Goal: Task Accomplishment & Management: Use online tool/utility

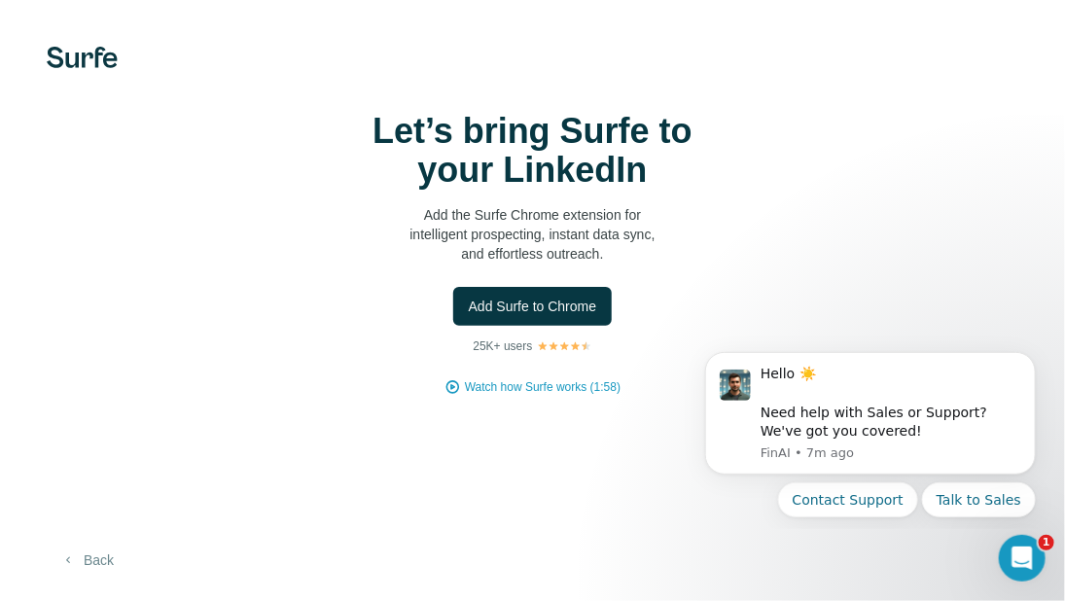
click at [111, 551] on button "Back" at bounding box center [87, 560] width 81 height 35
click at [1025, 354] on icon "Dismiss notification" at bounding box center [1029, 357] width 11 height 11
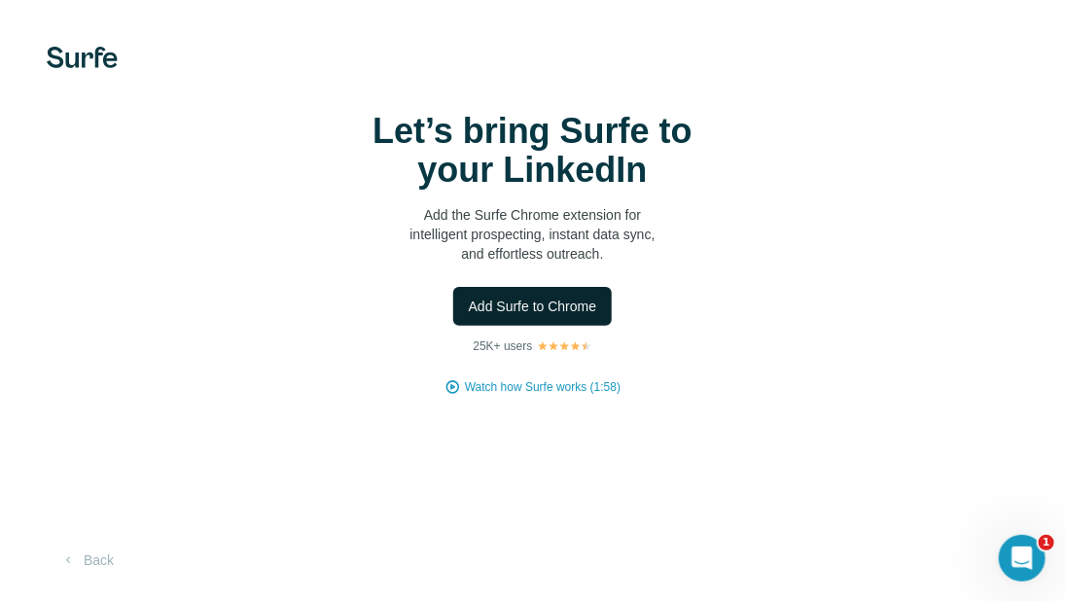
click at [505, 307] on span "Add Surfe to Chrome" at bounding box center [533, 306] width 128 height 19
click at [39, 119] on div "Let’s bring Surfe to your LinkedIn Add the Surfe Chrome extension for intellige…" at bounding box center [532, 254] width 987 height 284
click at [494, 310] on span "Add Surfe to Chrome" at bounding box center [533, 306] width 128 height 19
click at [792, 84] on div "Let’s bring Surfe to your LinkedIn Add the Surfe Chrome extension for intellige…" at bounding box center [532, 300] width 1065 height 601
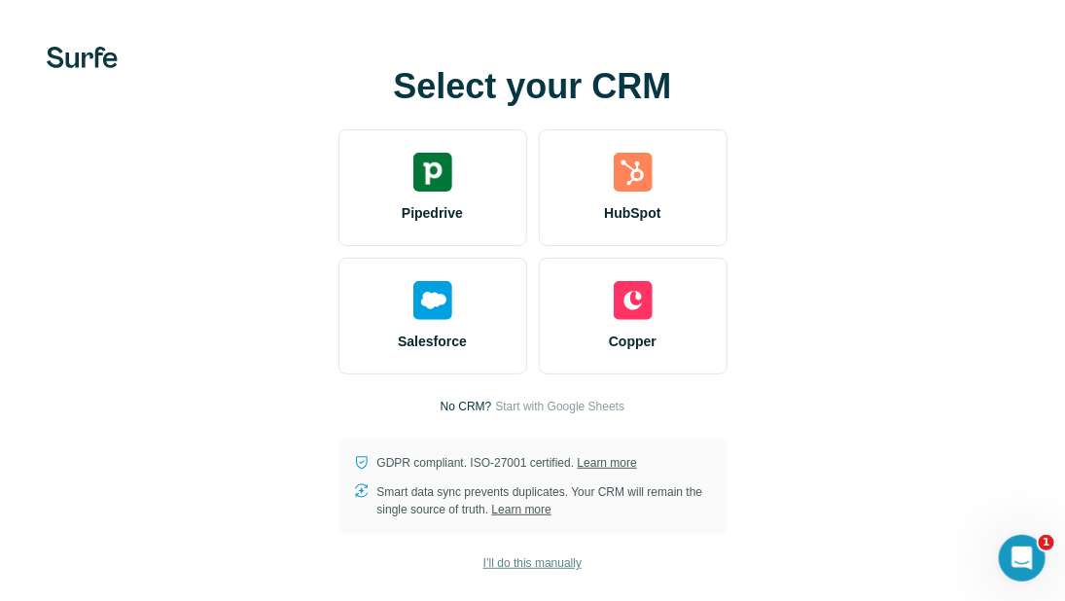
click at [495, 561] on span "I’ll do this manually" at bounding box center [532, 563] width 98 height 18
click at [510, 557] on span "I’ll do this manually" at bounding box center [532, 563] width 98 height 18
click at [533, 566] on span "I’ll do this manually" at bounding box center [532, 563] width 98 height 18
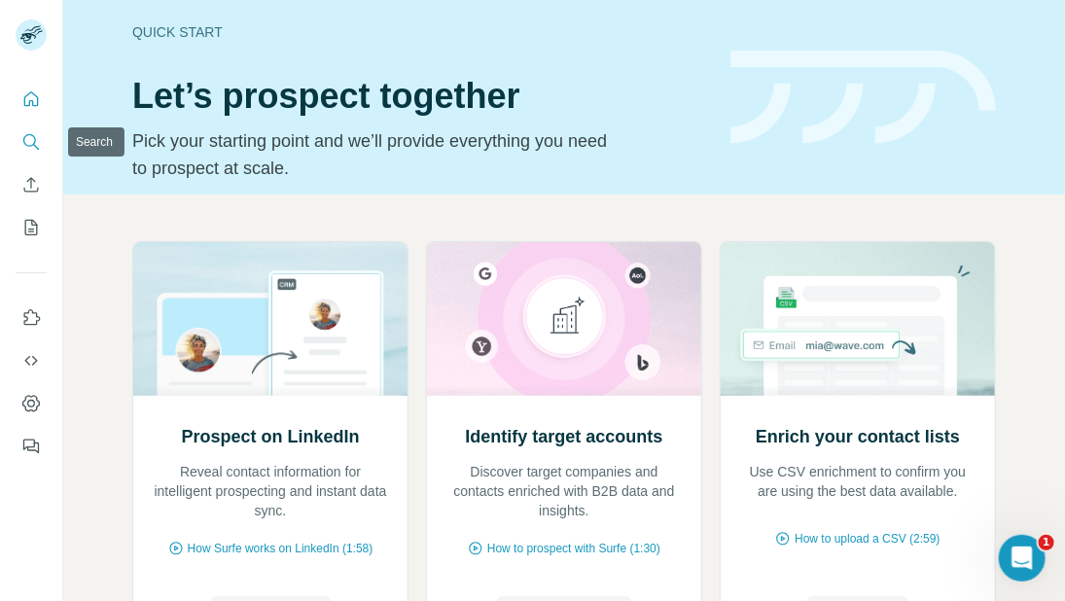
click at [33, 140] on icon "Search" at bounding box center [30, 141] width 19 height 19
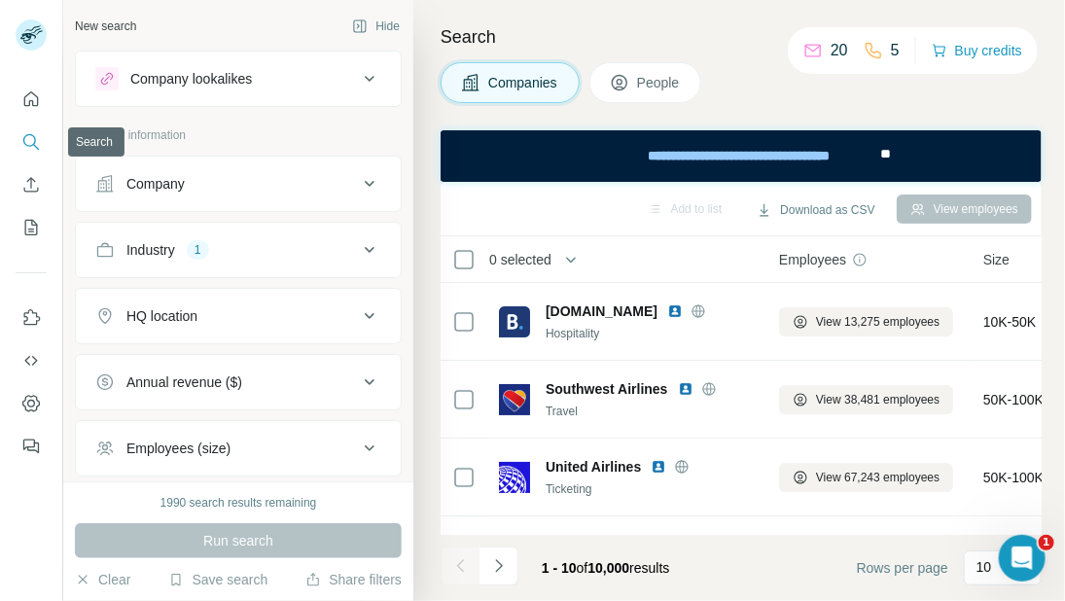
click at [32, 135] on icon "Search" at bounding box center [29, 140] width 13 height 13
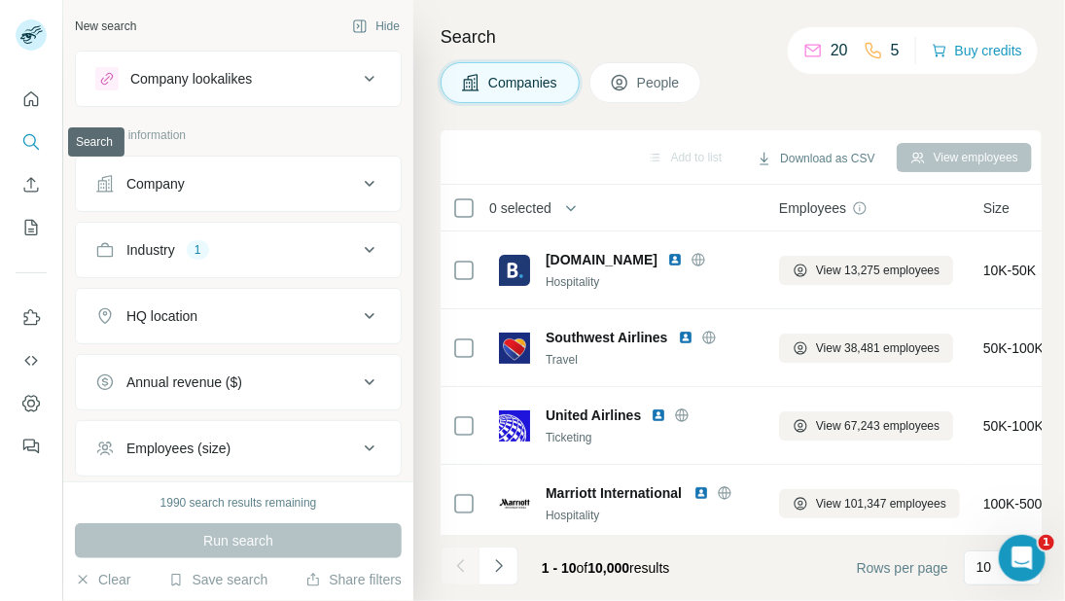
click at [39, 140] on icon "Search" at bounding box center [30, 141] width 19 height 19
click at [313, 191] on div "Company" at bounding box center [226, 183] width 263 height 19
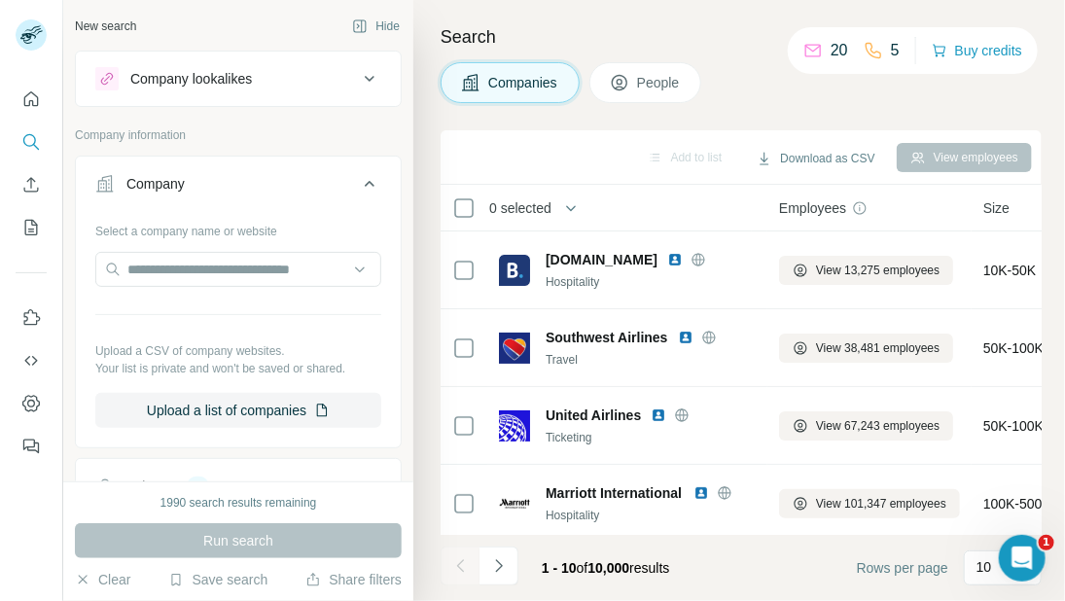
click at [350, 170] on button "Company" at bounding box center [238, 187] width 325 height 54
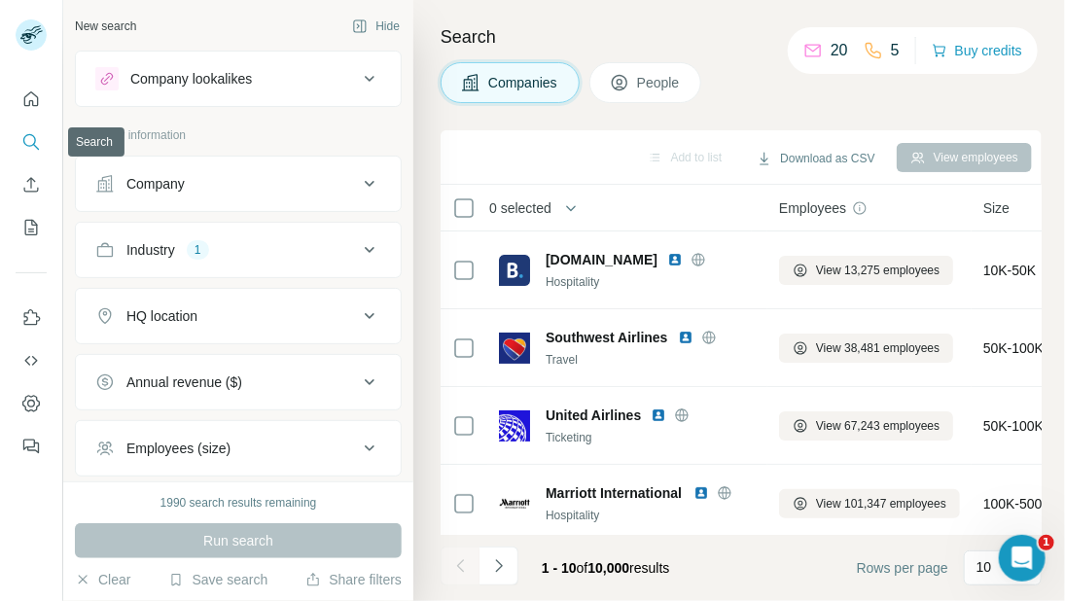
click at [31, 132] on icon "Search" at bounding box center [30, 141] width 19 height 19
click at [360, 30] on button "Hide" at bounding box center [375, 26] width 75 height 29
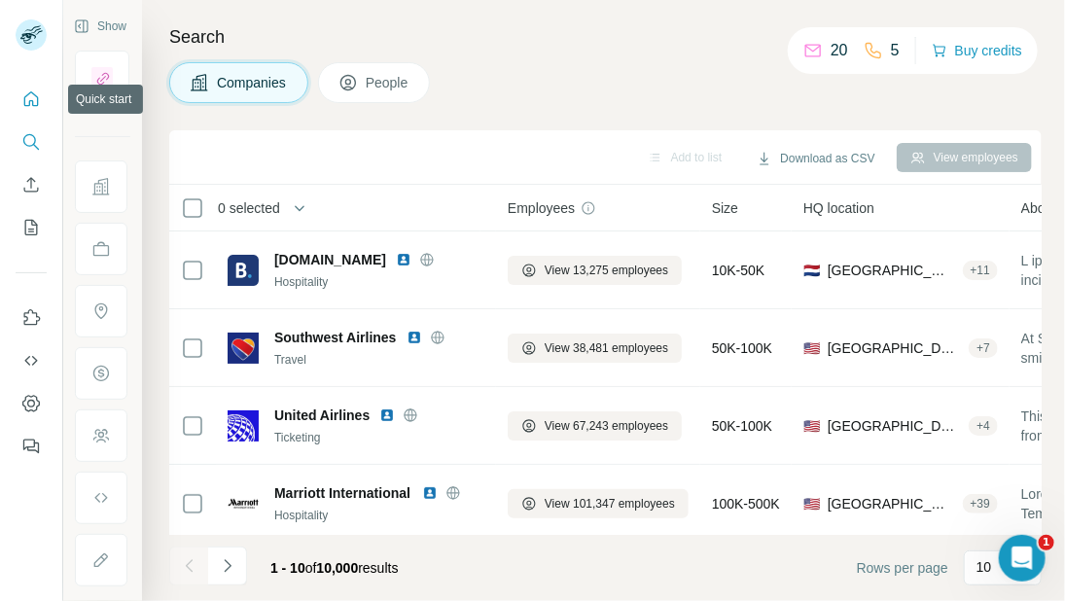
click at [29, 89] on icon "Quick start" at bounding box center [30, 98] width 19 height 19
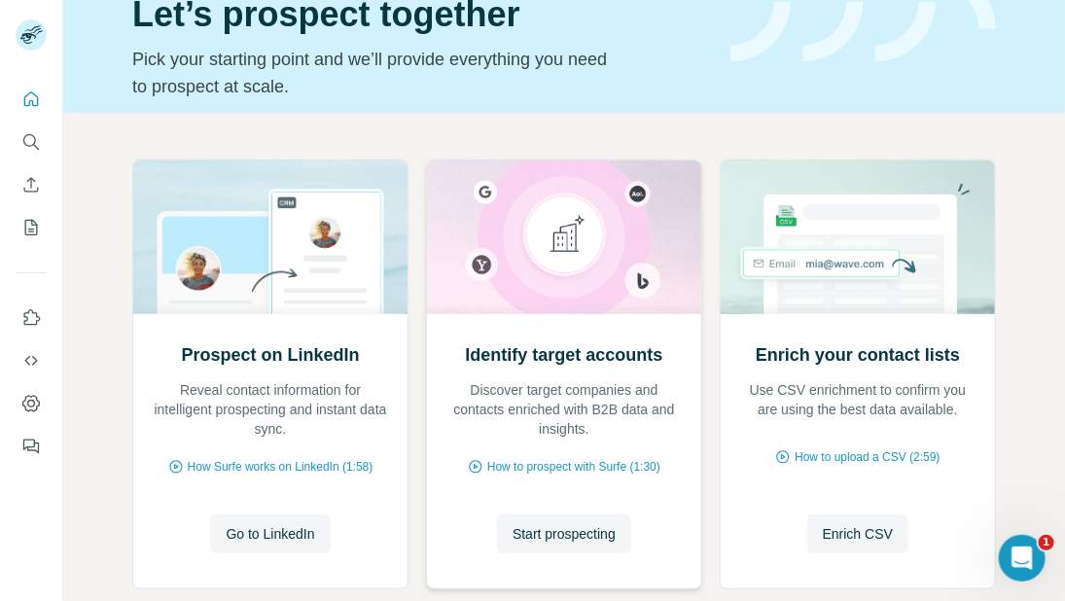
scroll to position [115, 0]
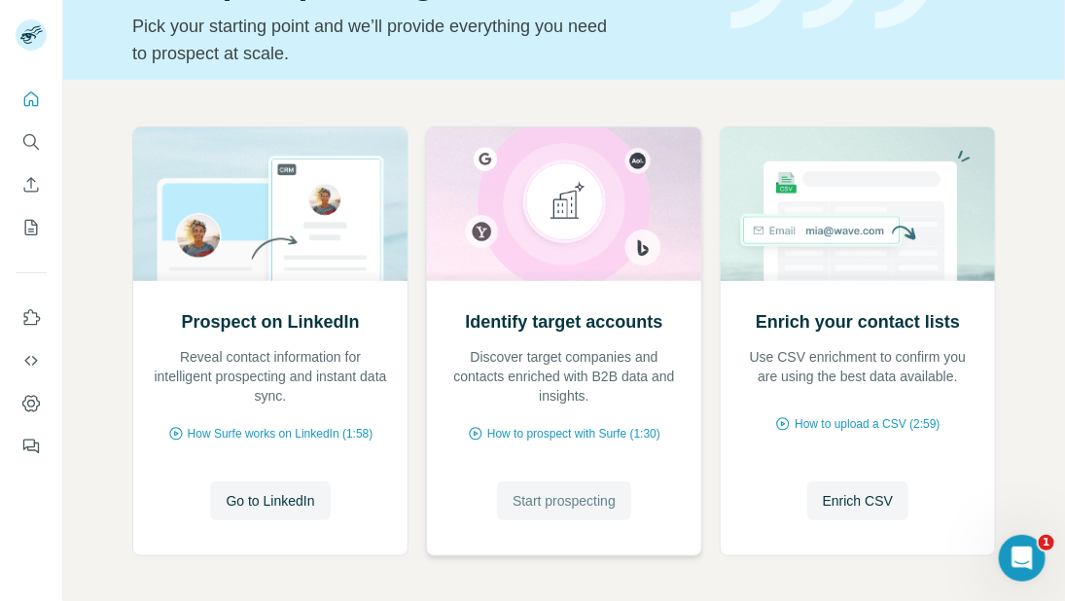
click at [544, 492] on span "Start prospecting" at bounding box center [564, 500] width 103 height 19
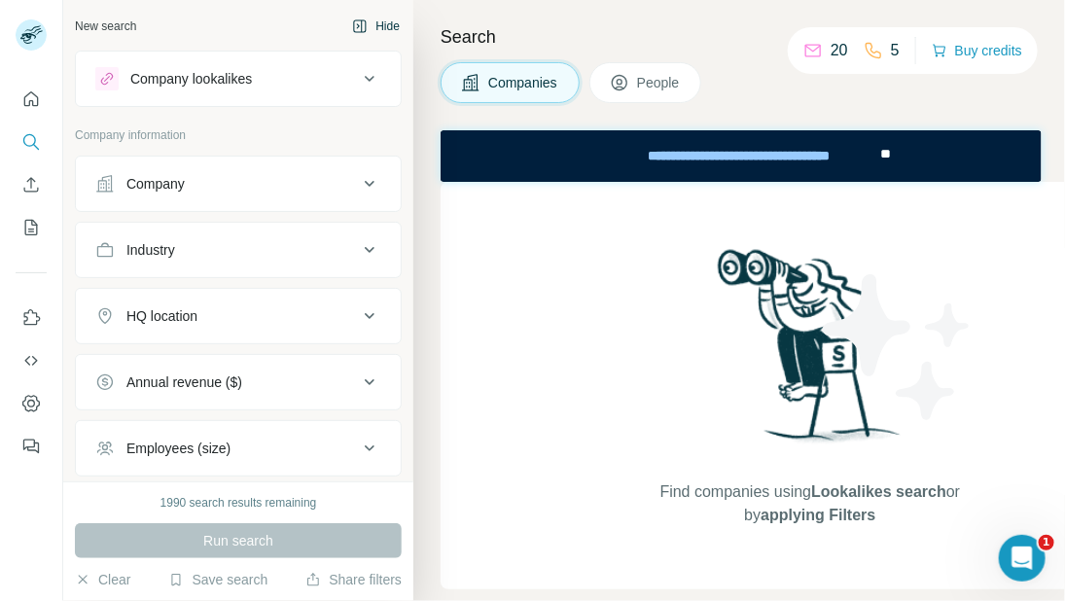
click at [354, 20] on button "Hide" at bounding box center [375, 26] width 75 height 29
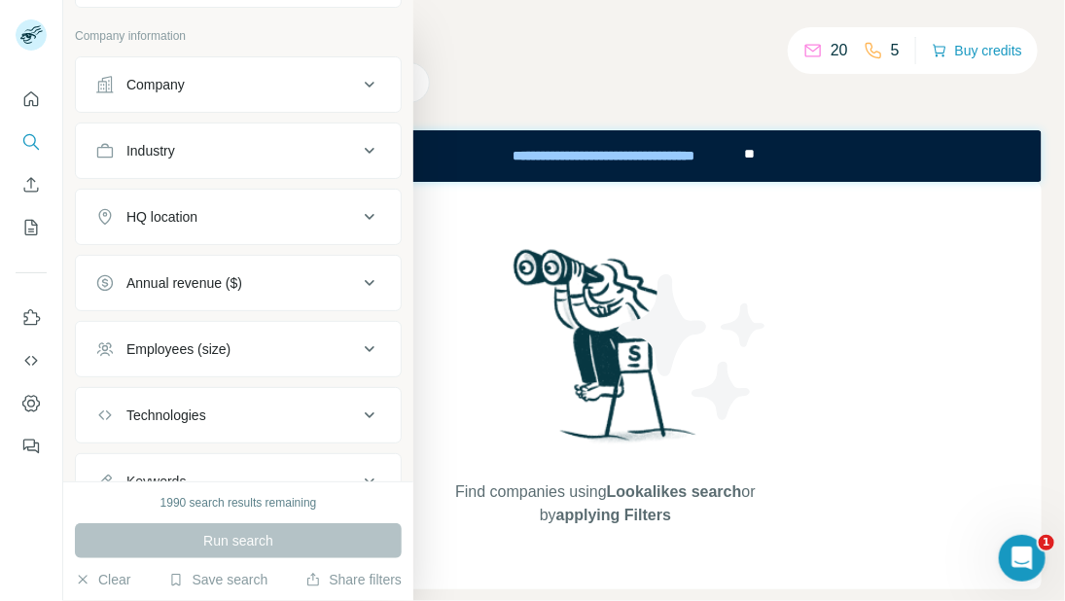
scroll to position [100, 0]
click at [246, 141] on div "Industry" at bounding box center [226, 149] width 263 height 19
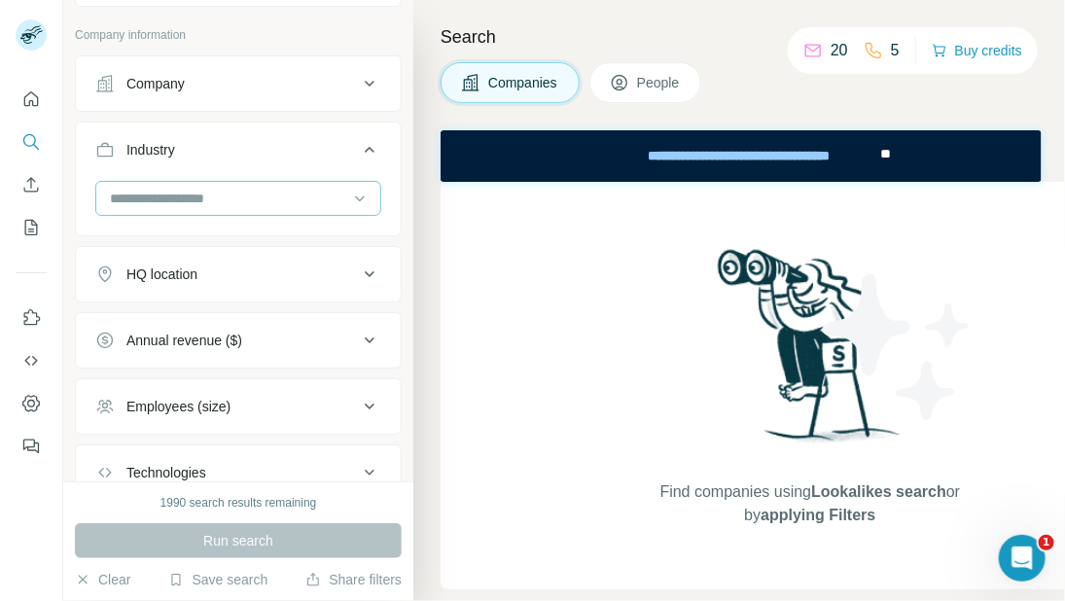
click at [189, 203] on input at bounding box center [228, 198] width 240 height 21
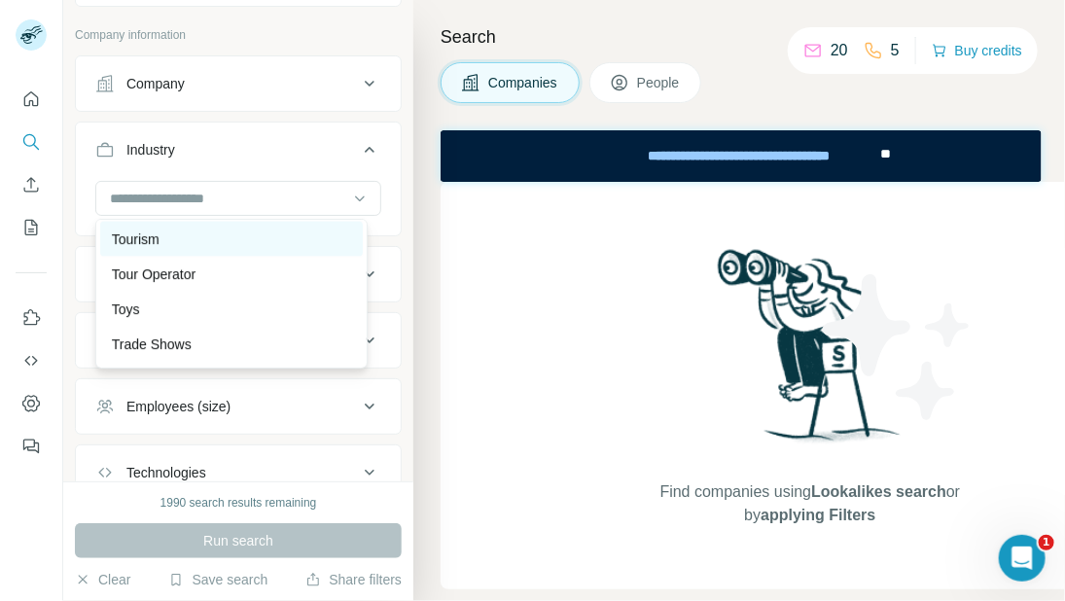
click at [136, 249] on p "Tourism" at bounding box center [136, 239] width 48 height 19
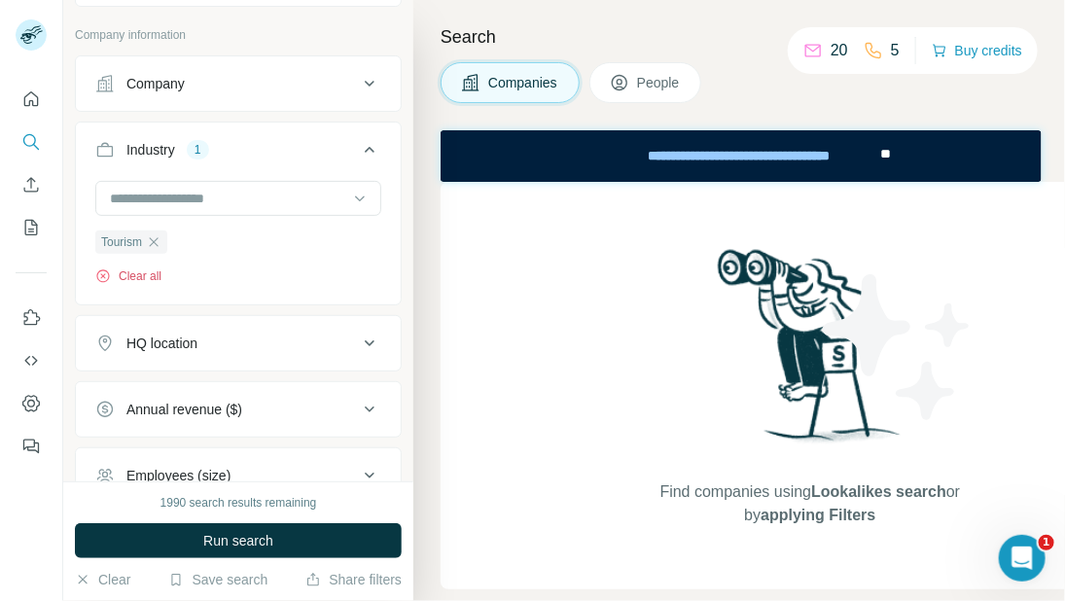
drag, startPoint x: 136, startPoint y: 287, endPoint x: 254, endPoint y: 299, distance: 118.3
click at [254, 299] on div "Tourism Clear all" at bounding box center [238, 241] width 325 height 120
click at [210, 351] on div "HQ location" at bounding box center [226, 343] width 263 height 19
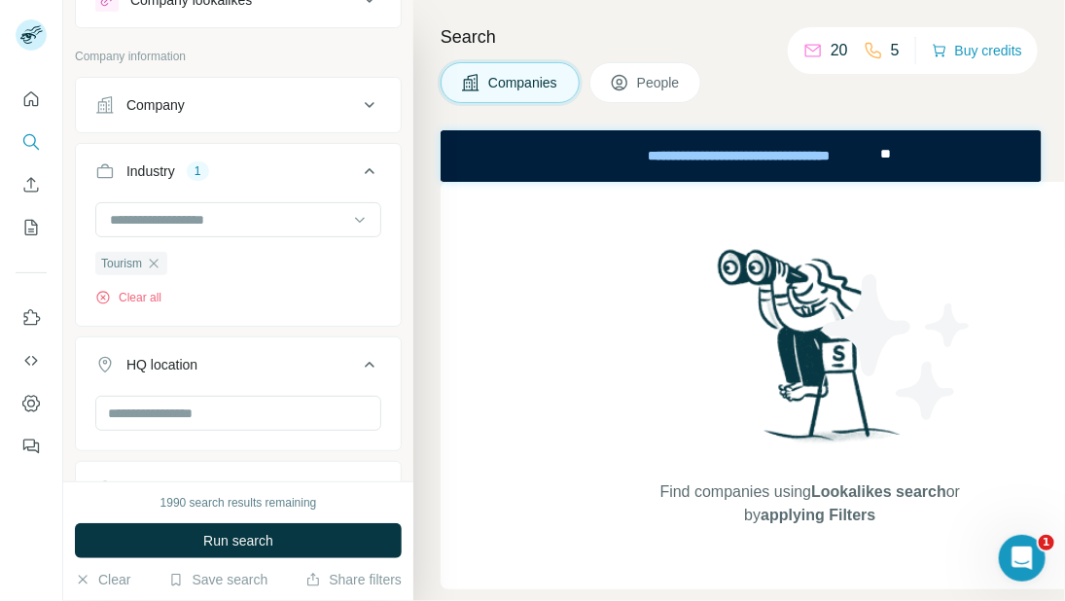
click at [195, 361] on div "HQ location" at bounding box center [161, 364] width 71 height 19
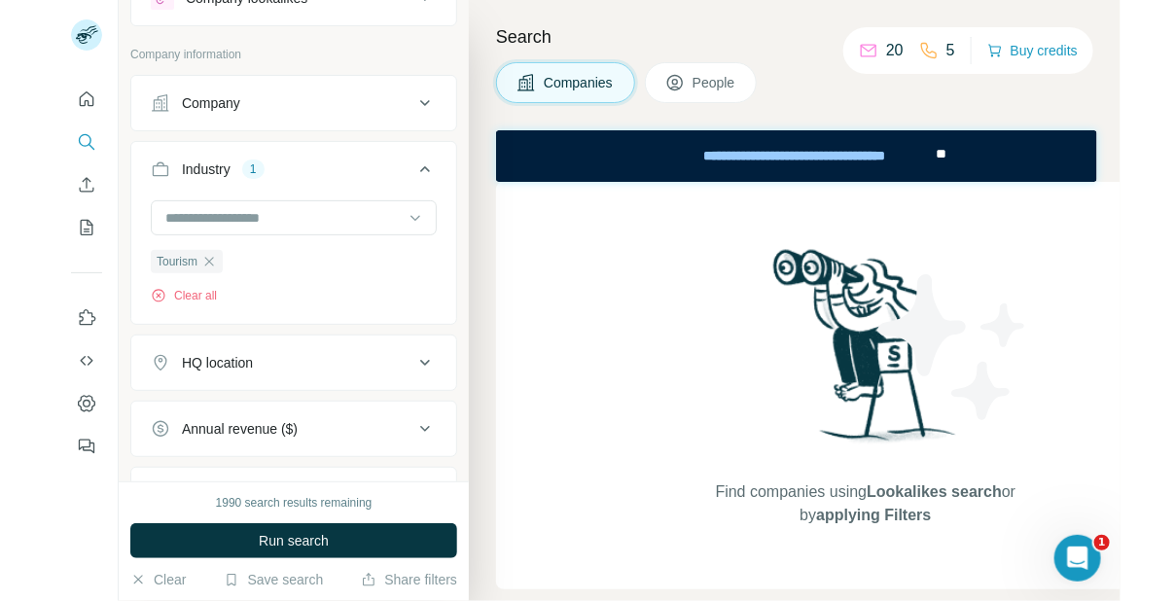
scroll to position [74, 0]
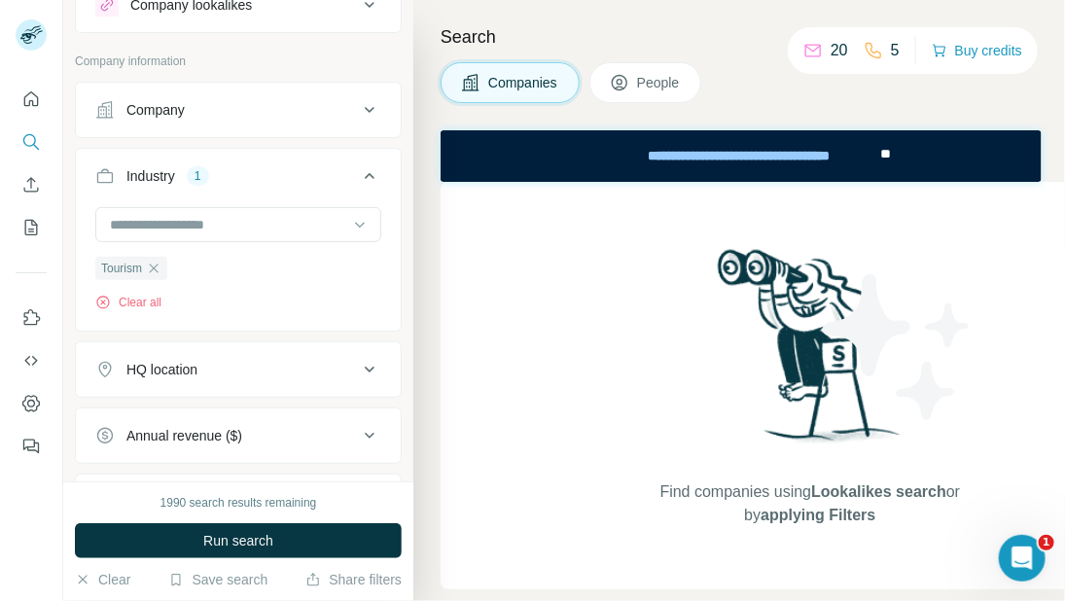
click at [162, 384] on button "HQ location" at bounding box center [238, 369] width 325 height 47
click at [165, 420] on input "text" at bounding box center [238, 418] width 286 height 35
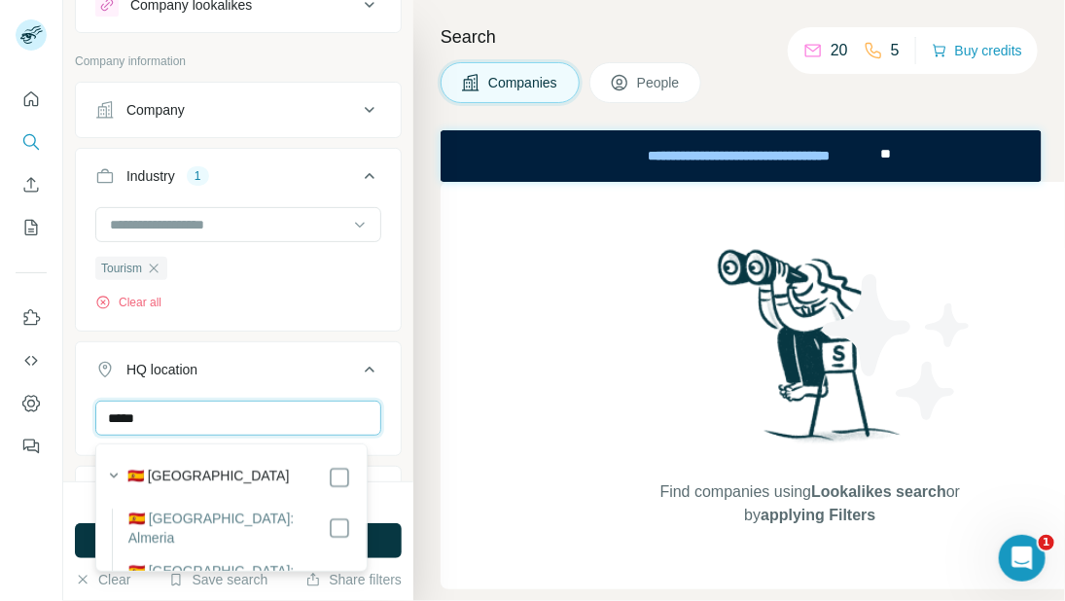
type input "*****"
click at [359, 371] on icon at bounding box center [369, 369] width 23 height 23
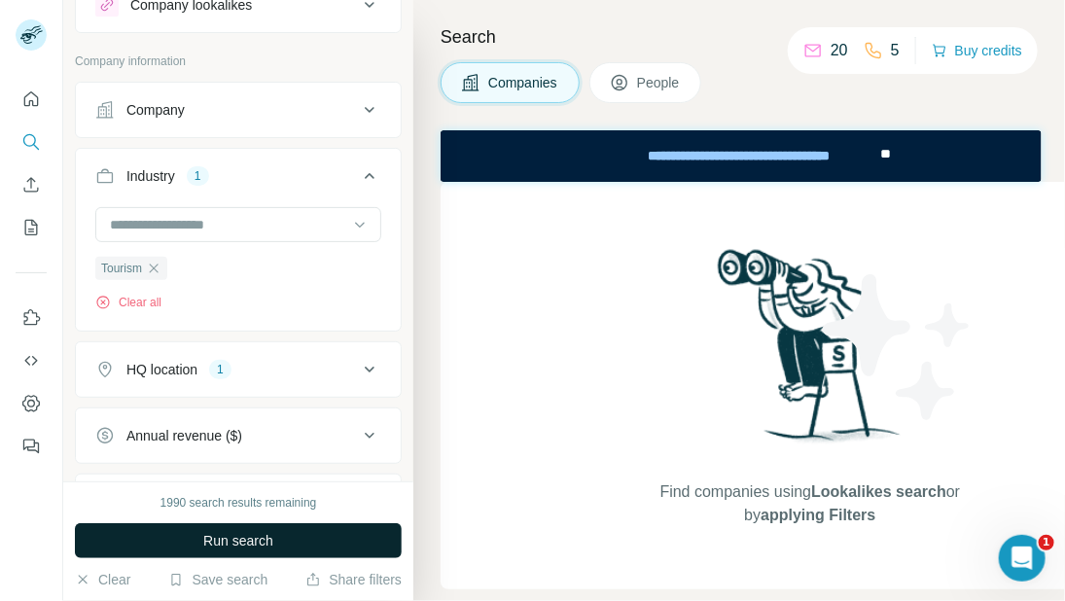
click at [247, 543] on span "Run search" at bounding box center [238, 540] width 70 height 19
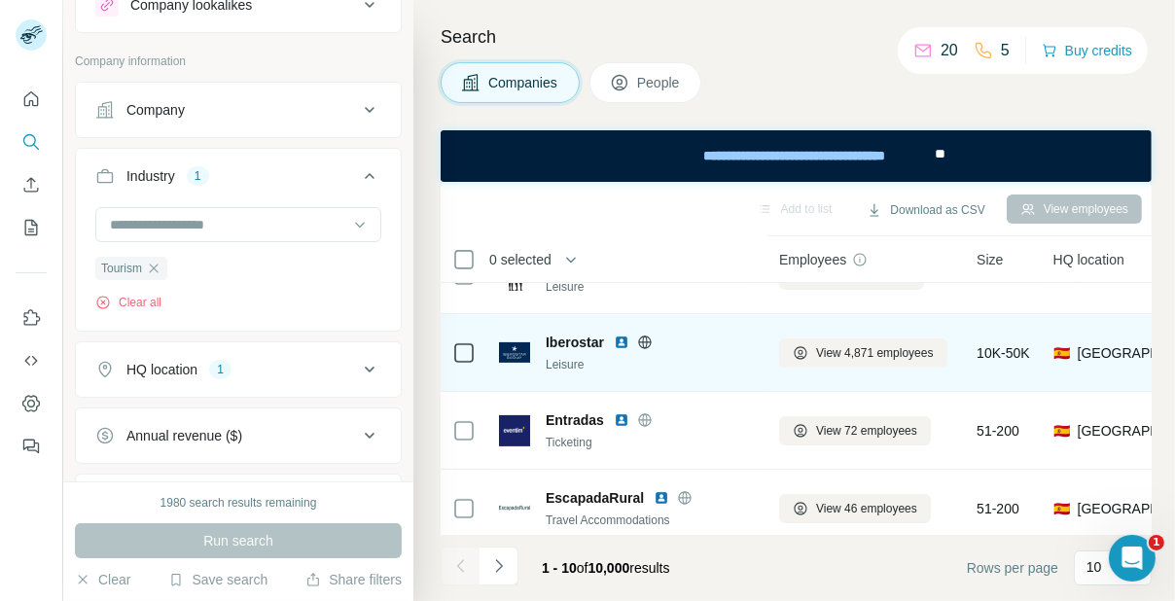
scroll to position [540, 0]
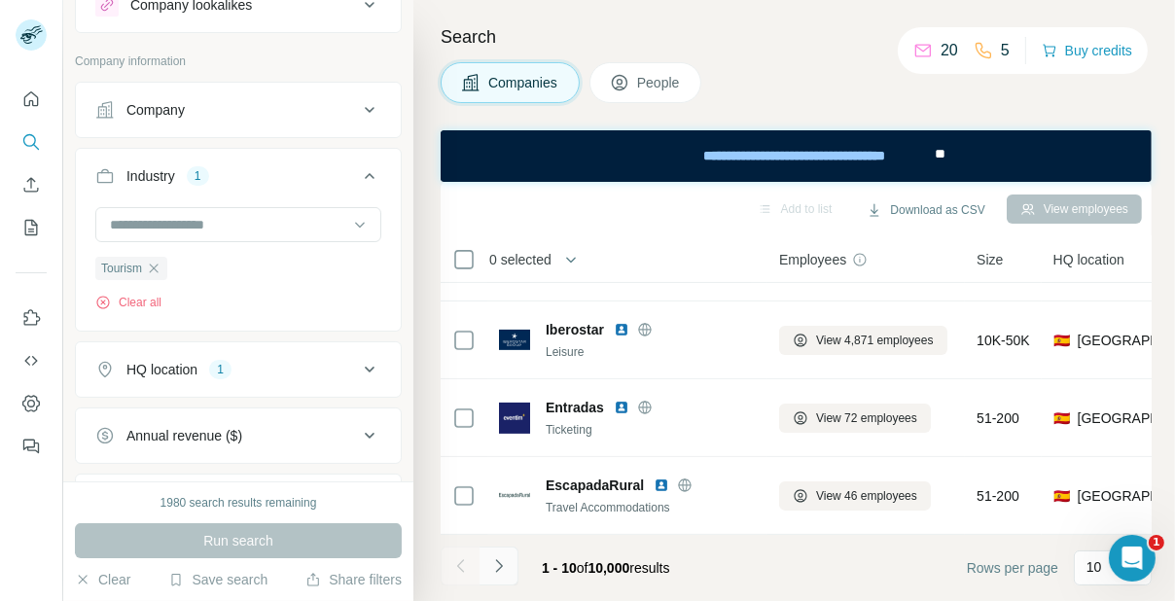
click at [490, 564] on icon "Navigate to next page" at bounding box center [498, 565] width 19 height 19
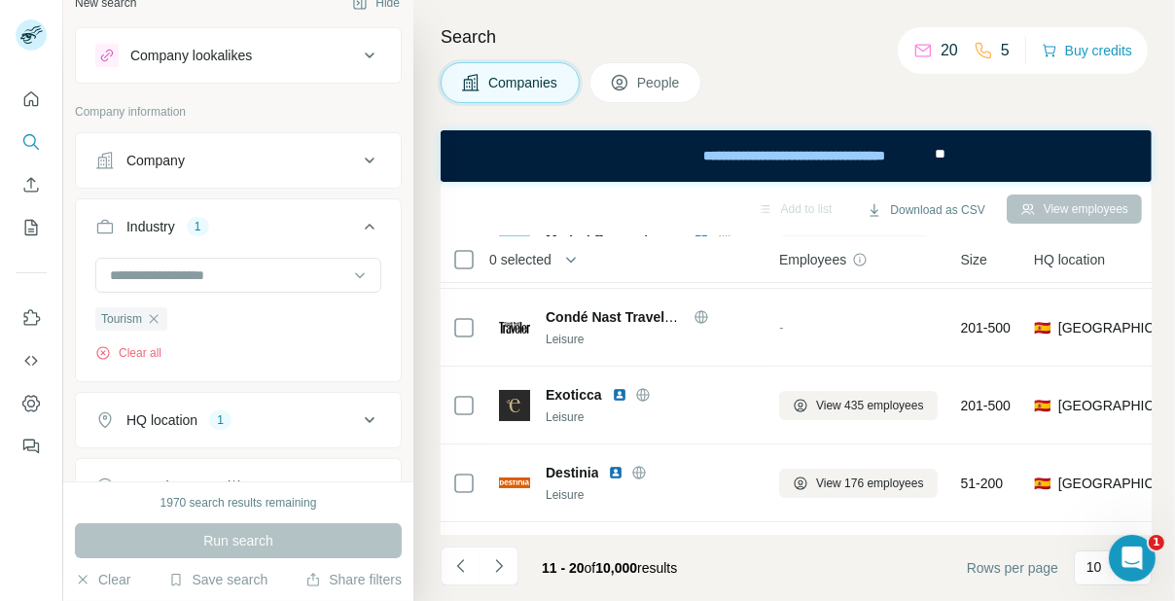
scroll to position [0, 0]
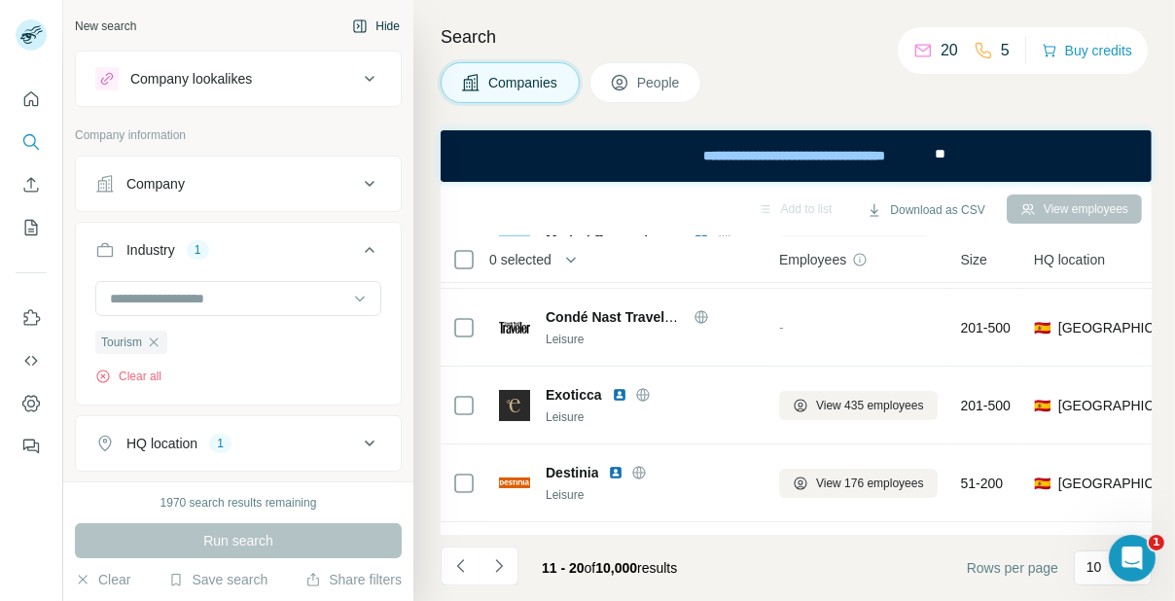
click at [352, 18] on icon "button" at bounding box center [360, 26] width 16 height 16
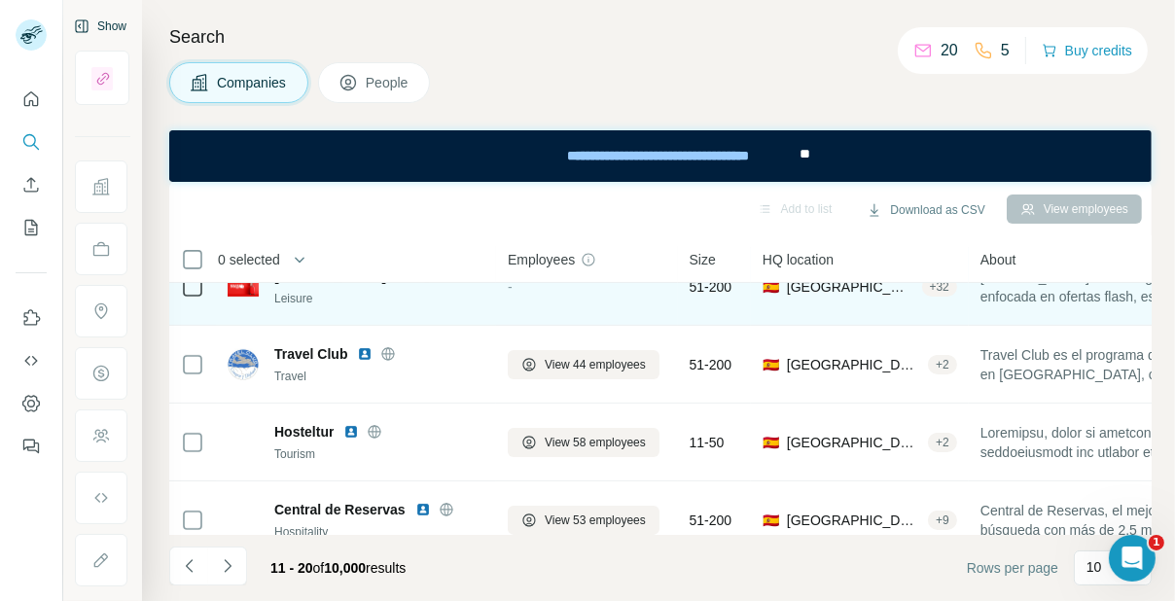
scroll to position [540, 0]
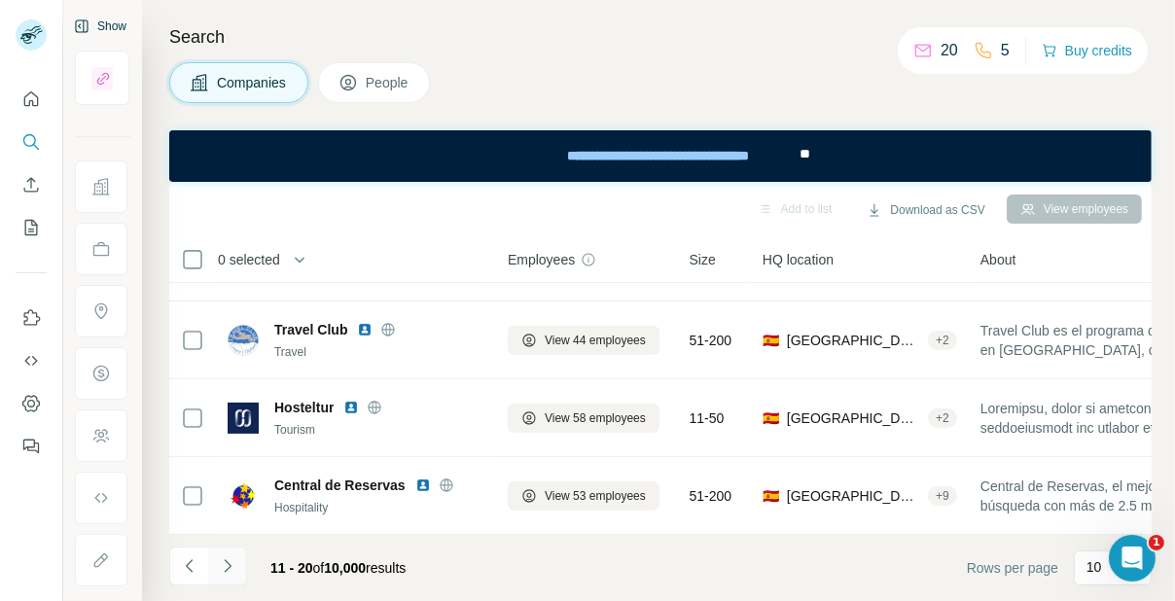
click at [235, 570] on icon "Navigate to next page" at bounding box center [227, 565] width 19 height 19
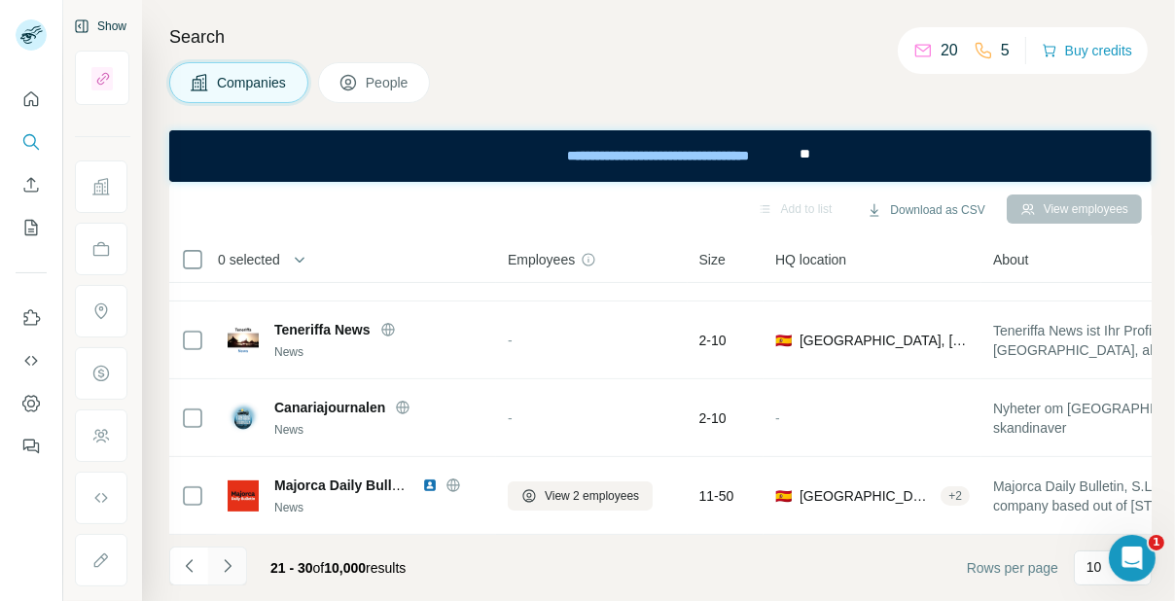
click at [223, 571] on icon "Navigate to next page" at bounding box center [227, 565] width 19 height 19
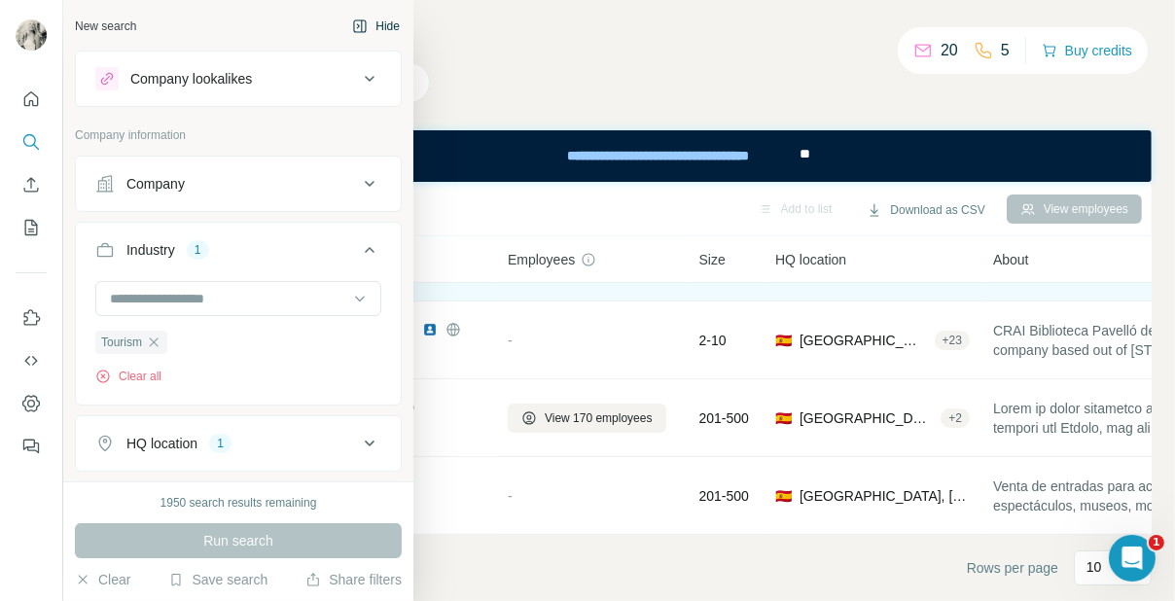
scroll to position [0, 0]
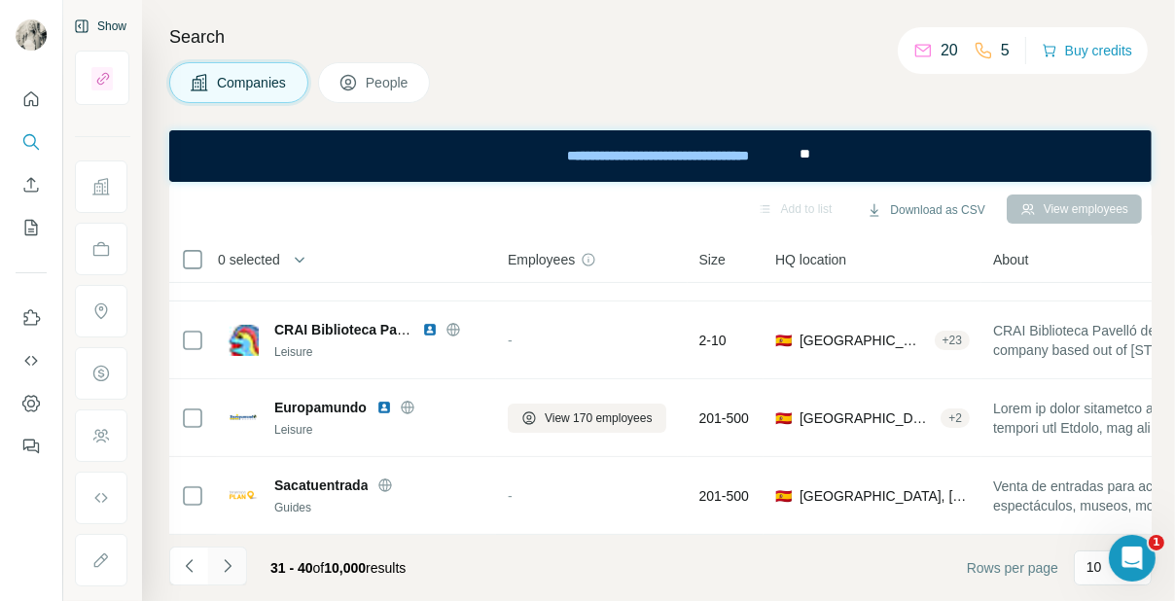
click at [220, 561] on icon "Navigate to next page" at bounding box center [227, 565] width 19 height 19
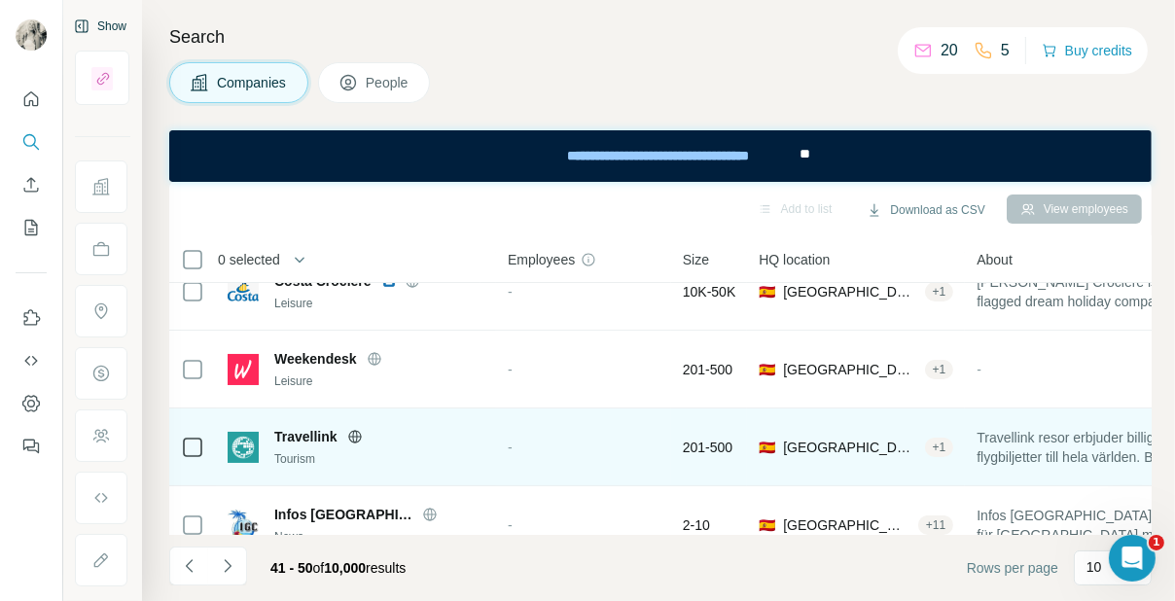
scroll to position [540, 0]
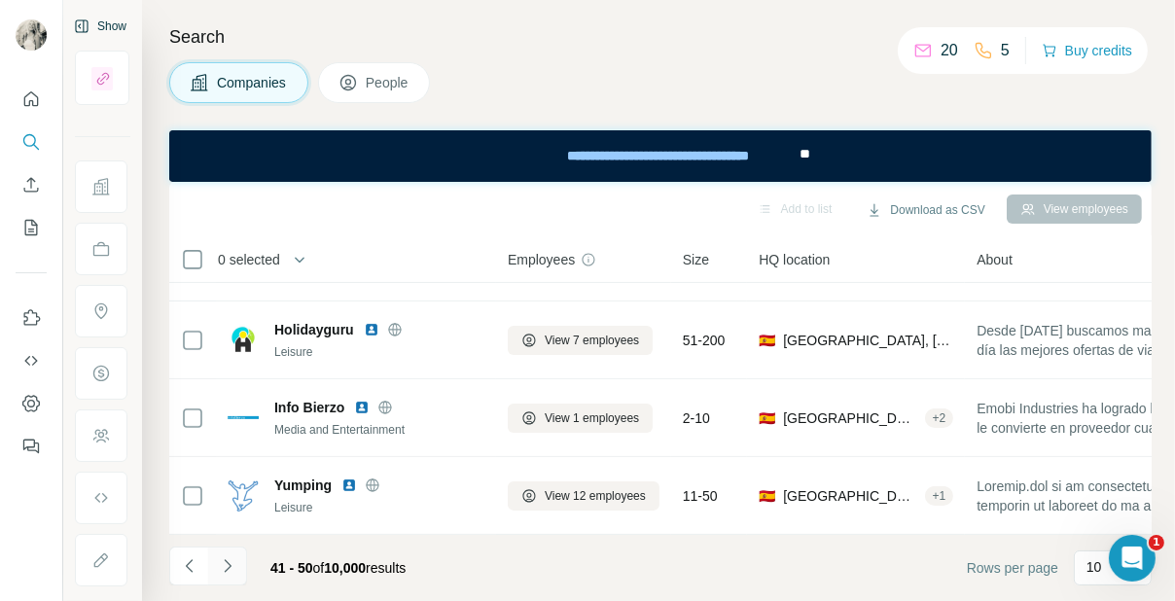
click at [229, 571] on icon "Navigate to next page" at bounding box center [227, 565] width 19 height 19
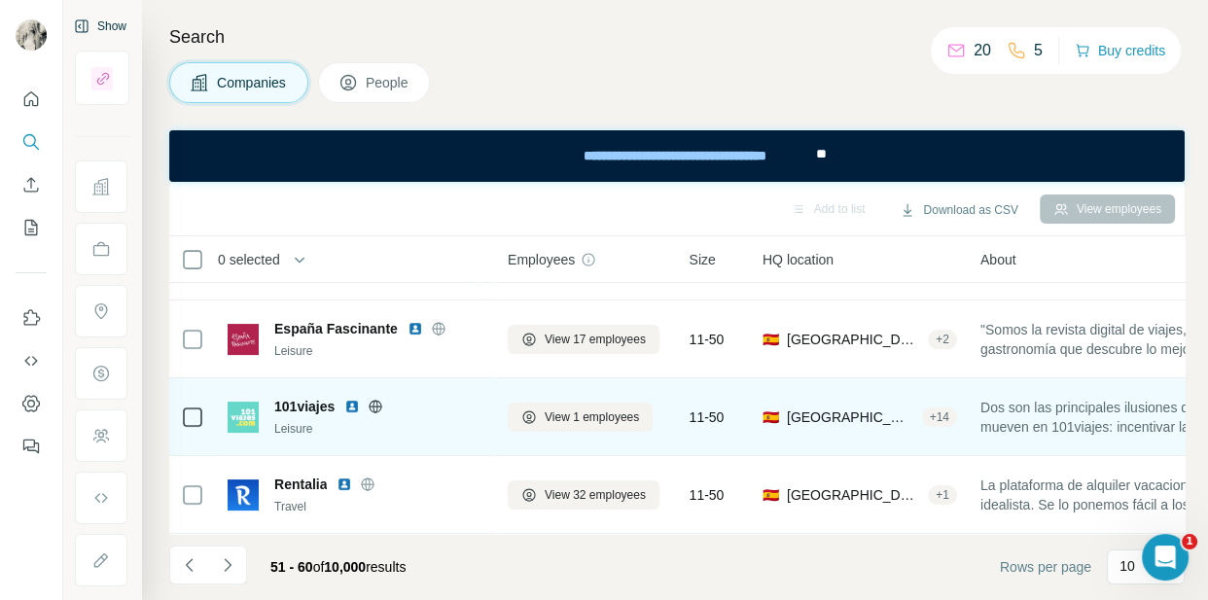
scroll to position [541, 0]
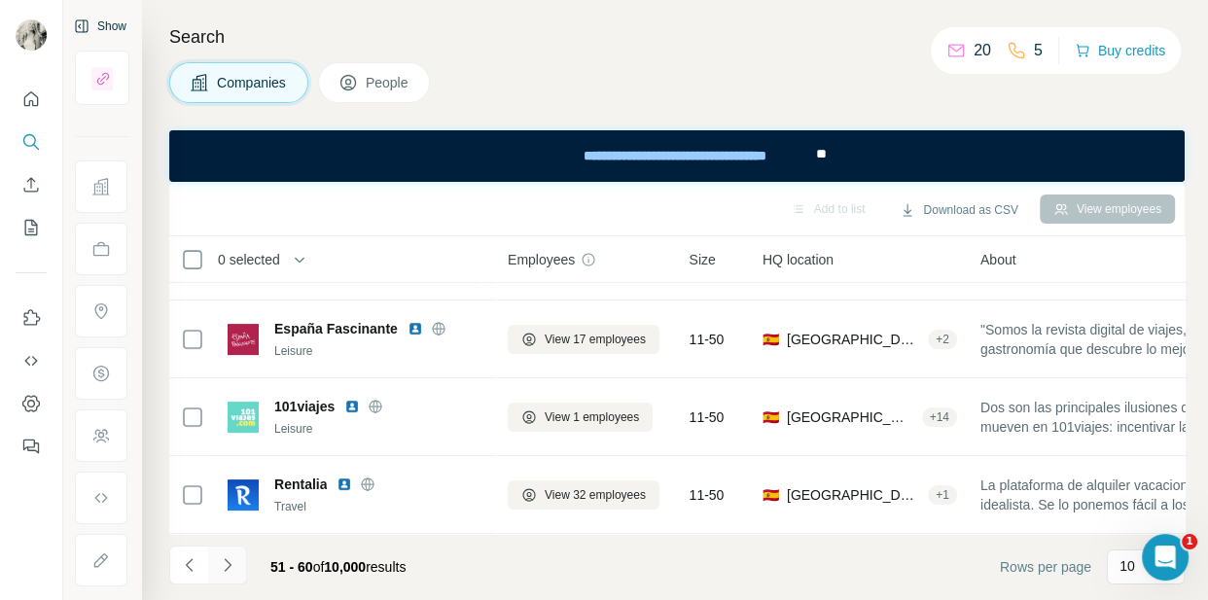
click at [223, 564] on icon "Navigate to next page" at bounding box center [227, 564] width 19 height 19
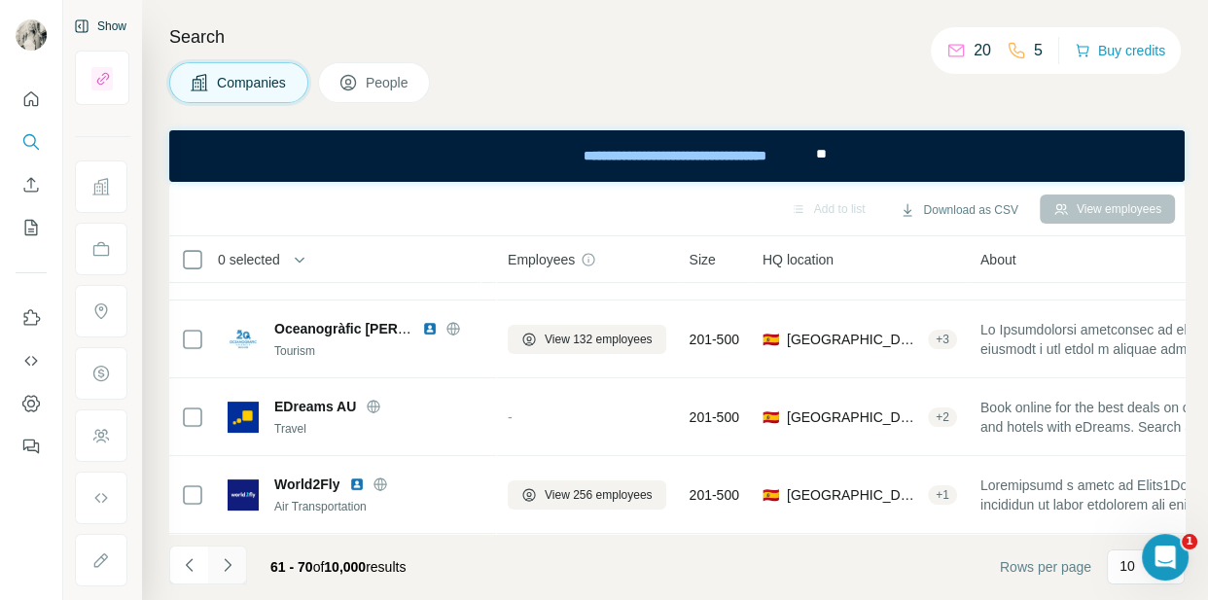
click at [231, 557] on icon "Navigate to next page" at bounding box center [227, 564] width 19 height 19
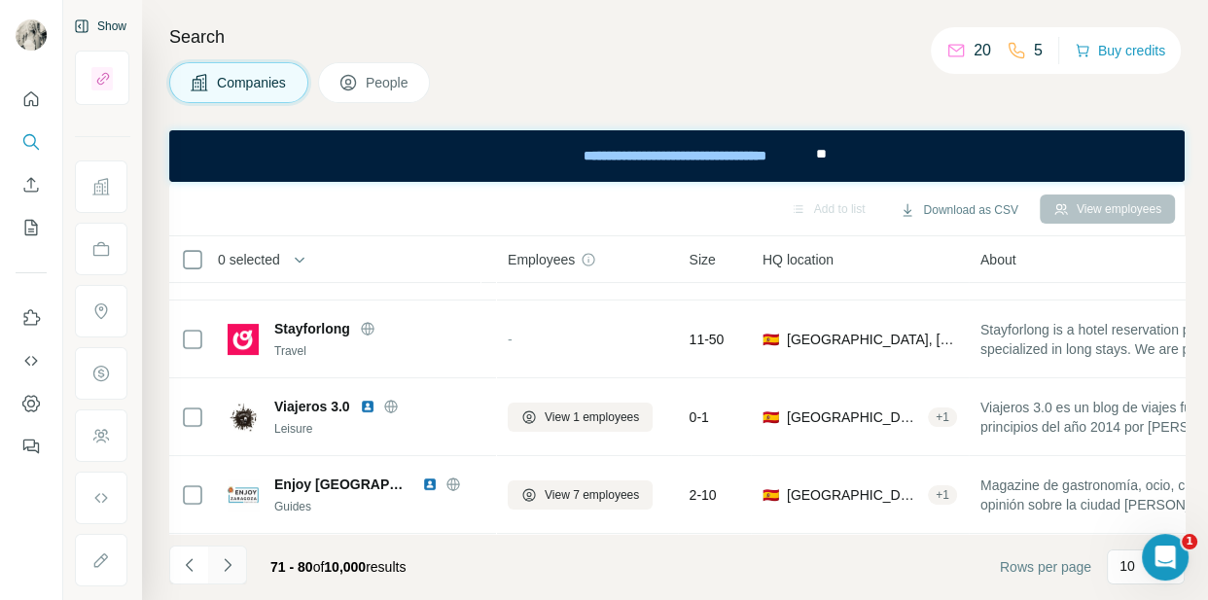
click at [233, 562] on icon "Navigate to next page" at bounding box center [227, 564] width 19 height 19
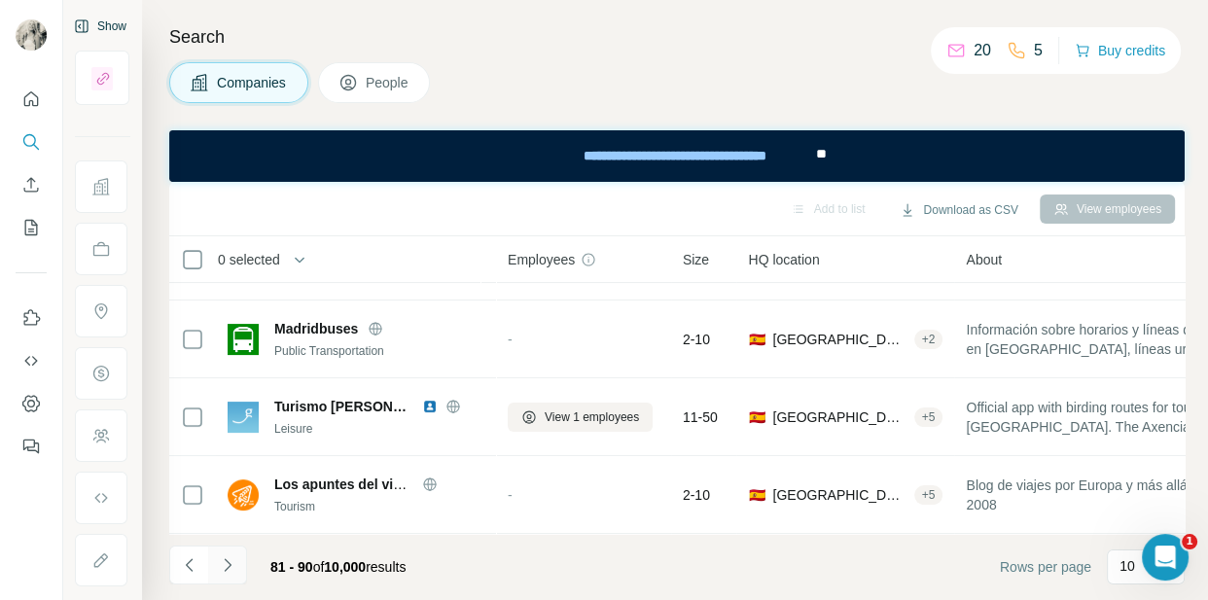
click at [223, 571] on icon "Navigate to next page" at bounding box center [227, 564] width 19 height 19
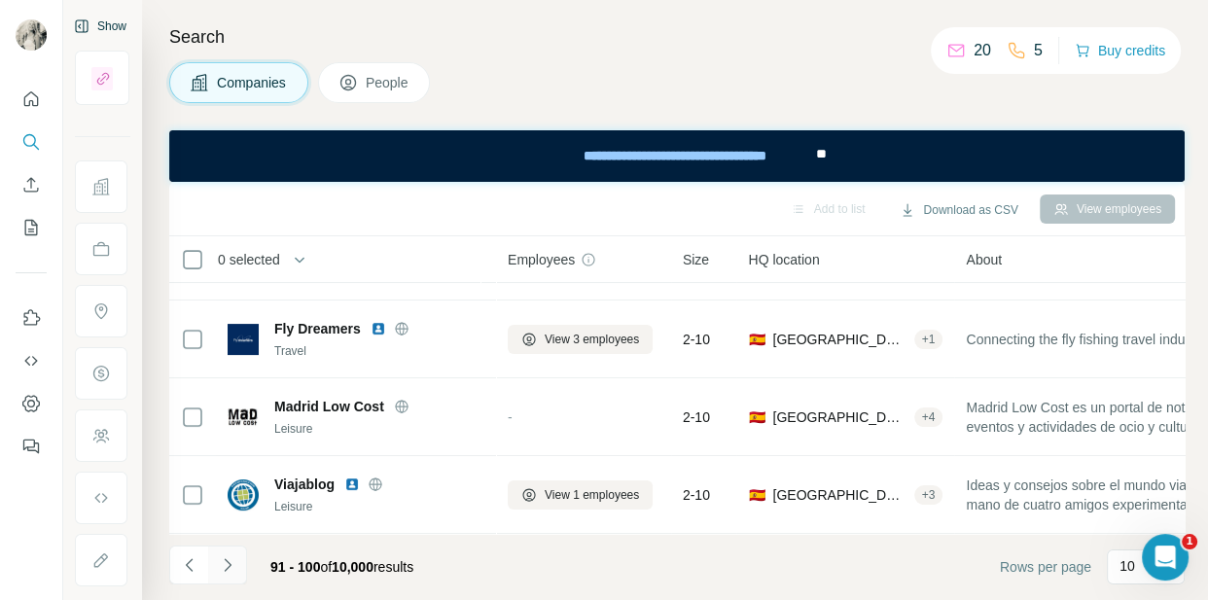
click at [229, 560] on icon "Navigate to next page" at bounding box center [227, 564] width 7 height 13
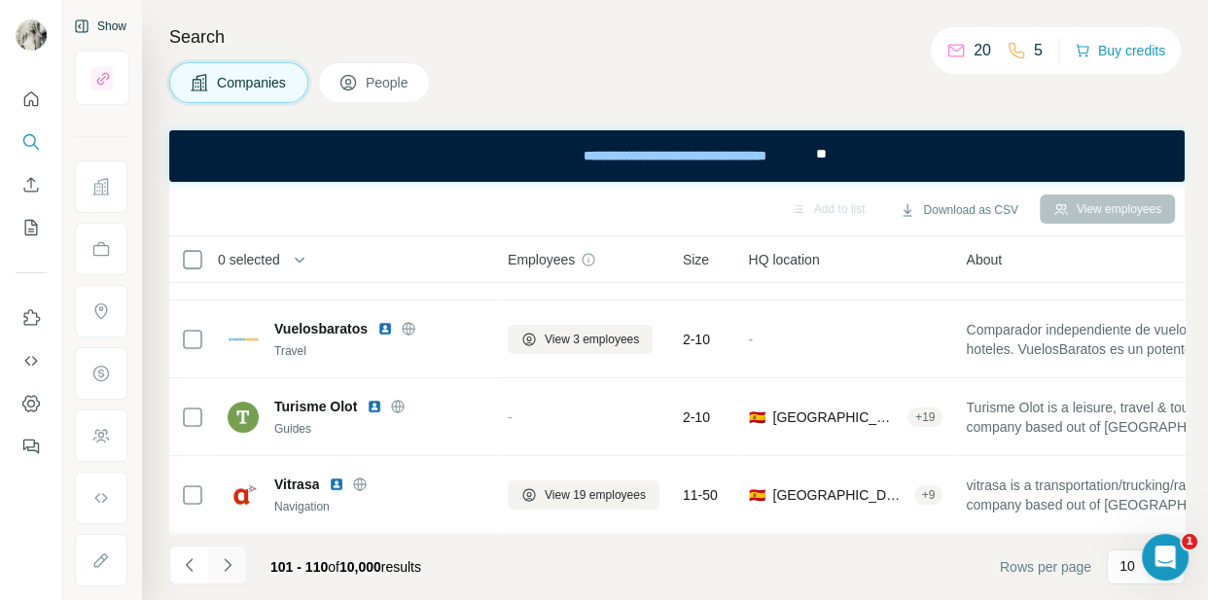
click at [233, 555] on icon "Navigate to next page" at bounding box center [227, 564] width 19 height 19
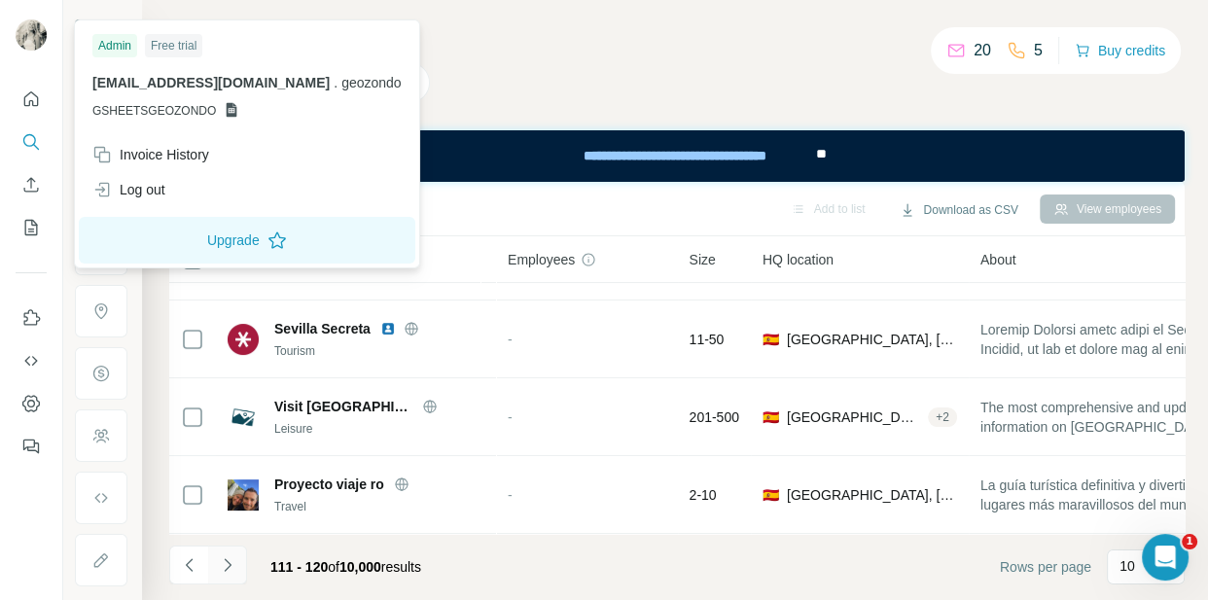
click at [231, 559] on icon "Navigate to next page" at bounding box center [227, 564] width 19 height 19
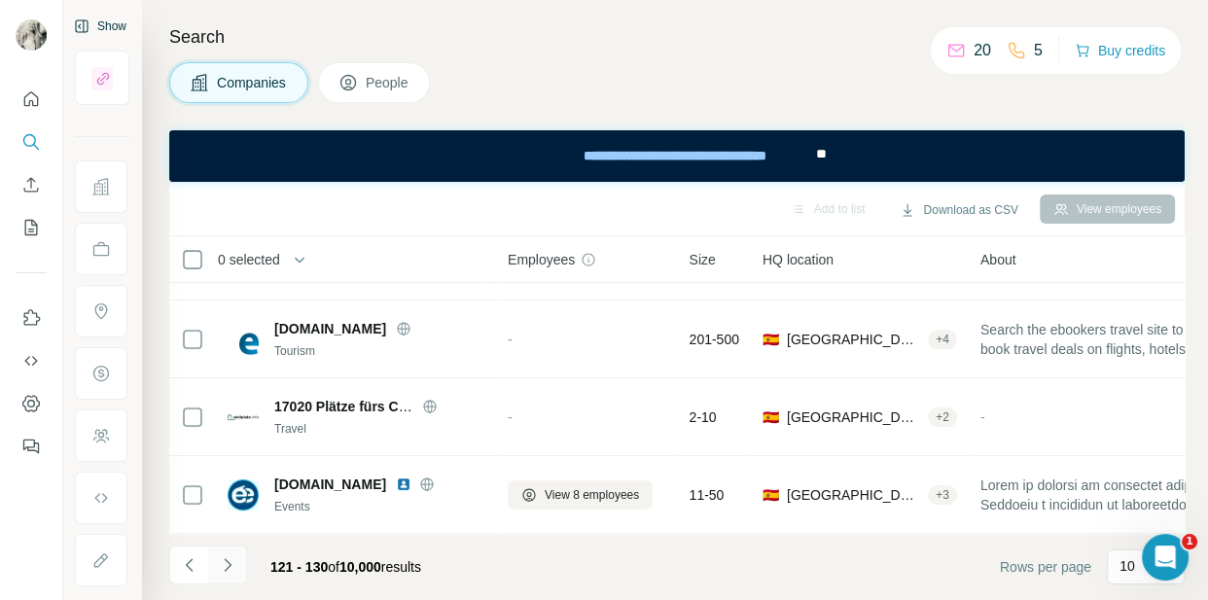
click at [231, 566] on icon "Navigate to next page" at bounding box center [227, 564] width 19 height 19
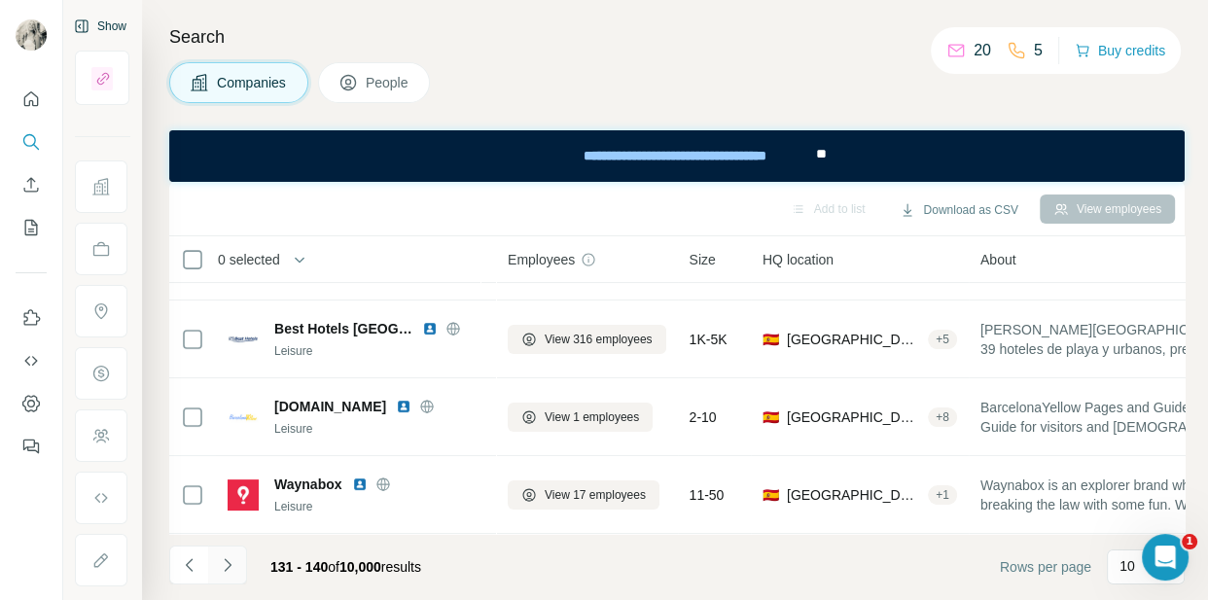
click at [224, 558] on icon "Navigate to next page" at bounding box center [227, 564] width 7 height 13
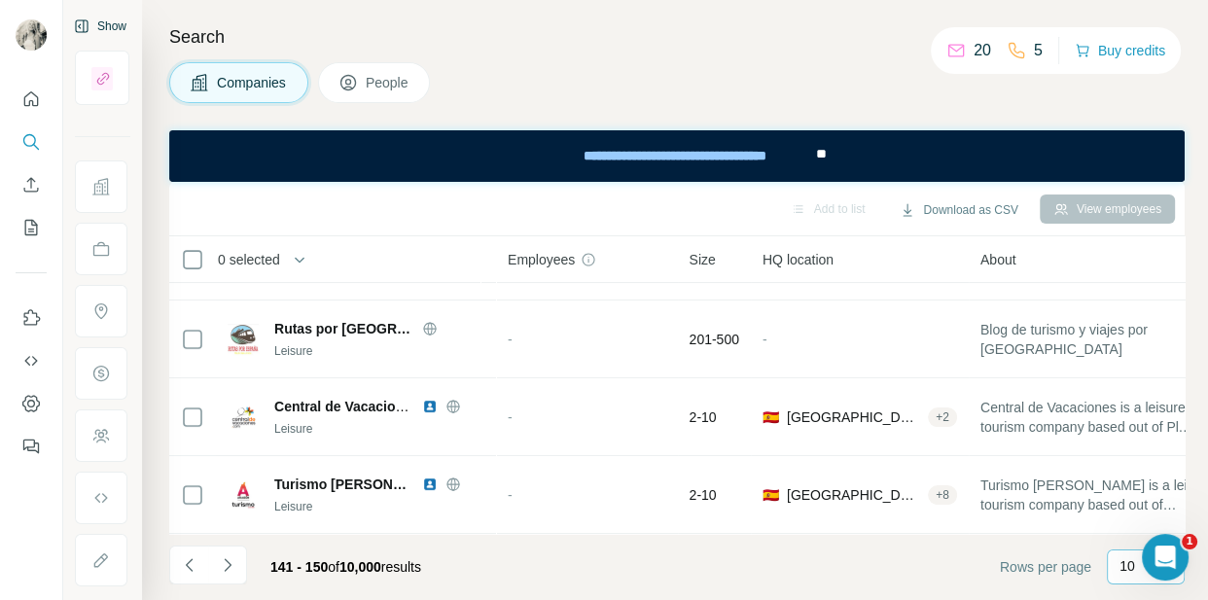
click at [1064, 565] on p "10" at bounding box center [1127, 565] width 16 height 19
click at [1064, 416] on div "60" at bounding box center [1146, 415] width 68 height 35
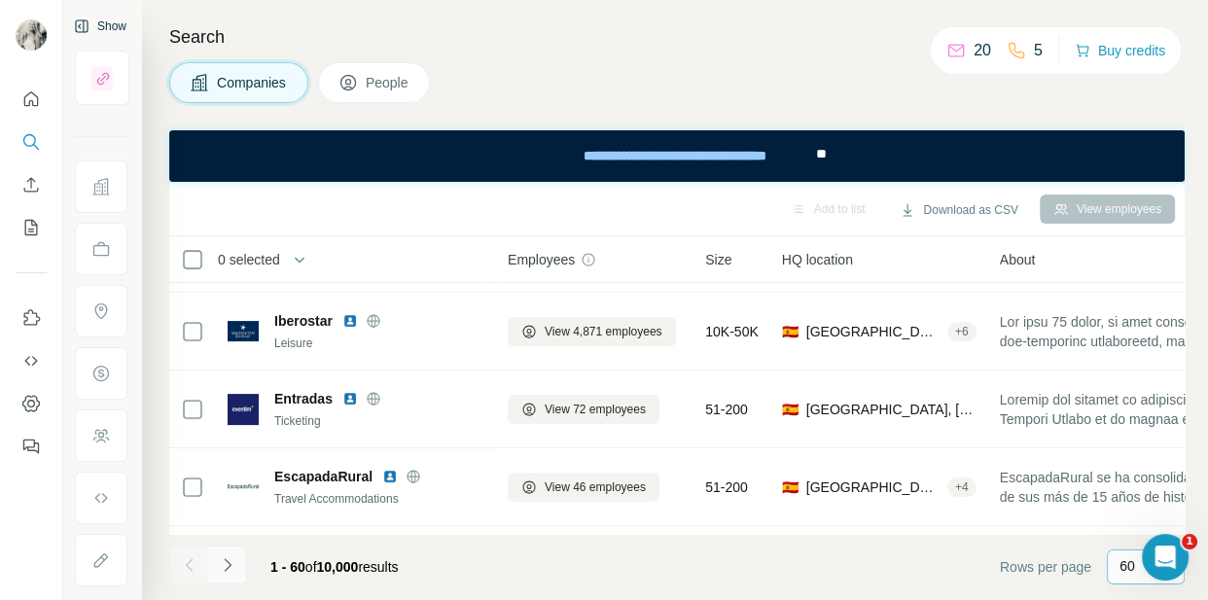
scroll to position [541, 0]
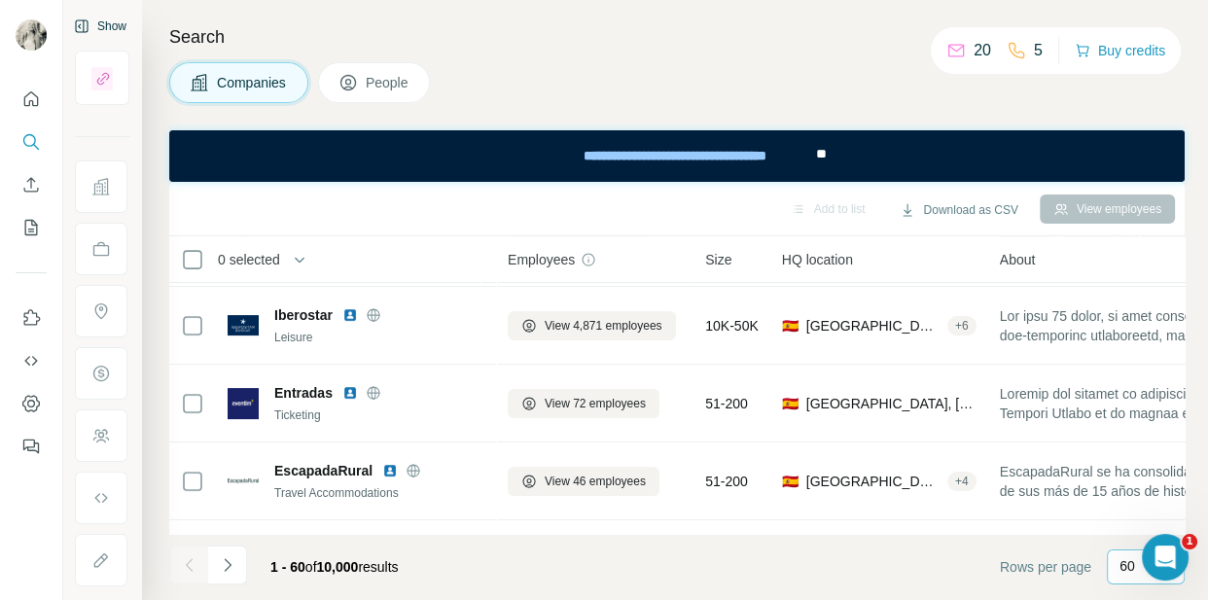
click at [226, 565] on icon "Navigate to next page" at bounding box center [227, 564] width 7 height 13
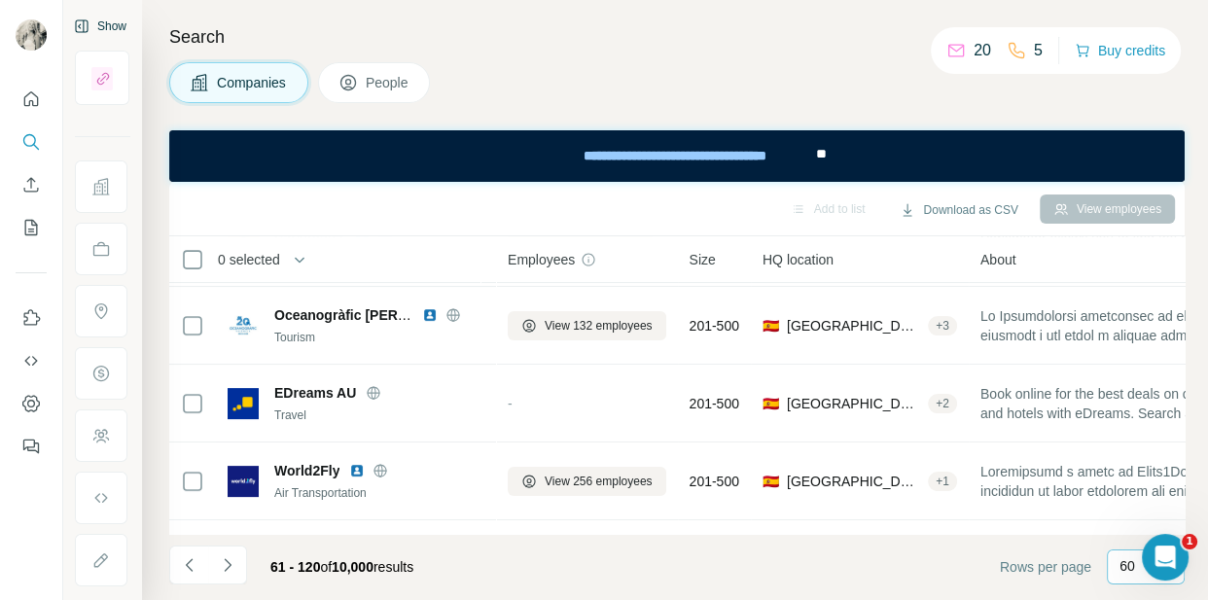
click at [225, 555] on icon "Navigate to next page" at bounding box center [227, 564] width 19 height 19
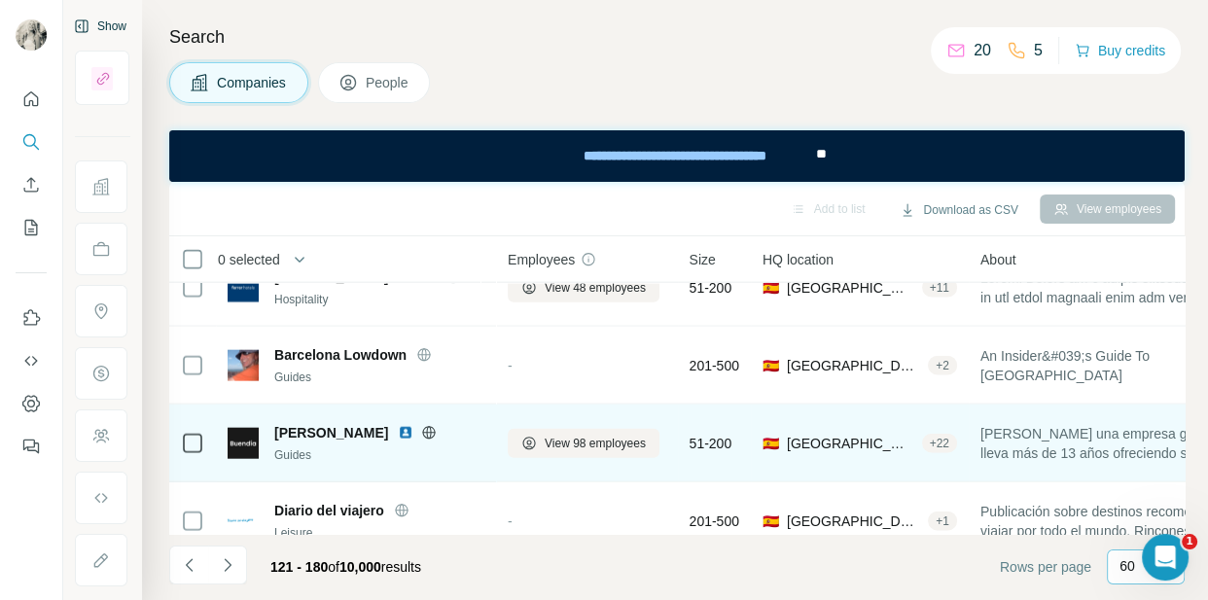
scroll to position [4431, 0]
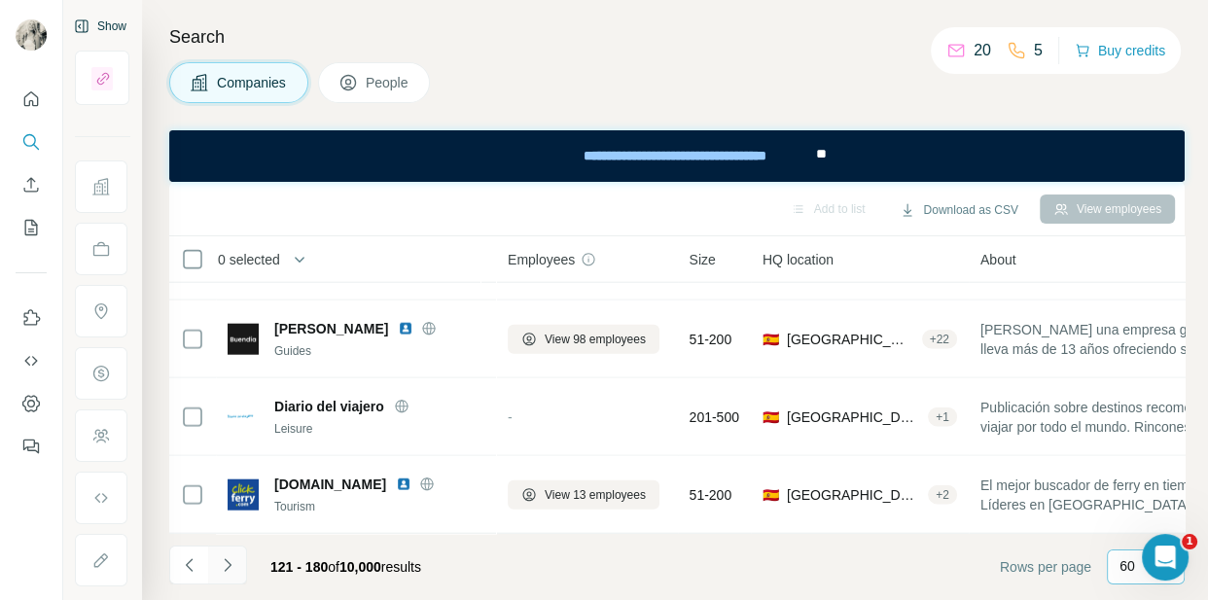
click at [223, 549] on button "Navigate to next page" at bounding box center [227, 565] width 39 height 39
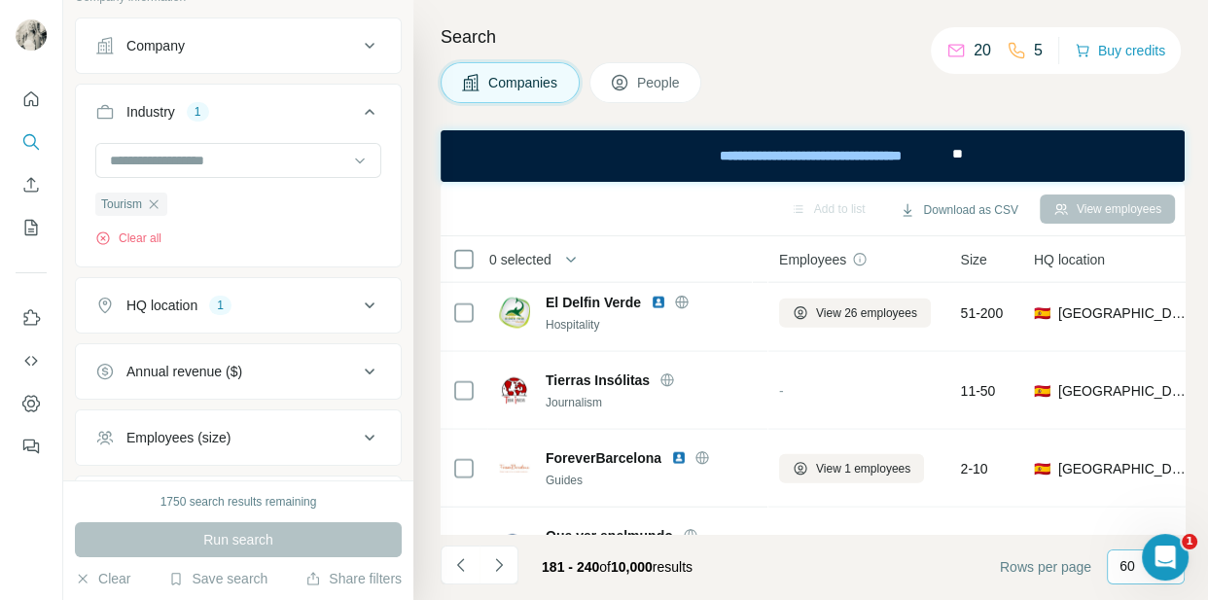
scroll to position [235, 0]
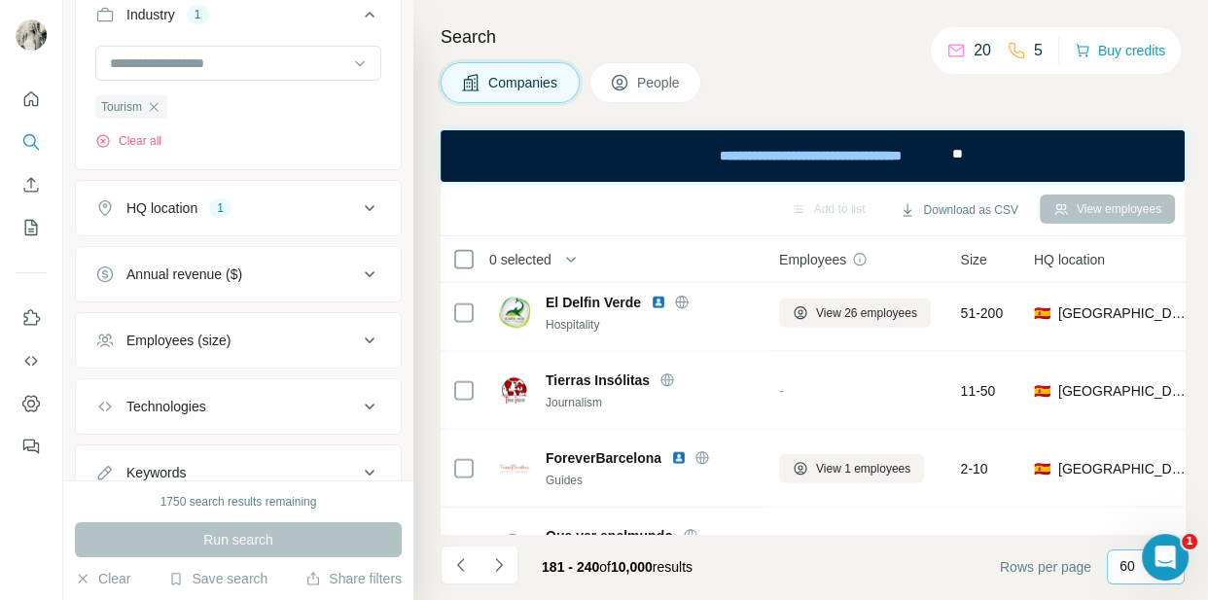
click at [272, 216] on div "HQ location 1" at bounding box center [226, 207] width 263 height 19
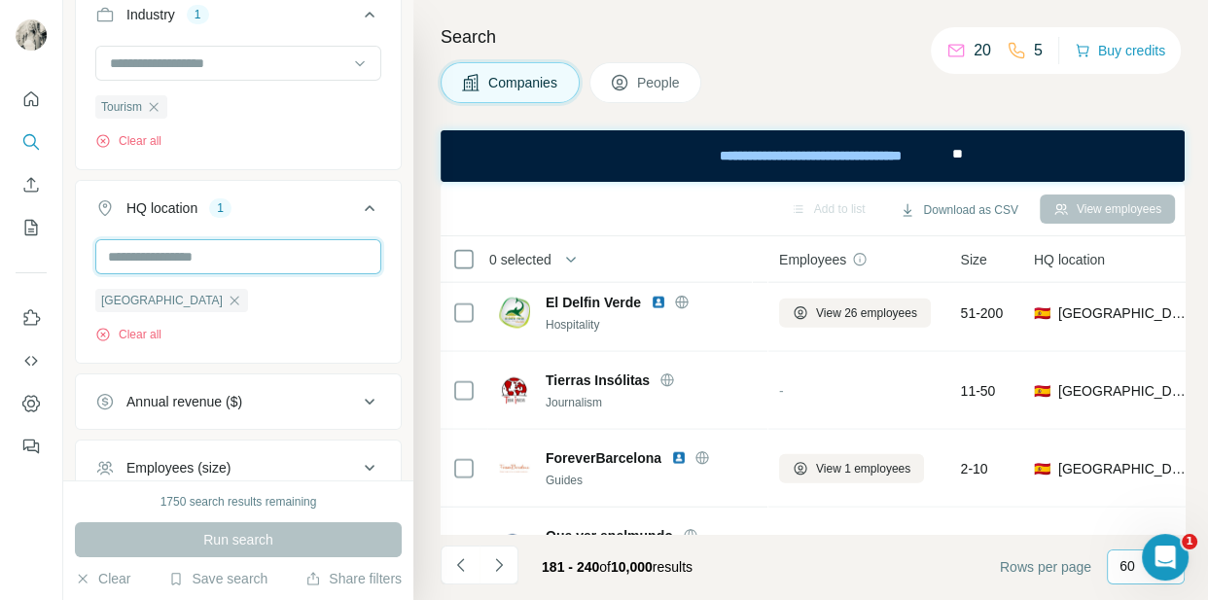
click at [219, 258] on input "text" at bounding box center [238, 256] width 286 height 35
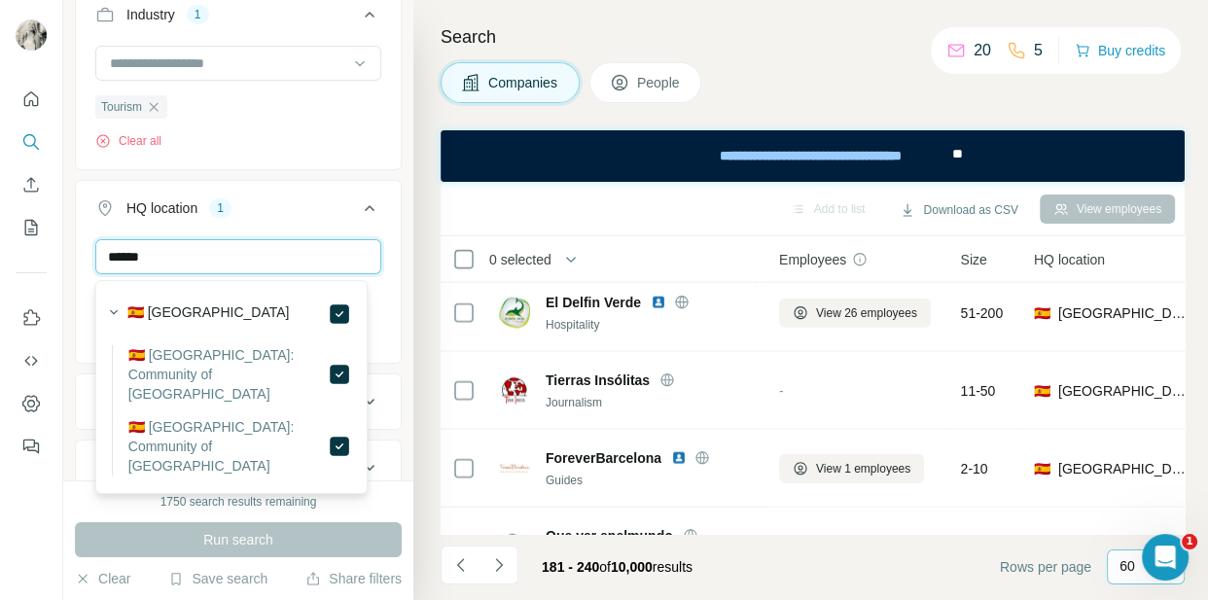
scroll to position [353, 0]
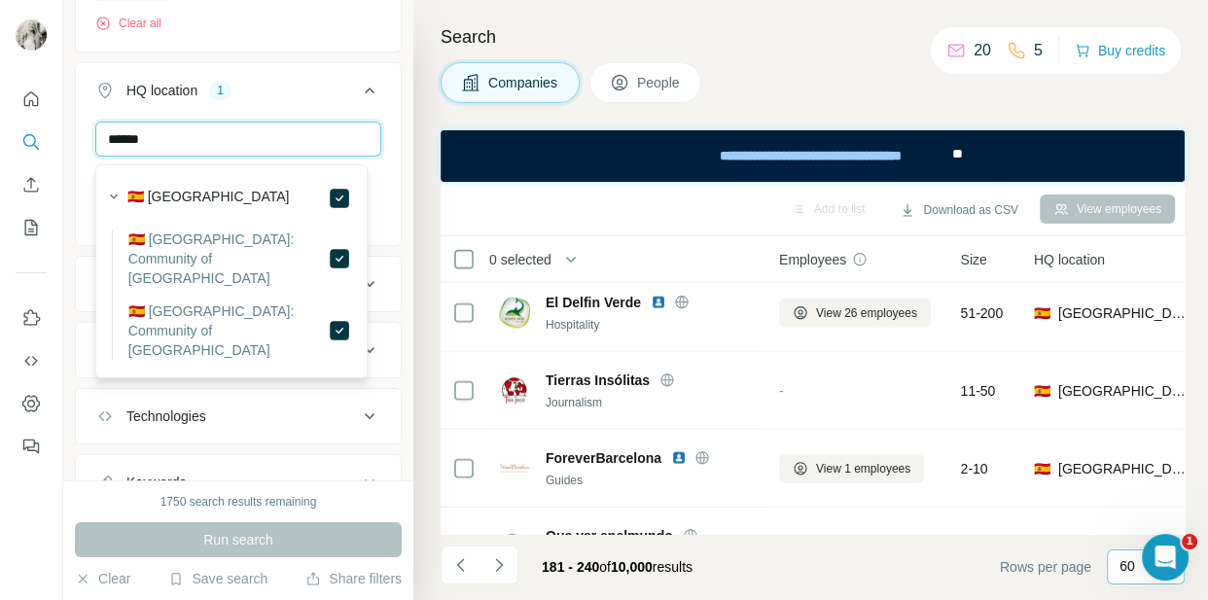
type input "******"
drag, startPoint x: 337, startPoint y: 321, endPoint x: 334, endPoint y: 150, distance: 171.2
click at [337, 302] on ul "Company Industry 1 Tourism Clear all HQ location 1 ****** Spain Clear all Annua…" at bounding box center [238, 157] width 327 height 708
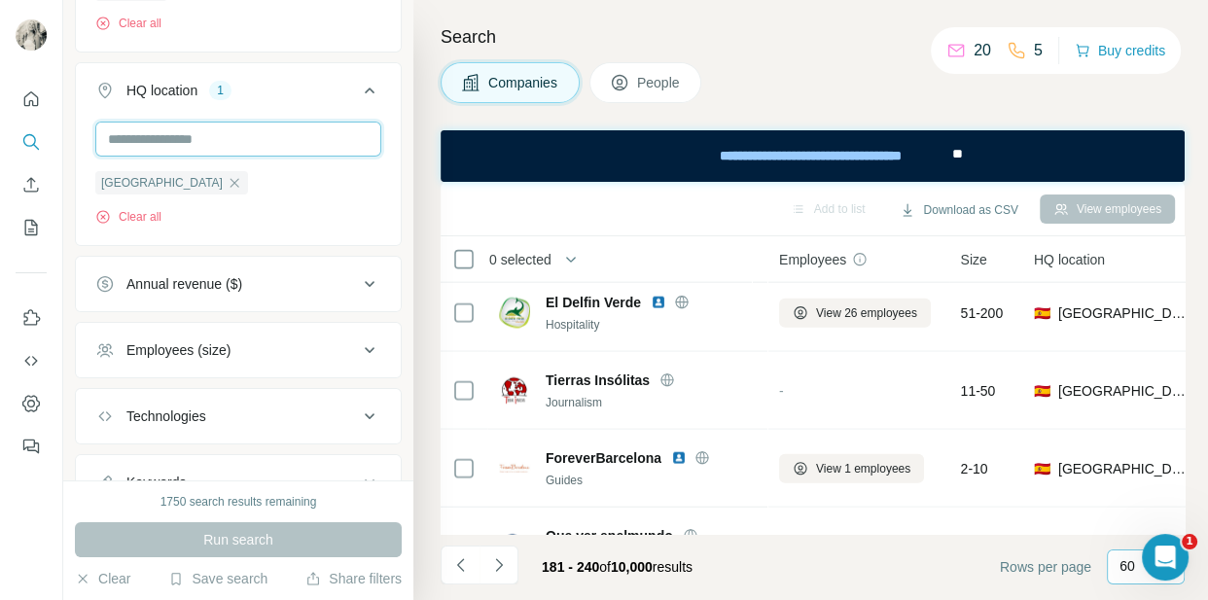
click at [269, 135] on input "text" at bounding box center [238, 139] width 286 height 35
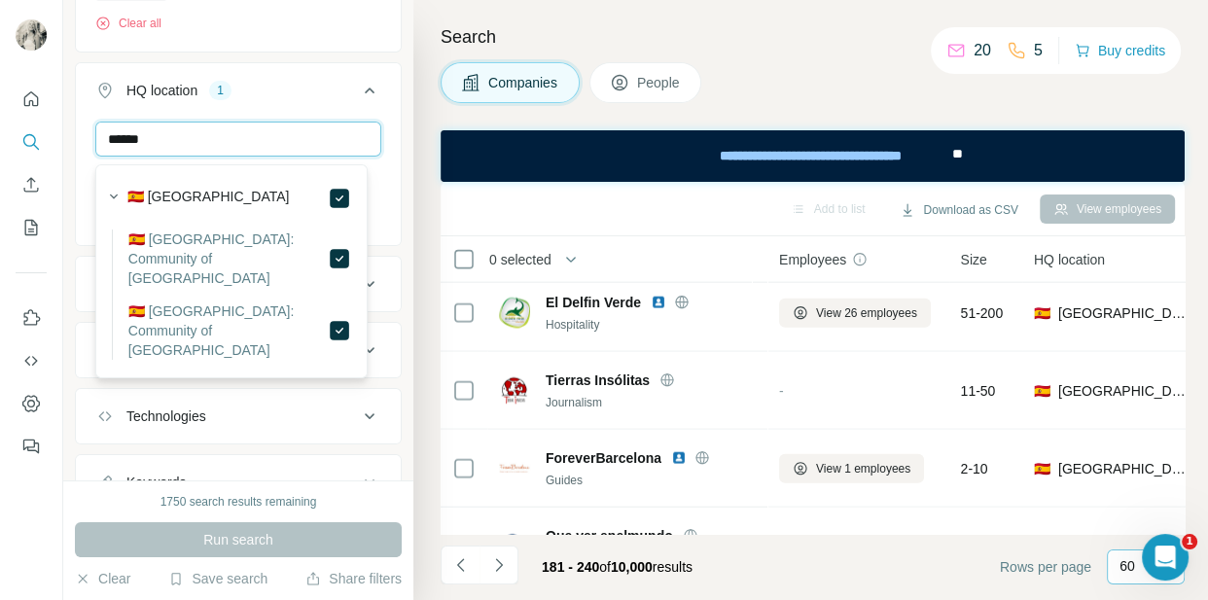
type input "******"
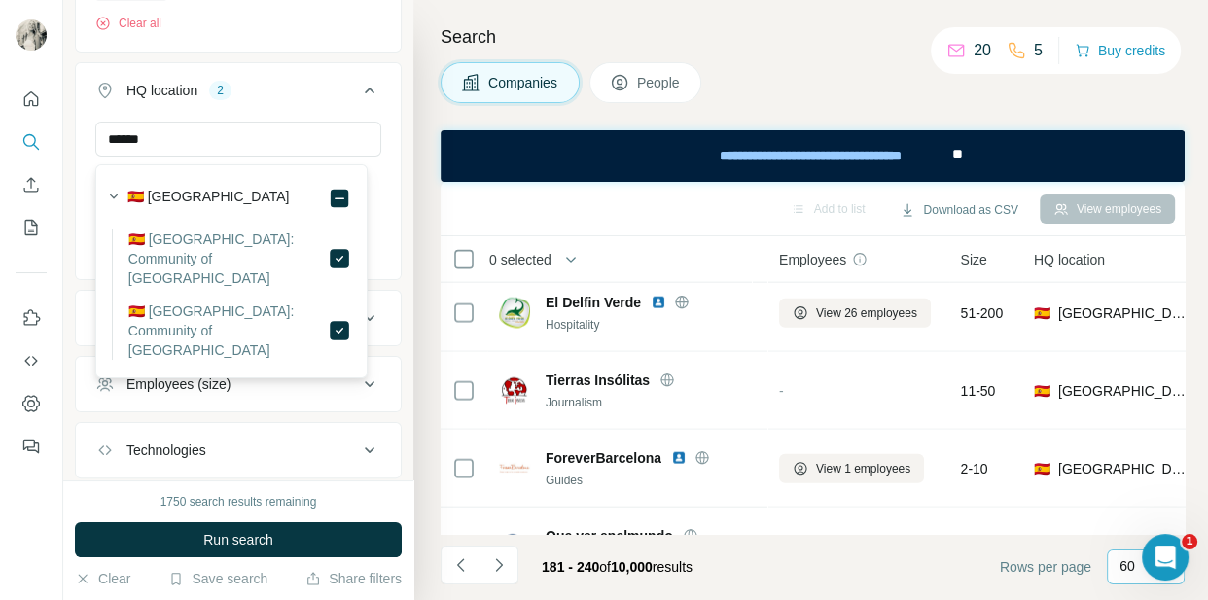
click at [358, 95] on icon at bounding box center [369, 90] width 23 height 23
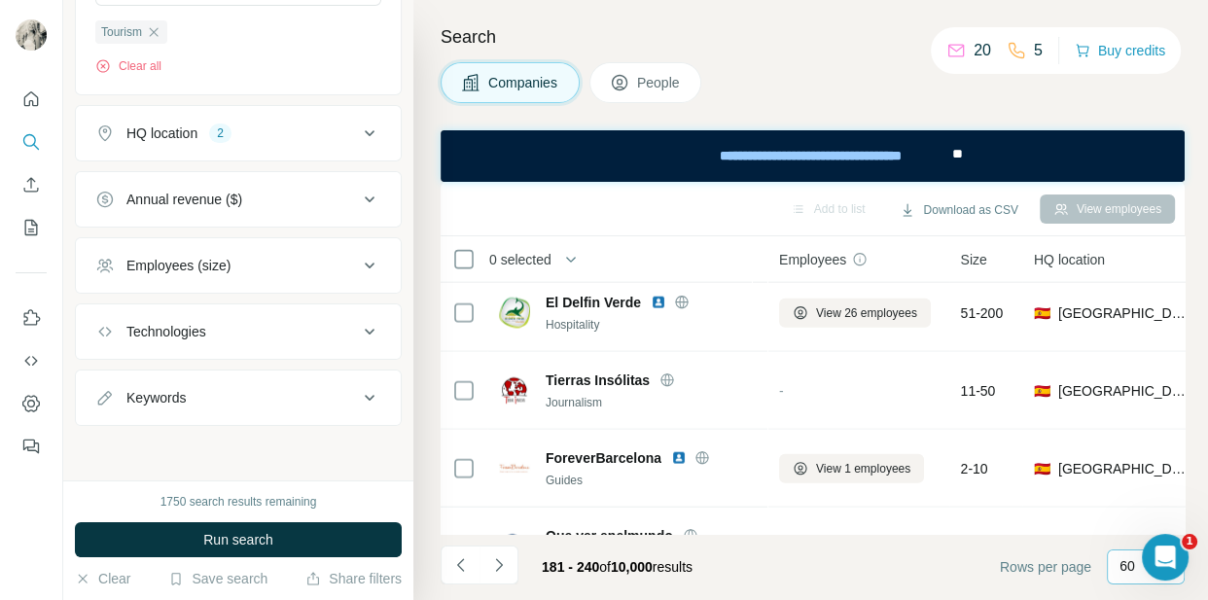
scroll to position [312, 0]
click at [364, 128] on icon at bounding box center [369, 133] width 23 height 23
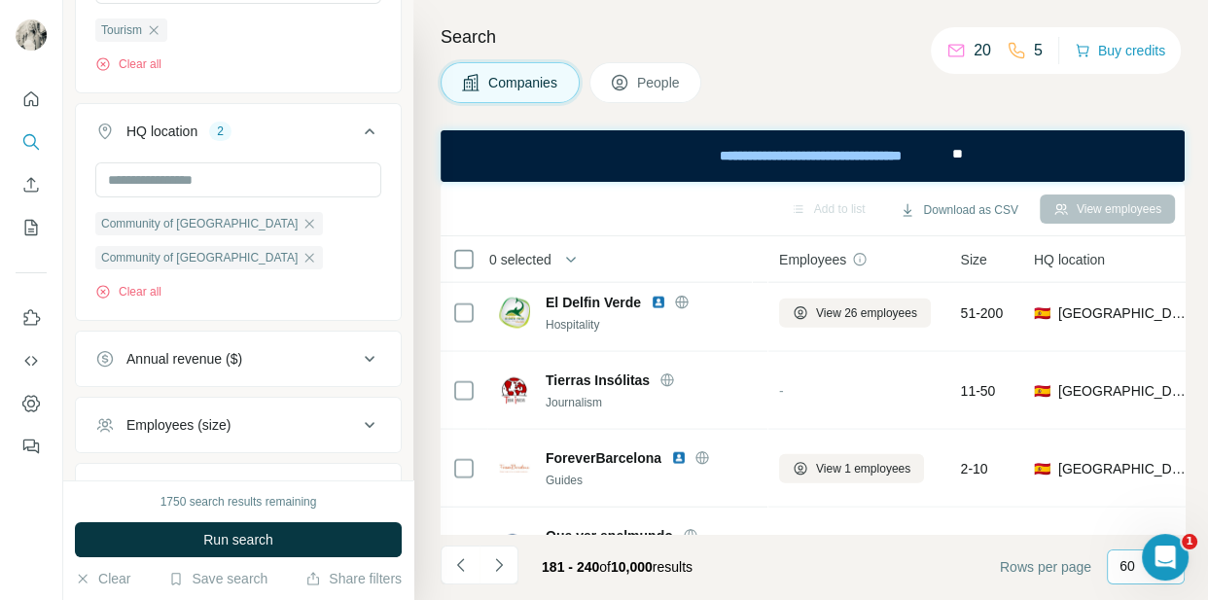
scroll to position [353, 0]
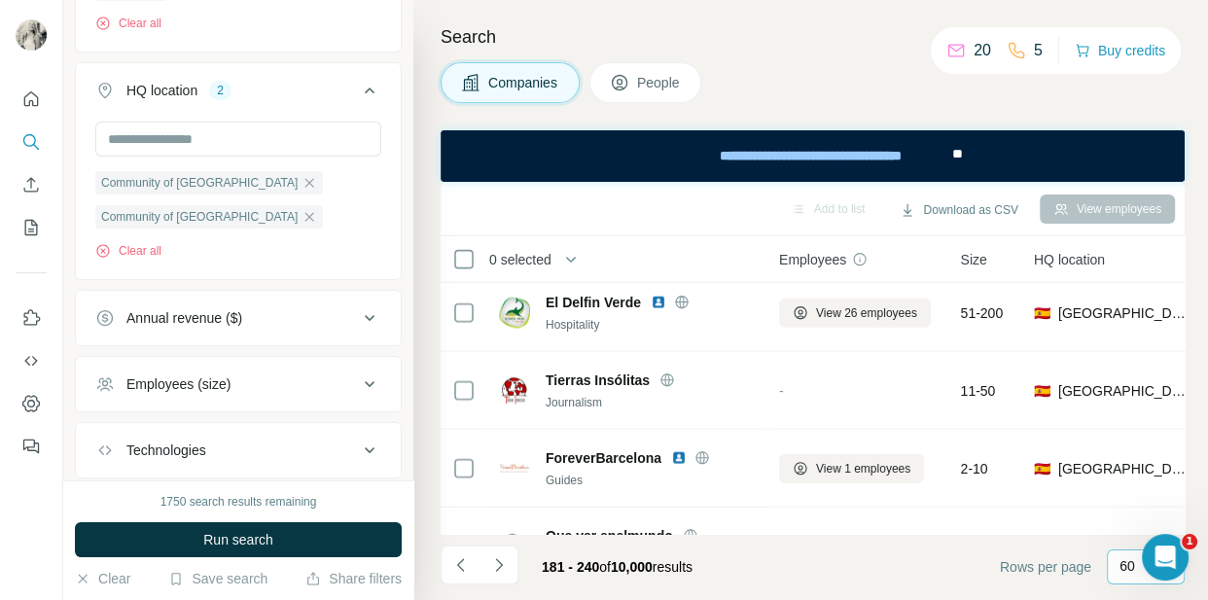
click at [365, 93] on icon at bounding box center [370, 91] width 10 height 6
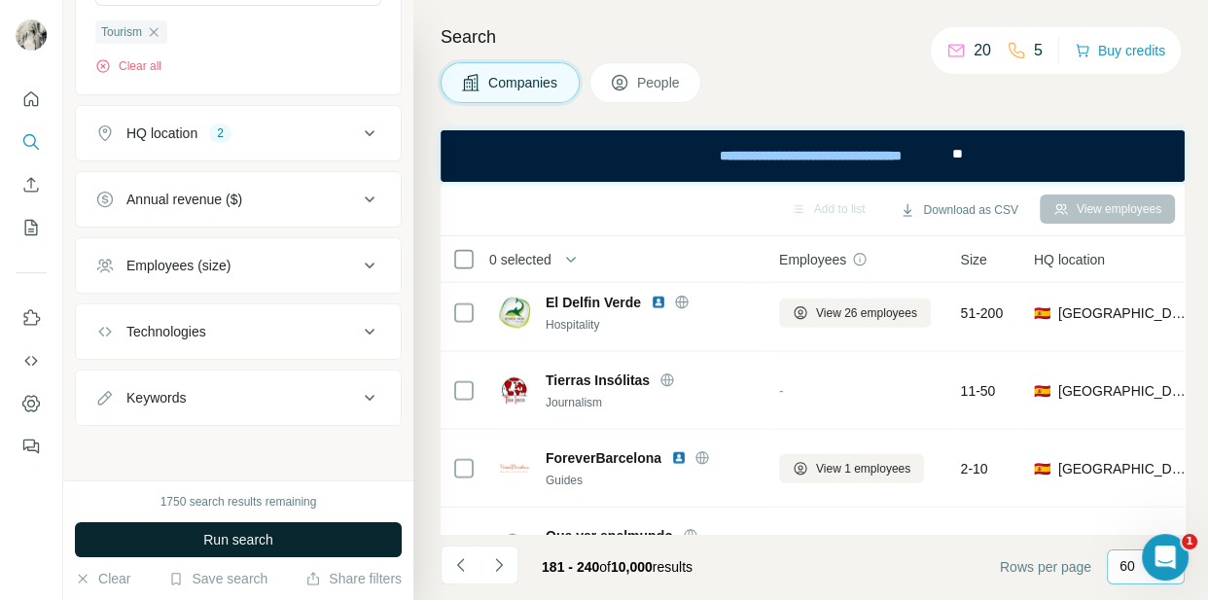
scroll to position [312, 0]
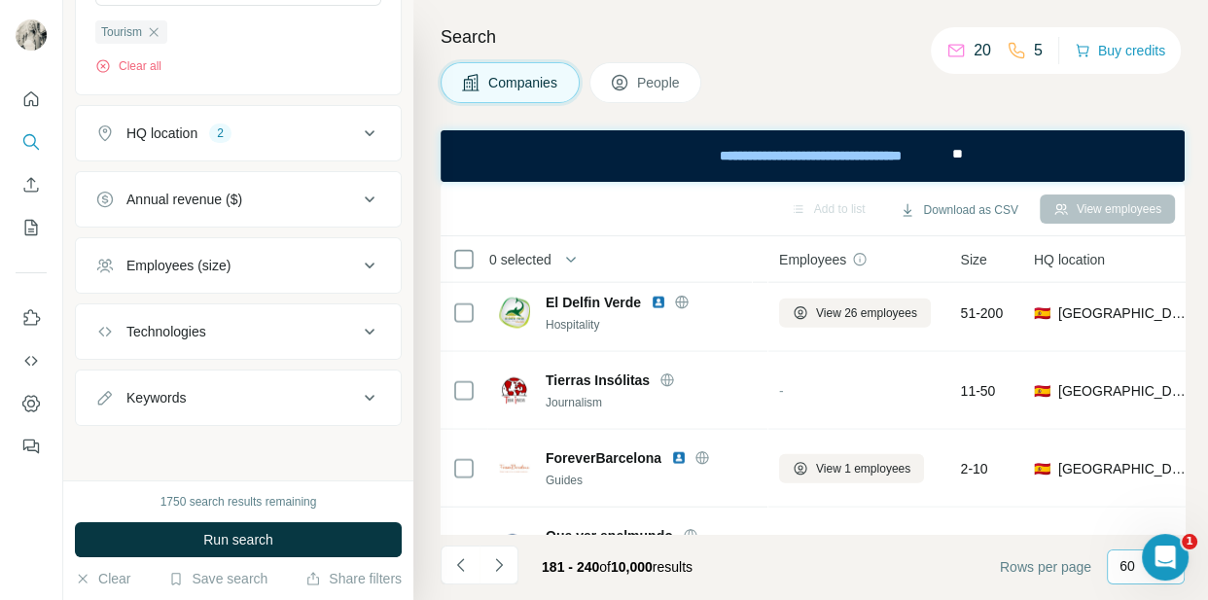
drag, startPoint x: 196, startPoint y: 546, endPoint x: 307, endPoint y: 260, distance: 306.7
click at [246, 254] on div "New search Hide Company lookalikes Company information Company Industry 1 Touri…" at bounding box center [238, 300] width 350 height 600
click at [337, 258] on div "Employees (size)" at bounding box center [226, 265] width 263 height 19
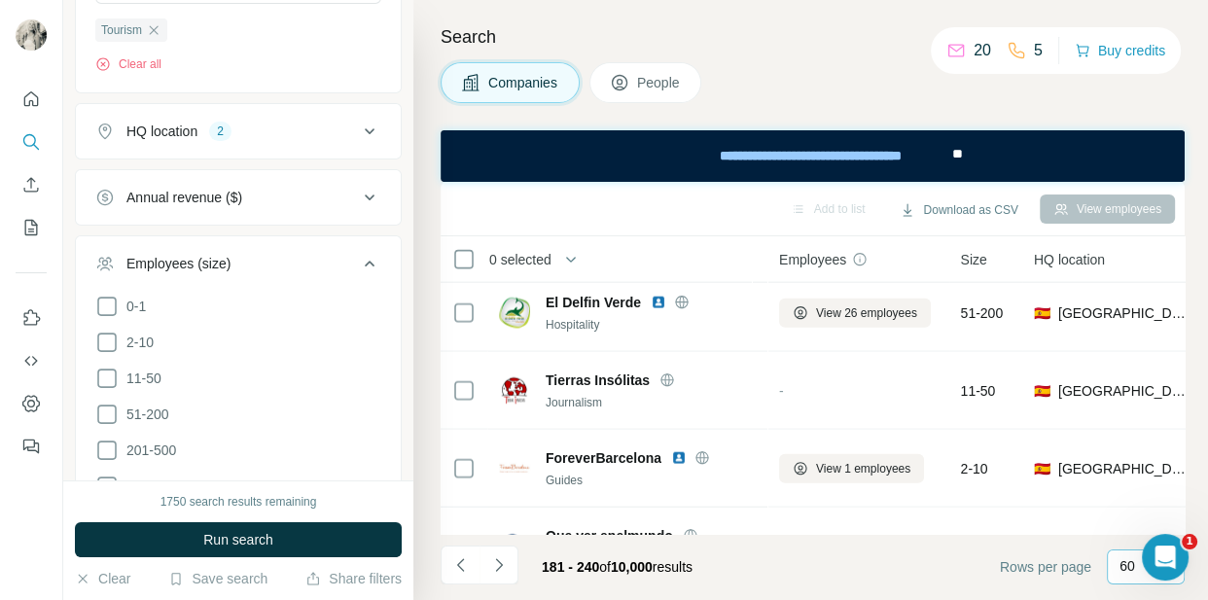
scroll to position [430, 0]
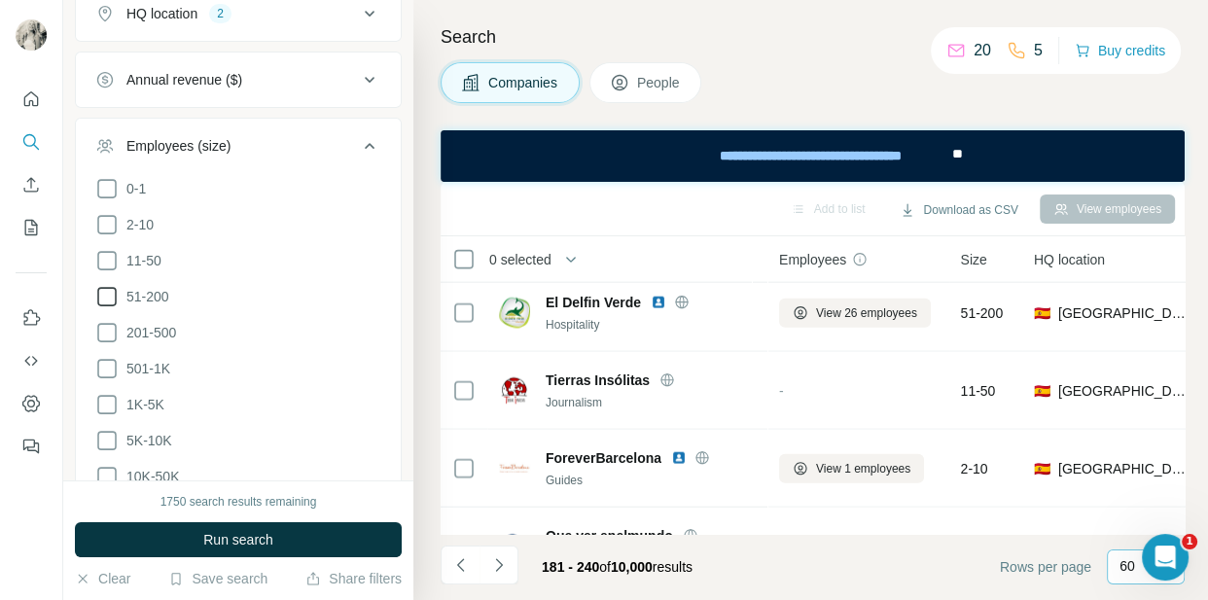
click at [110, 301] on icon at bounding box center [106, 296] width 23 height 23
click at [105, 331] on icon at bounding box center [106, 332] width 23 height 23
click at [106, 367] on icon at bounding box center [106, 368] width 23 height 23
click at [103, 405] on icon at bounding box center [106, 404] width 23 height 23
click at [109, 443] on icon at bounding box center [106, 440] width 23 height 23
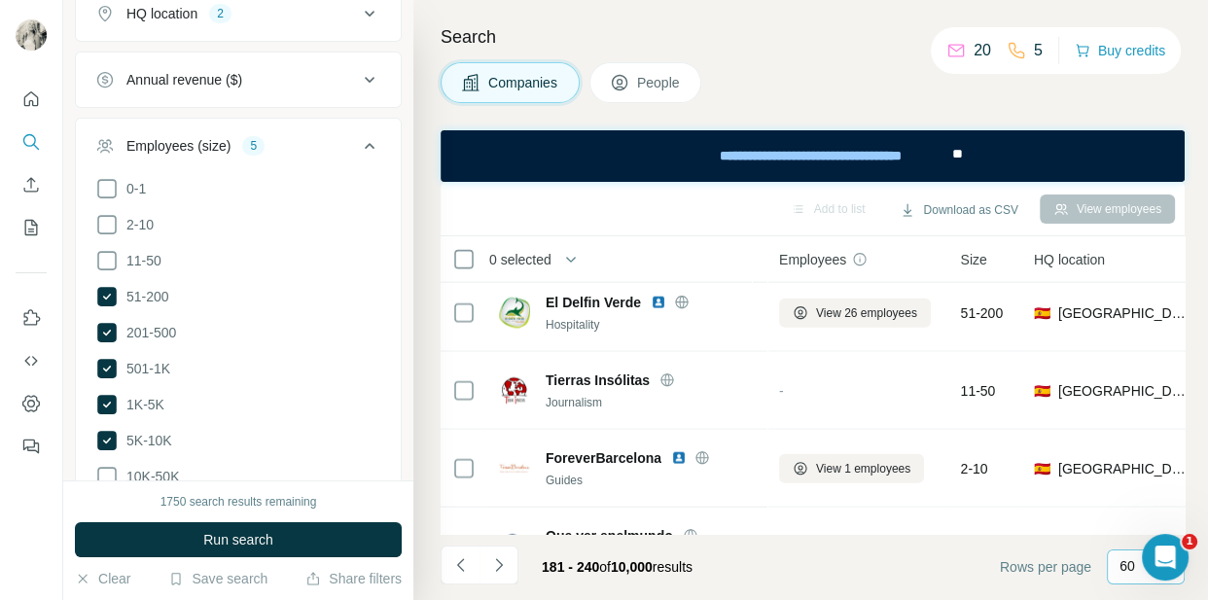
click at [108, 469] on icon at bounding box center [106, 476] width 23 height 23
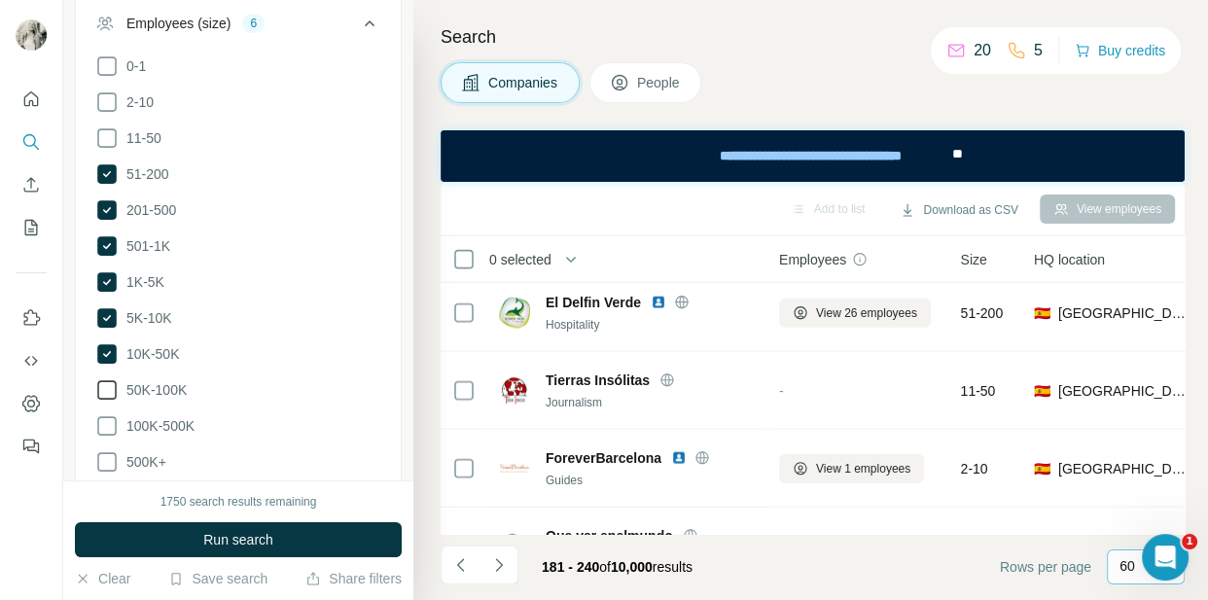
click at [106, 387] on icon at bounding box center [106, 389] width 23 height 23
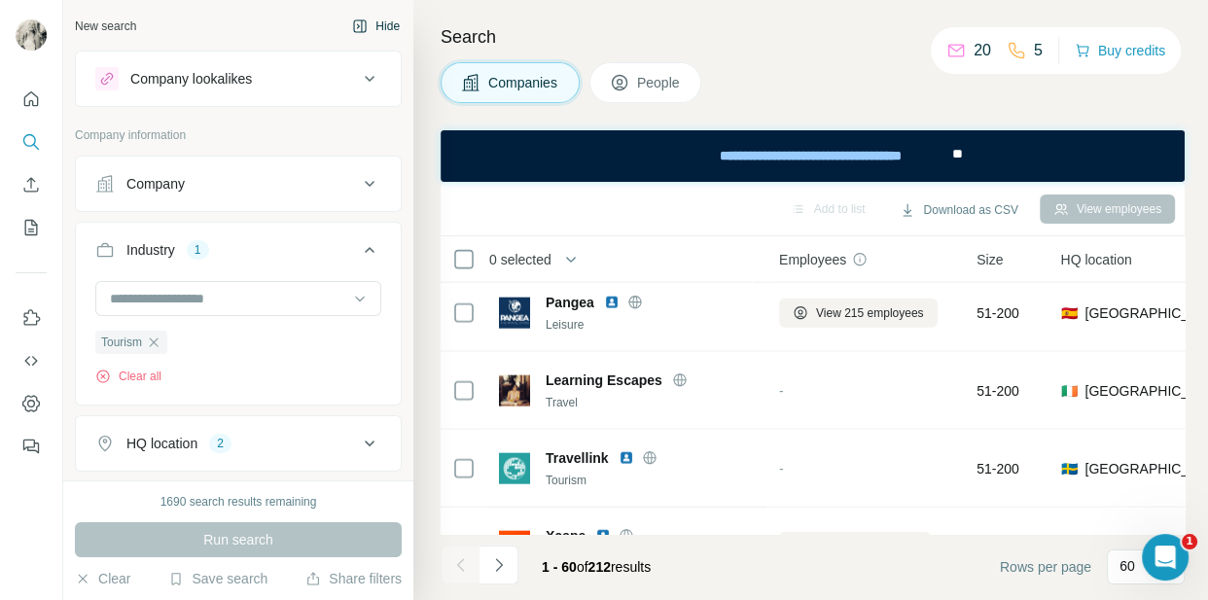
click at [352, 28] on icon "button" at bounding box center [360, 26] width 16 height 16
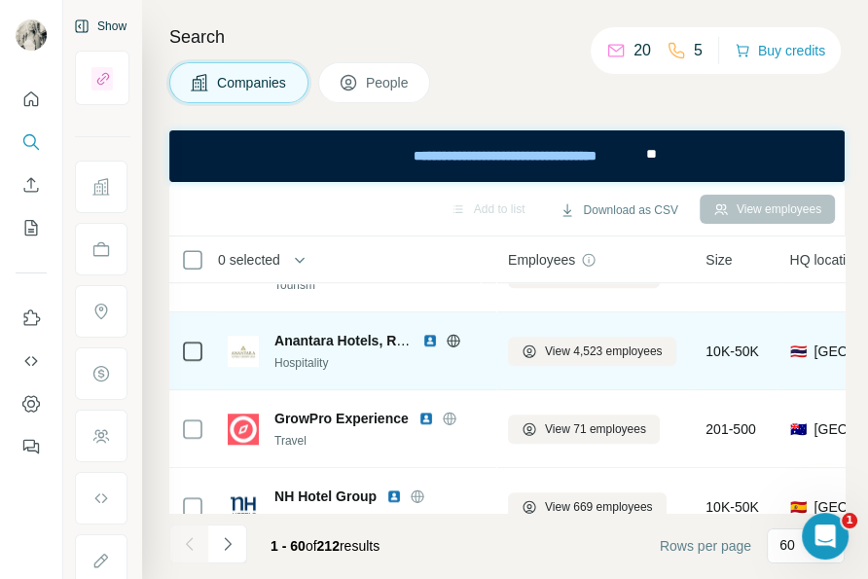
scroll to position [1178, 0]
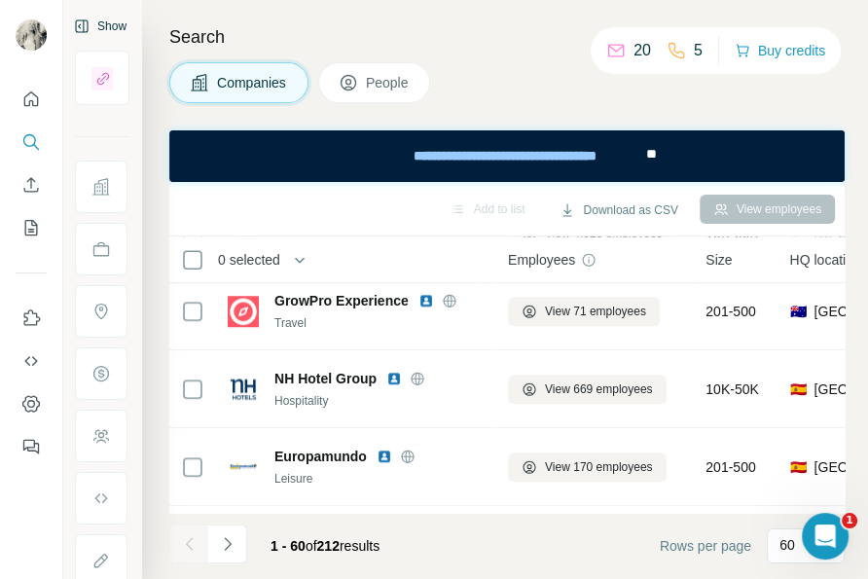
click at [547, 45] on h4 "Search" at bounding box center [506, 36] width 675 height 27
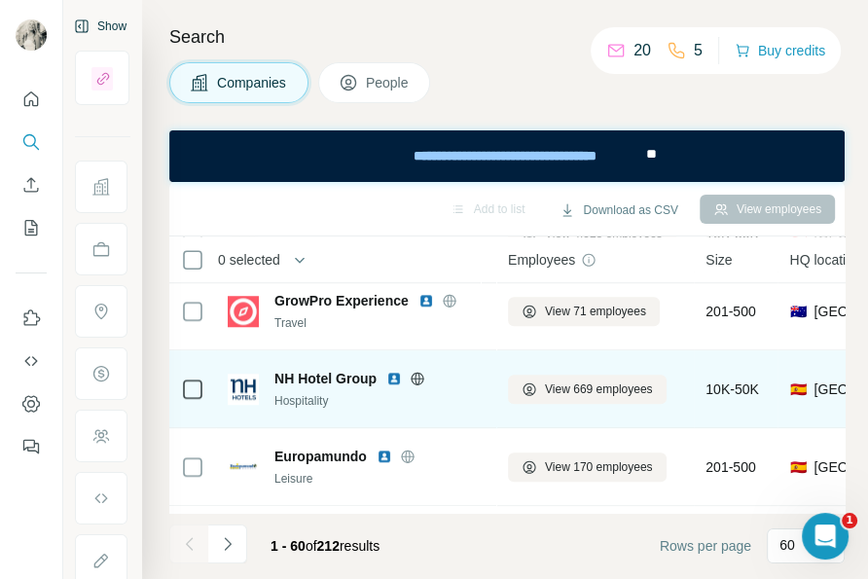
drag, startPoint x: 493, startPoint y: 83, endPoint x: 340, endPoint y: 361, distance: 317.3
click at [493, 83] on div "Companies People" at bounding box center [506, 82] width 675 height 41
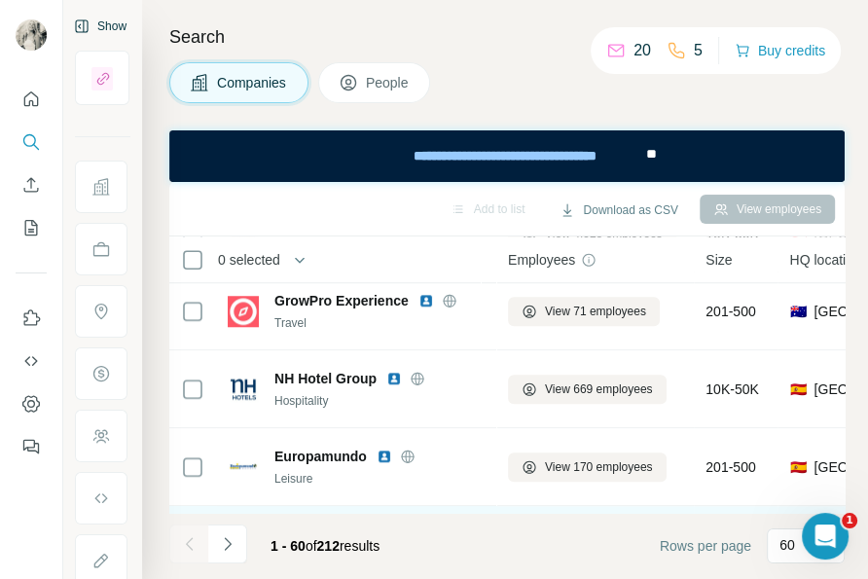
scroll to position [1296, 0]
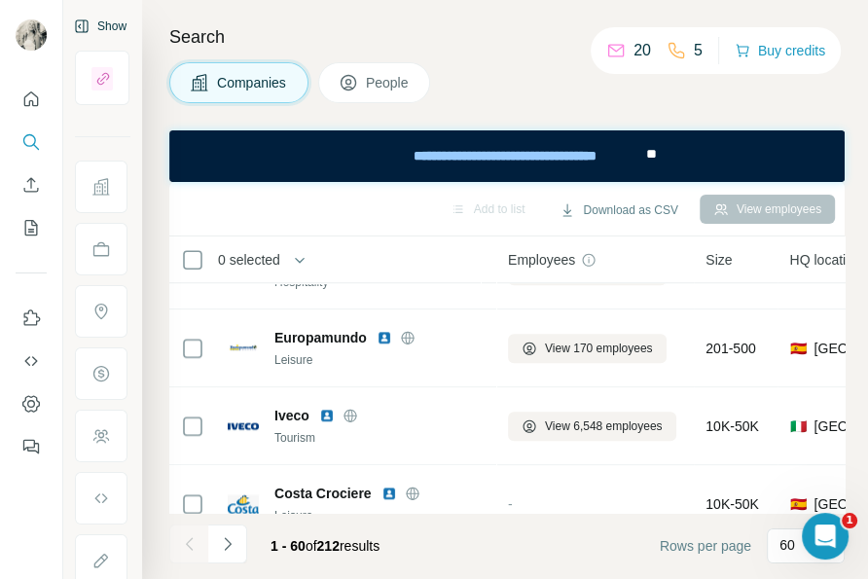
click at [437, 249] on div "0 selected" at bounding box center [325, 259] width 288 height 22
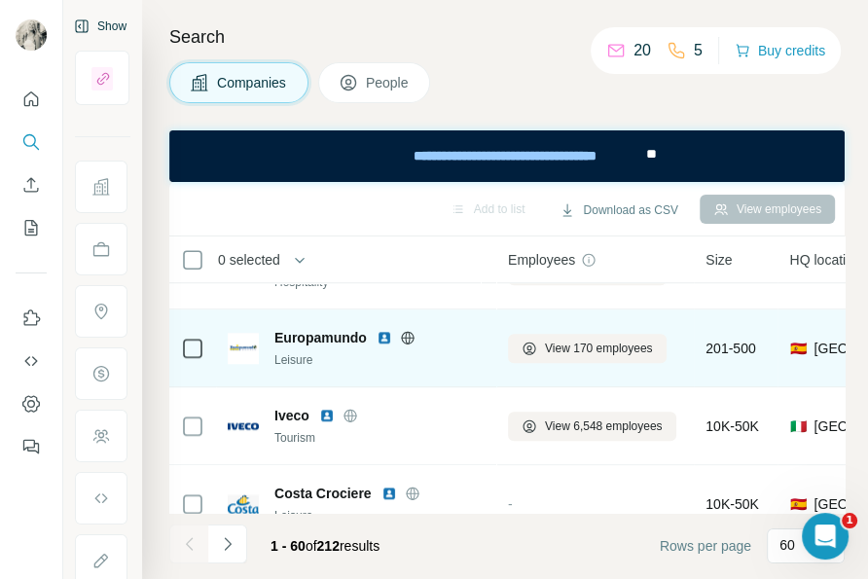
drag, startPoint x: 476, startPoint y: 242, endPoint x: 290, endPoint y: 359, distance: 219.4
click at [476, 242] on th "0 selected" at bounding box center [324, 259] width 311 height 47
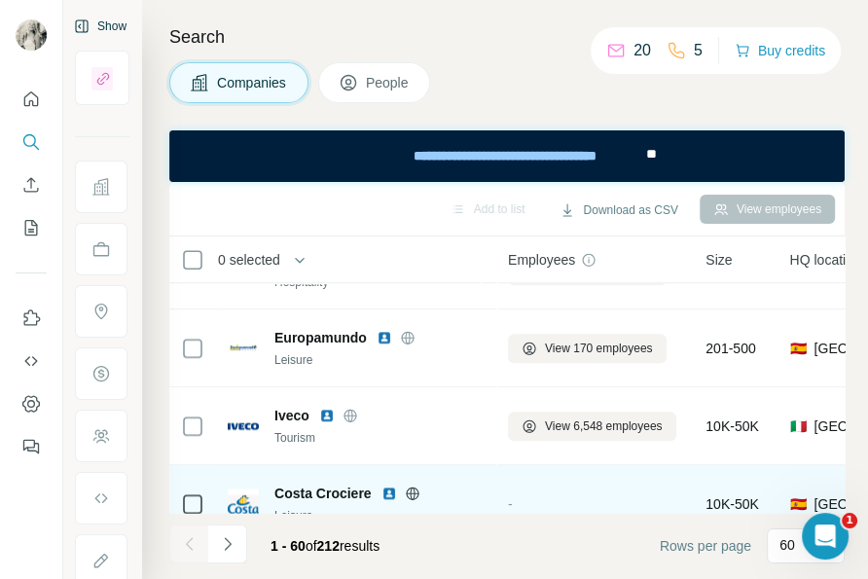
click at [482, 104] on div "Search Companies People Add to list Download as CSV View employees 0 selected C…" at bounding box center [505, 289] width 726 height 579
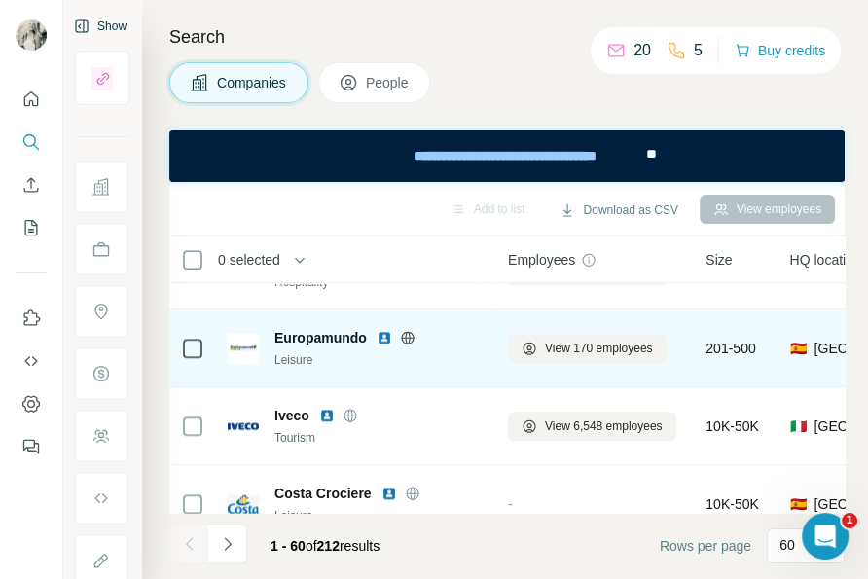
drag, startPoint x: 727, startPoint y: 89, endPoint x: 346, endPoint y: 353, distance: 463.2
click at [727, 89] on div "Companies People" at bounding box center [506, 82] width 675 height 41
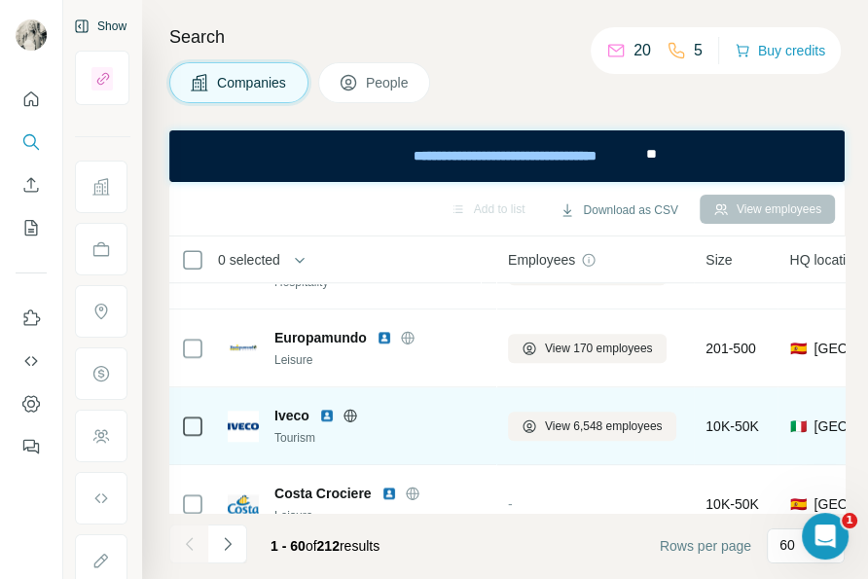
scroll to position [1414, 0]
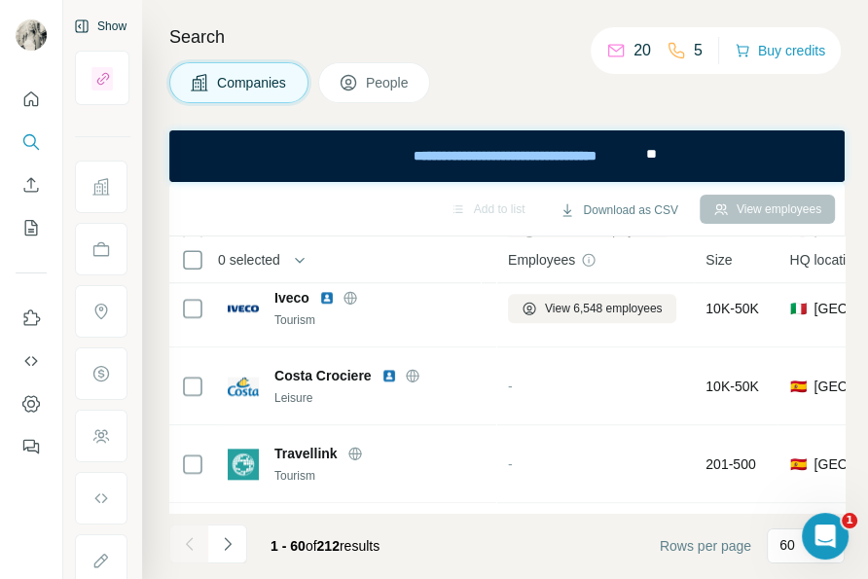
click at [742, 96] on div "Companies People" at bounding box center [506, 82] width 675 height 41
click at [754, 152] on div "**********" at bounding box center [506, 156] width 675 height 52
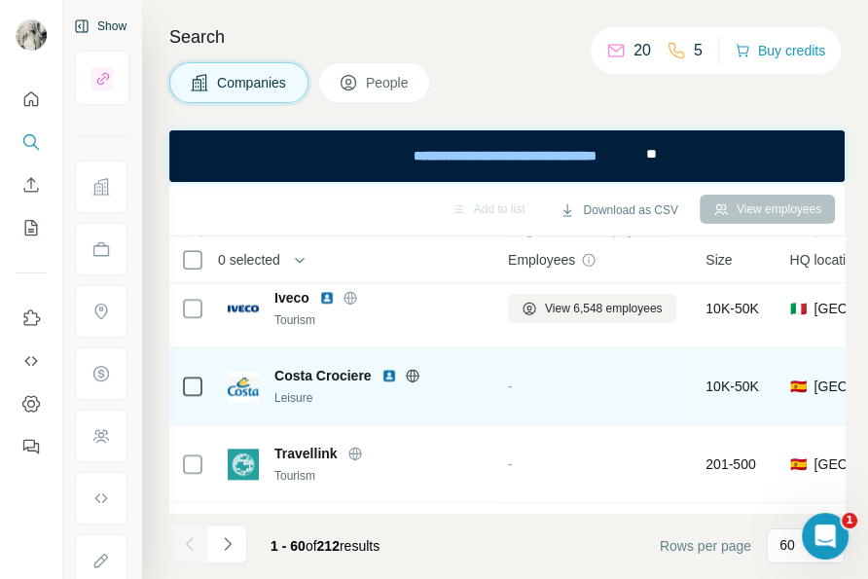
drag, startPoint x: 748, startPoint y: 106, endPoint x: 427, endPoint y: 415, distance: 445.7
click at [748, 106] on div "Search Companies People Add to list Download as CSV View employees 0 selected C…" at bounding box center [505, 289] width 726 height 579
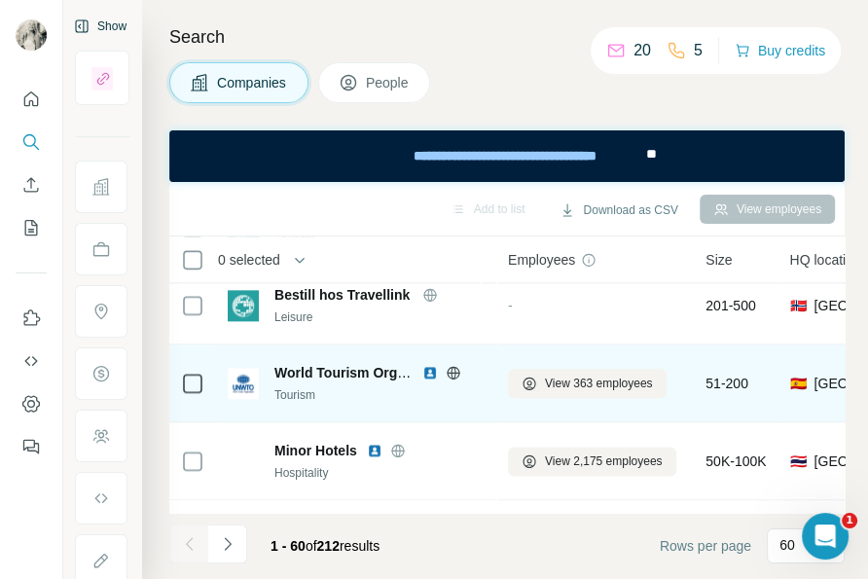
scroll to position [1768, 0]
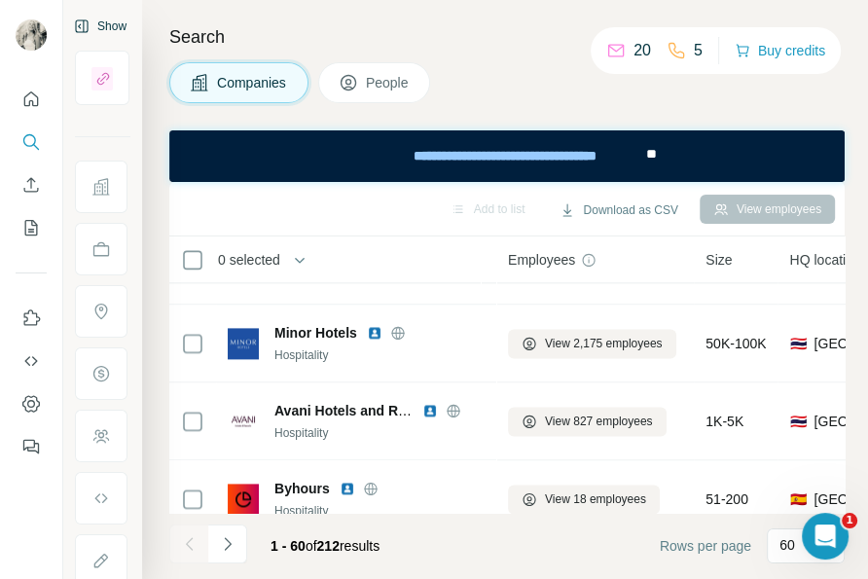
drag, startPoint x: 767, startPoint y: 97, endPoint x: 339, endPoint y: 265, distance: 459.5
click at [767, 97] on div "Companies People" at bounding box center [506, 82] width 675 height 41
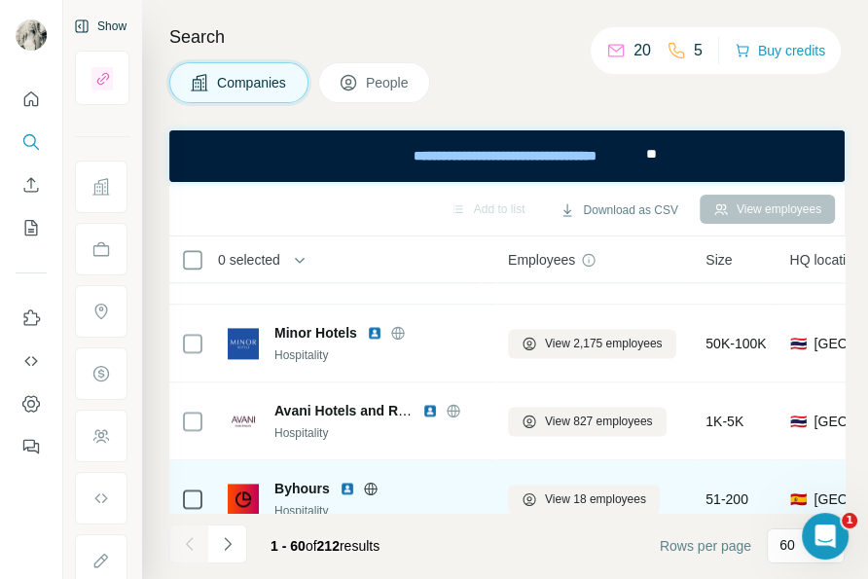
scroll to position [1886, 0]
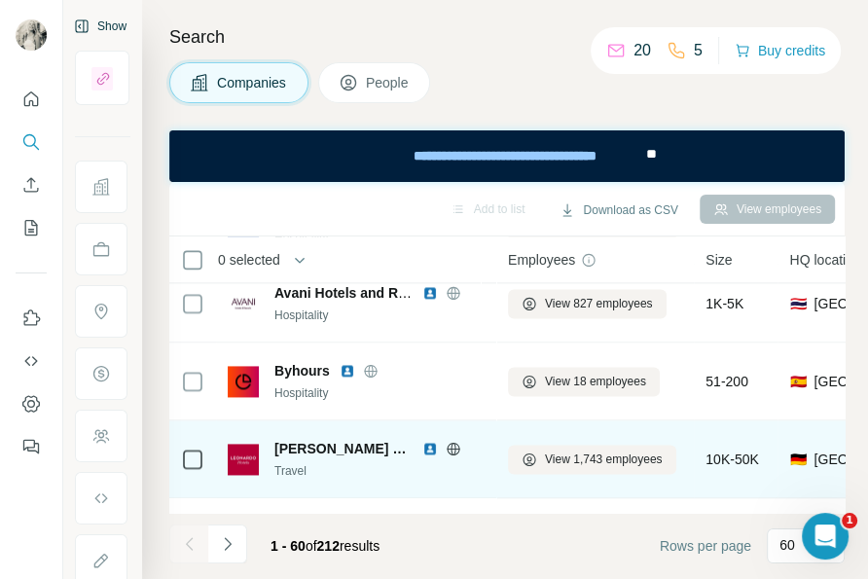
click at [750, 126] on div "Search Companies People Add to list Download as CSV View employees 0 selected C…" at bounding box center [505, 289] width 726 height 579
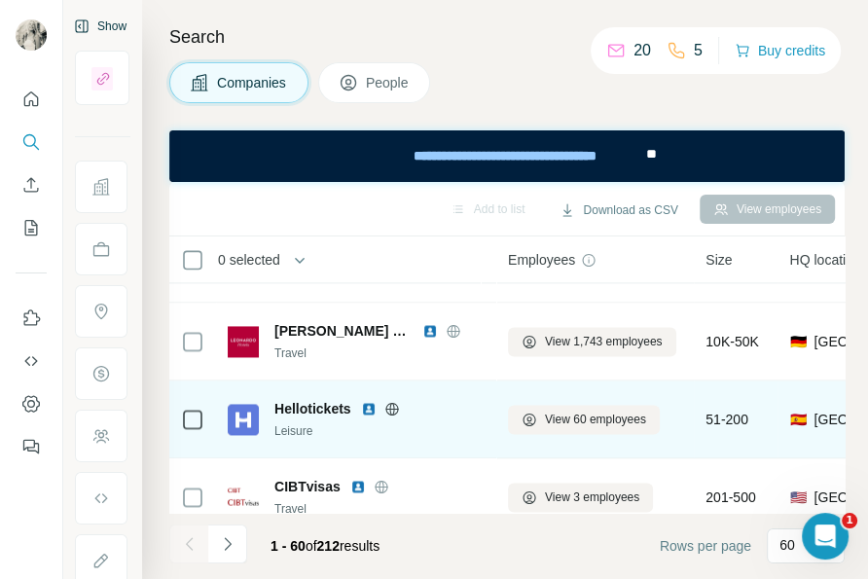
drag, startPoint x: 769, startPoint y: 114, endPoint x: 379, endPoint y: 393, distance: 479.6
click at [769, 114] on div "Search Companies People Add to list Download as CSV View employees 0 selected C…" at bounding box center [505, 289] width 726 height 579
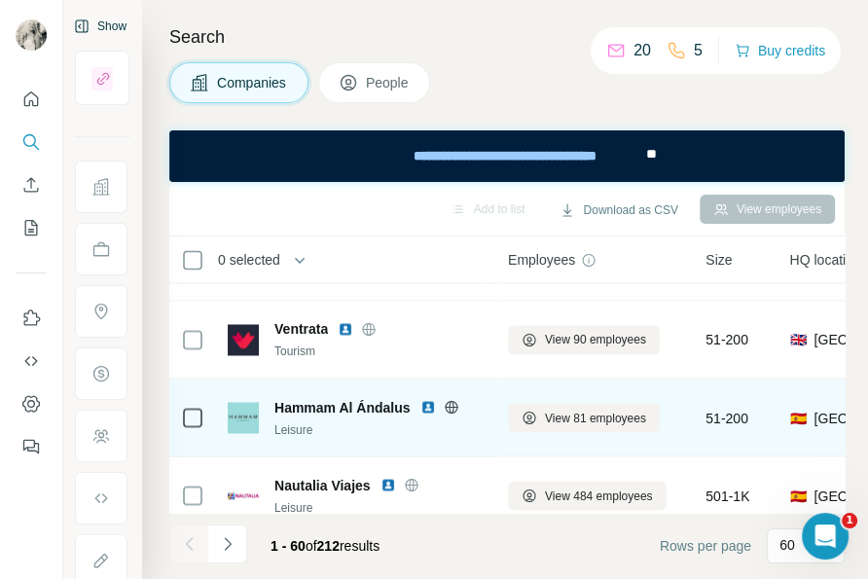
scroll to position [2358, 0]
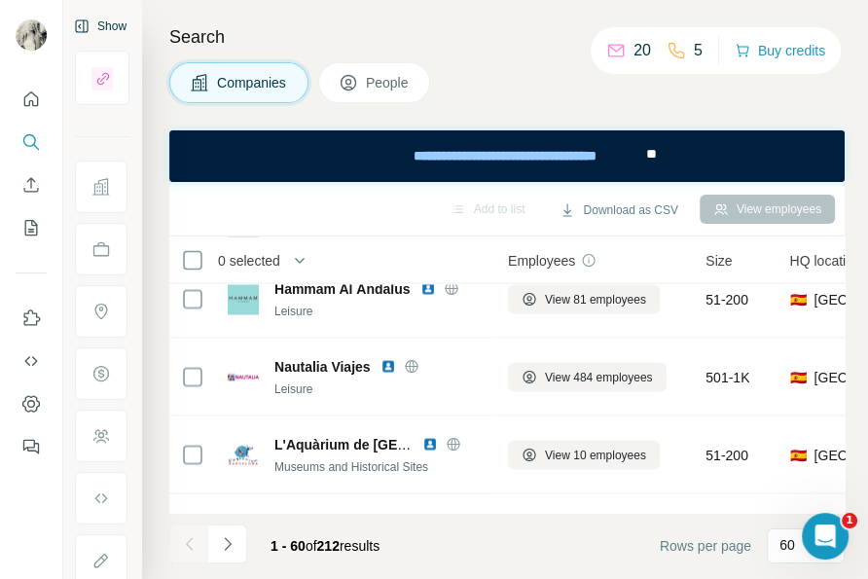
click at [729, 109] on div "Search Companies People Add to list Download as CSV View employees 0 selected C…" at bounding box center [505, 289] width 726 height 579
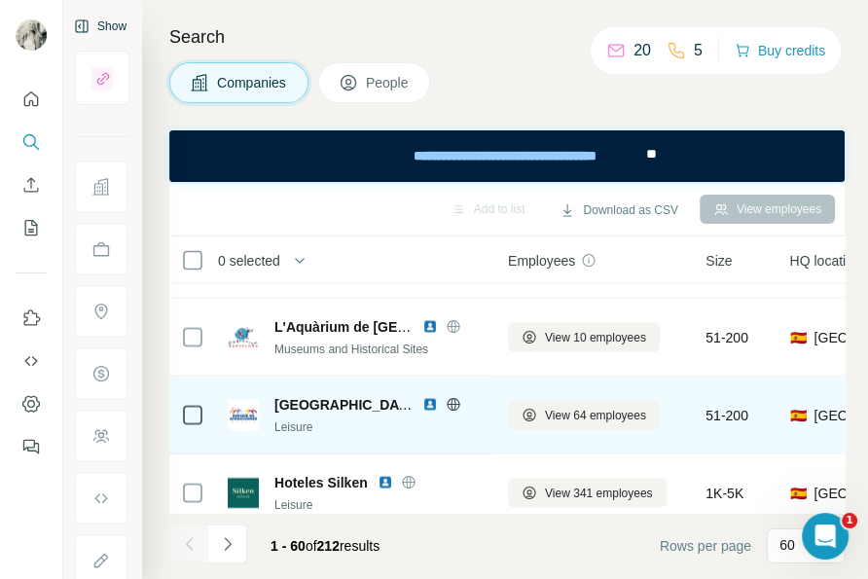
scroll to position [2593, 0]
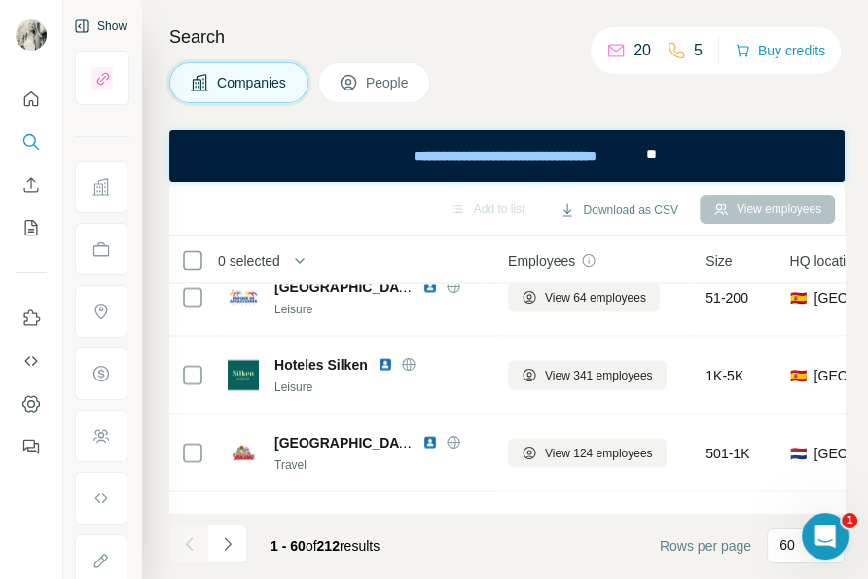
click at [716, 106] on div "Search Companies People Add to list Download as CSV View employees 0 selected C…" at bounding box center [505, 289] width 726 height 579
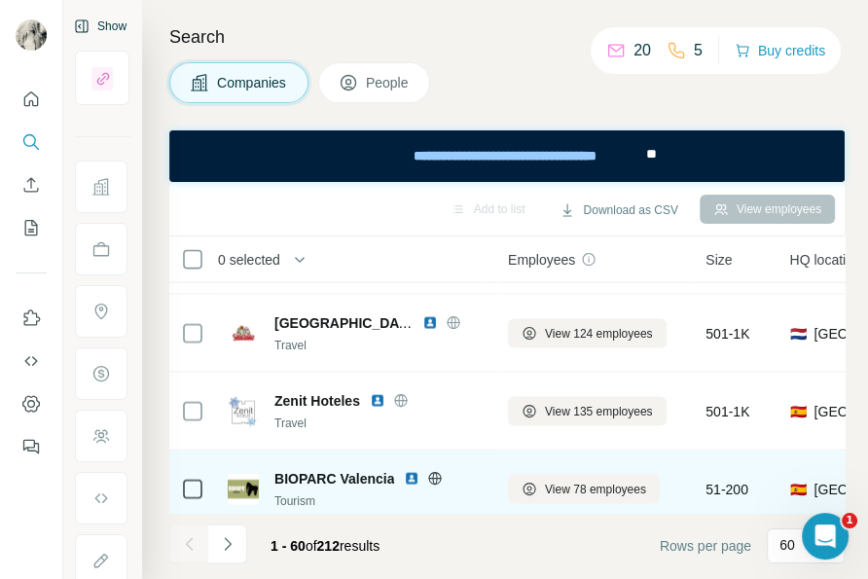
scroll to position [2829, 0]
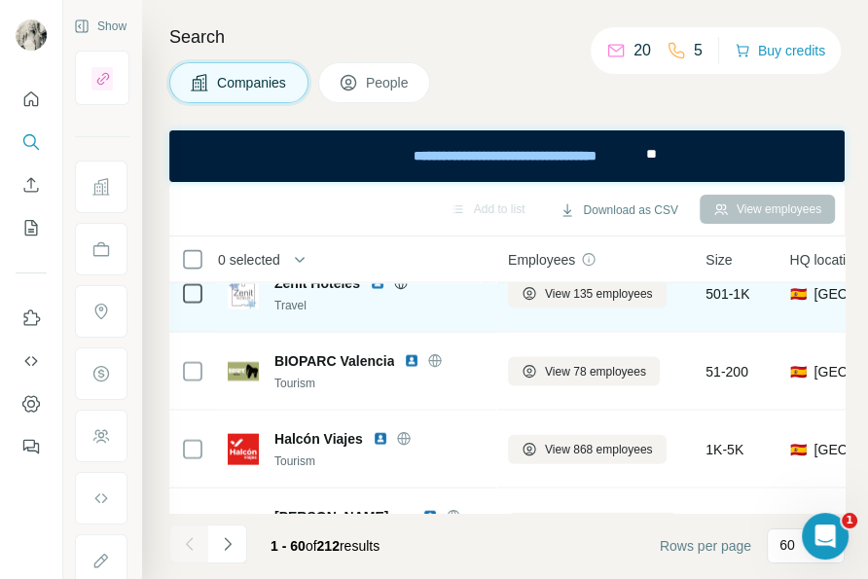
drag, startPoint x: 715, startPoint y: 110, endPoint x: 393, endPoint y: 320, distance: 384.4
click at [715, 110] on div "Search Companies People Add to list Download as CSV View employees 0 selected C…" at bounding box center [505, 289] width 726 height 579
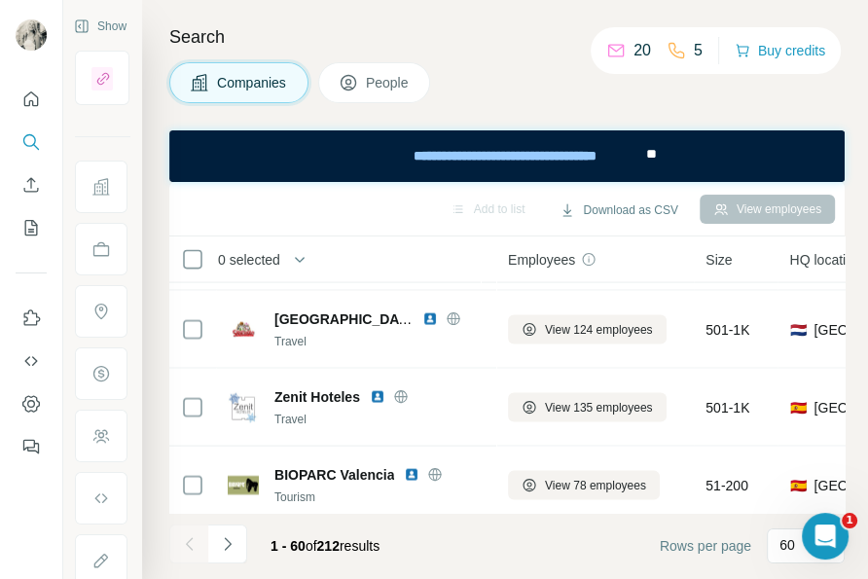
scroll to position [2712, 0]
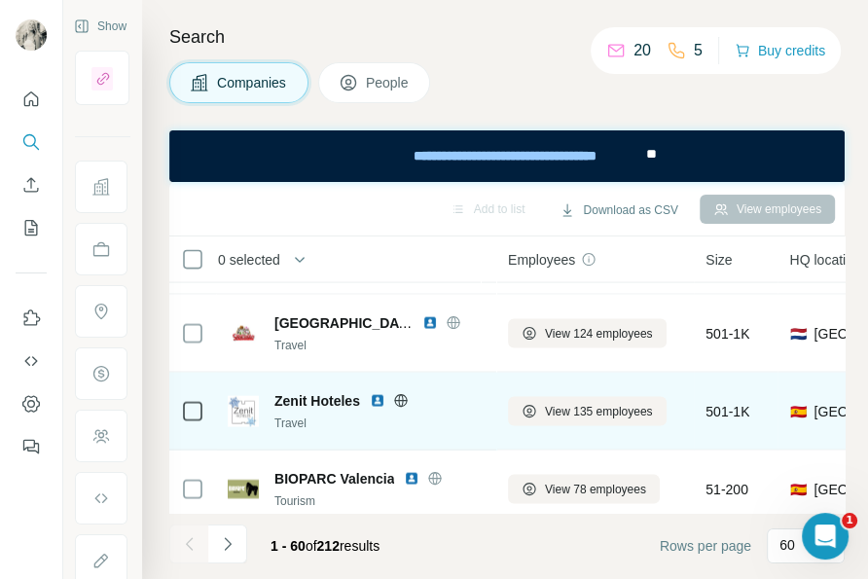
click at [715, 108] on div "Search Companies People Add to list Download as CSV View employees 0 selected C…" at bounding box center [505, 289] width 726 height 579
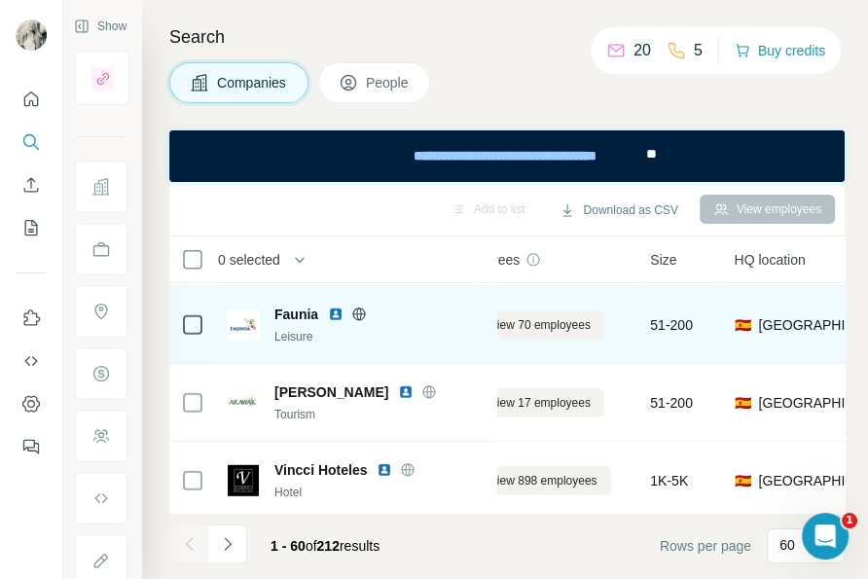
scroll to position [3773, 55]
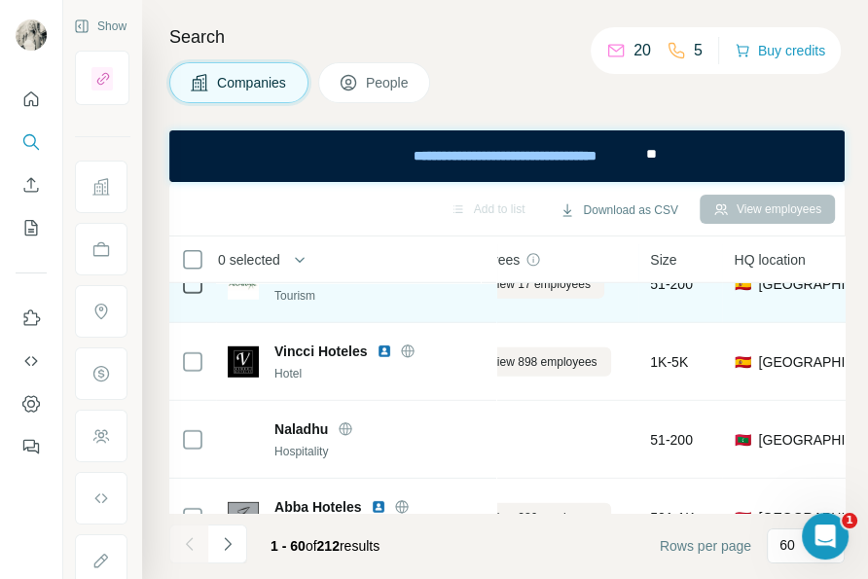
drag, startPoint x: 752, startPoint y: 110, endPoint x: 182, endPoint y: 321, distance: 607.8
click at [752, 110] on div "Search Companies People Add to list Download as CSV View employees 0 selected C…" at bounding box center [505, 289] width 726 height 579
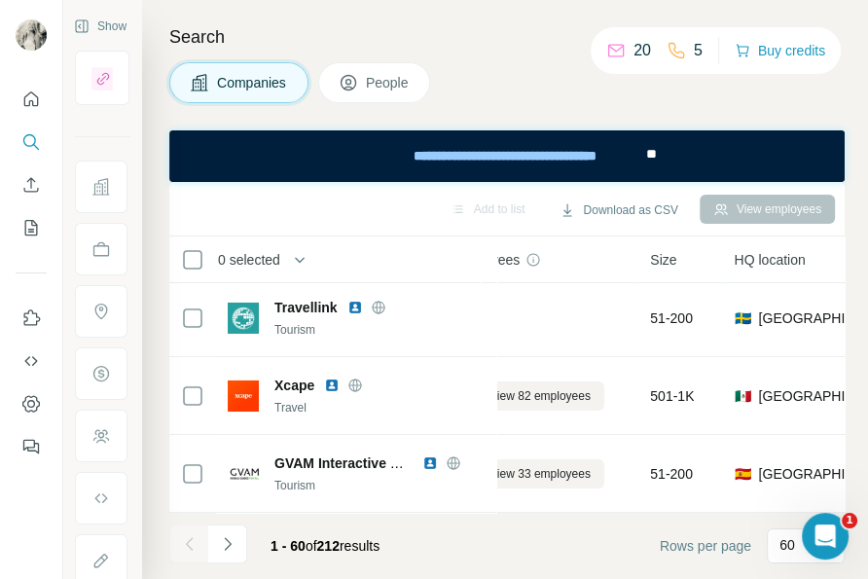
scroll to position [4452, 55]
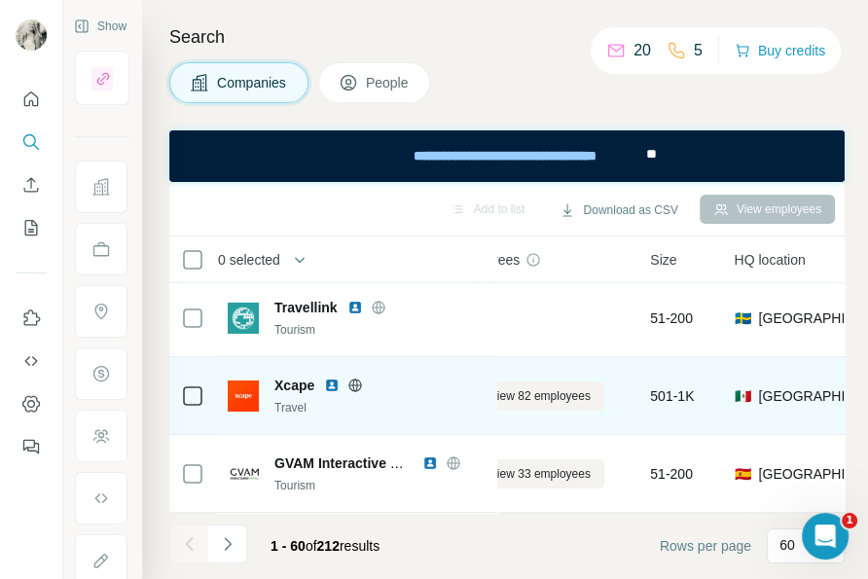
drag, startPoint x: 748, startPoint y: 108, endPoint x: 474, endPoint y: 364, distance: 375.0
click at [748, 108] on div "Search Companies People Add to list Download as CSV View employees 0 selected C…" at bounding box center [505, 289] width 726 height 579
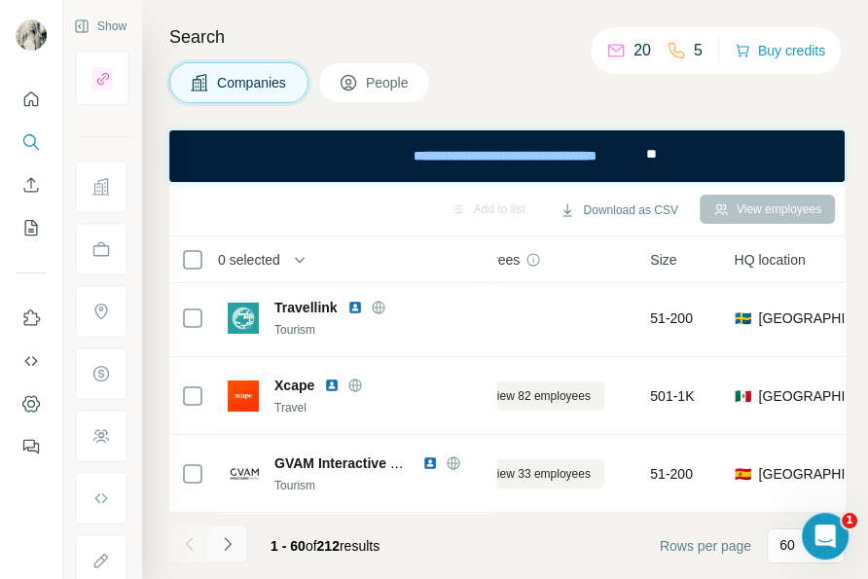
click at [220, 538] on icon "Navigate to next page" at bounding box center [227, 543] width 19 height 19
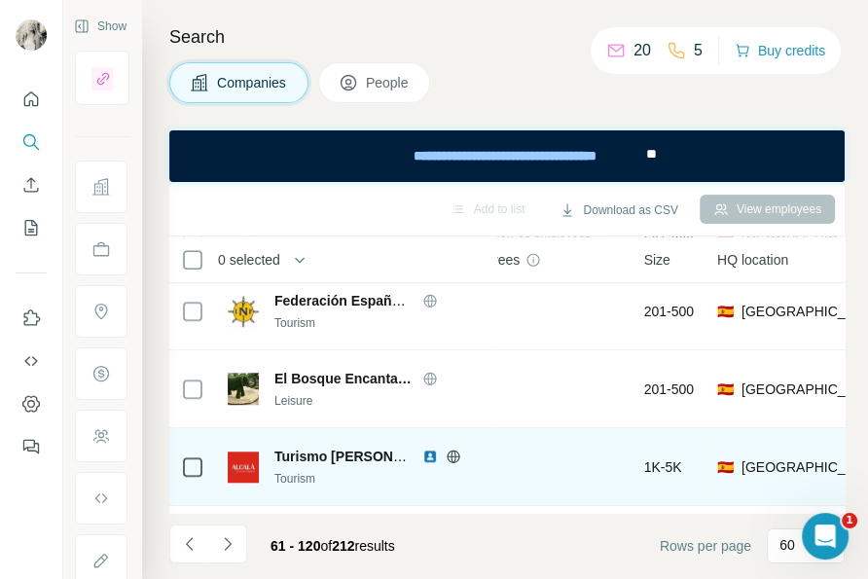
scroll to position [1296, 55]
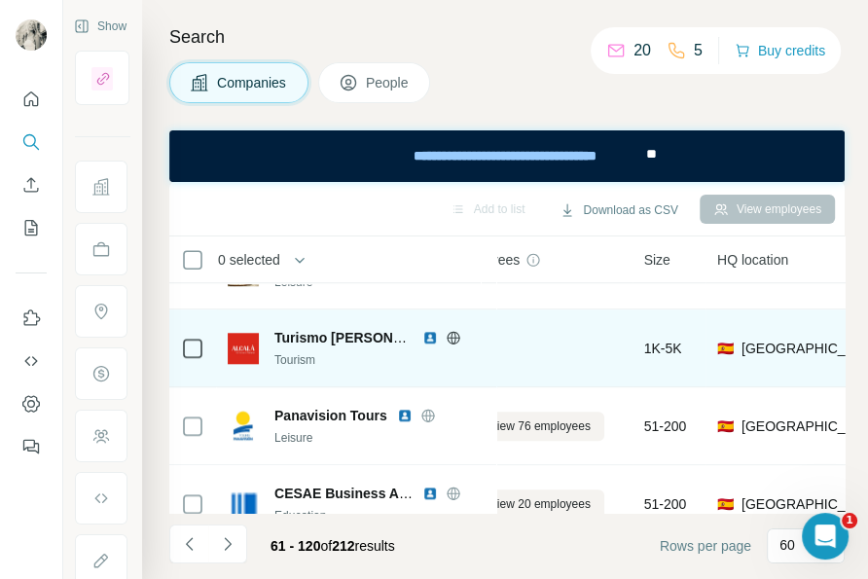
drag, startPoint x: 773, startPoint y: 101, endPoint x: 377, endPoint y: 370, distance: 478.3
click at [773, 101] on div "Companies People" at bounding box center [506, 82] width 675 height 41
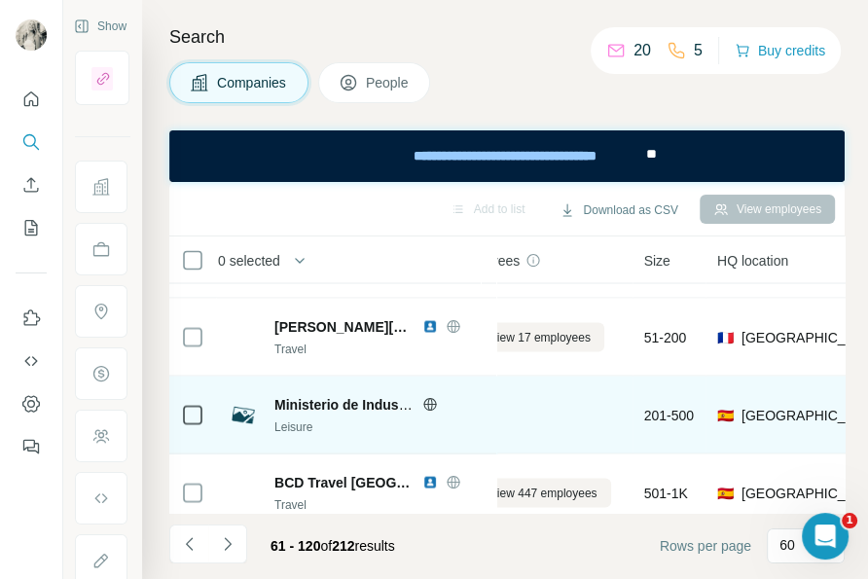
scroll to position [2593, 55]
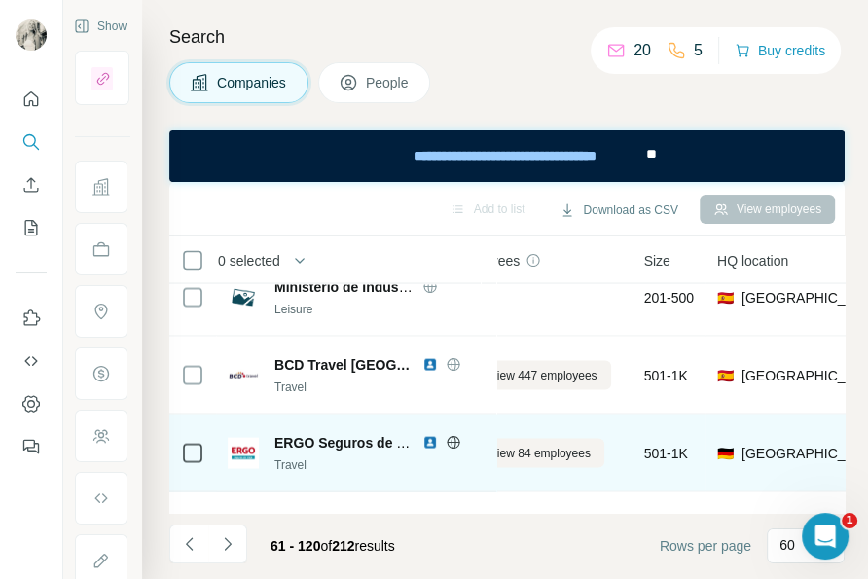
drag, startPoint x: 579, startPoint y: 2, endPoint x: 375, endPoint y: 432, distance: 475.5
click at [742, 117] on div "Search Companies People Add to list Download as CSV View employees 0 selected C…" at bounding box center [505, 289] width 726 height 579
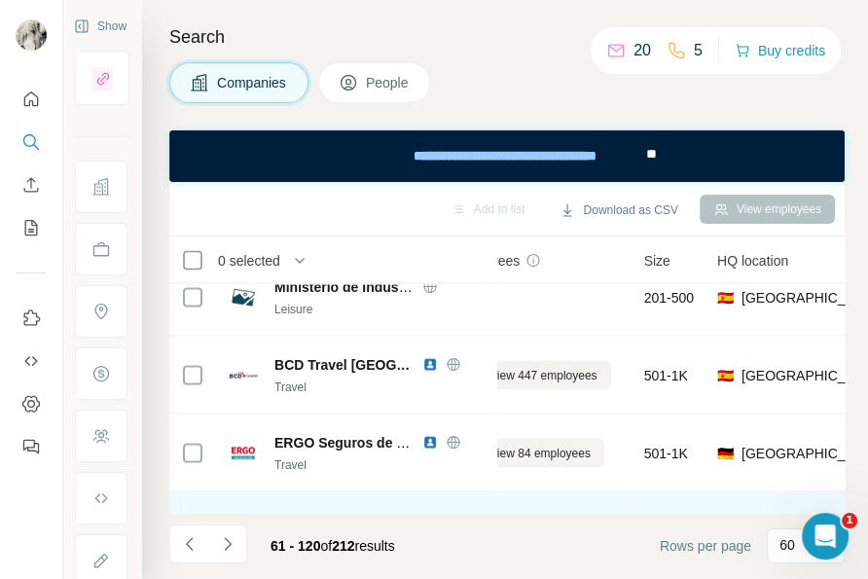
scroll to position [2712, 55]
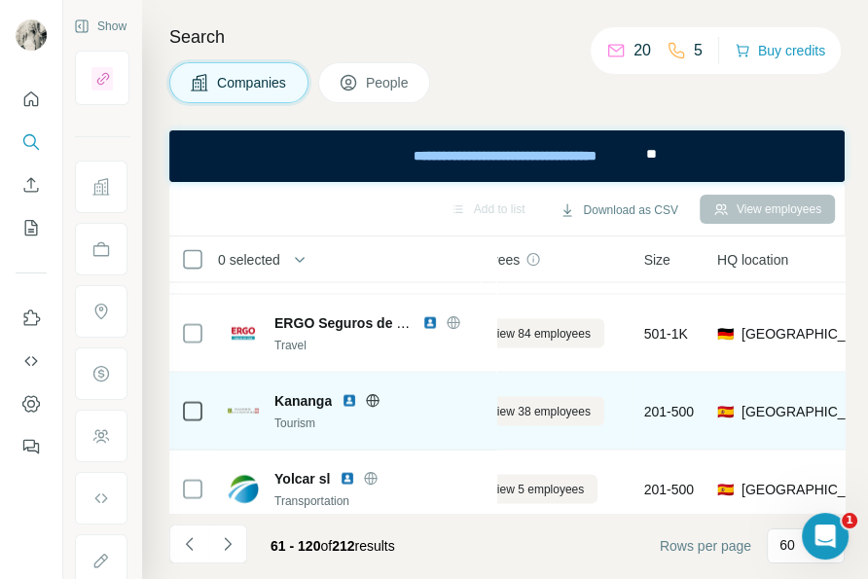
drag, startPoint x: 579, startPoint y: 105, endPoint x: 357, endPoint y: 408, distance: 375.1
click at [579, 105] on div "Search Companies People Add to list Download as CSV View employees 0 selected C…" at bounding box center [505, 289] width 726 height 579
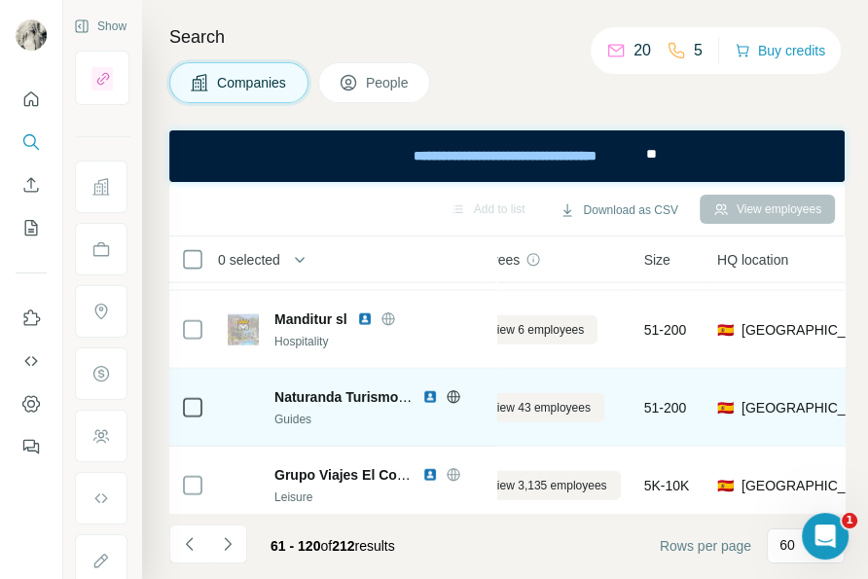
scroll to position [3300, 55]
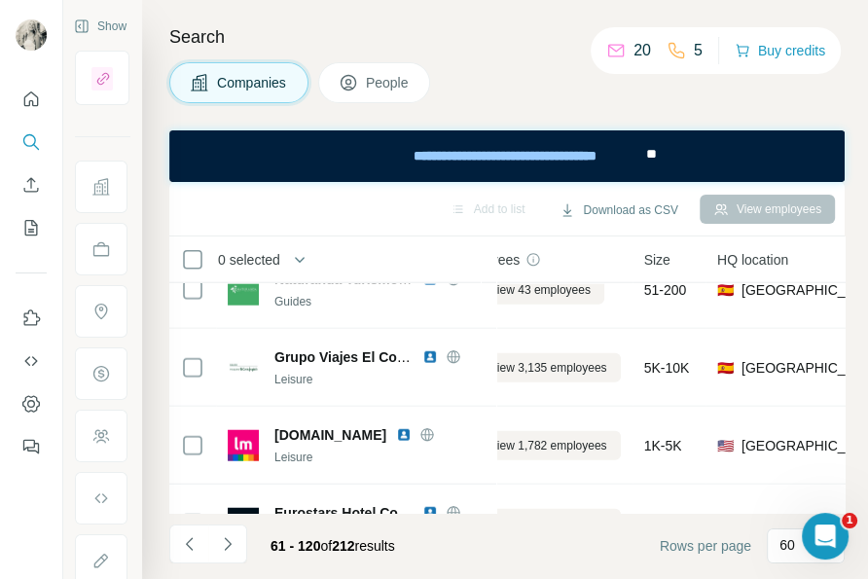
click at [534, 78] on div "Companies People" at bounding box center [506, 82] width 675 height 41
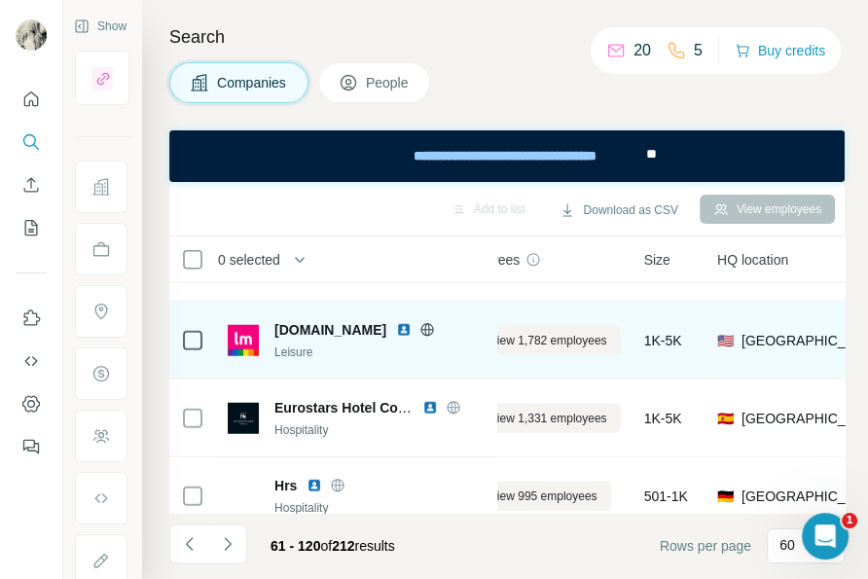
scroll to position [3419, 55]
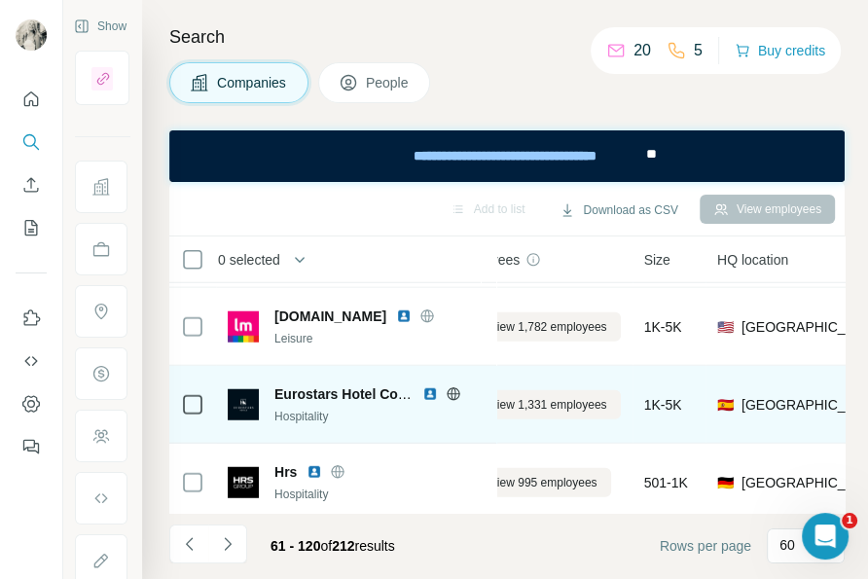
drag, startPoint x: 514, startPoint y: 60, endPoint x: 340, endPoint y: 412, distance: 392.8
click at [514, 60] on div "Search Companies People Add to list Download as CSV View employees 0 selected C…" at bounding box center [505, 289] width 726 height 579
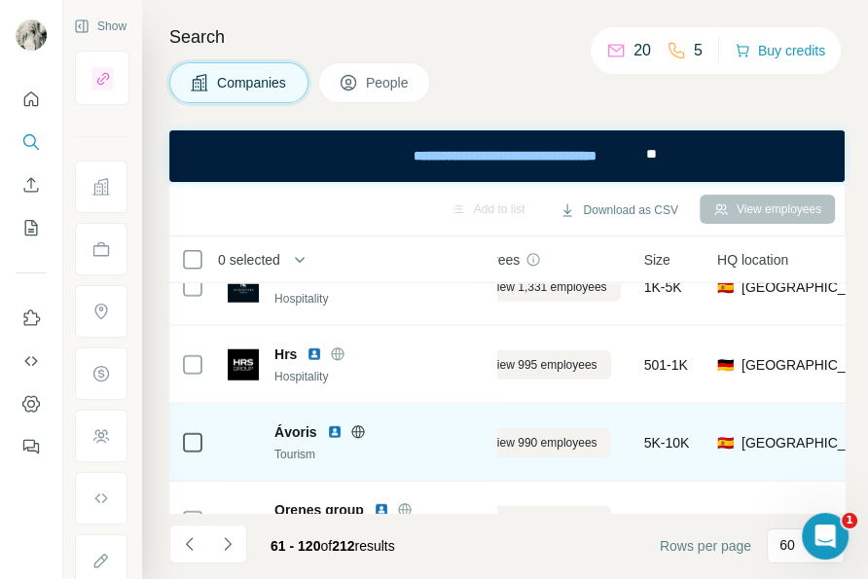
scroll to position [3654, 55]
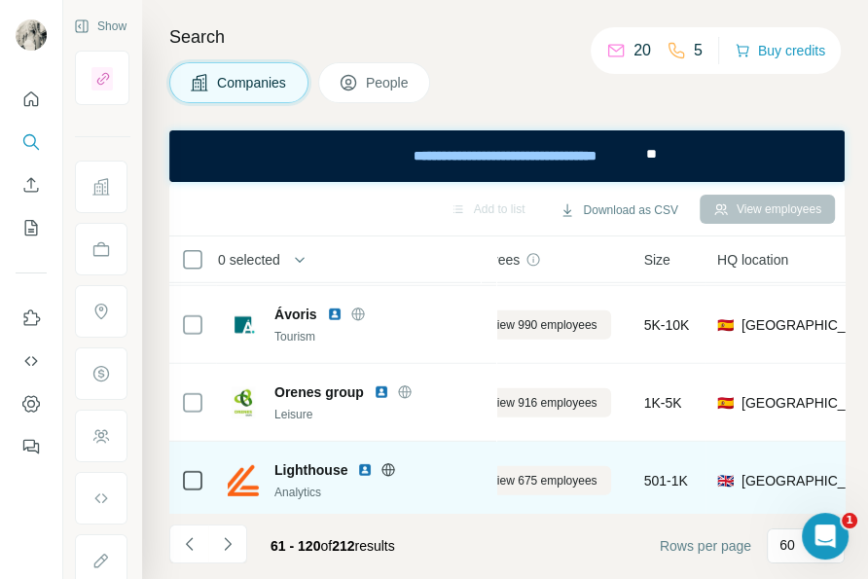
drag, startPoint x: 514, startPoint y: 68, endPoint x: 279, endPoint y: 446, distance: 445.6
click at [514, 68] on div "Companies People" at bounding box center [506, 82] width 675 height 41
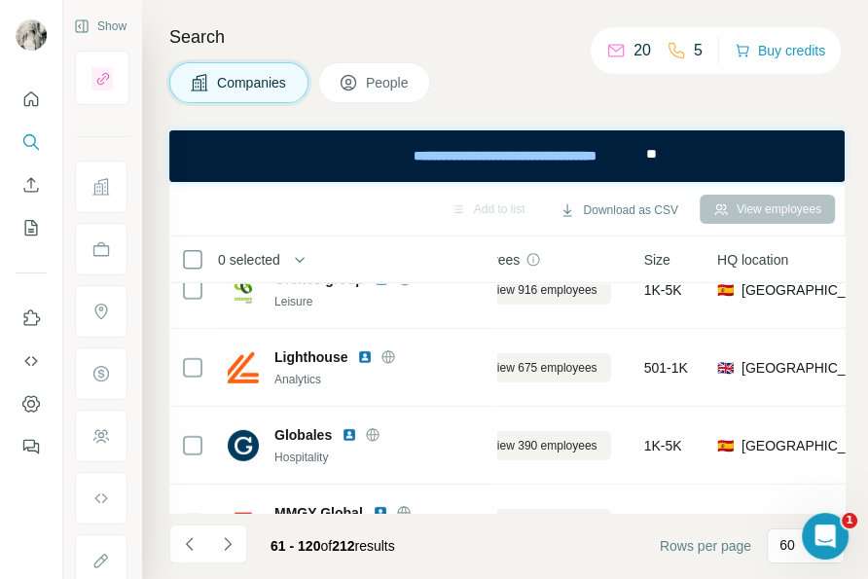
scroll to position [3773, 55]
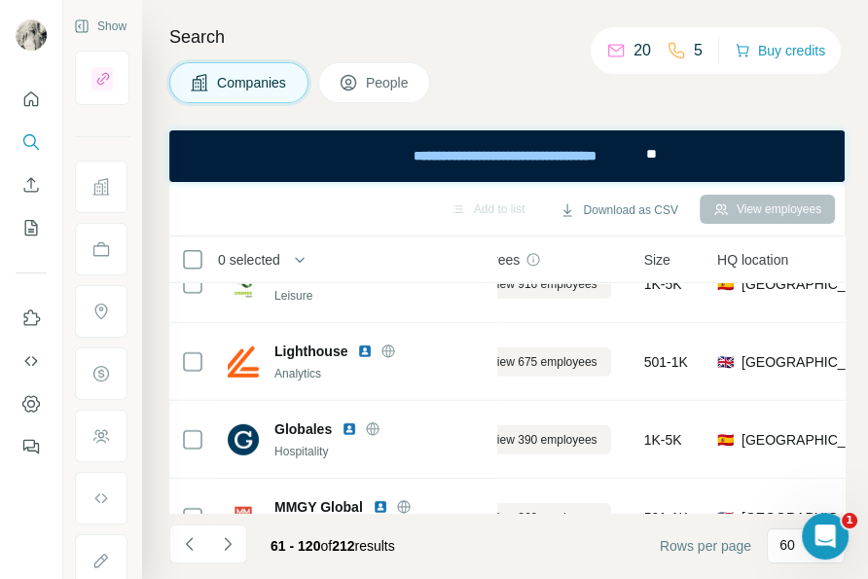
click at [494, 90] on div "Companies People" at bounding box center [506, 82] width 675 height 41
click at [501, 79] on div "Companies People" at bounding box center [506, 82] width 675 height 41
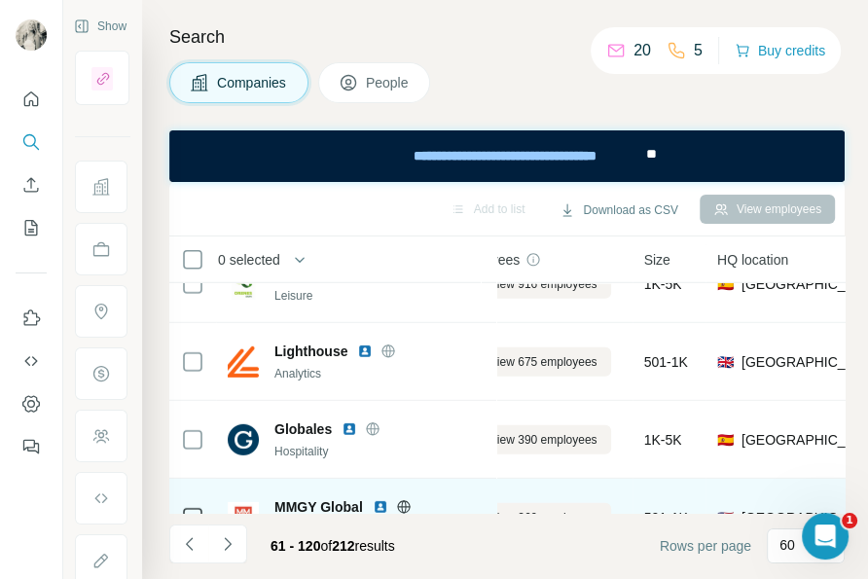
scroll to position [4007, 55]
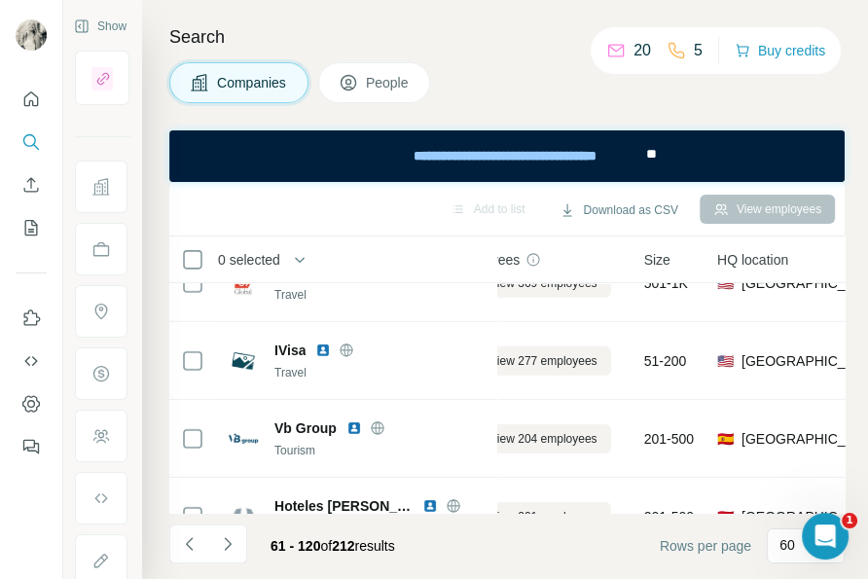
click at [515, 85] on div "Companies People" at bounding box center [506, 82] width 675 height 41
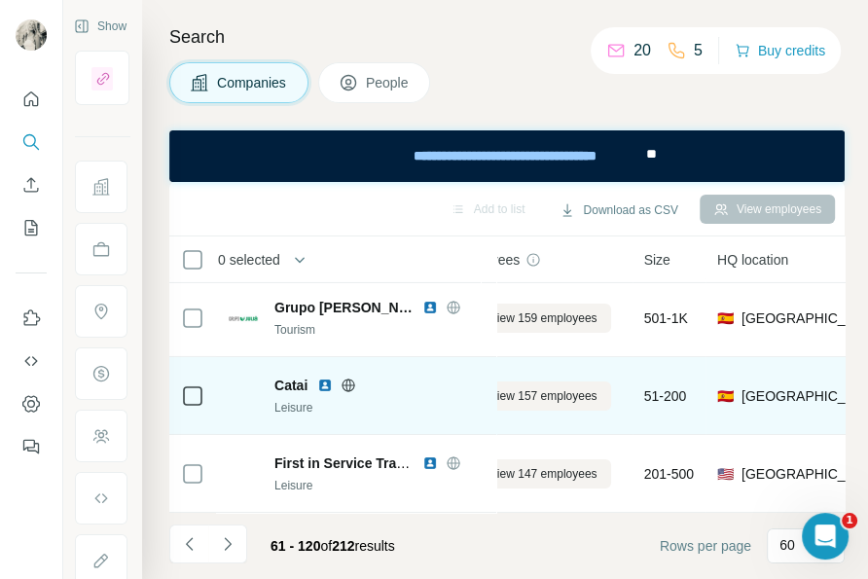
scroll to position [4452, 55]
drag, startPoint x: 532, startPoint y: 67, endPoint x: 370, endPoint y: 362, distance: 336.5
click at [532, 67] on div "Companies People" at bounding box center [506, 82] width 675 height 41
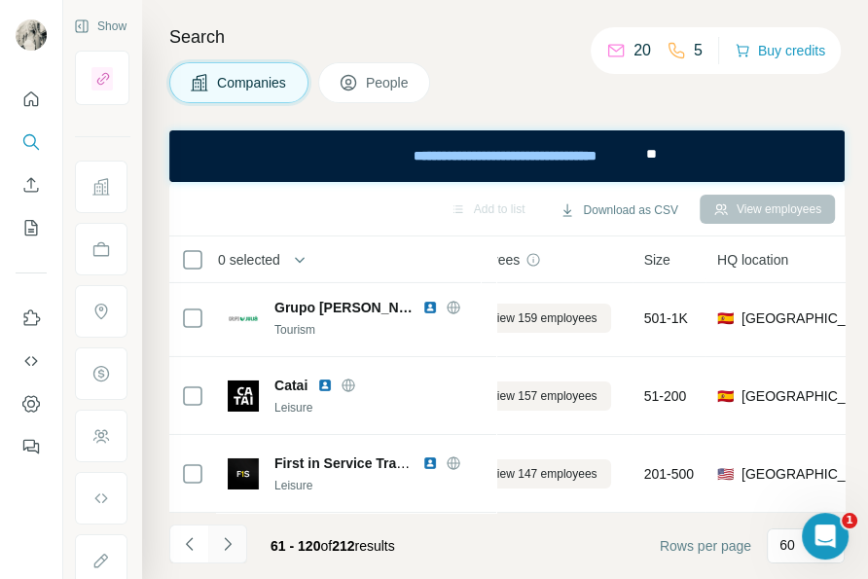
click at [232, 537] on icon "Navigate to next page" at bounding box center [227, 543] width 19 height 19
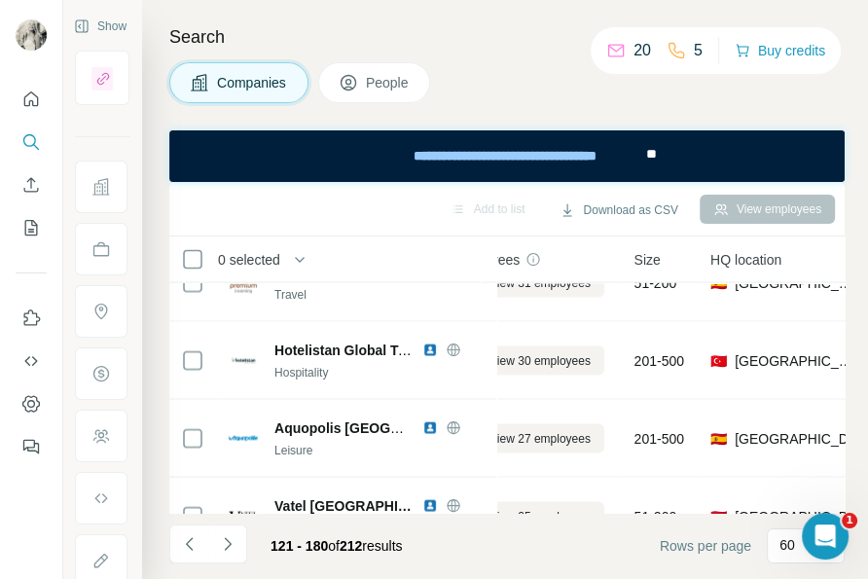
scroll to position [0, 55]
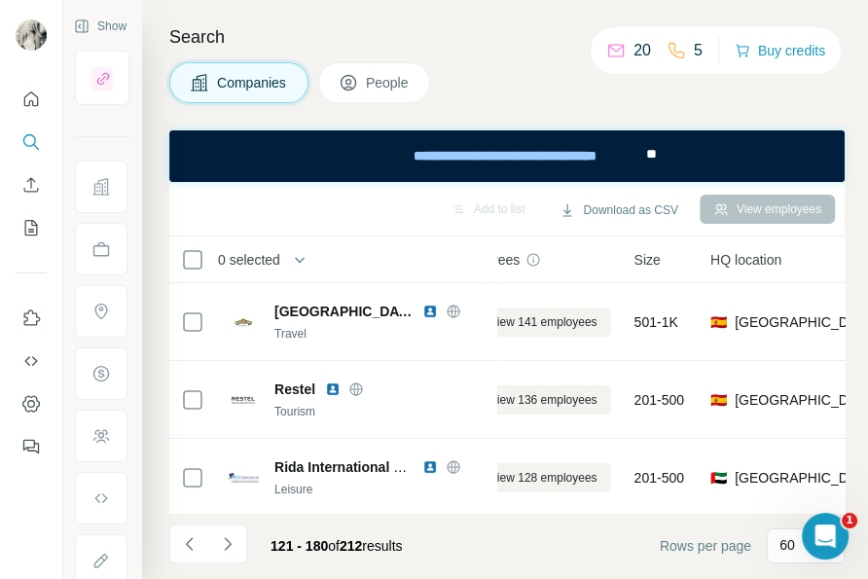
click at [457, 79] on div "Companies People" at bounding box center [506, 82] width 675 height 41
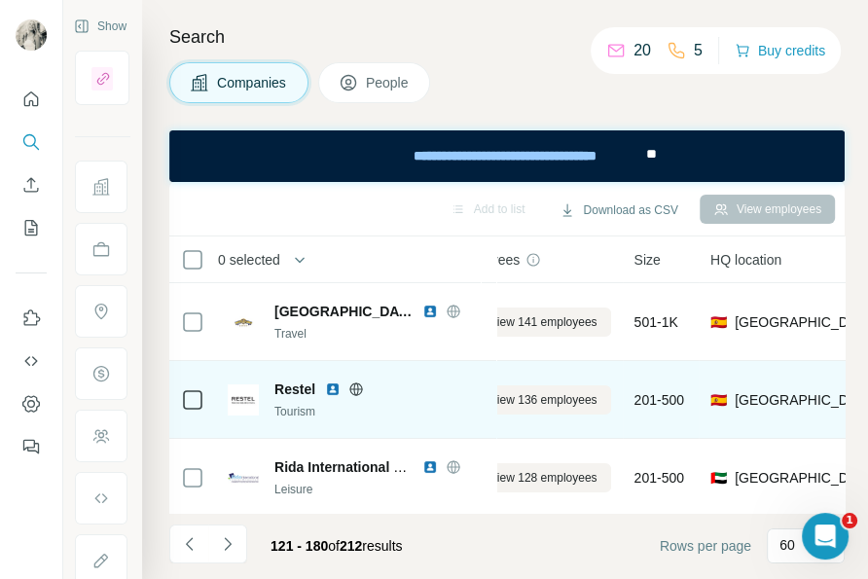
scroll to position [117, 55]
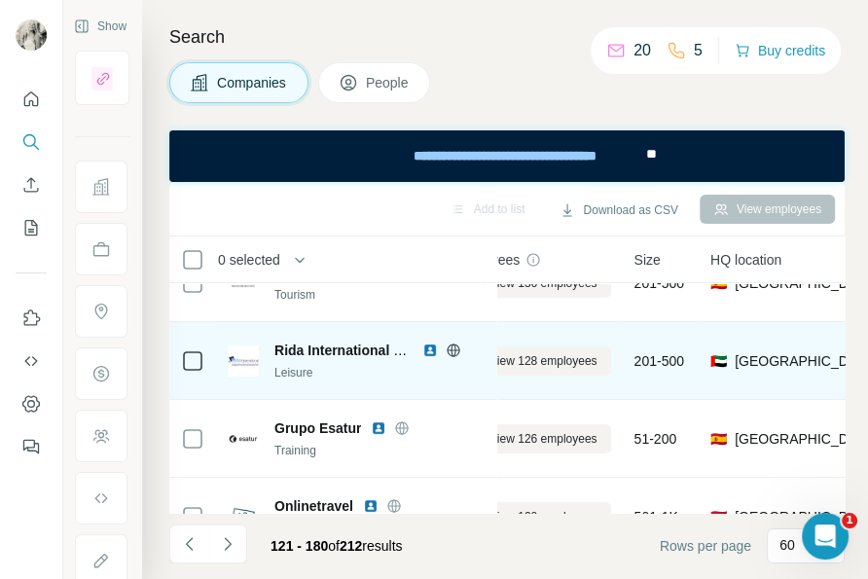
drag, startPoint x: 329, startPoint y: 6, endPoint x: 371, endPoint y: 392, distance: 388.4
click at [500, 76] on div "Companies People" at bounding box center [506, 82] width 675 height 41
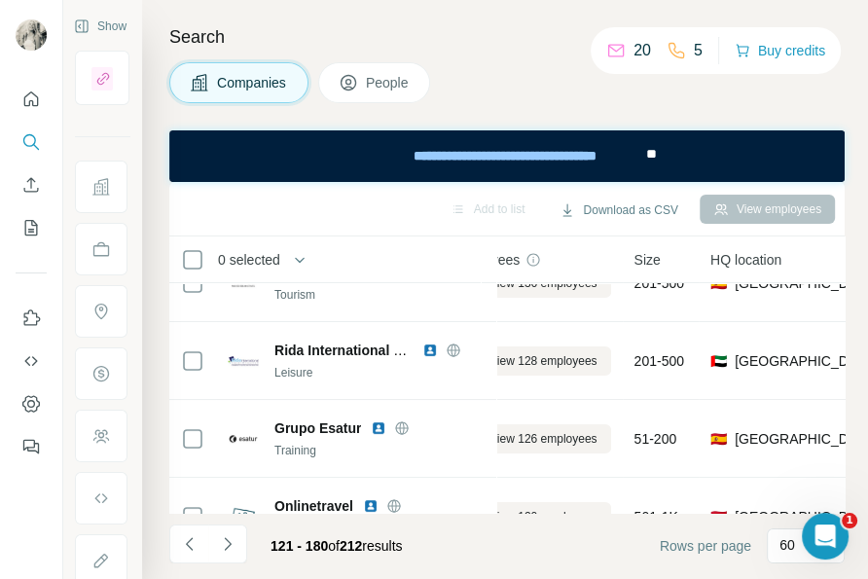
scroll to position [0, 55]
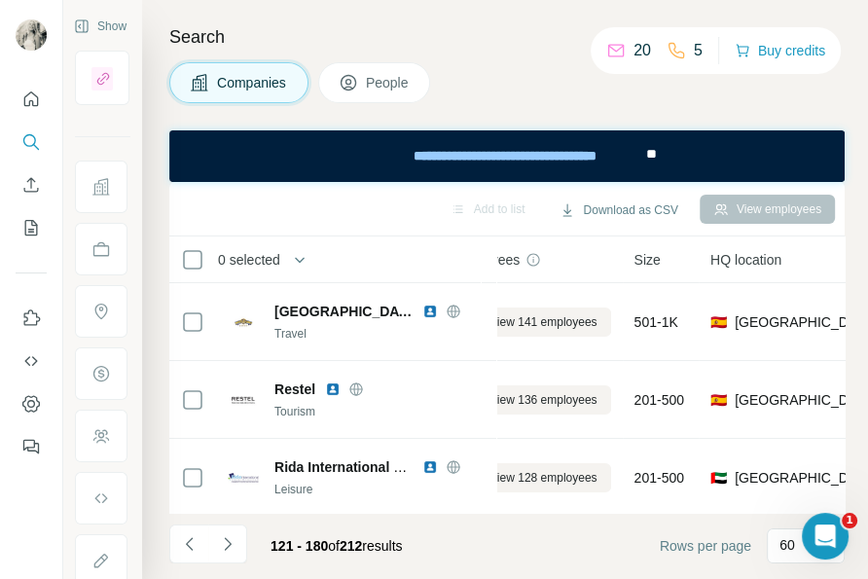
drag, startPoint x: 515, startPoint y: 79, endPoint x: 302, endPoint y: 43, distance: 216.0
click at [515, 79] on div "Companies People" at bounding box center [506, 82] width 675 height 41
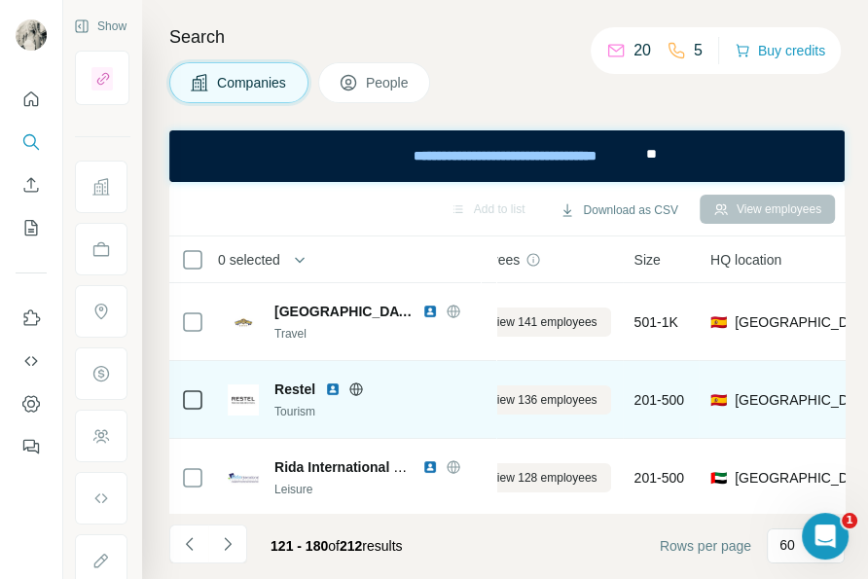
drag, startPoint x: 515, startPoint y: 63, endPoint x: 466, endPoint y: 428, distance: 368.1
click at [515, 63] on div "Companies People" at bounding box center [506, 82] width 675 height 41
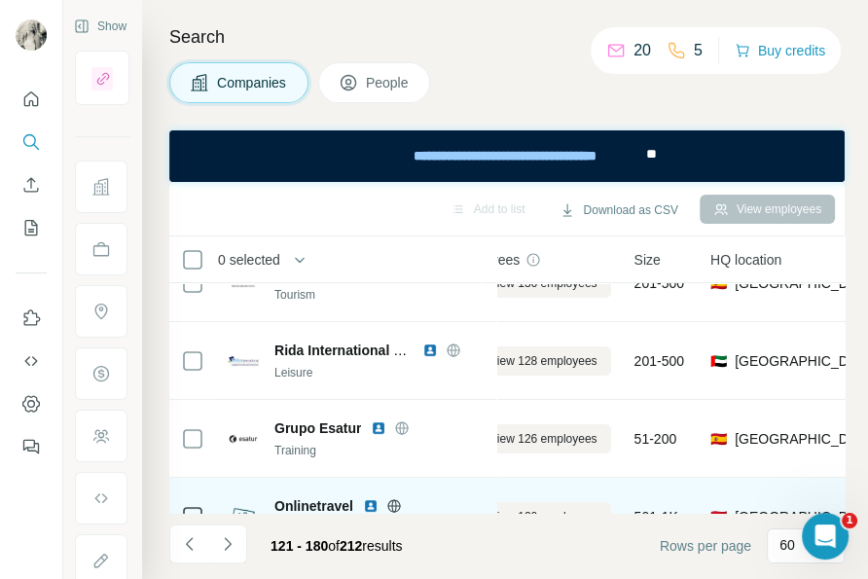
scroll to position [235, 55]
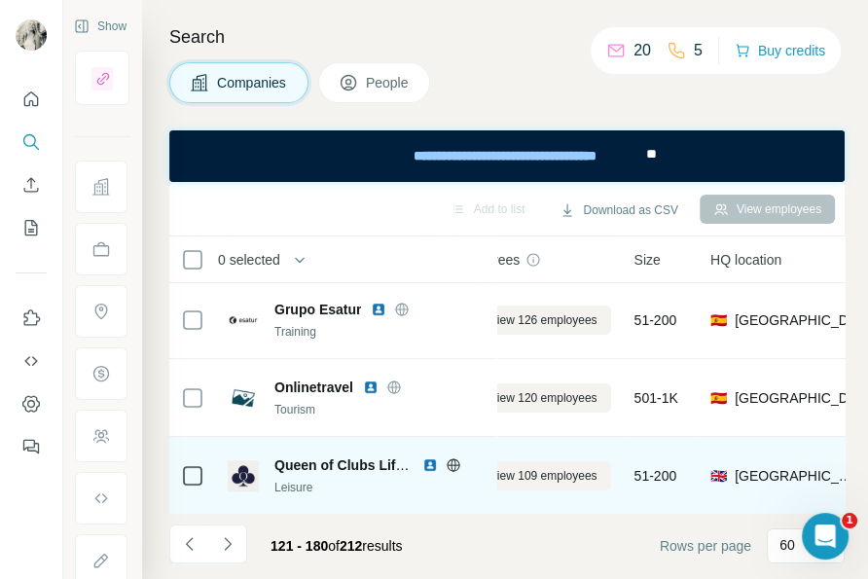
drag, startPoint x: 685, startPoint y: 122, endPoint x: 486, endPoint y: 466, distance: 397.4
click at [685, 122] on div "Search Companies People Add to list Download as CSV View employees 0 selected C…" at bounding box center [505, 289] width 726 height 579
drag, startPoint x: 693, startPoint y: 98, endPoint x: 362, endPoint y: 454, distance: 486.5
click at [693, 98] on div "Companies People" at bounding box center [506, 82] width 675 height 41
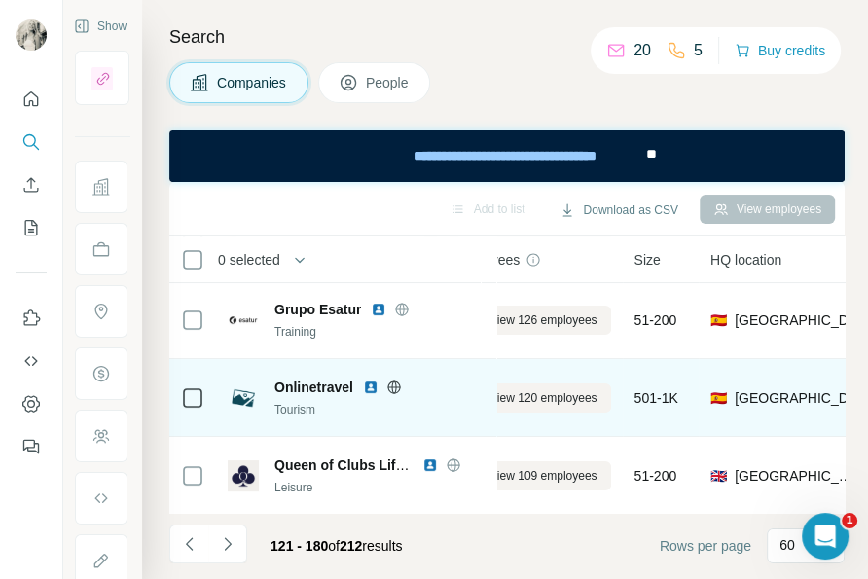
drag, startPoint x: 670, startPoint y: 96, endPoint x: 417, endPoint y: 429, distance: 417.8
click at [670, 96] on div "Companies People" at bounding box center [506, 82] width 675 height 41
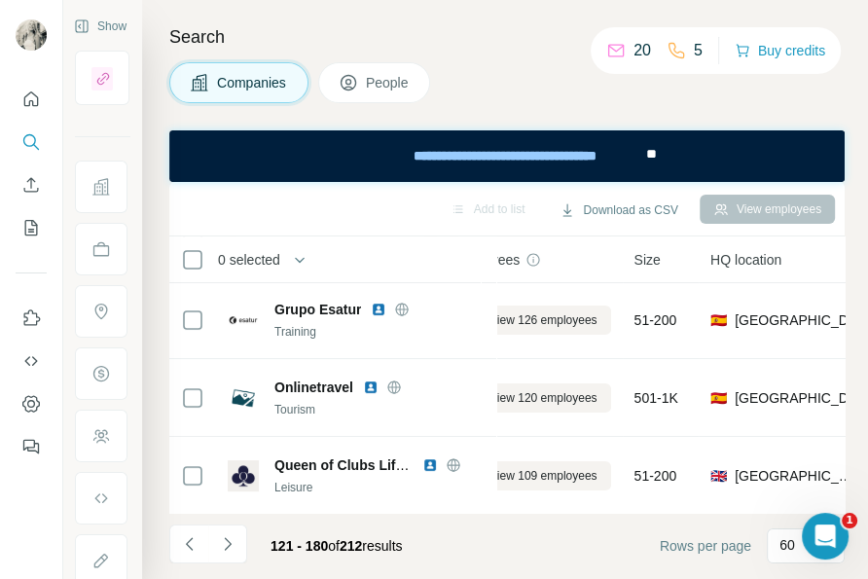
click at [668, 95] on div "Companies People" at bounding box center [506, 82] width 675 height 41
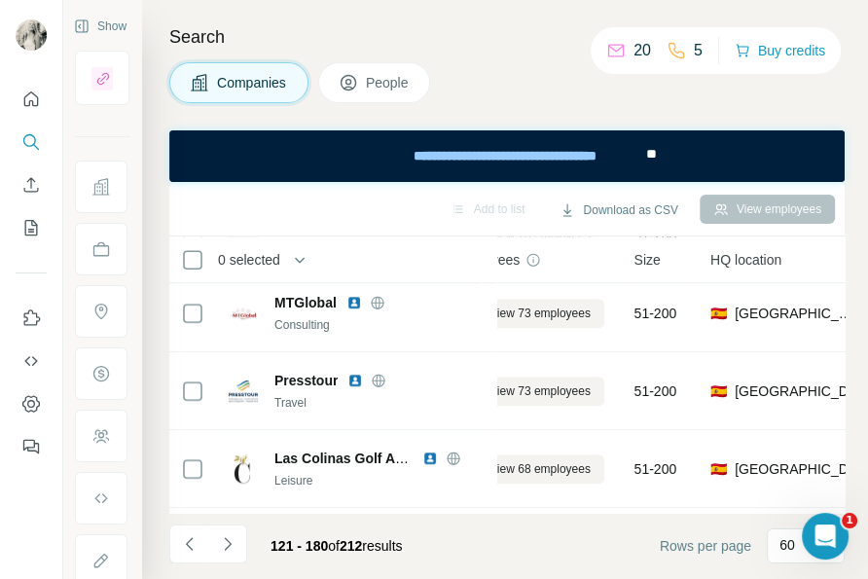
scroll to position [943, 55]
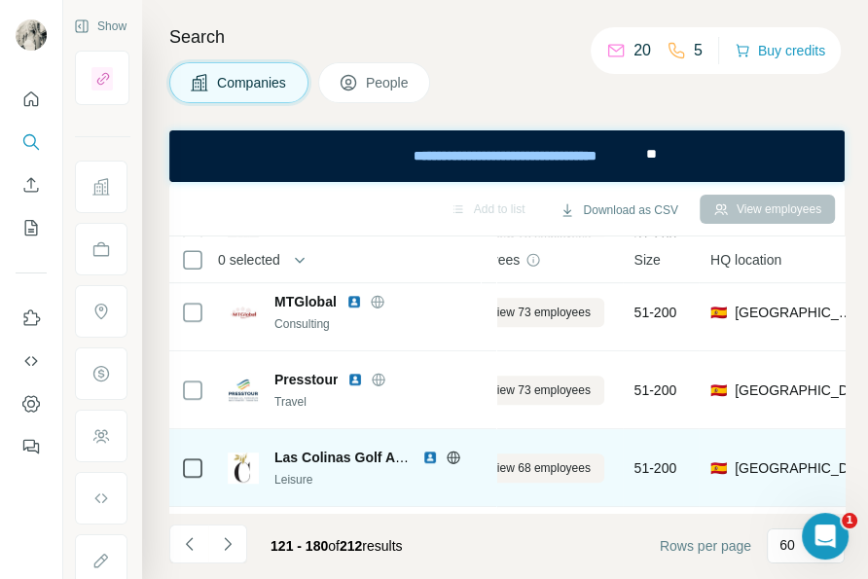
click at [674, 119] on div "Search Companies People Add to list Download as CSV View employees 0 selected C…" at bounding box center [505, 289] width 726 height 579
click at [758, 119] on div "Search Companies People Add to list Download as CSV View employees 0 selected C…" at bounding box center [505, 289] width 726 height 579
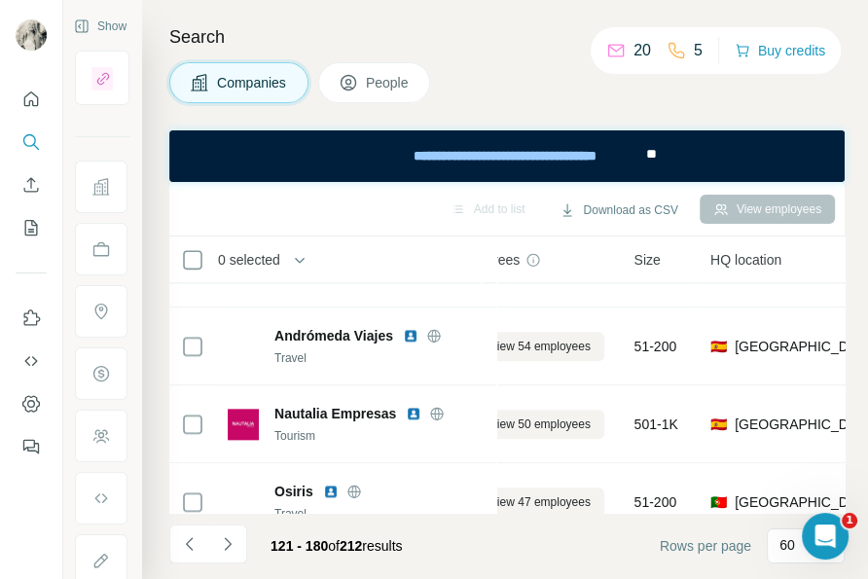
scroll to position [1296, 55]
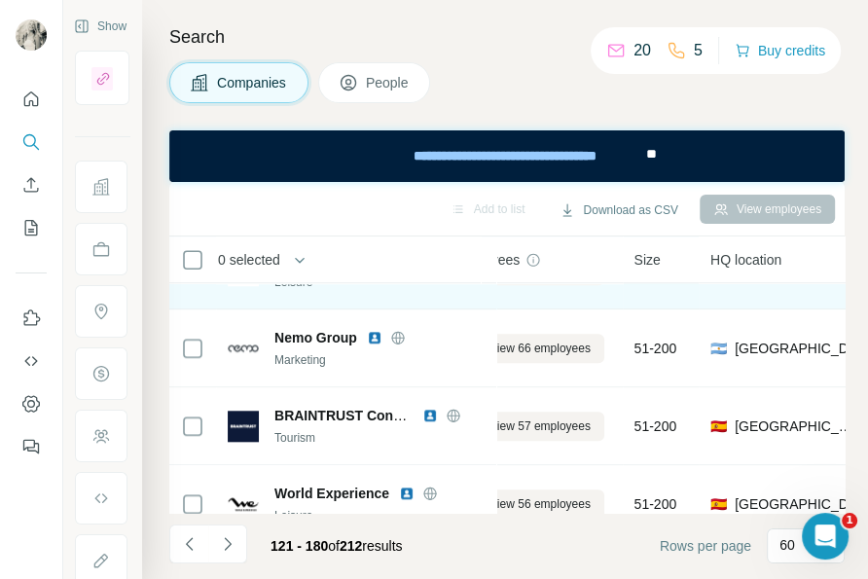
drag, startPoint x: 713, startPoint y: 95, endPoint x: 386, endPoint y: 301, distance: 385.9
click at [713, 95] on div "Companies People" at bounding box center [506, 82] width 675 height 41
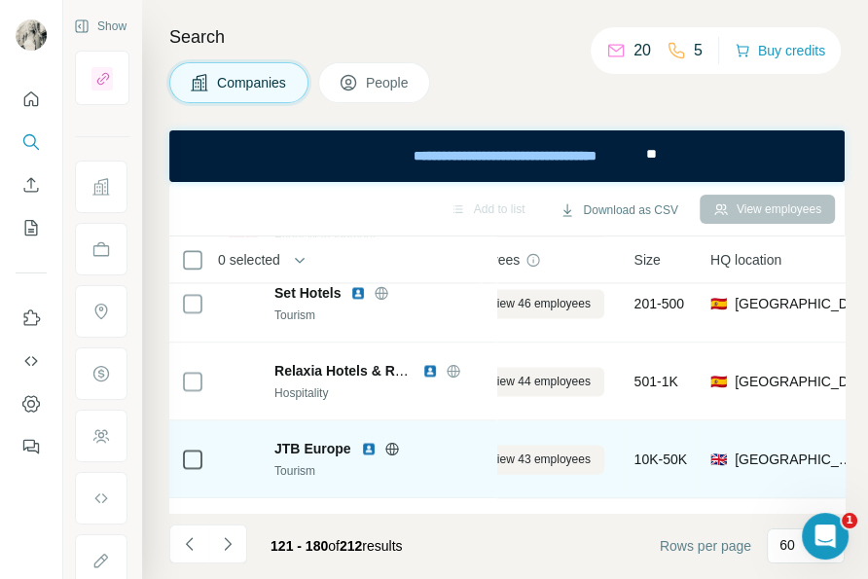
scroll to position [2004, 55]
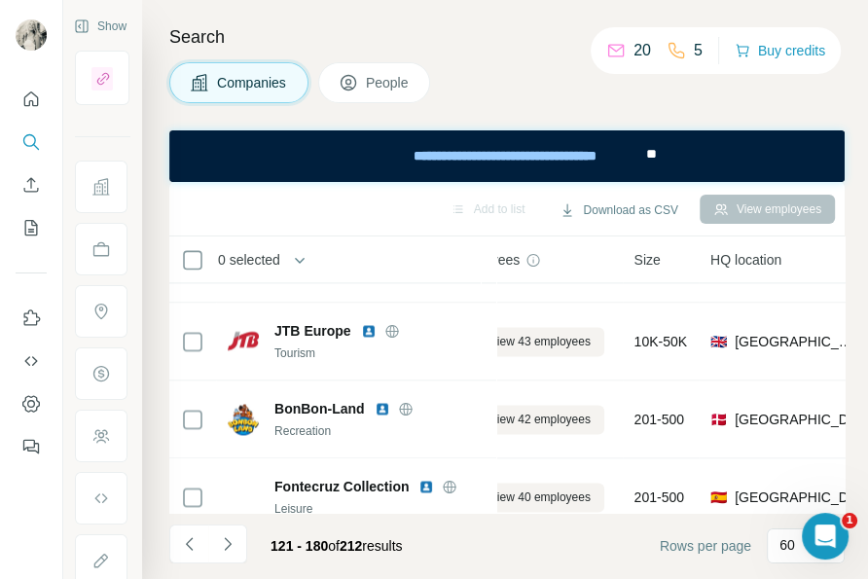
click at [689, 111] on div "Search Companies People Add to list Download as CSV View employees 0 selected C…" at bounding box center [505, 289] width 726 height 579
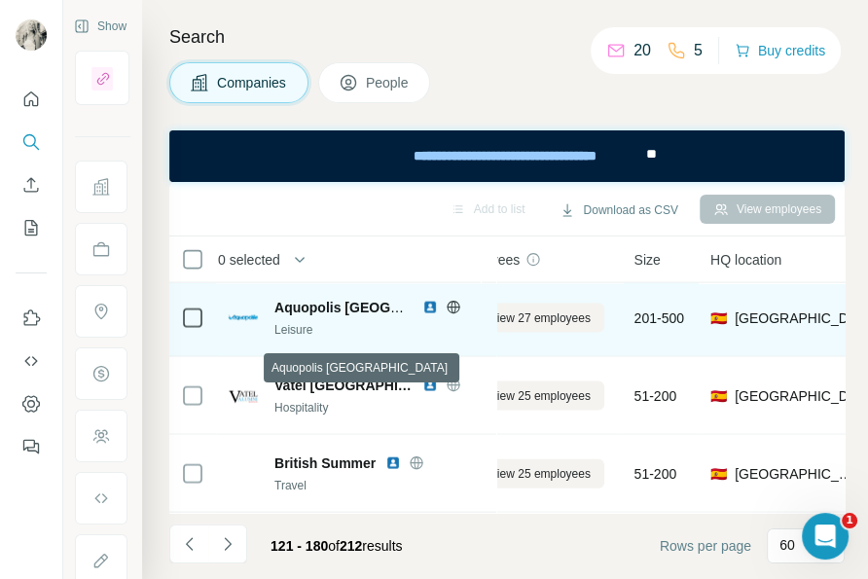
scroll to position [2829, 55]
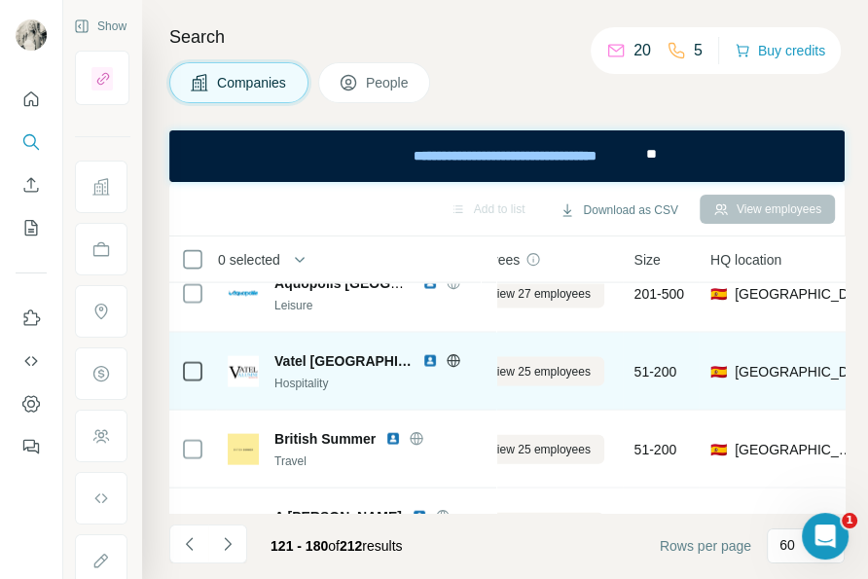
drag, startPoint x: 704, startPoint y: 91, endPoint x: 411, endPoint y: 374, distance: 407.2
click at [704, 91] on div "Companies People" at bounding box center [506, 82] width 675 height 41
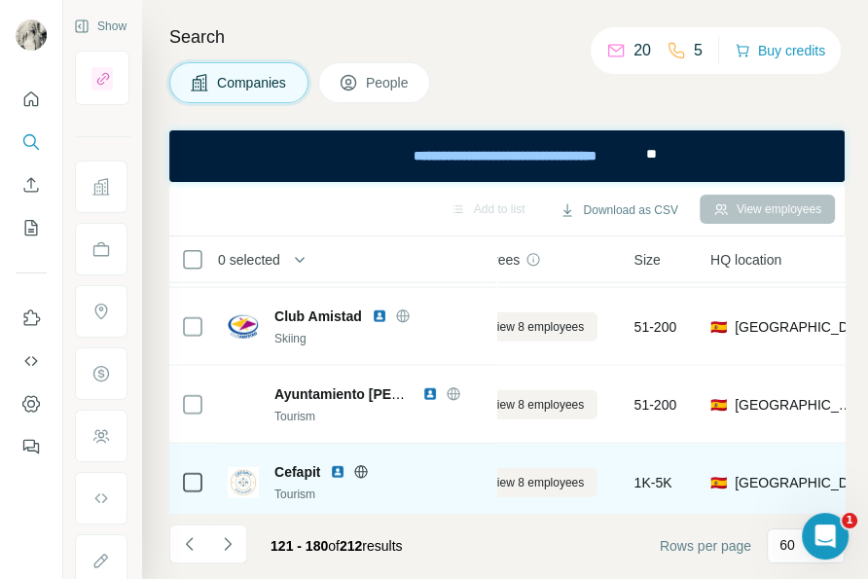
scroll to position [3536, 55]
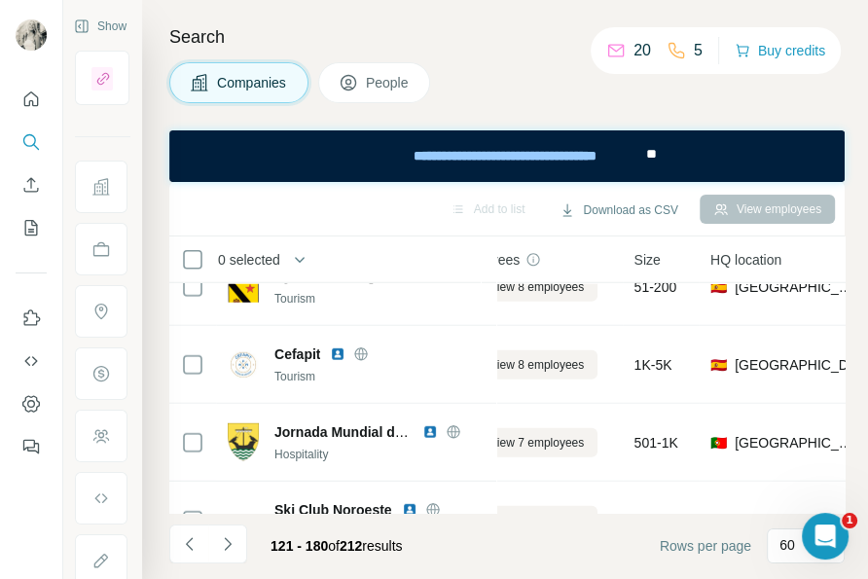
click at [653, 89] on div "Companies People" at bounding box center [506, 82] width 675 height 41
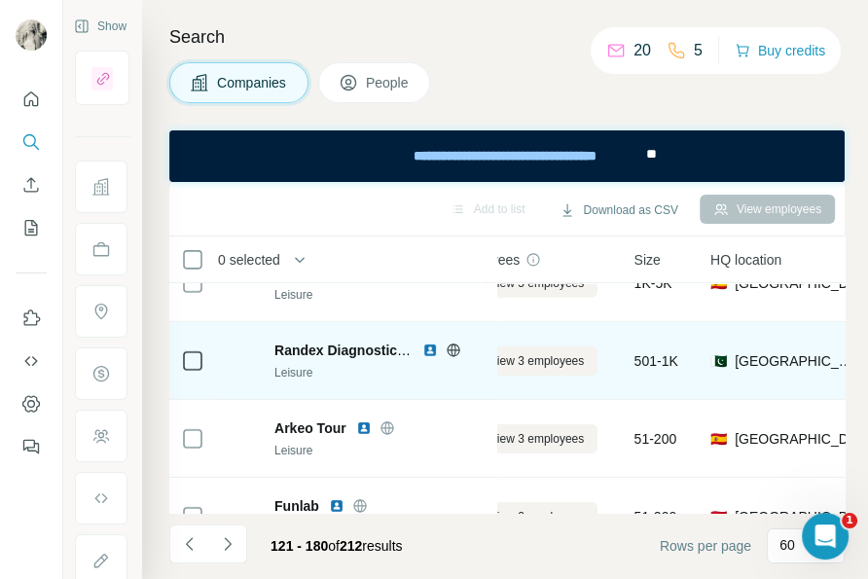
scroll to position [3890, 55]
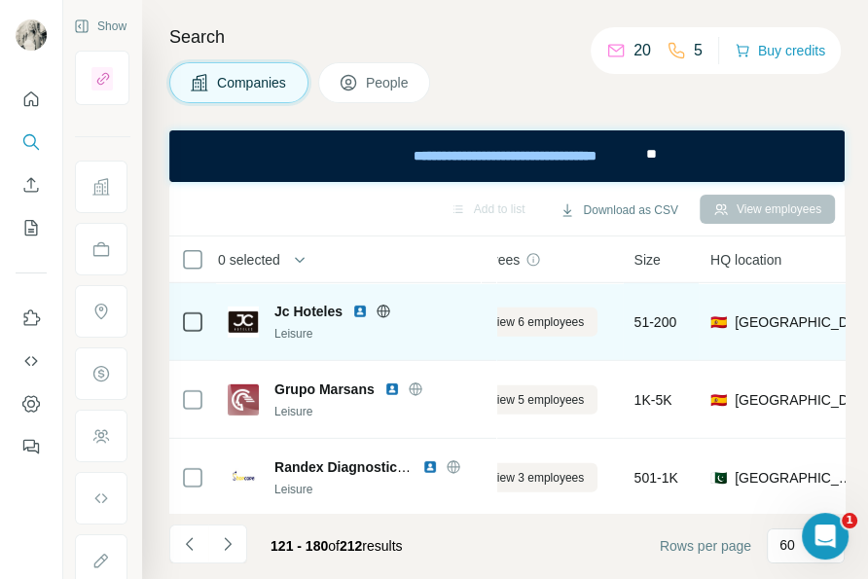
drag, startPoint x: 499, startPoint y: 2, endPoint x: 450, endPoint y: 328, distance: 329.4
click at [663, 97] on div "Companies People" at bounding box center [506, 82] width 675 height 41
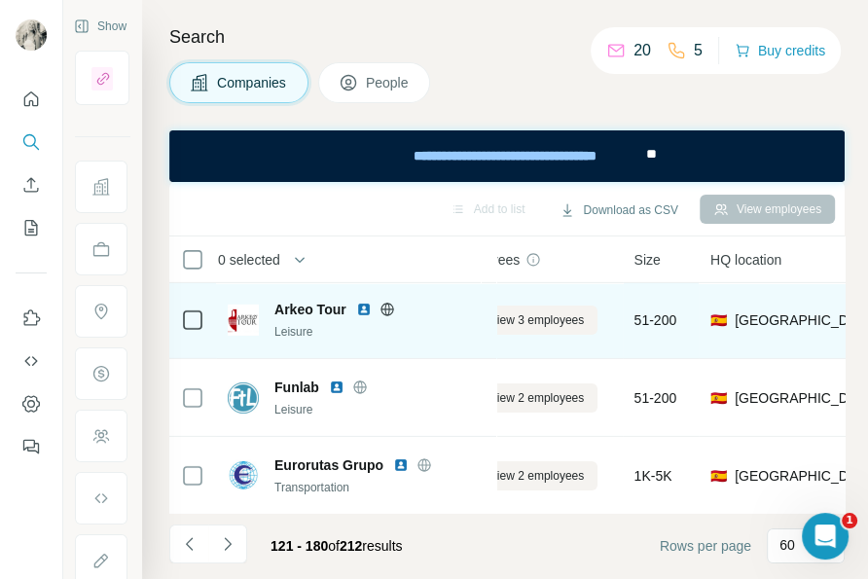
scroll to position [4243, 55]
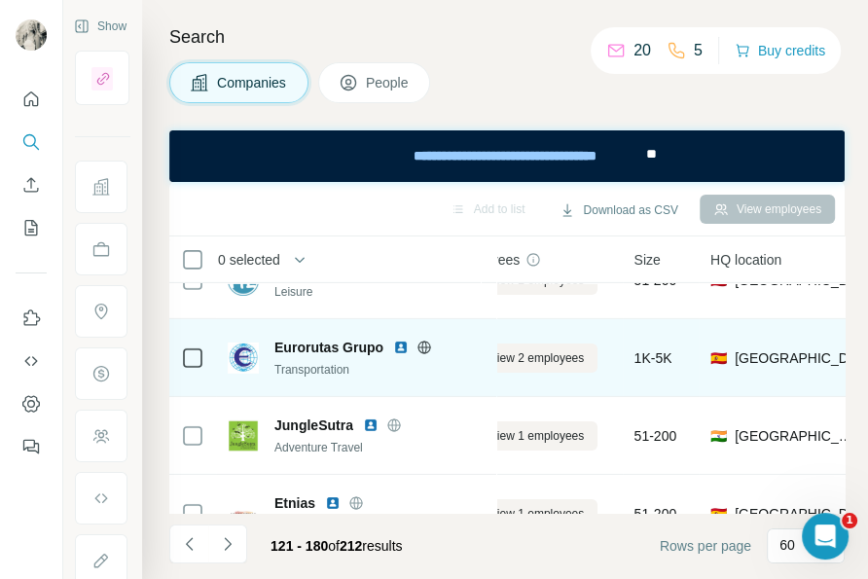
drag, startPoint x: 655, startPoint y: 226, endPoint x: 496, endPoint y: 375, distance: 218.1
click at [655, 226] on div "Download as CSV" at bounding box center [618, 211] width 145 height 36
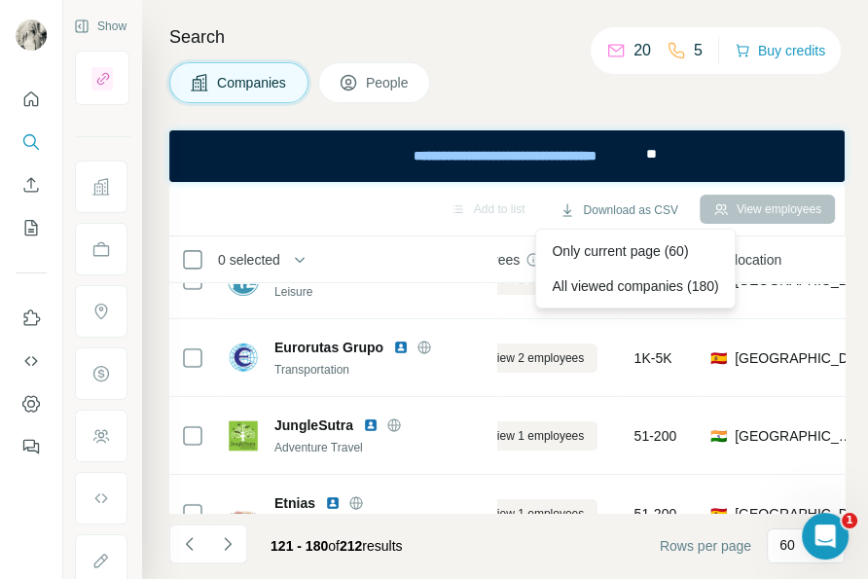
scroll to position [4361, 55]
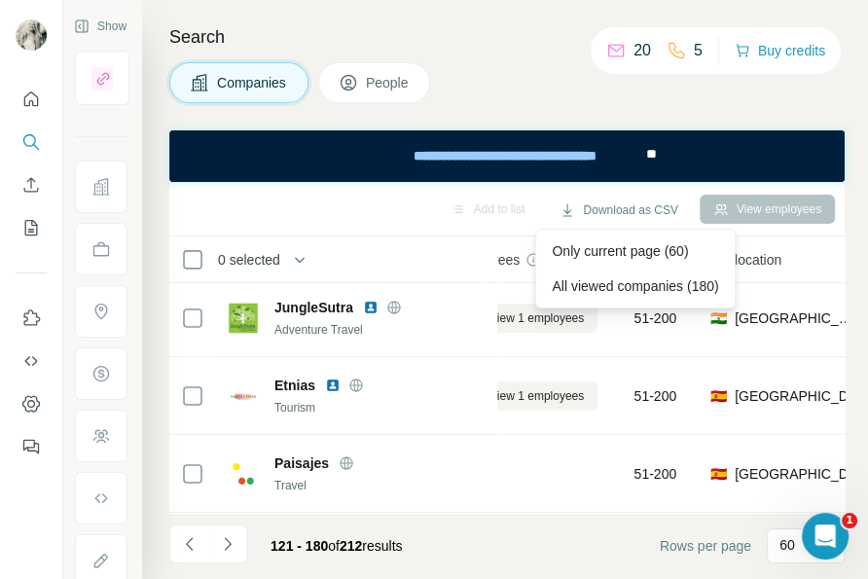
click at [505, 56] on div "Search Companies People Add to list Download as CSV View employees 0 selected C…" at bounding box center [505, 289] width 726 height 579
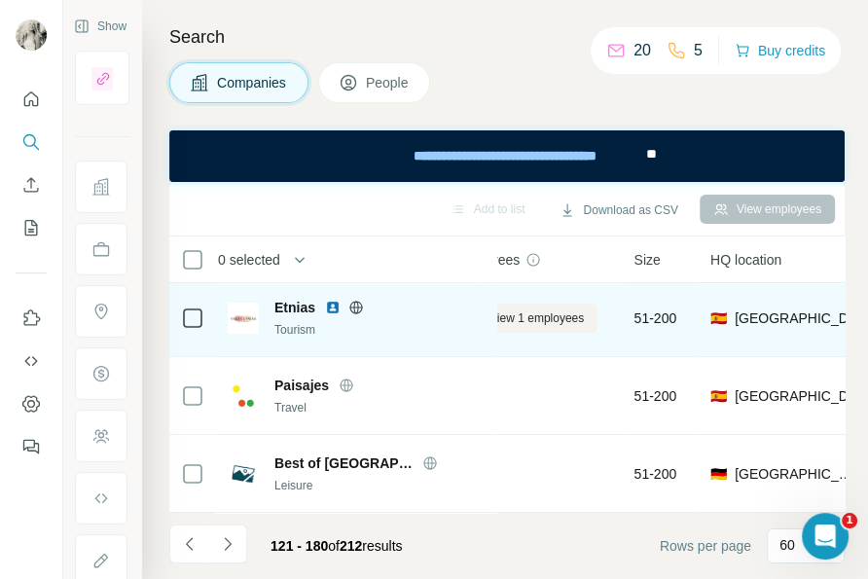
scroll to position [4452, 55]
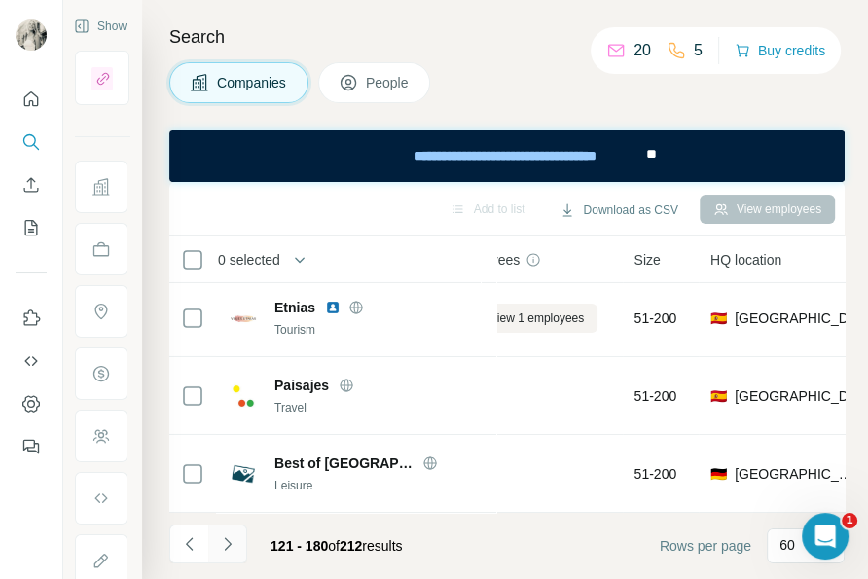
click at [241, 539] on button "Navigate to next page" at bounding box center [227, 543] width 39 height 39
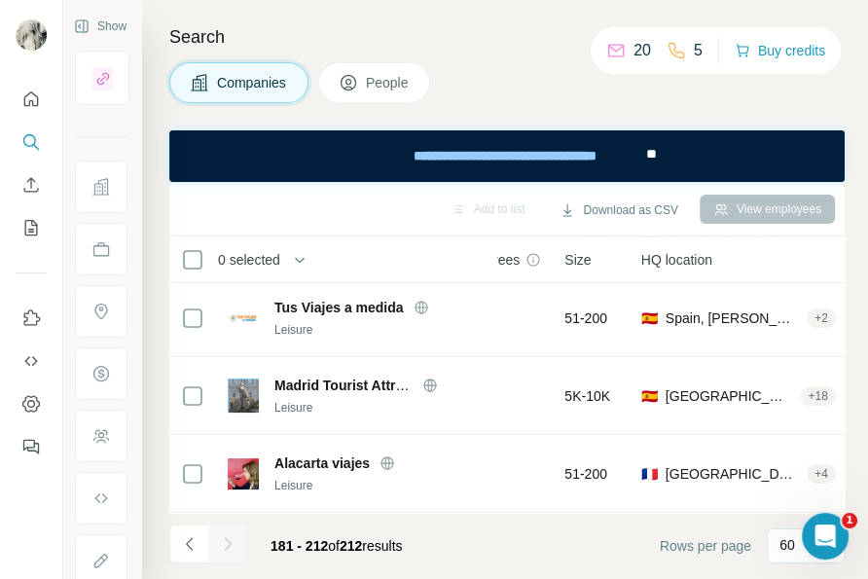
scroll to position [353, 55]
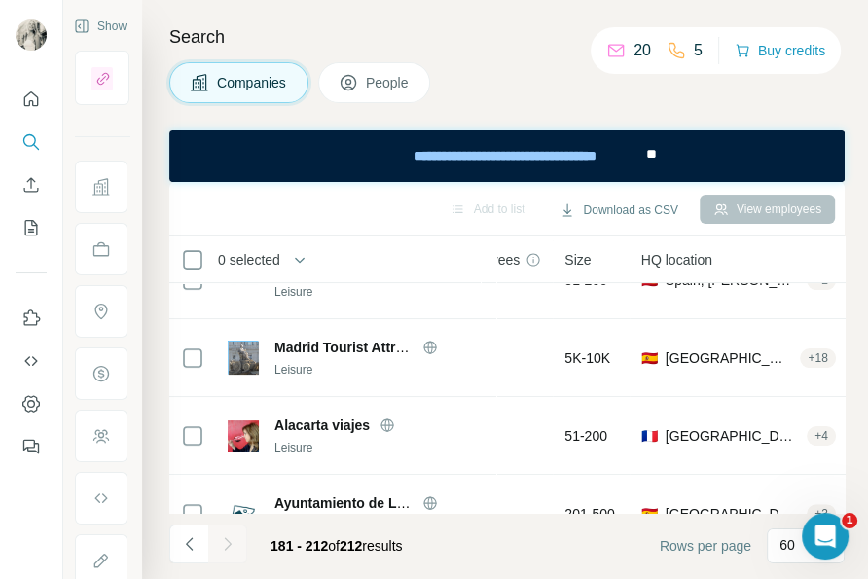
drag, startPoint x: 678, startPoint y: 115, endPoint x: 495, endPoint y: 204, distance: 203.6
click at [678, 115] on div "Search Companies People Add to list Download as CSV View employees 0 selected C…" at bounding box center [505, 289] width 726 height 579
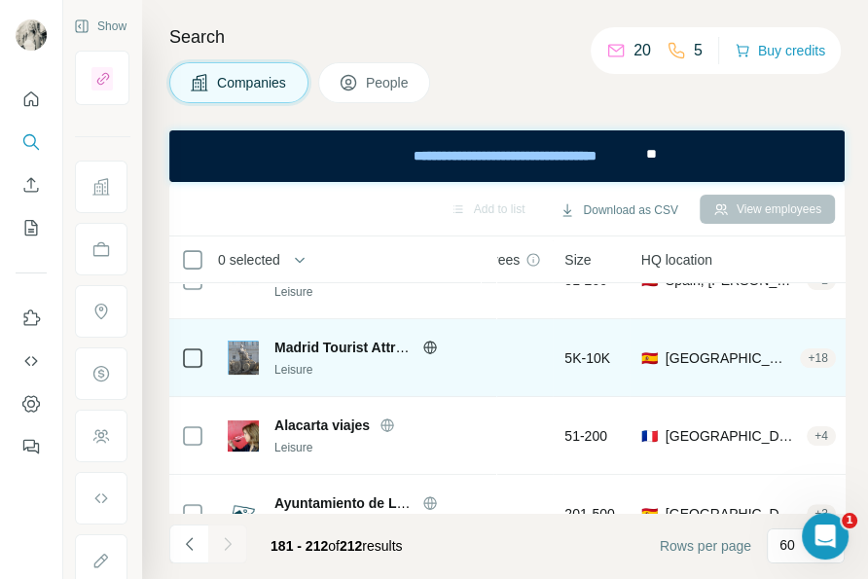
click at [729, 114] on div "Search Companies People Add to list Download as CSV View employees 0 selected C…" at bounding box center [505, 289] width 726 height 579
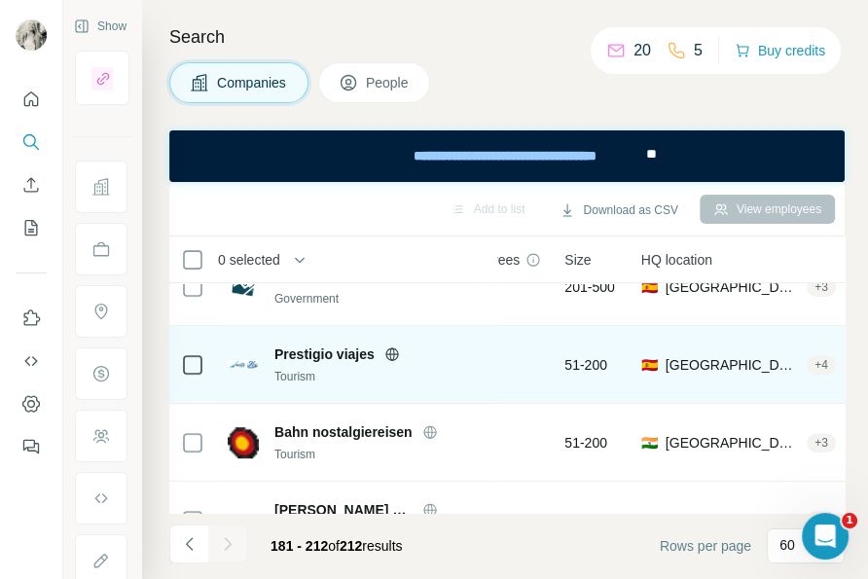
scroll to position [589, 55]
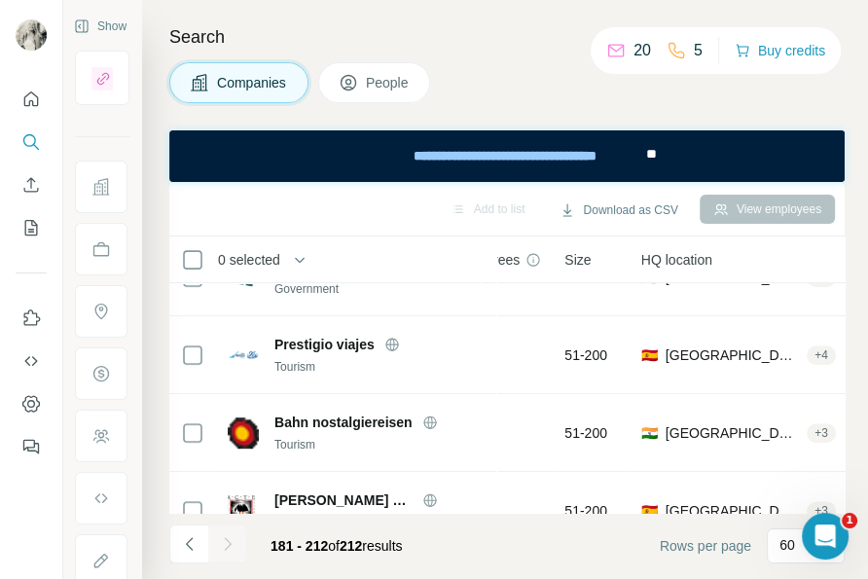
click at [765, 95] on div "Companies People" at bounding box center [506, 82] width 675 height 41
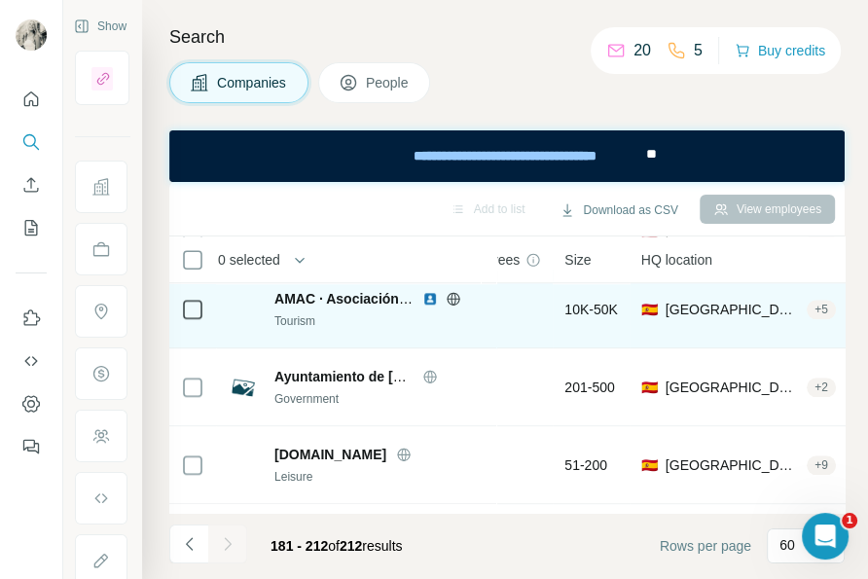
scroll to position [1414, 55]
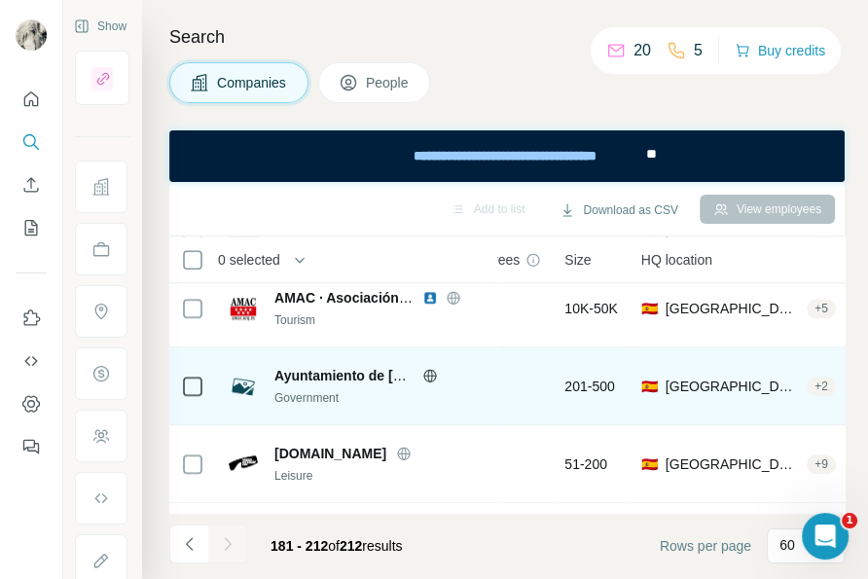
drag, startPoint x: 706, startPoint y: 99, endPoint x: 551, endPoint y: 398, distance: 336.3
click at [706, 99] on div "Companies People" at bounding box center [506, 82] width 675 height 41
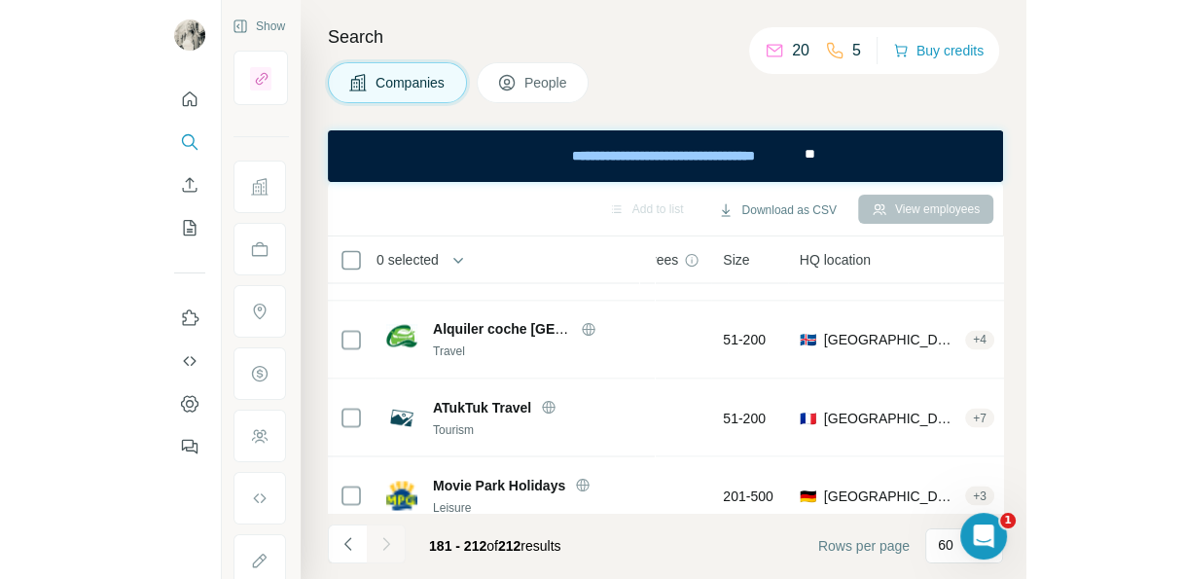
scroll to position [2274, 55]
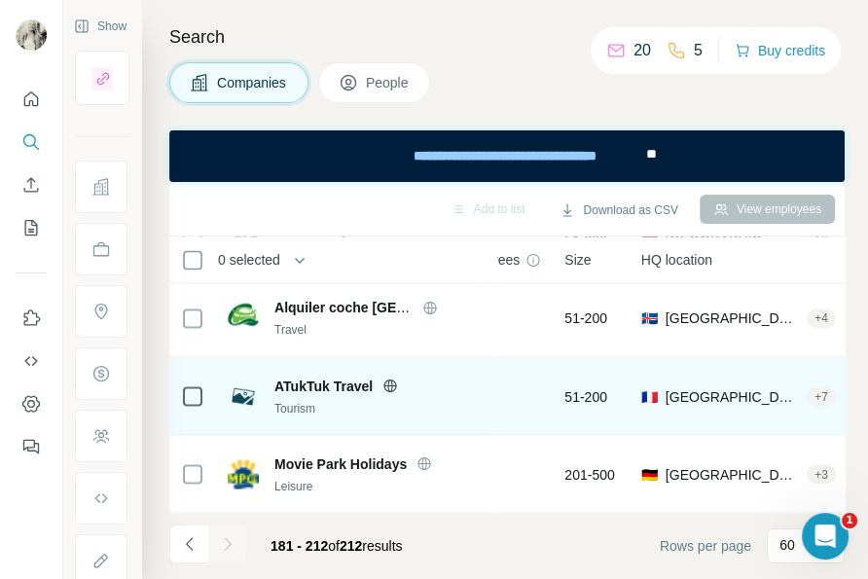
drag, startPoint x: 686, startPoint y: 102, endPoint x: 522, endPoint y: 355, distance: 301.1
click at [686, 102] on div "Companies People" at bounding box center [506, 82] width 675 height 41
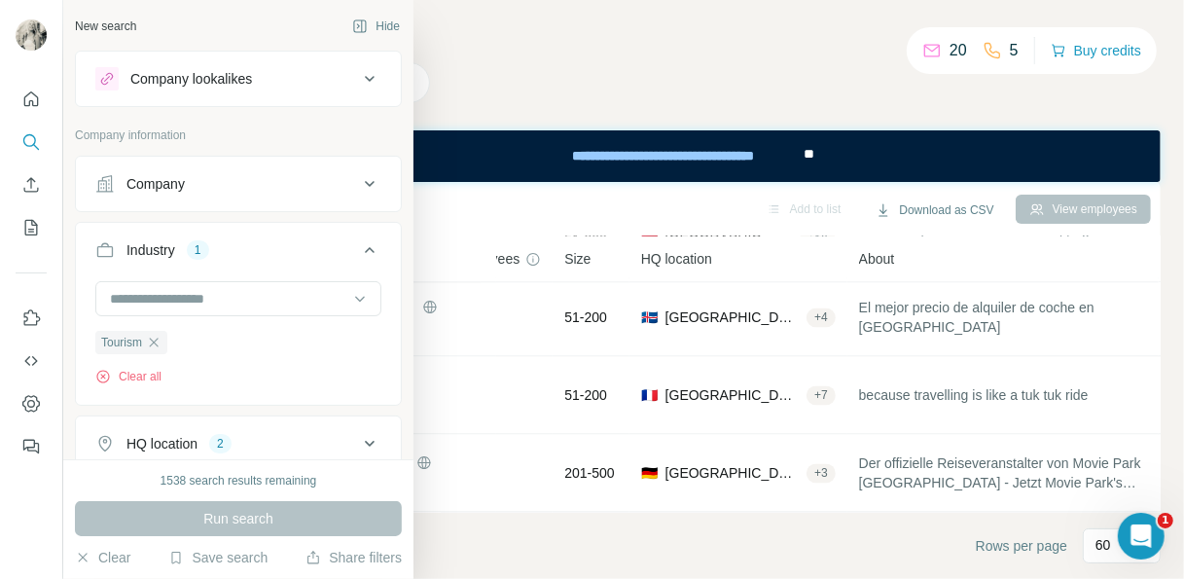
scroll to position [117, 0]
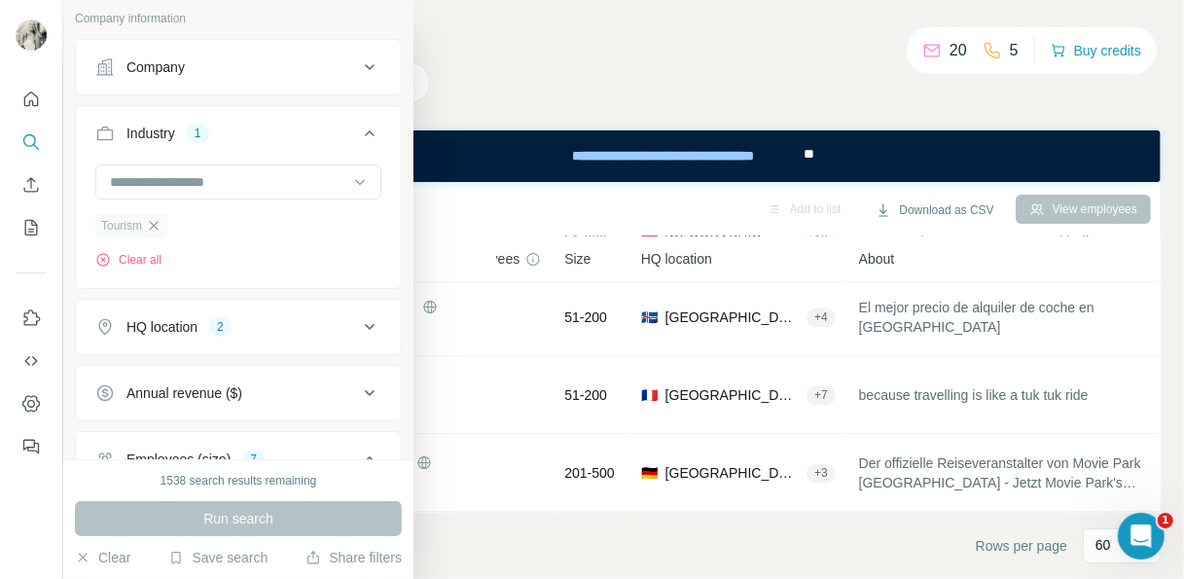
click at [154, 232] on icon "button" at bounding box center [154, 226] width 16 height 16
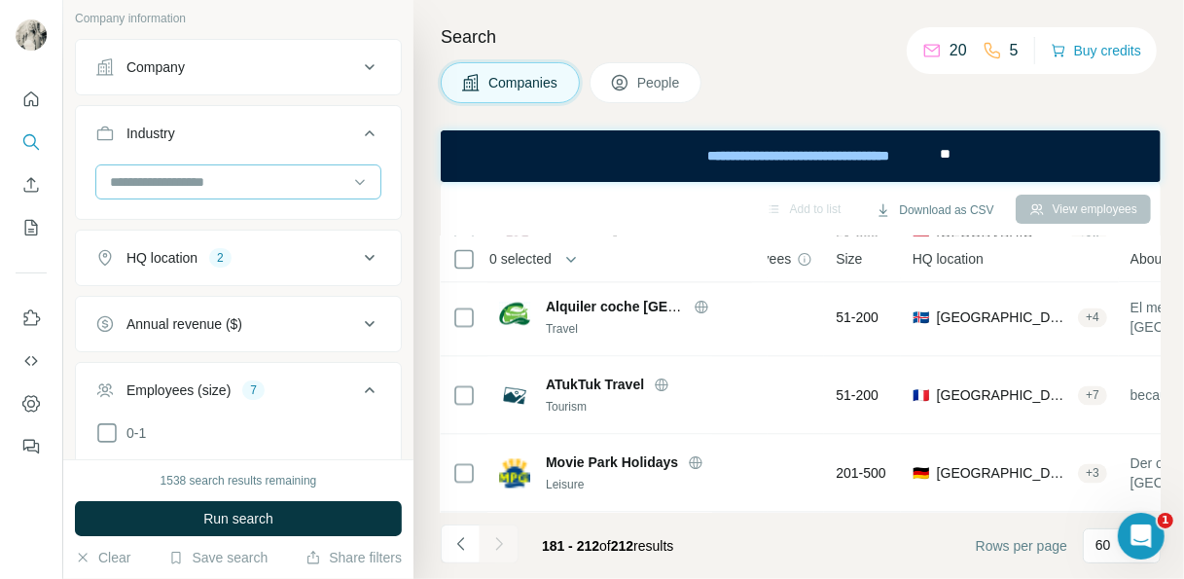
click at [229, 175] on input at bounding box center [228, 181] width 240 height 21
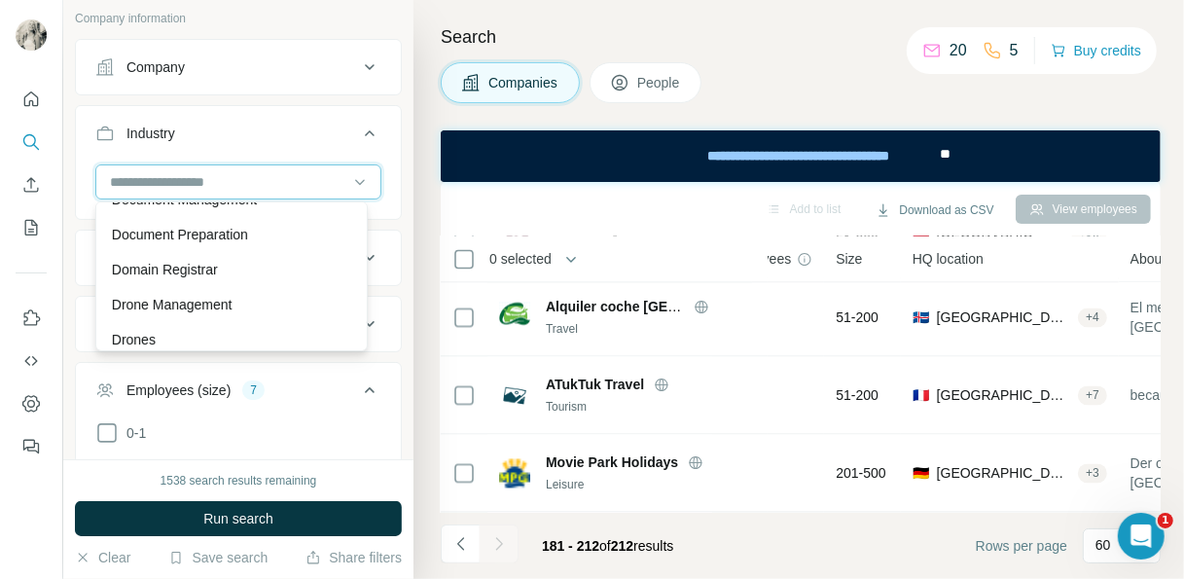
scroll to position [6129, 0]
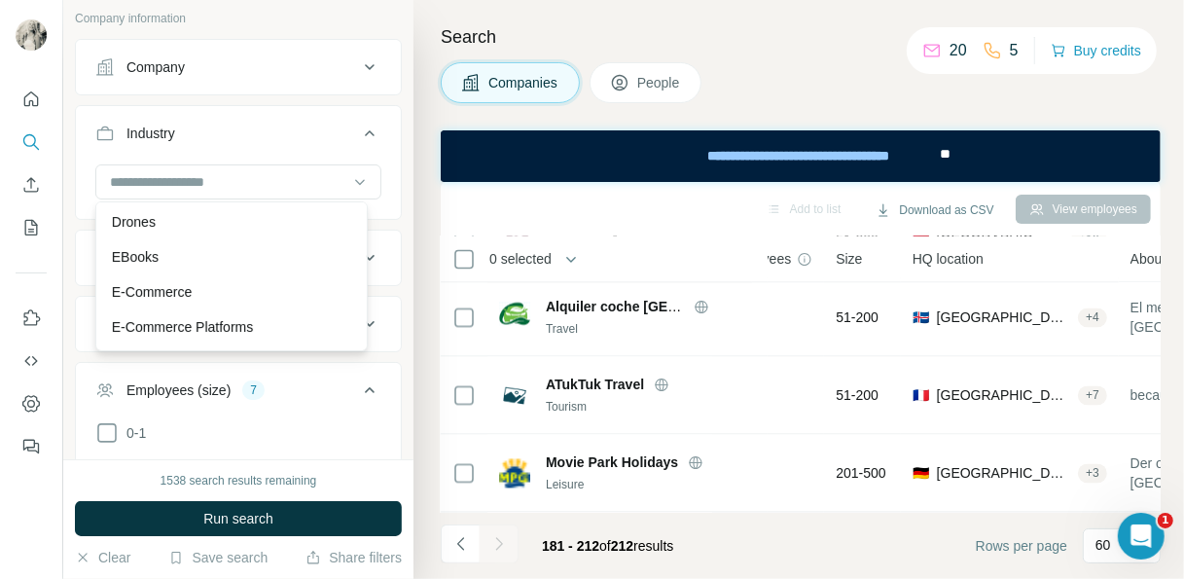
click at [68, 182] on div "New search Hide Company lookalikes Company information Company Industry HQ loca…" at bounding box center [238, 229] width 350 height 459
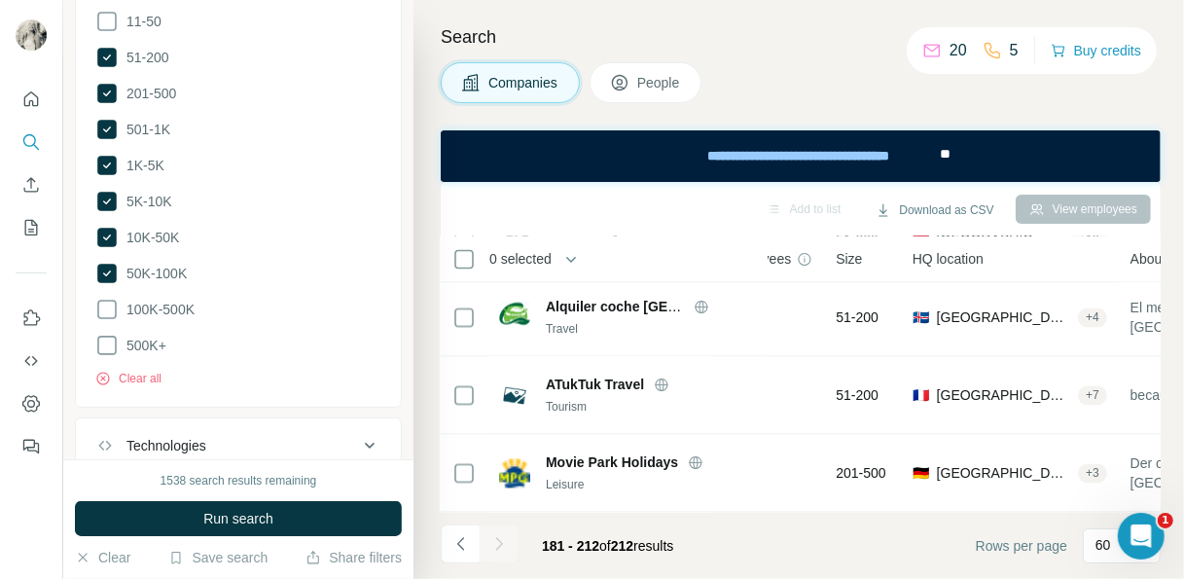
scroll to position [589, 0]
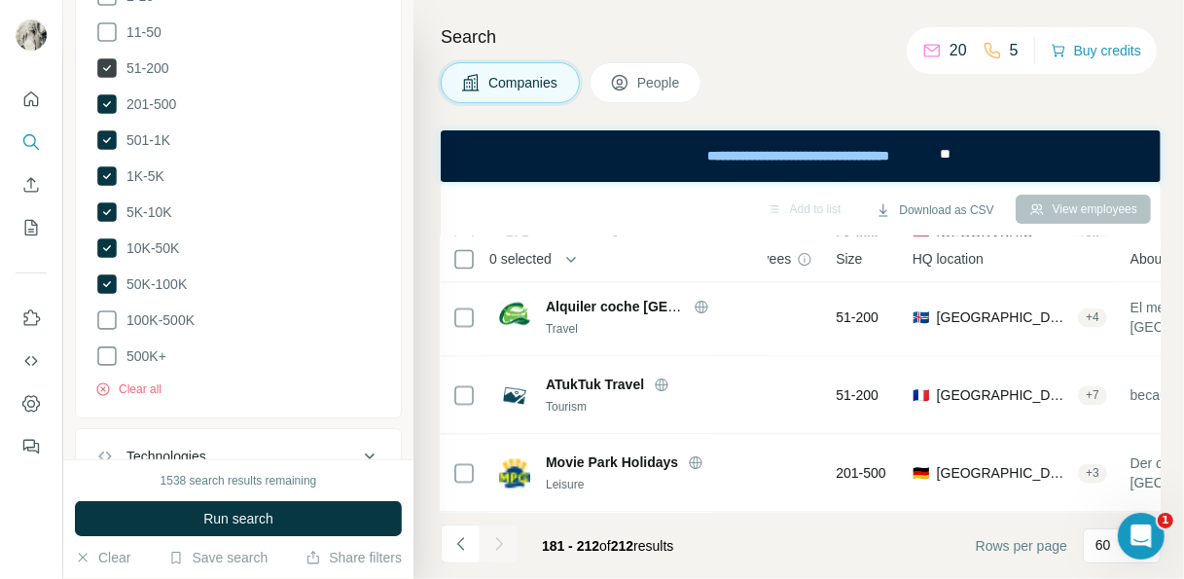
click at [111, 68] on icon at bounding box center [106, 67] width 19 height 19
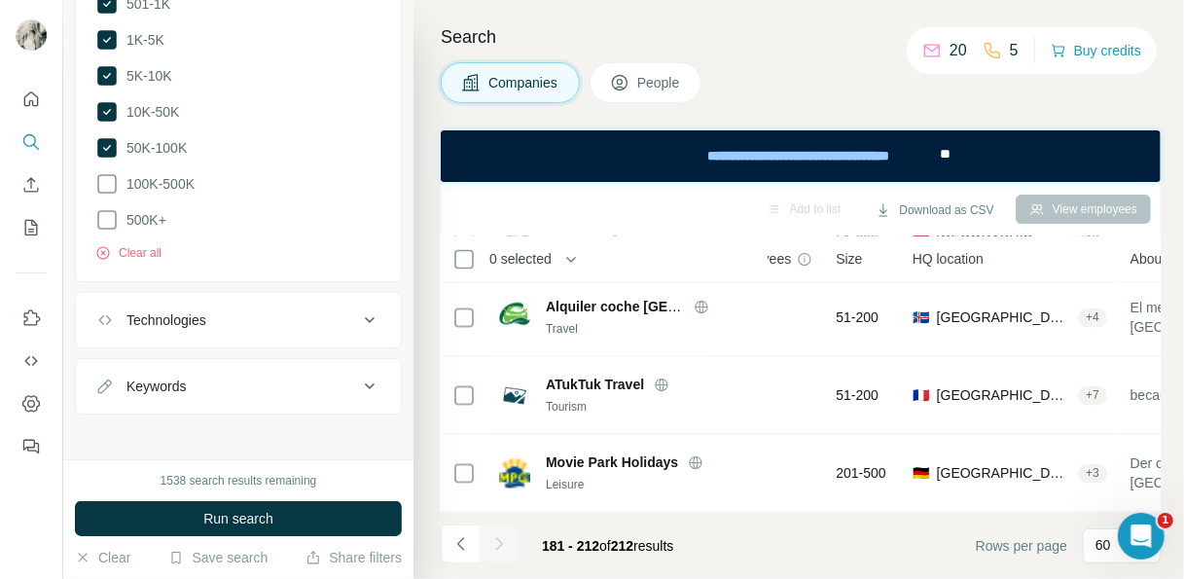
scroll to position [372, 0]
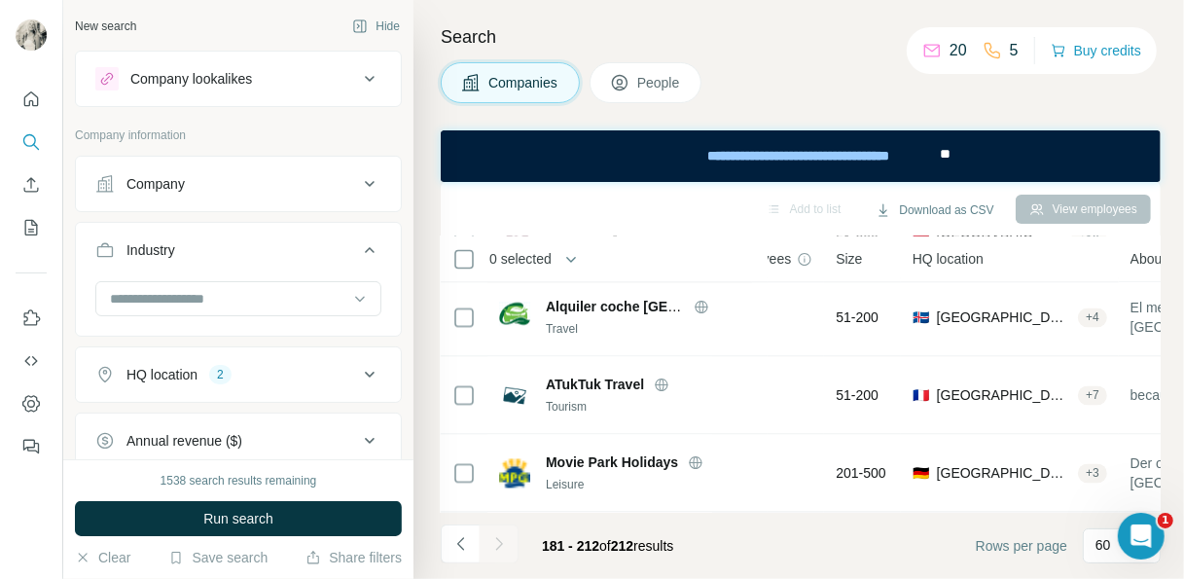
scroll to position [117, 0]
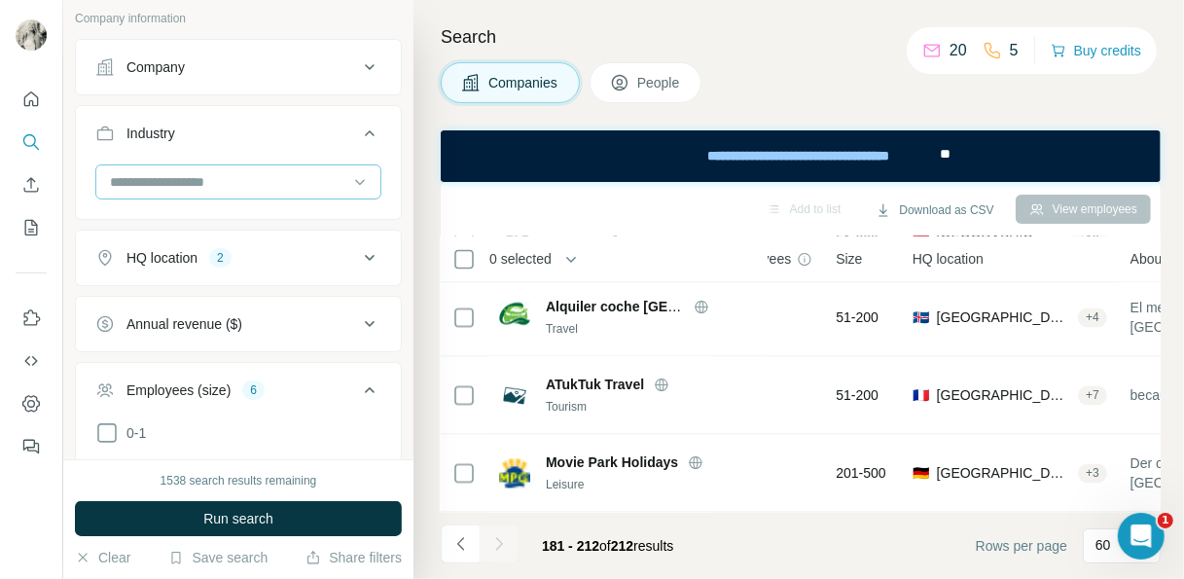
click at [218, 175] on input at bounding box center [228, 181] width 240 height 21
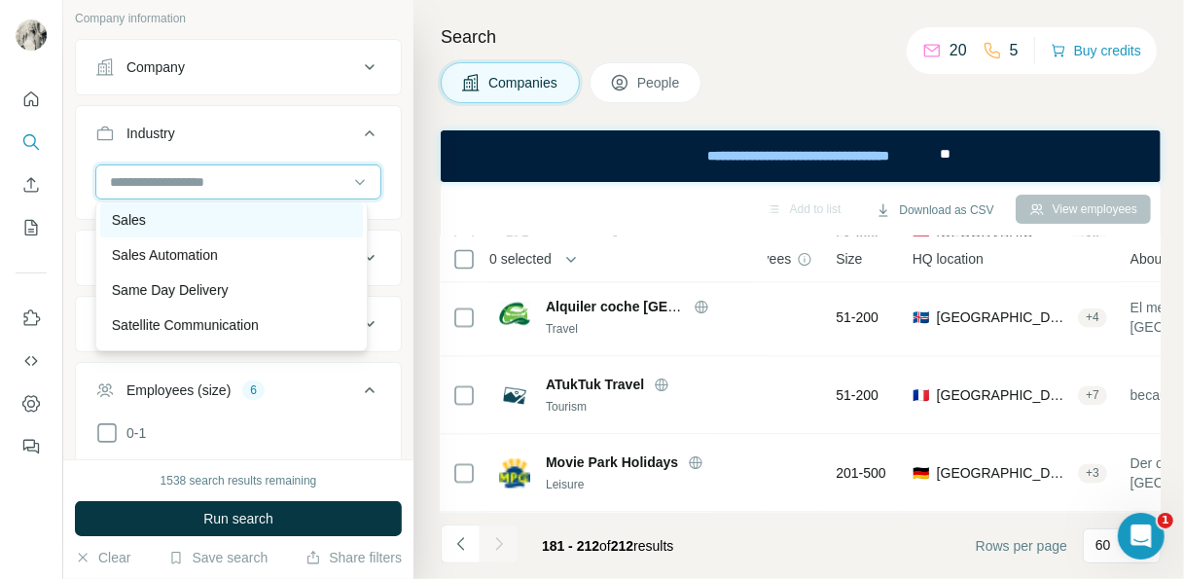
scroll to position [17212, 0]
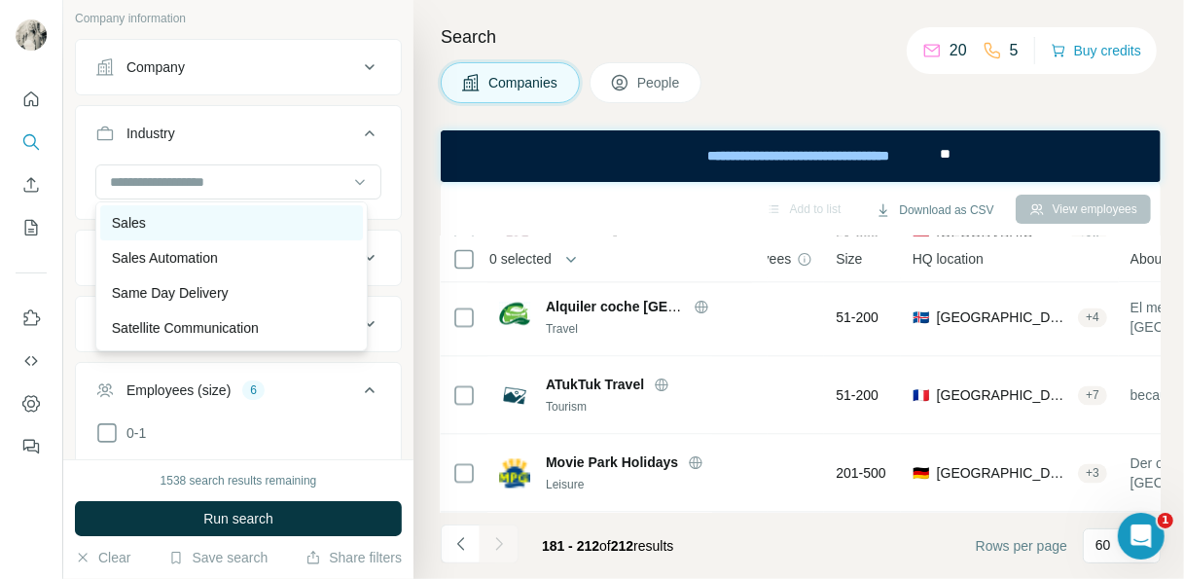
click at [151, 232] on div "Sales" at bounding box center [232, 222] width 240 height 19
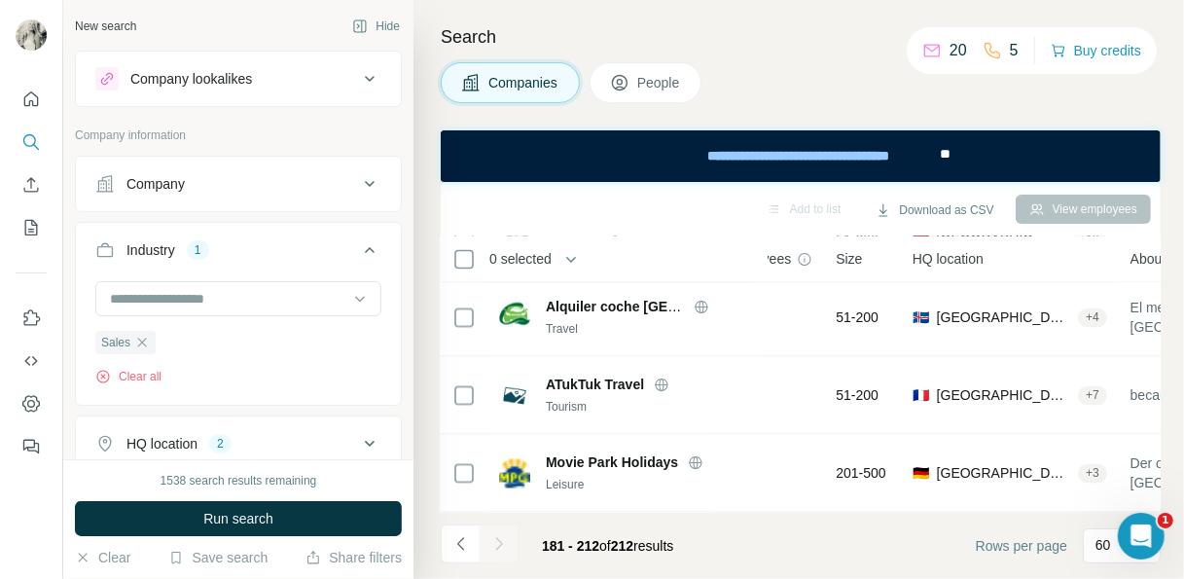
scroll to position [117, 0]
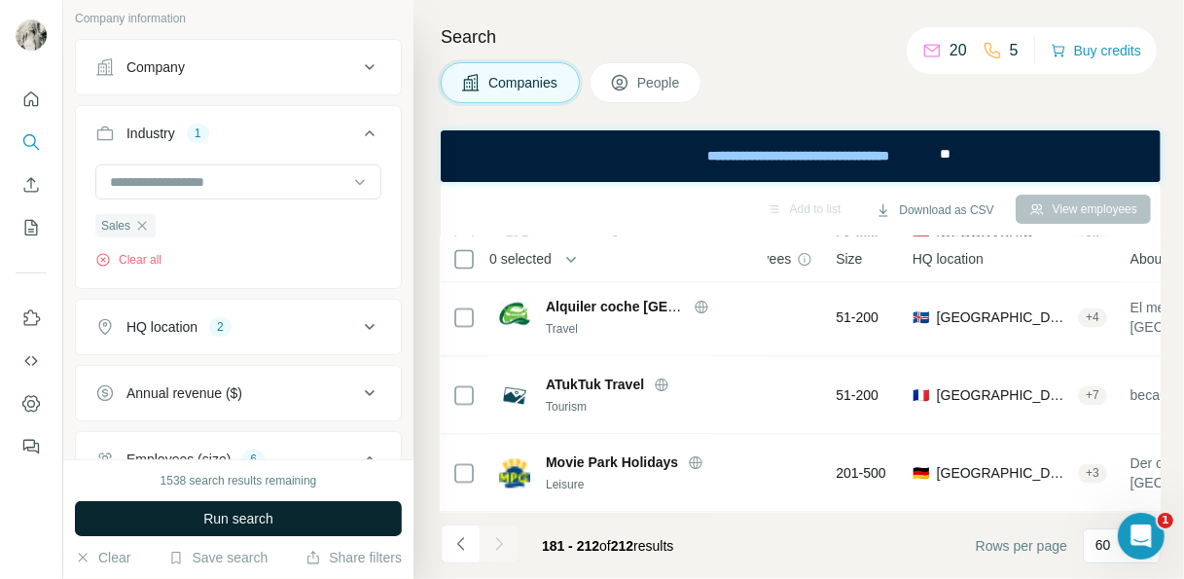
drag, startPoint x: 253, startPoint y: 517, endPoint x: 86, endPoint y: 43, distance: 503.2
click at [253, 517] on span "Run search" at bounding box center [238, 518] width 70 height 19
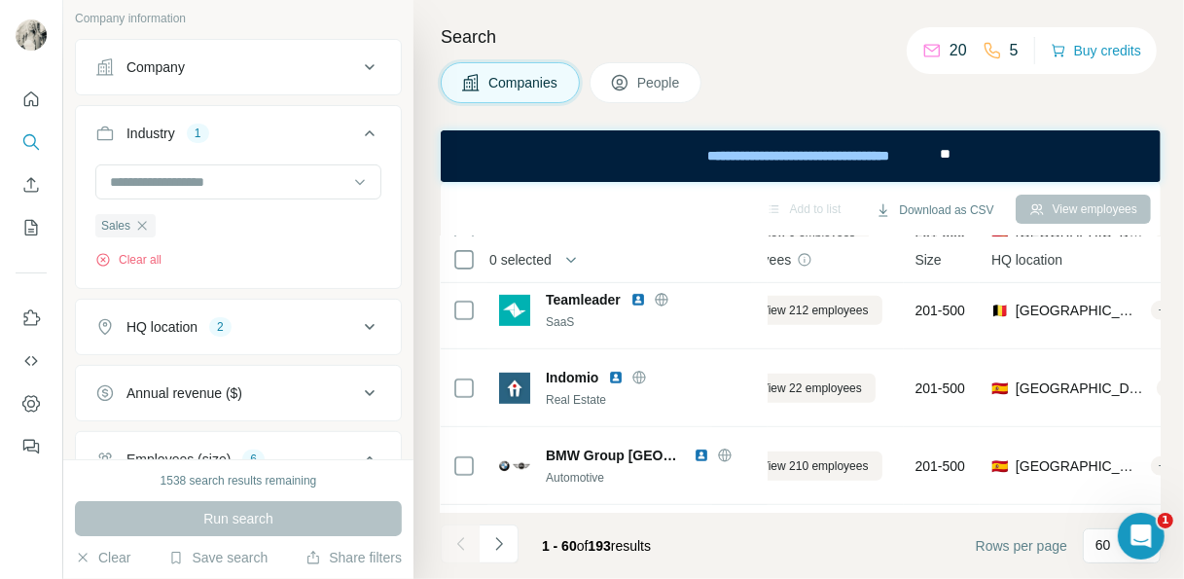
scroll to position [2274, 55]
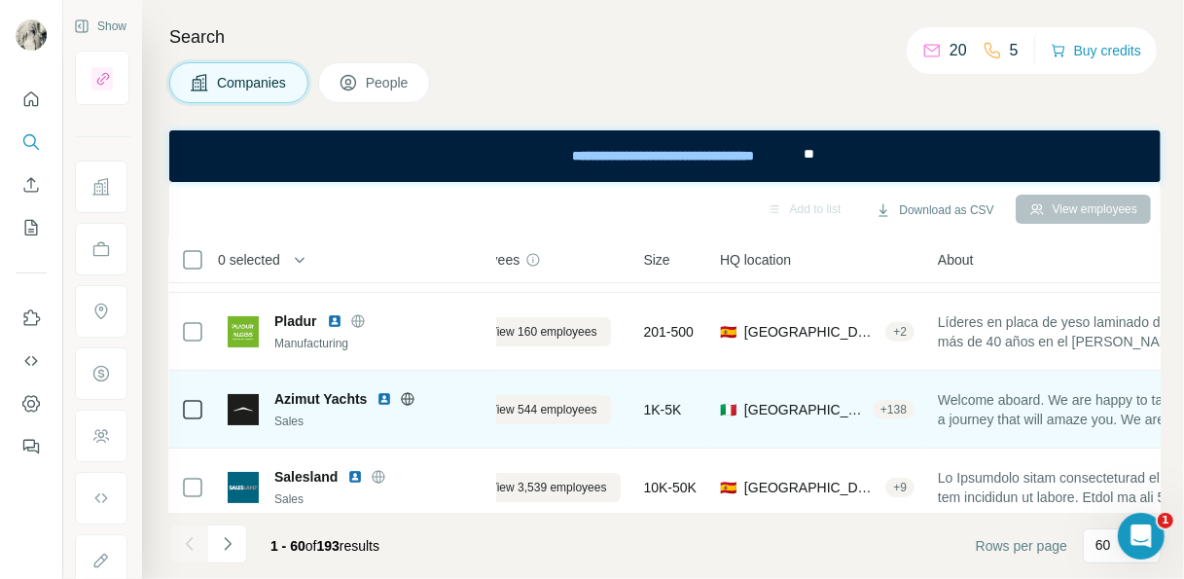
scroll to position [4452, 55]
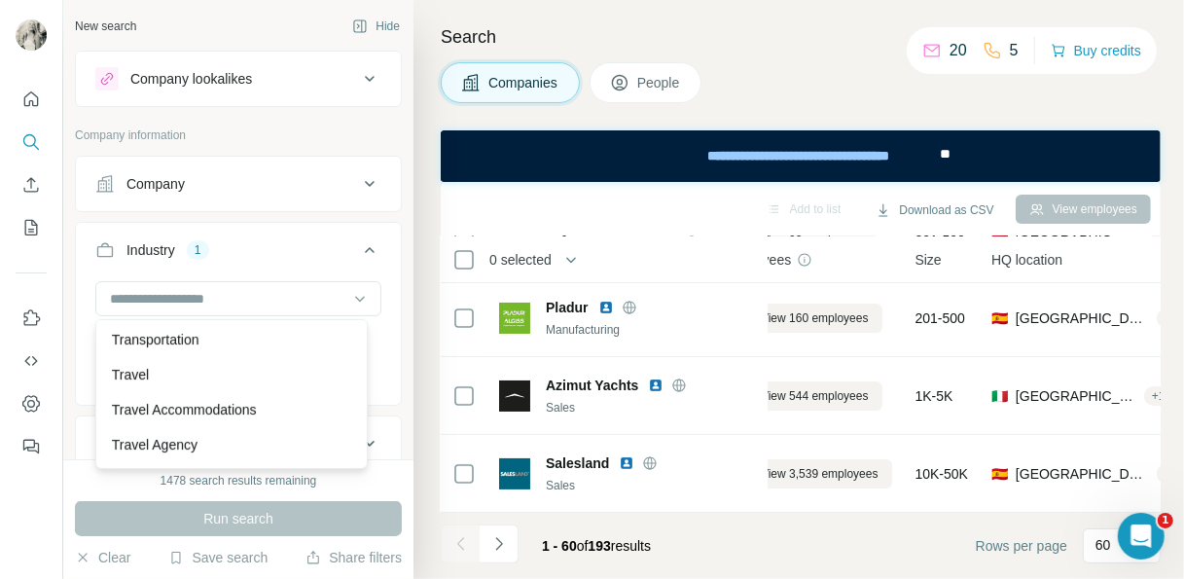
scroll to position [20132, 0]
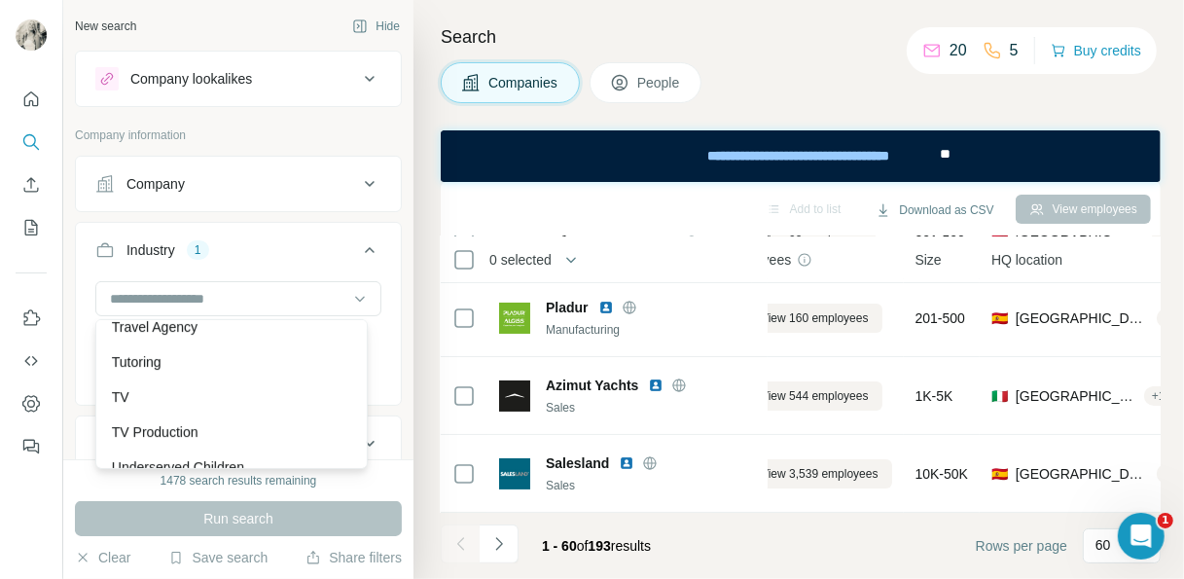
click at [152, 266] on div "Travel" at bounding box center [232, 256] width 240 height 19
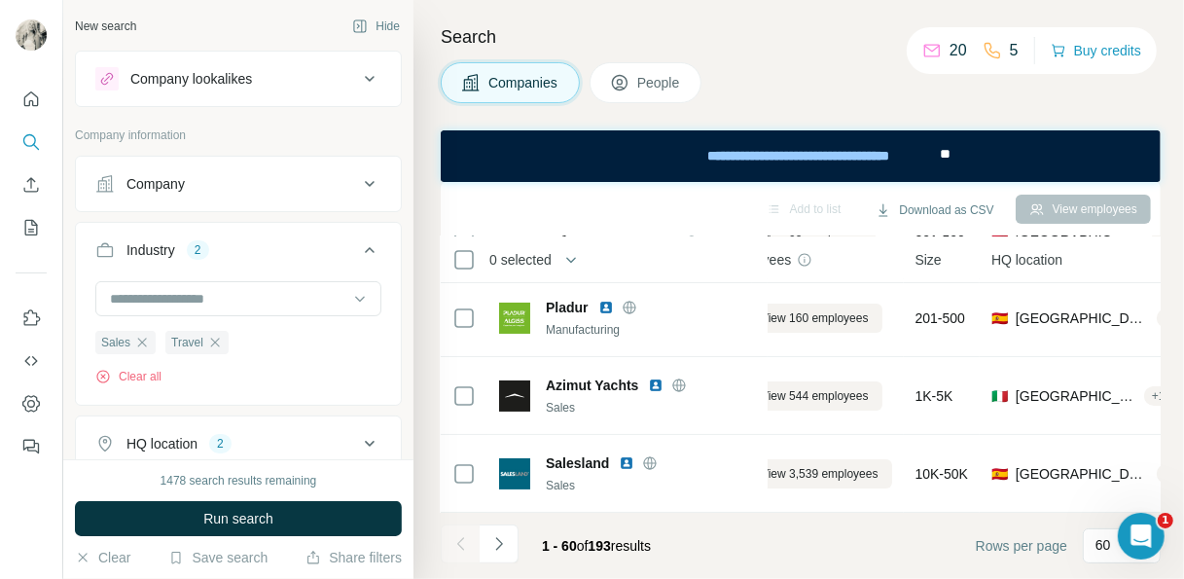
scroll to position [20014, 0]
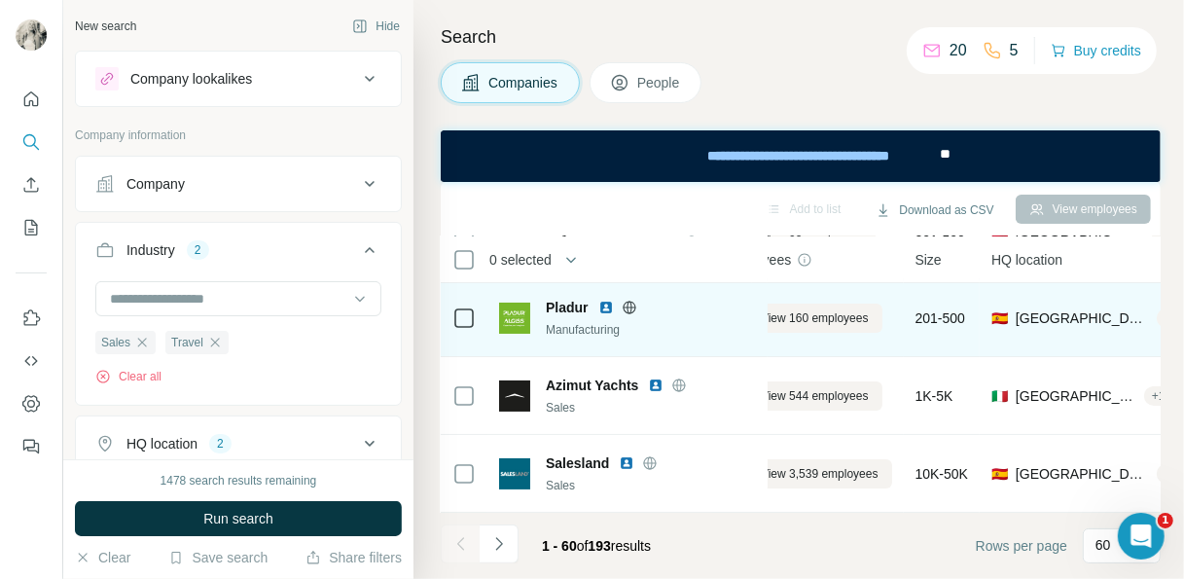
click at [144, 340] on icon "button" at bounding box center [142, 343] width 16 height 16
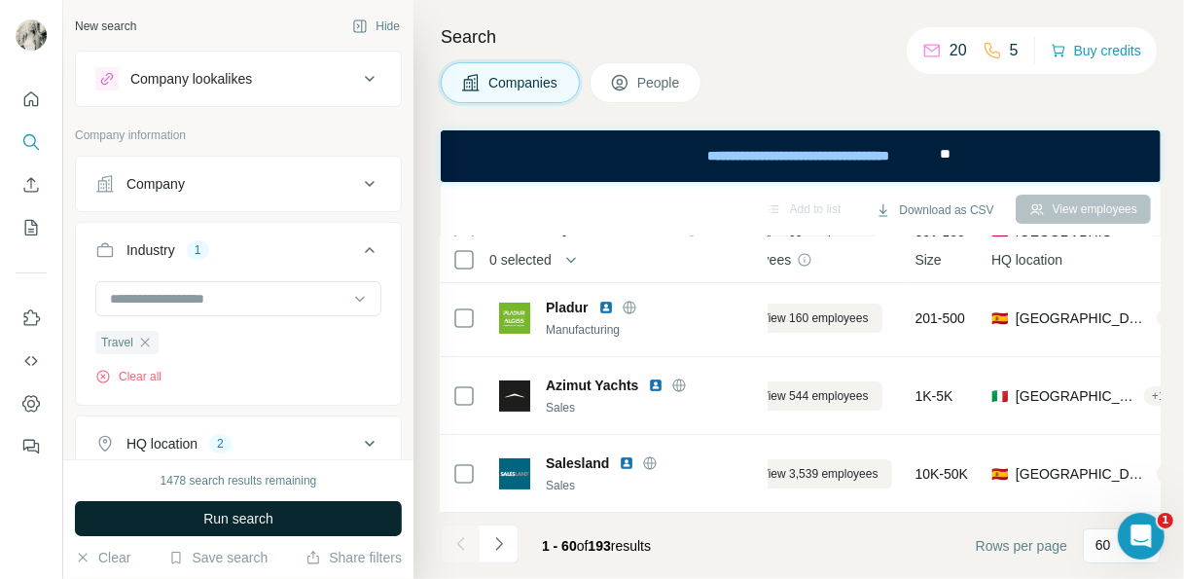
click at [257, 516] on span "Run search" at bounding box center [238, 518] width 70 height 19
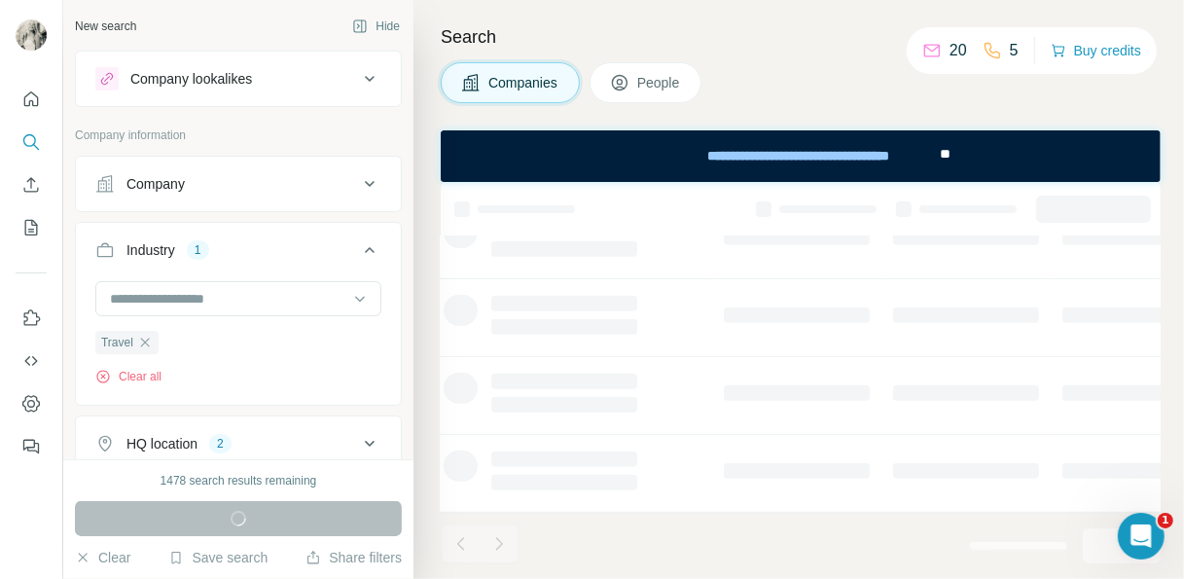
scroll to position [556, 55]
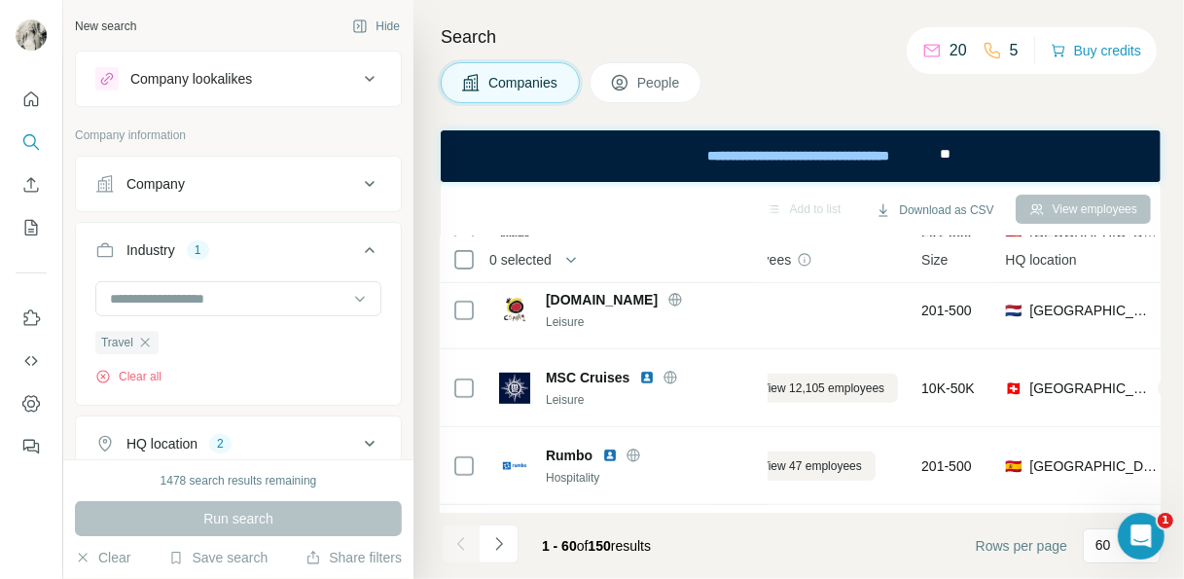
scroll to position [4452, 55]
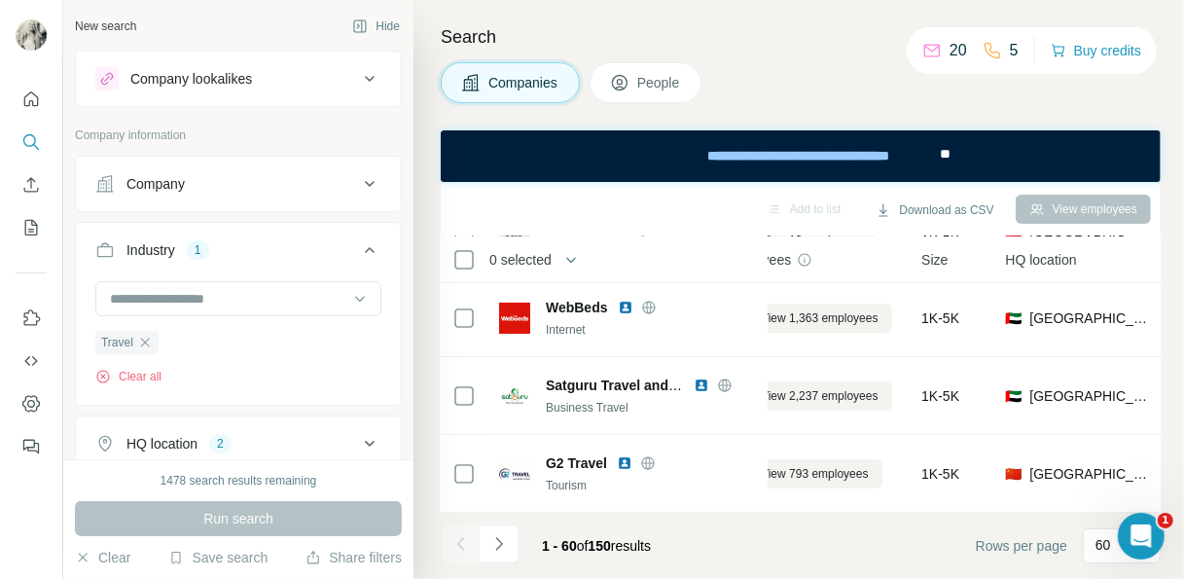
click at [366, 27] on button "Hide" at bounding box center [375, 26] width 75 height 29
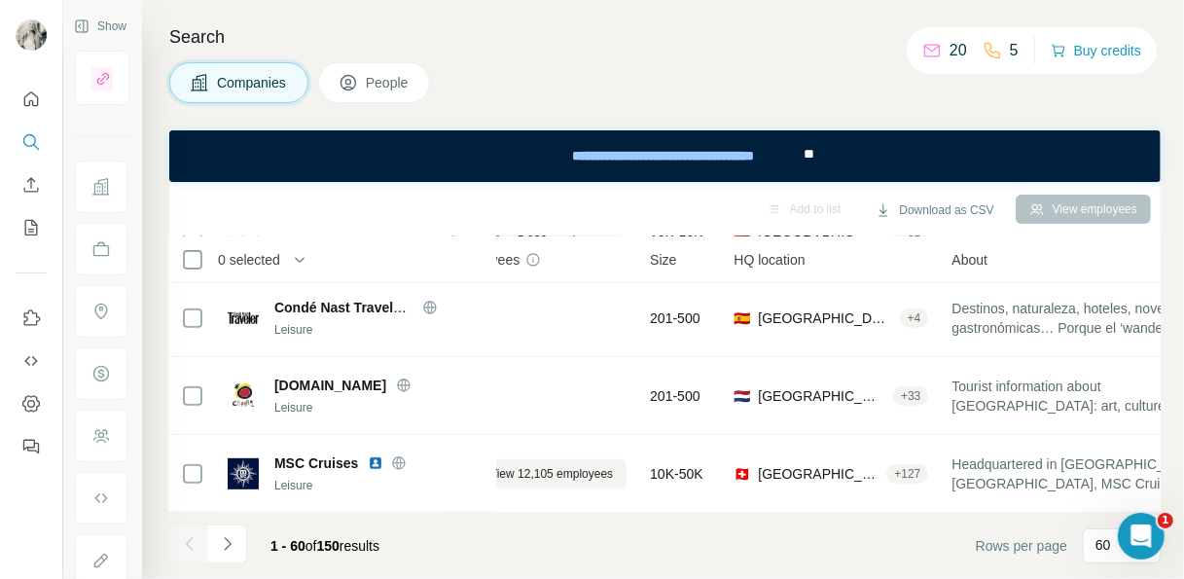
scroll to position [707, 55]
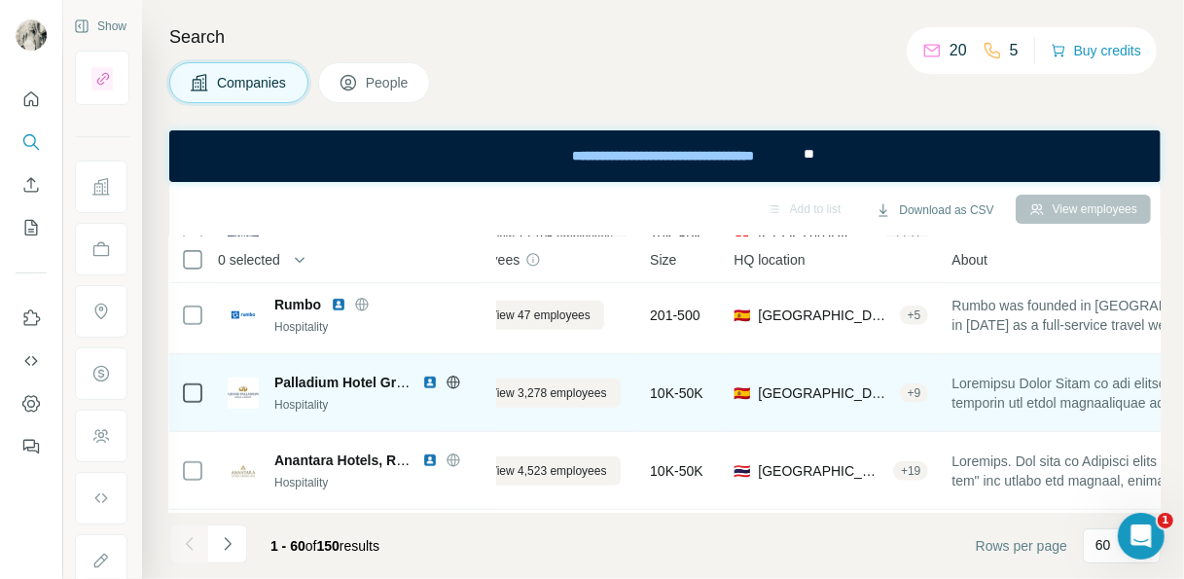
click at [1007, 101] on div "Companies People" at bounding box center [664, 82] width 991 height 41
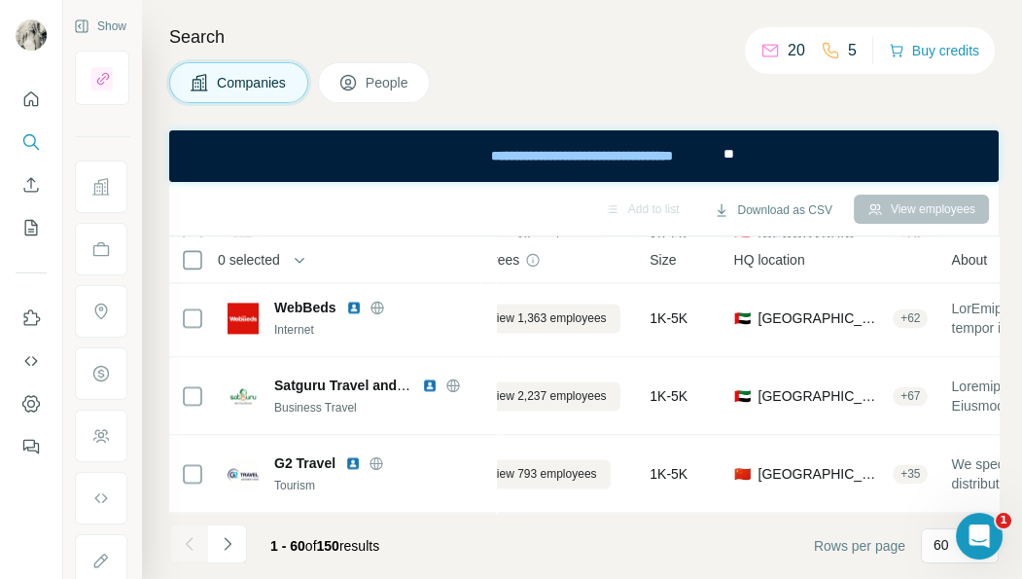
scroll to position [4452, 55]
click at [229, 534] on icon "Navigate to next page" at bounding box center [227, 543] width 19 height 19
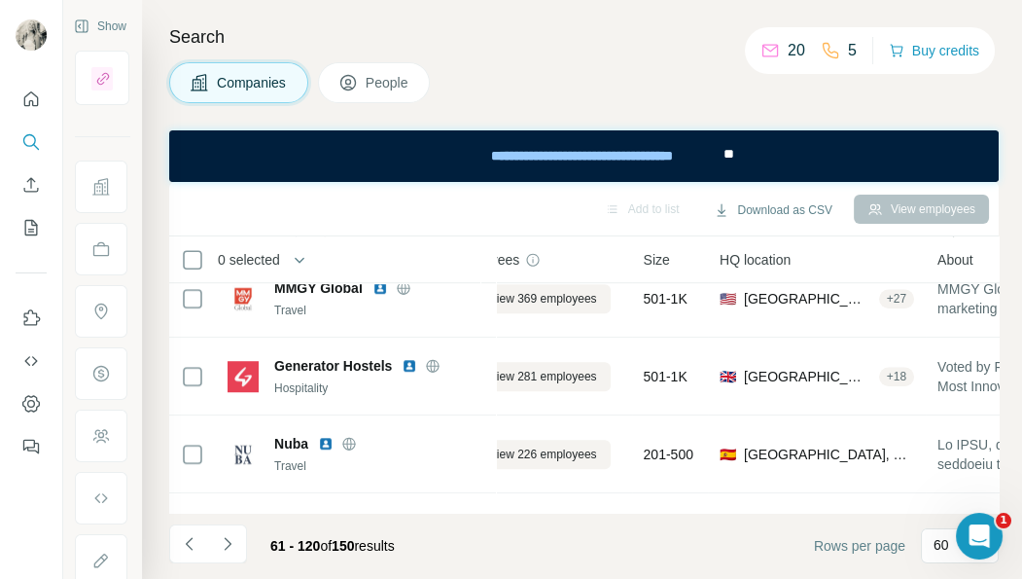
scroll to position [2475, 55]
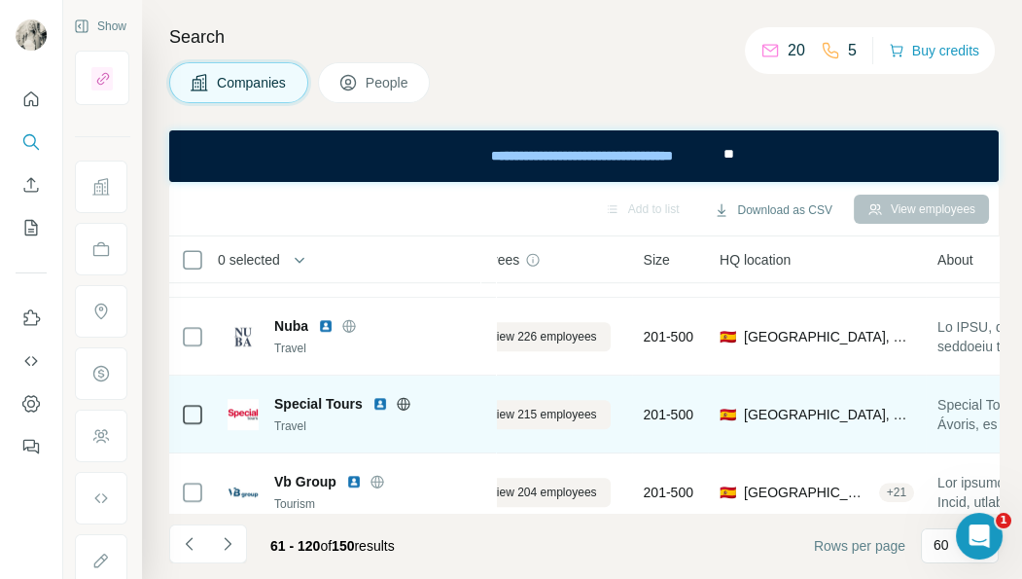
drag, startPoint x: 884, startPoint y: 114, endPoint x: 323, endPoint y: 404, distance: 631.6
click at [884, 114] on div "Search Companies People Add to list Download as CSV View employees 0 selected C…" at bounding box center [582, 289] width 880 height 579
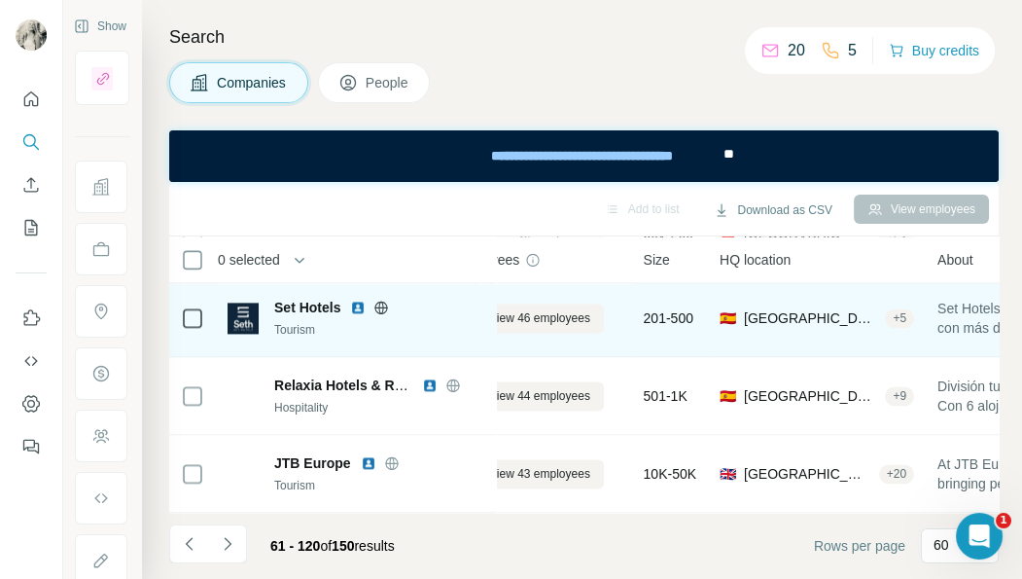
scroll to position [4452, 55]
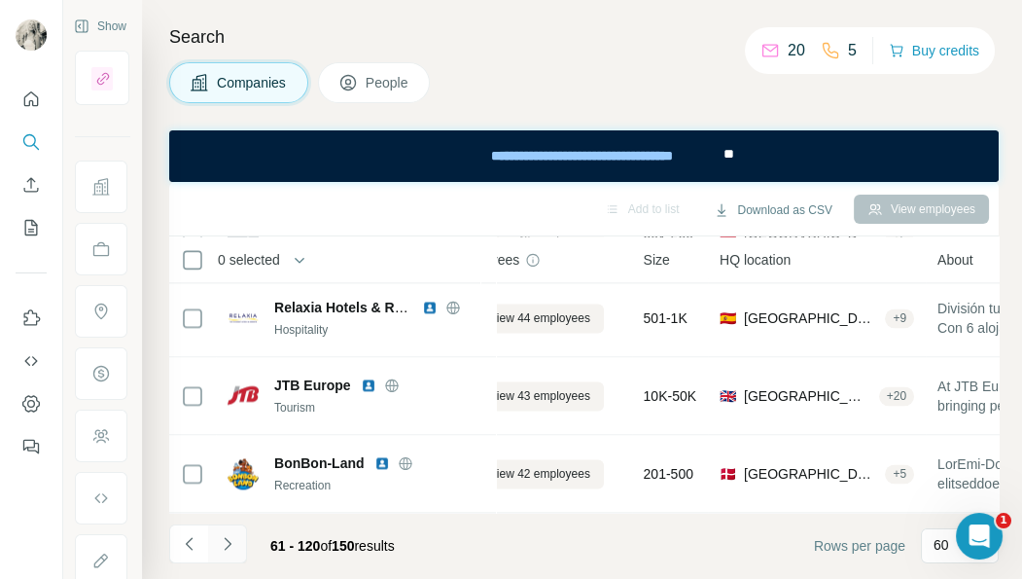
click at [231, 541] on icon "Navigate to next page" at bounding box center [227, 543] width 7 height 13
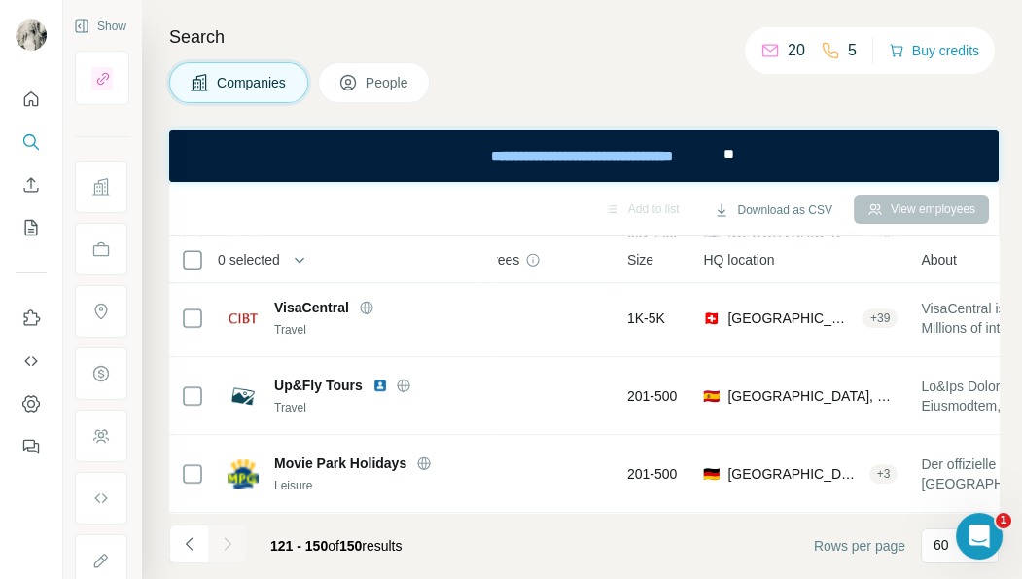
scroll to position [2118, 55]
click at [87, 15] on button "Show" at bounding box center [100, 26] width 80 height 29
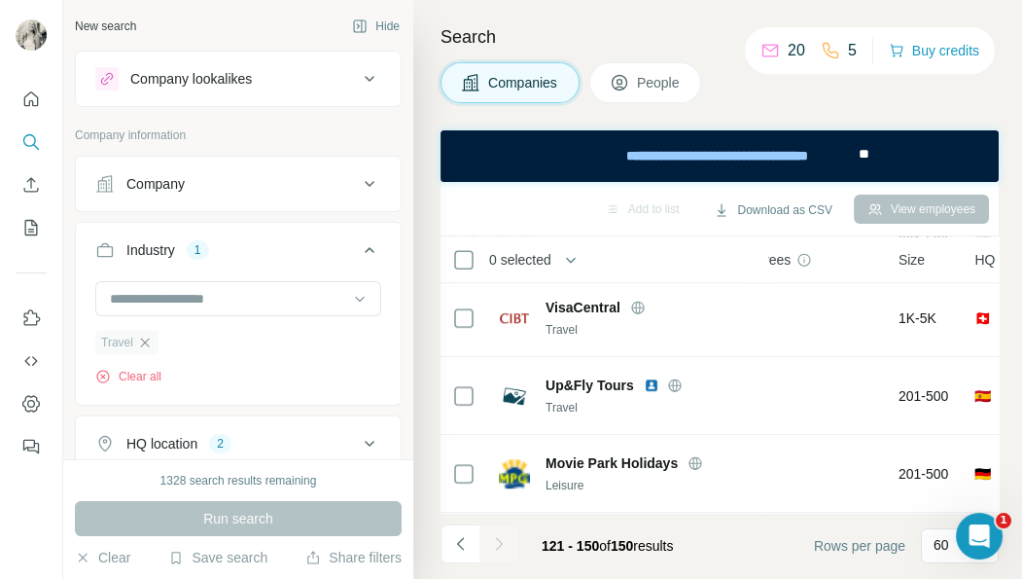
click at [148, 344] on icon "button" at bounding box center [145, 341] width 9 height 9
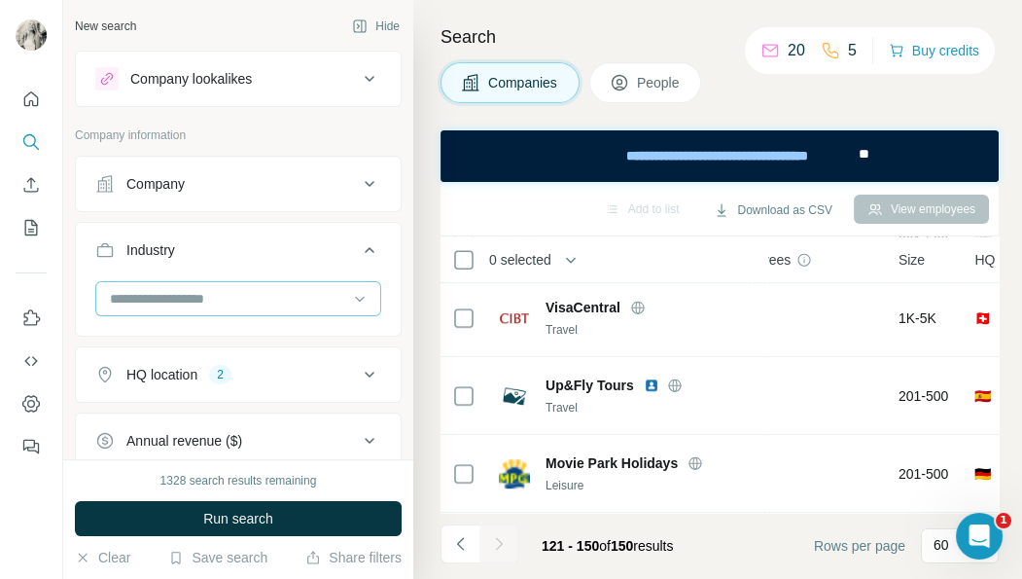
click at [147, 298] on input at bounding box center [228, 298] width 240 height 21
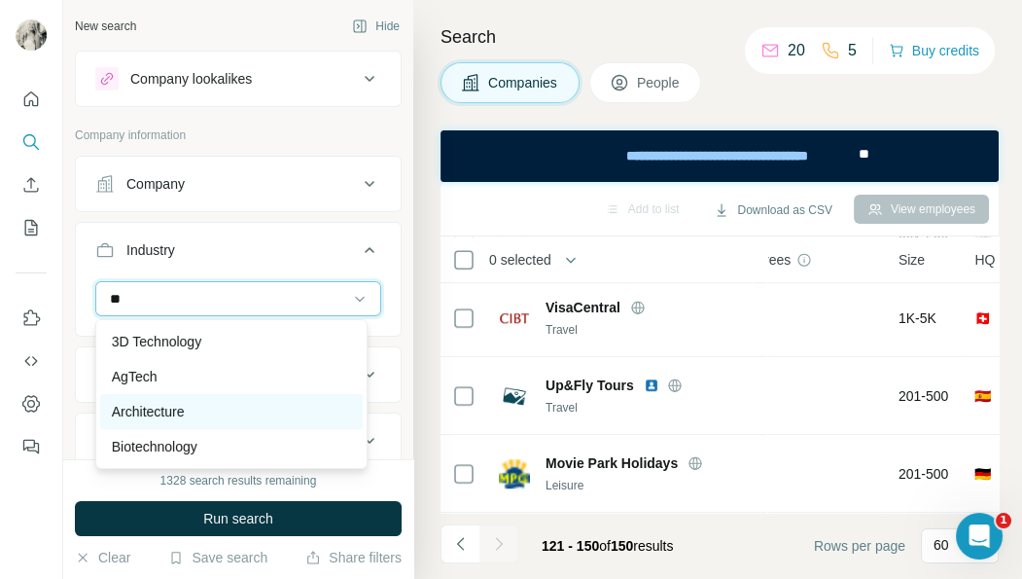
type input "*"
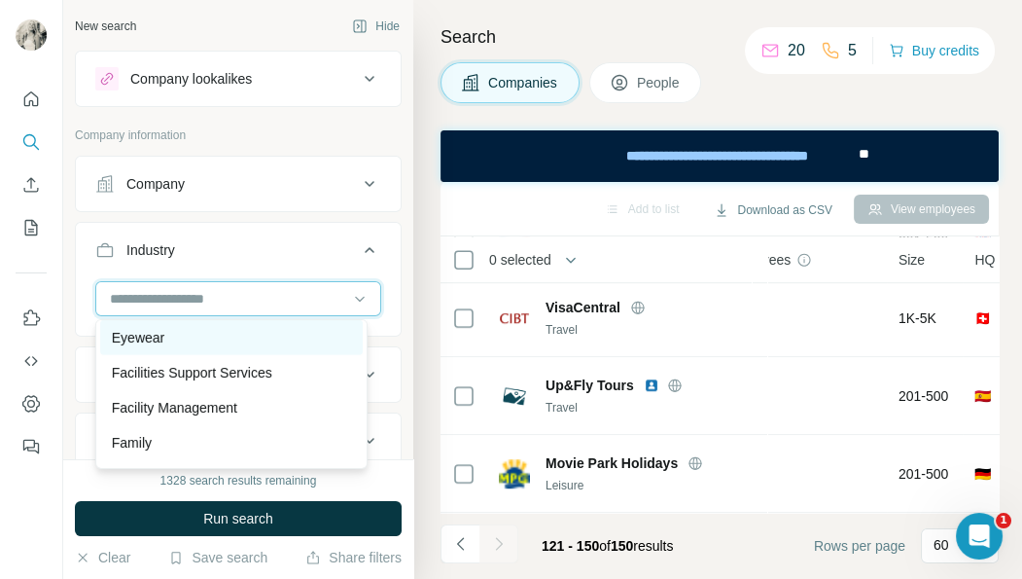
scroll to position [7309, 0]
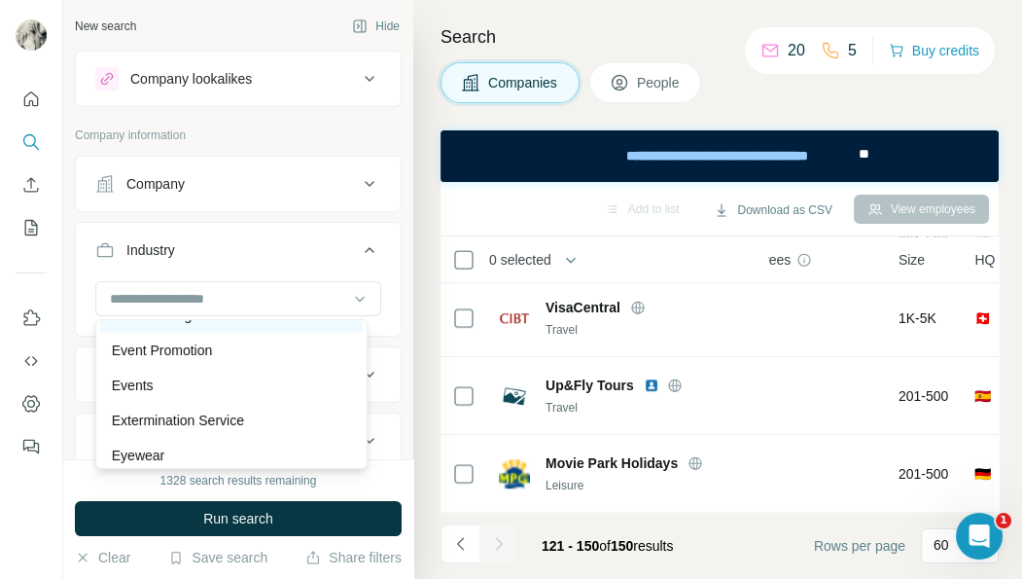
click at [186, 325] on p "Event Management" at bounding box center [171, 314] width 118 height 19
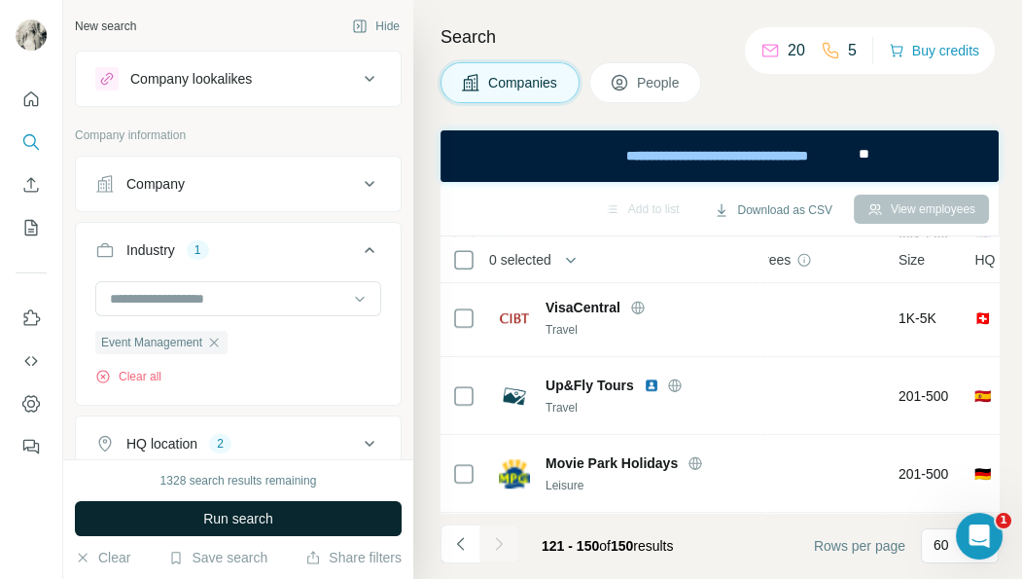
click at [231, 515] on span "Run search" at bounding box center [238, 518] width 70 height 19
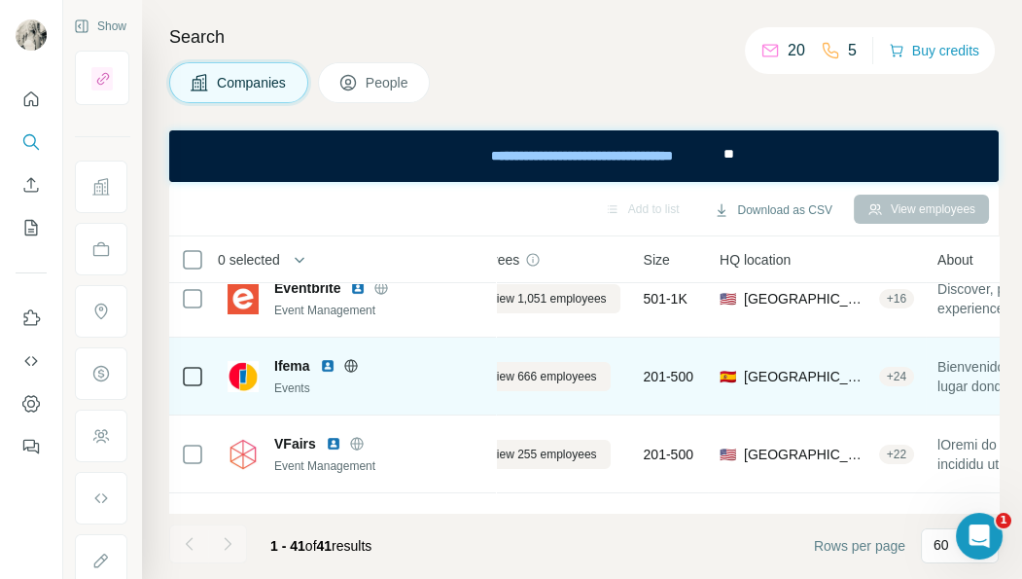
scroll to position [0, 55]
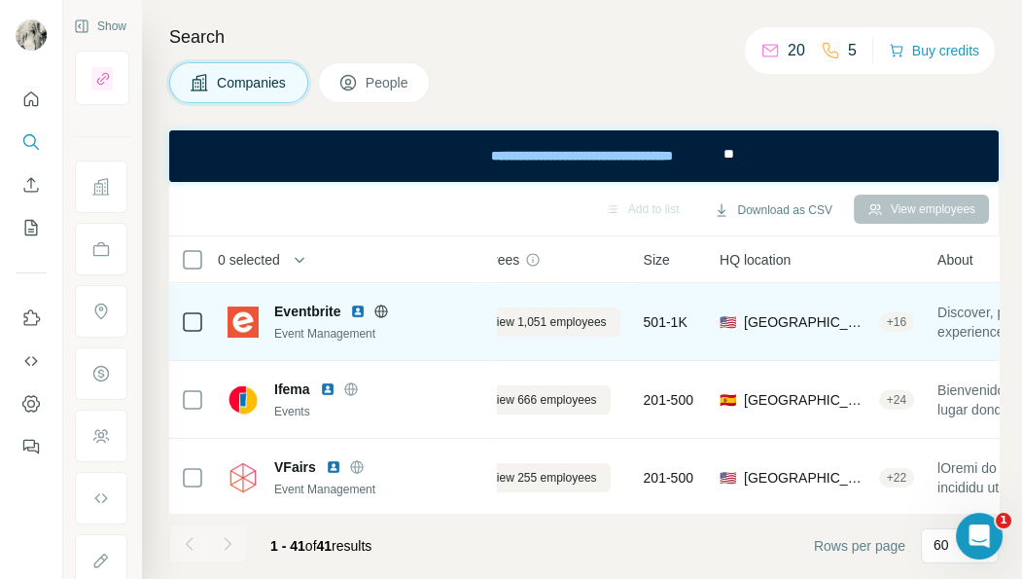
drag, startPoint x: 984, startPoint y: 103, endPoint x: 348, endPoint y: 336, distance: 677.2
click at [984, 103] on div "Search Companies People Add to list Download as CSV View employees 0 selected C…" at bounding box center [582, 289] width 880 height 579
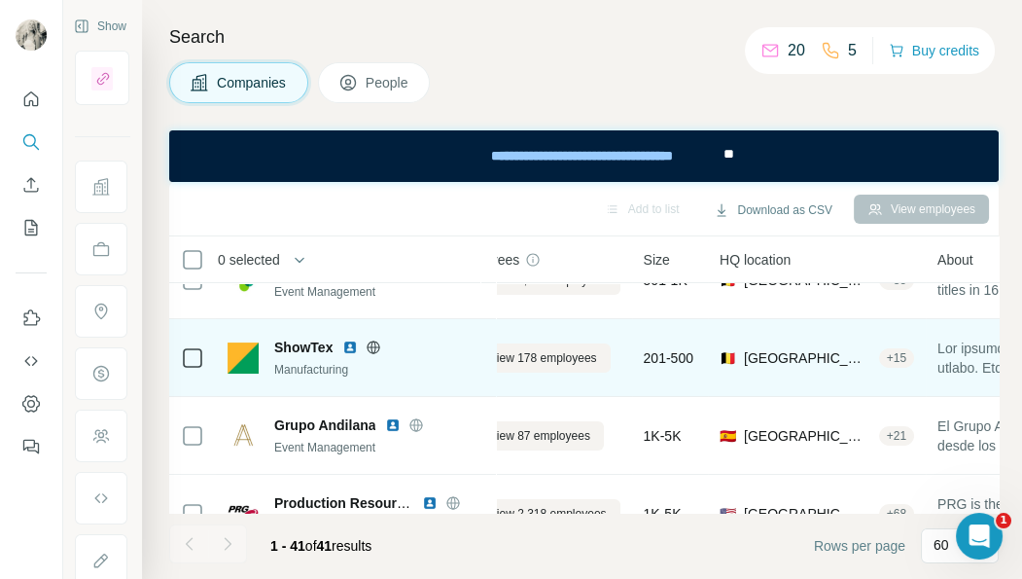
scroll to position [471, 55]
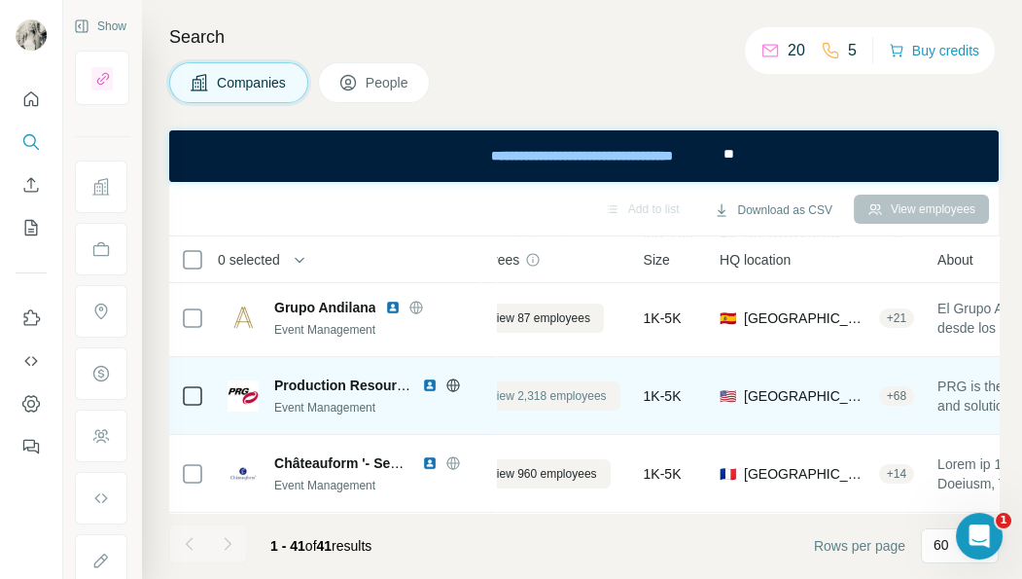
click at [993, 107] on div "Search Companies People Add to list Download as CSV View employees 0 selected C…" at bounding box center [582, 289] width 880 height 579
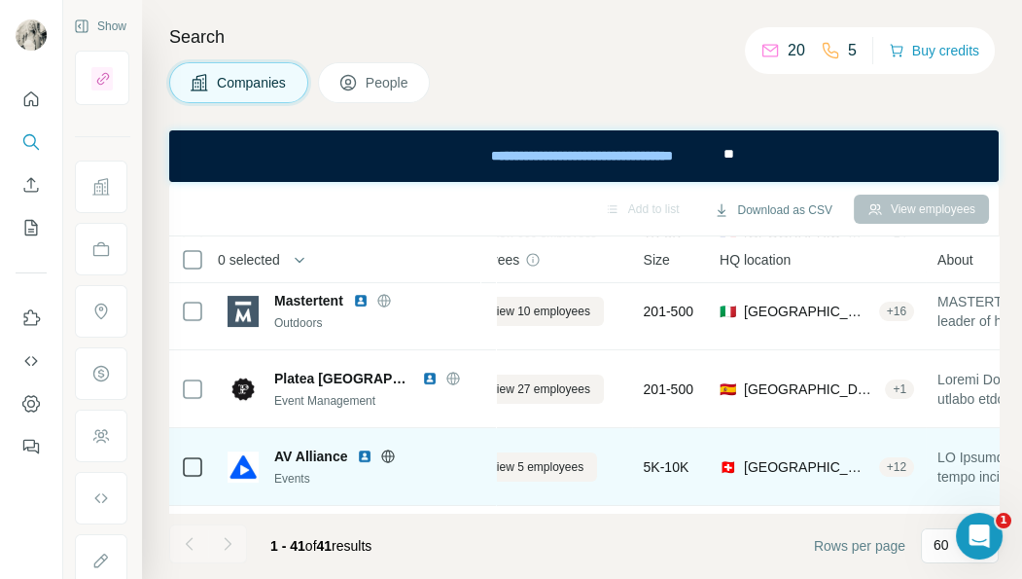
scroll to position [707, 55]
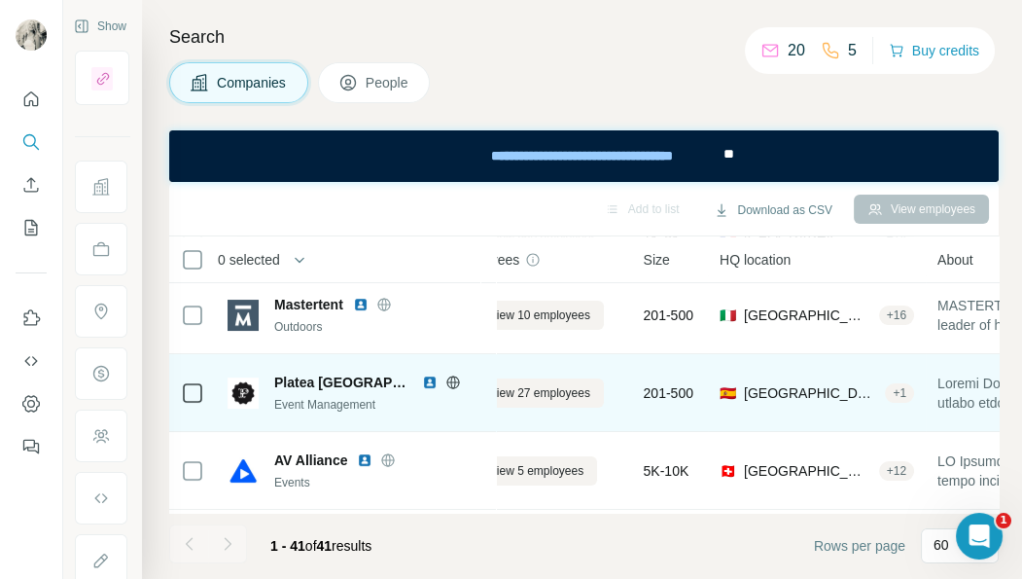
drag, startPoint x: 984, startPoint y: 111, endPoint x: 337, endPoint y: 427, distance: 720.8
click at [984, 111] on div "Search Companies People Add to list Download as CSV View employees 0 selected C…" at bounding box center [582, 289] width 880 height 579
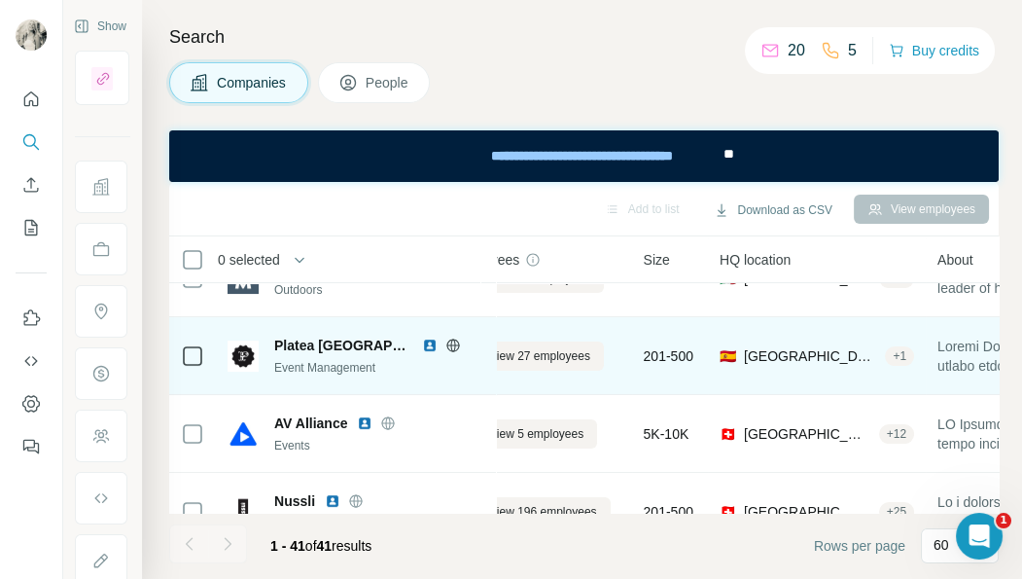
scroll to position [744, 55]
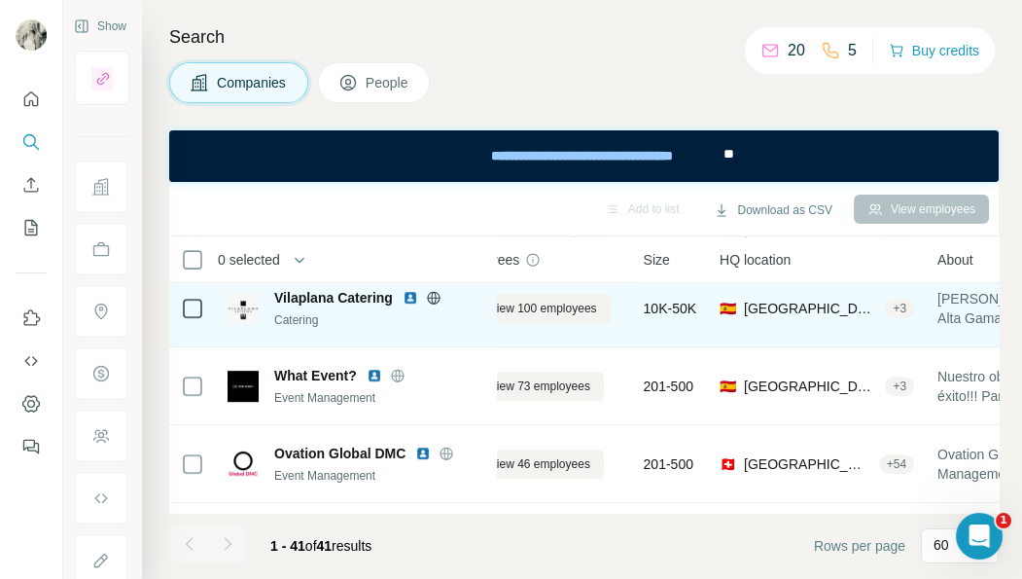
scroll to position [1687, 55]
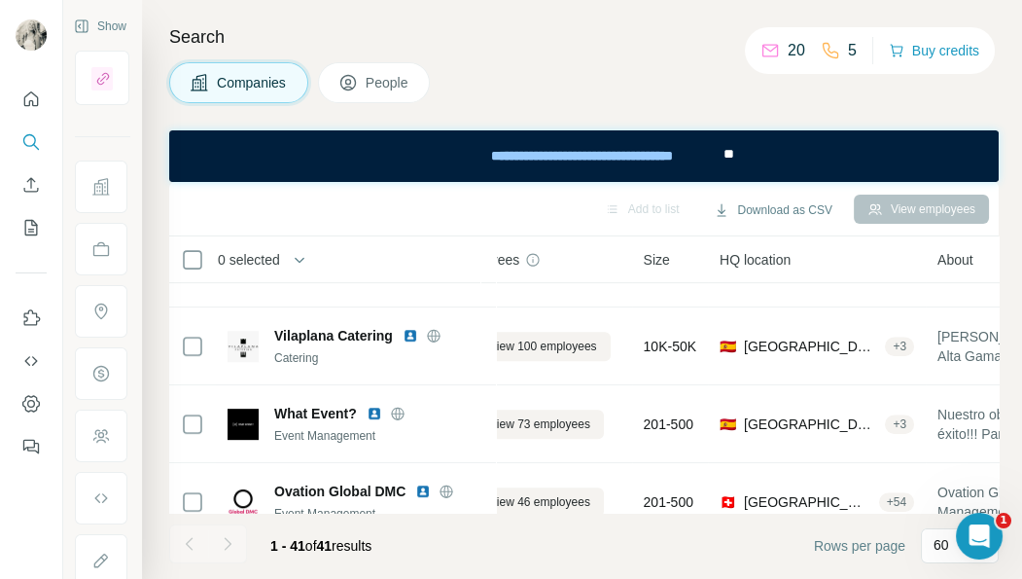
click at [976, 162] on div "**********" at bounding box center [584, 156] width 830 height 52
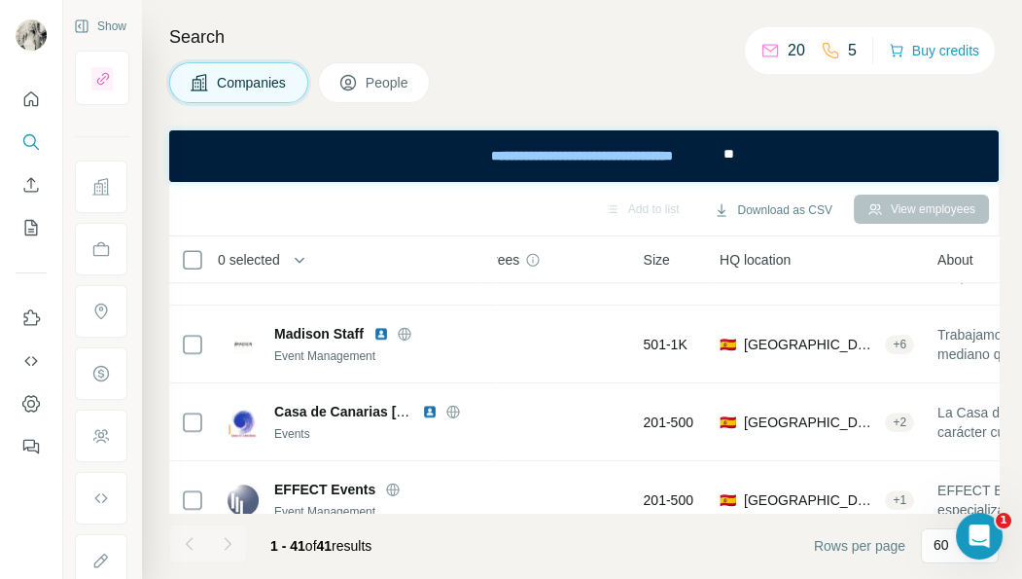
scroll to position [2974, 55]
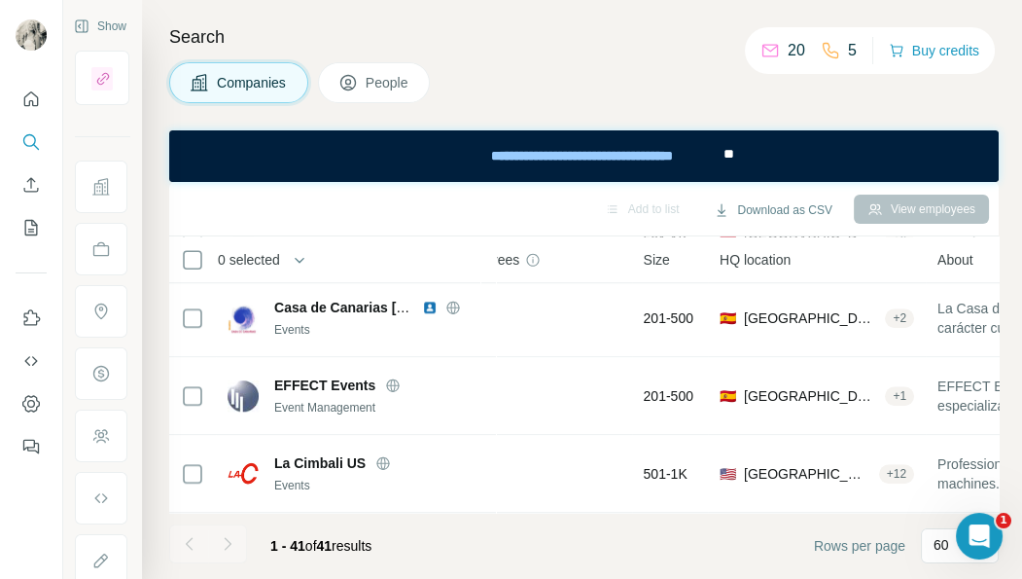
click at [985, 97] on div "Companies People" at bounding box center [584, 82] width 830 height 41
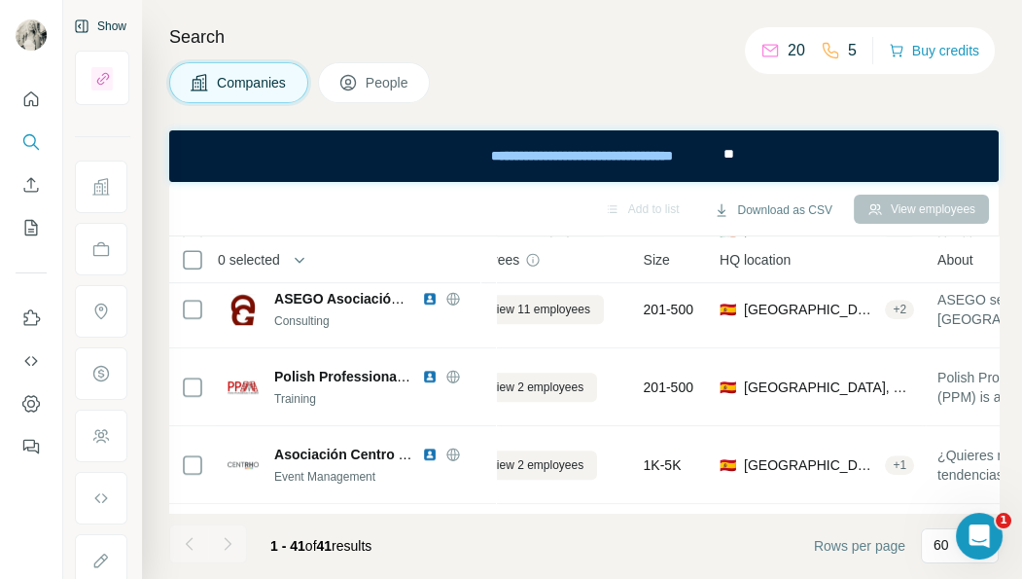
click at [104, 23] on button "Show" at bounding box center [100, 26] width 80 height 29
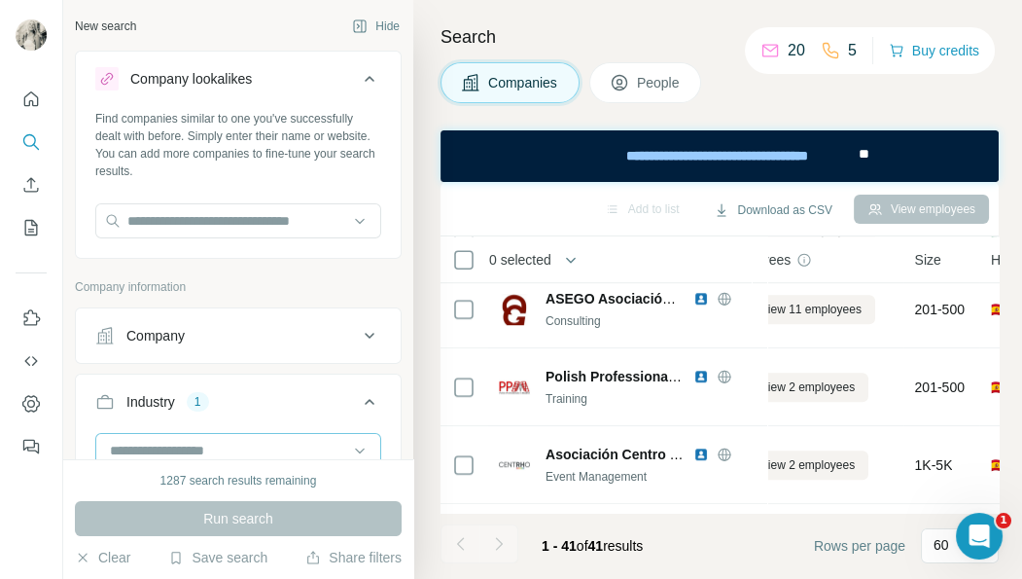
click at [219, 486] on icon "button" at bounding box center [214, 494] width 16 height 16
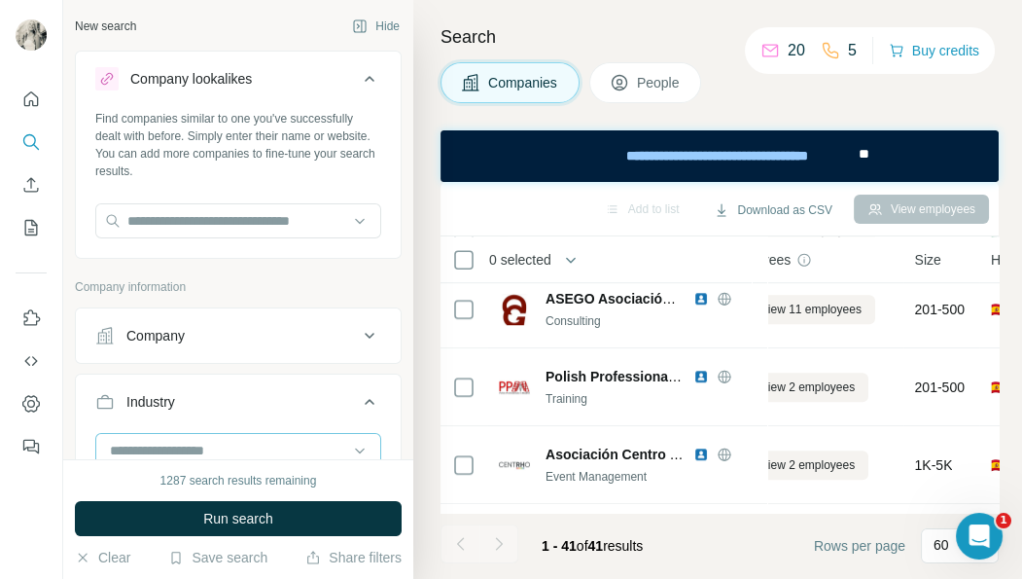
scroll to position [117, 0]
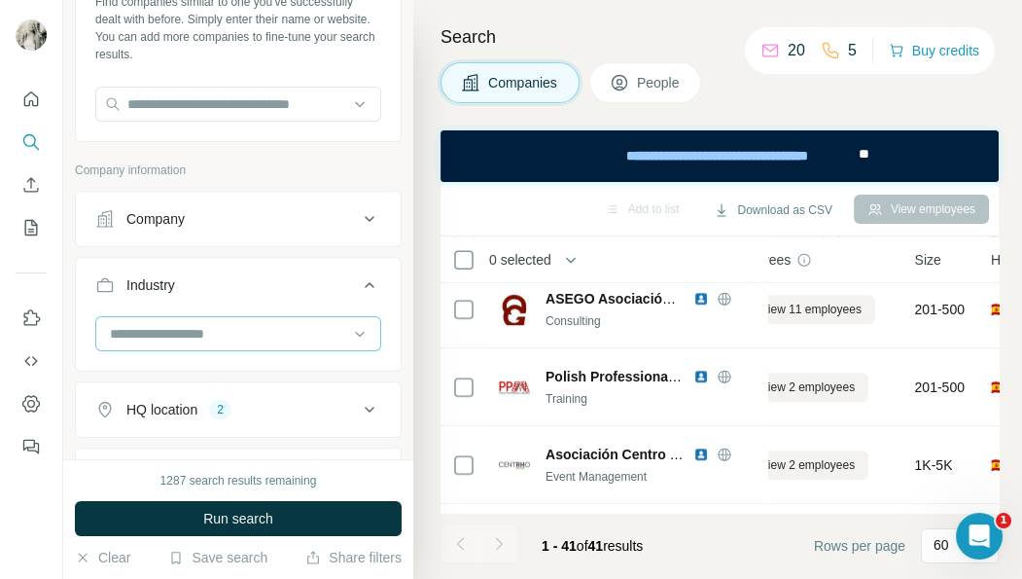
click at [178, 324] on input at bounding box center [228, 333] width 240 height 21
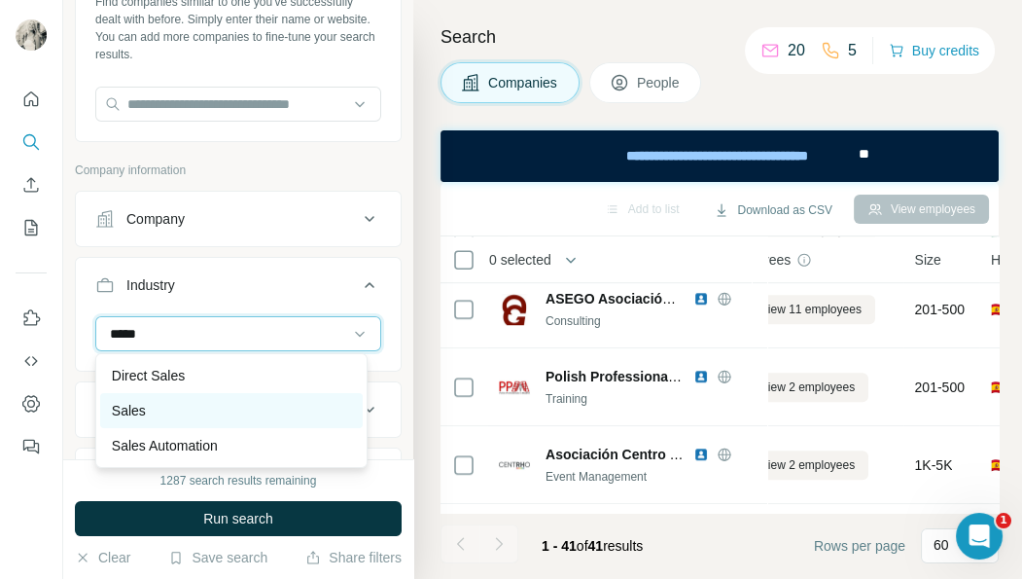
type input "*****"
click at [195, 417] on div "Sales" at bounding box center [232, 410] width 240 height 19
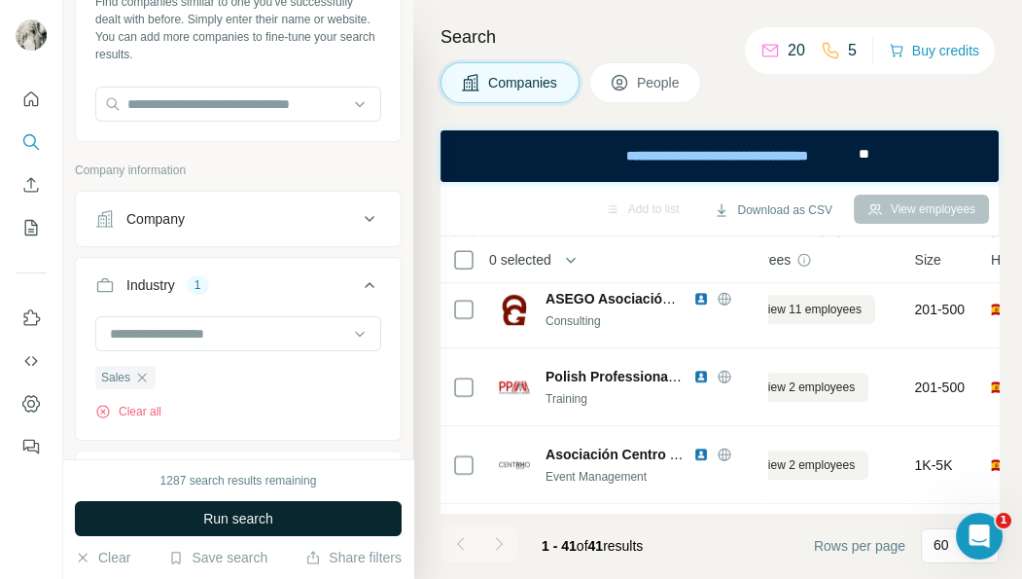
click at [229, 518] on span "Run search" at bounding box center [238, 518] width 70 height 19
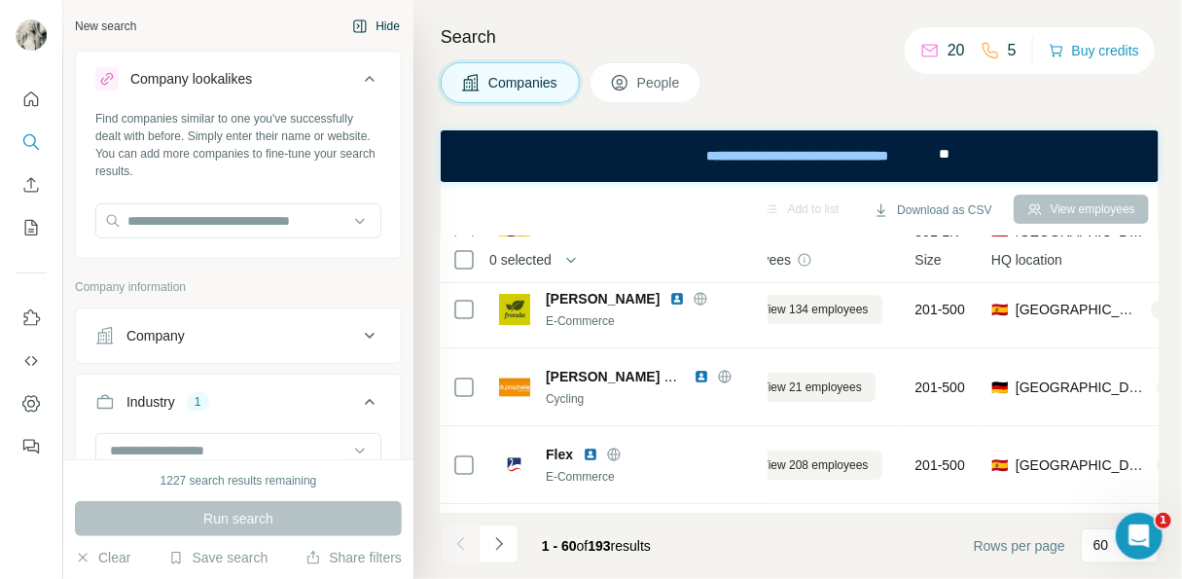
click at [354, 19] on icon "button" at bounding box center [360, 25] width 13 height 13
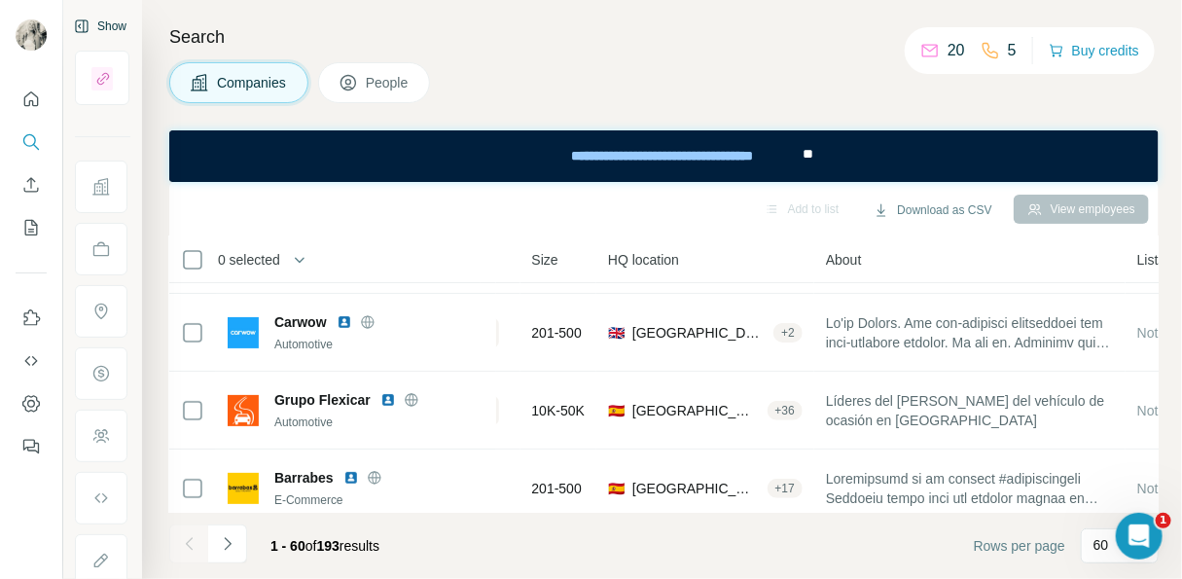
scroll to position [0, 167]
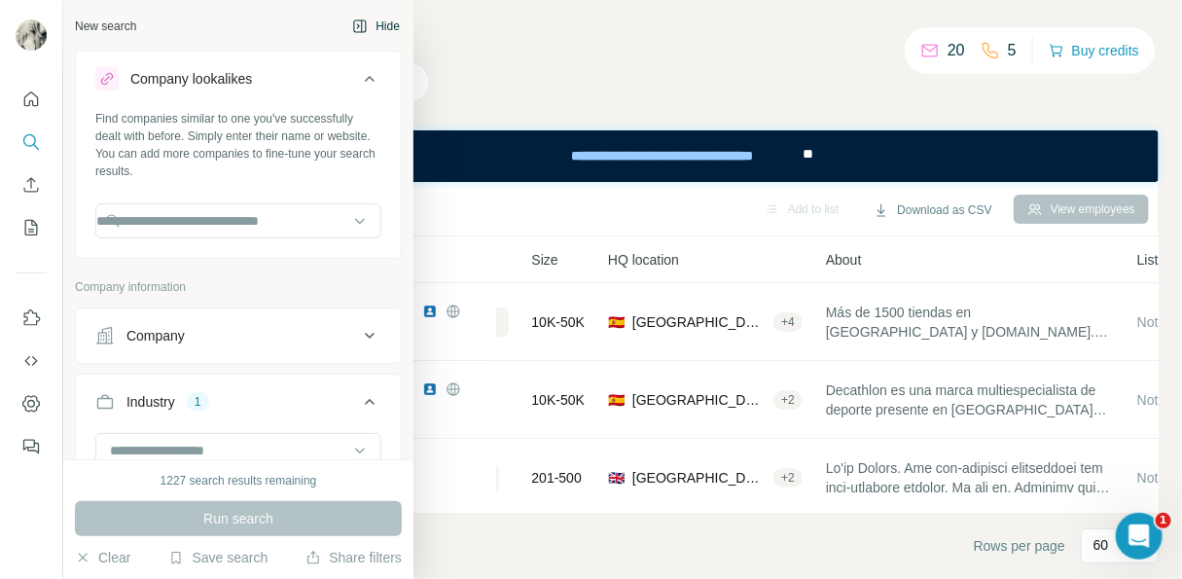
click at [338, 32] on button "Hide" at bounding box center [375, 26] width 75 height 29
click at [89, 35] on div "New search" at bounding box center [105, 27] width 61 height 18
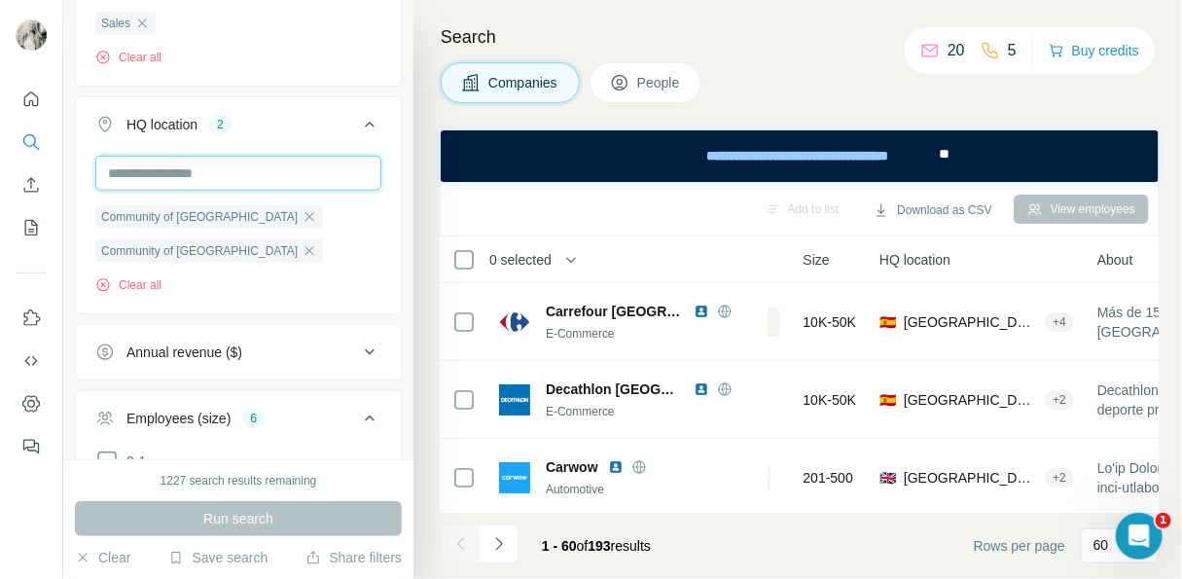
click at [223, 169] on input "text" at bounding box center [238, 173] width 286 height 35
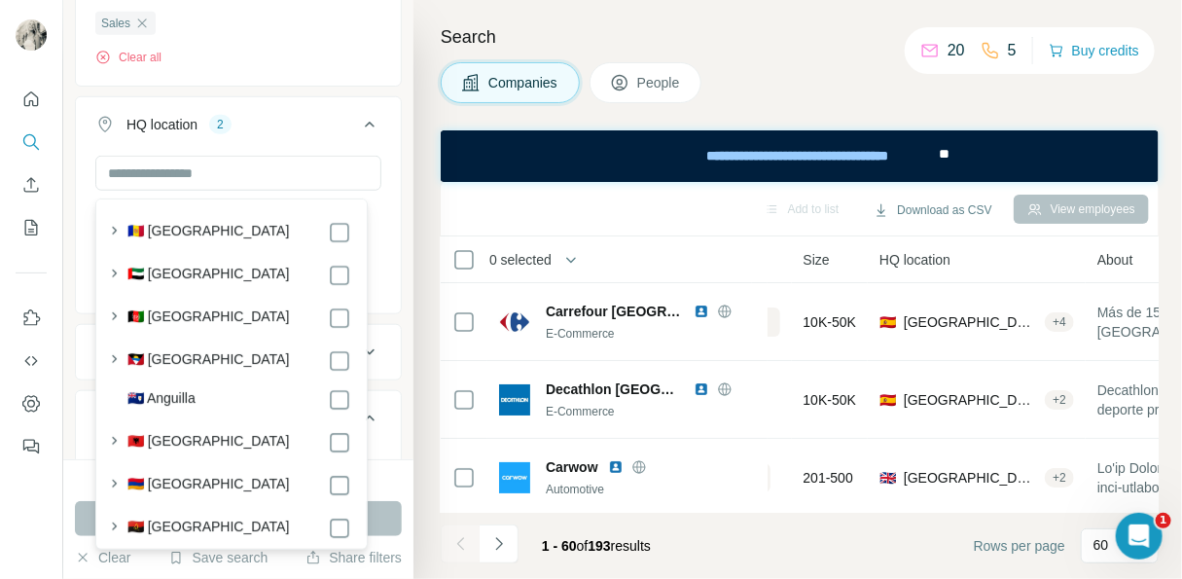
click at [441, 18] on div "Search Companies People Add to list Download as CSV View employees 0 selected C…" at bounding box center [797, 289] width 768 height 579
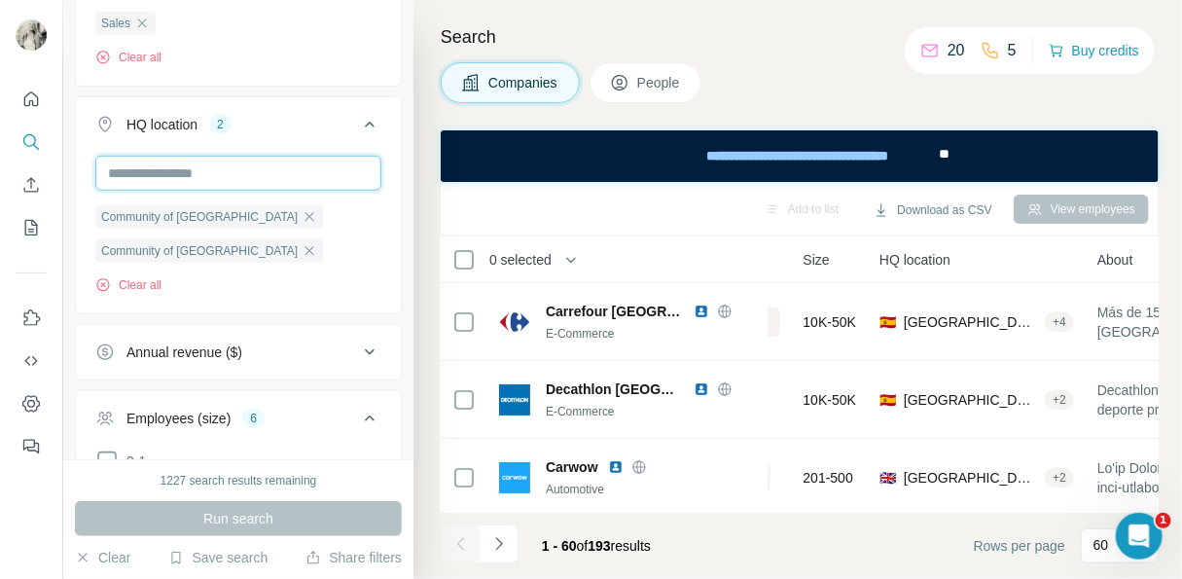
click at [155, 179] on input "text" at bounding box center [238, 173] width 286 height 35
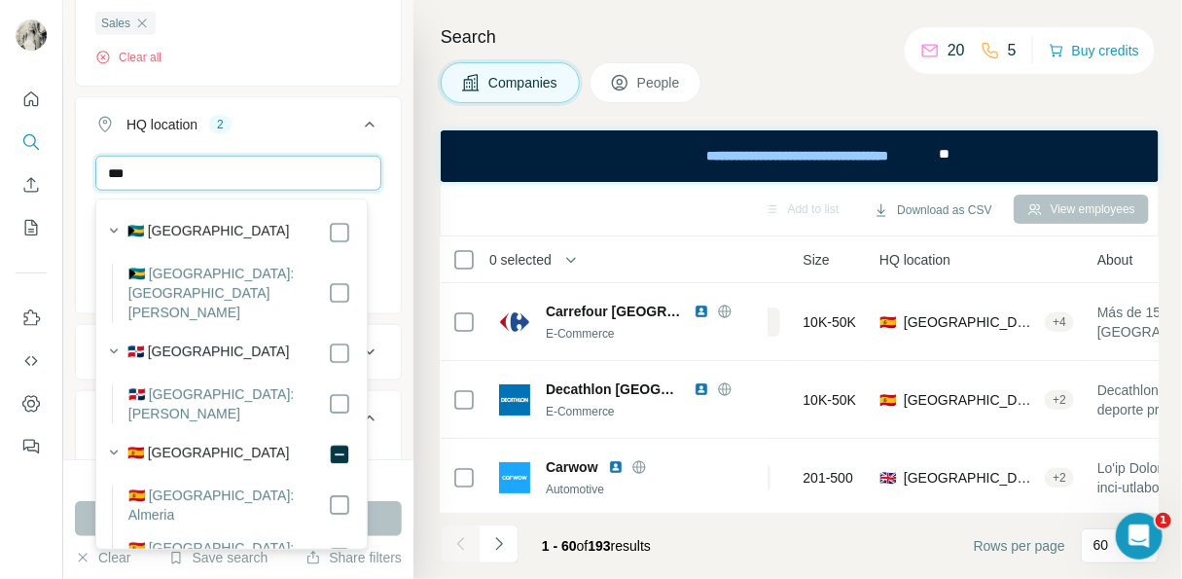
type input "****"
click at [162, 185] on input "****" at bounding box center [238, 173] width 286 height 35
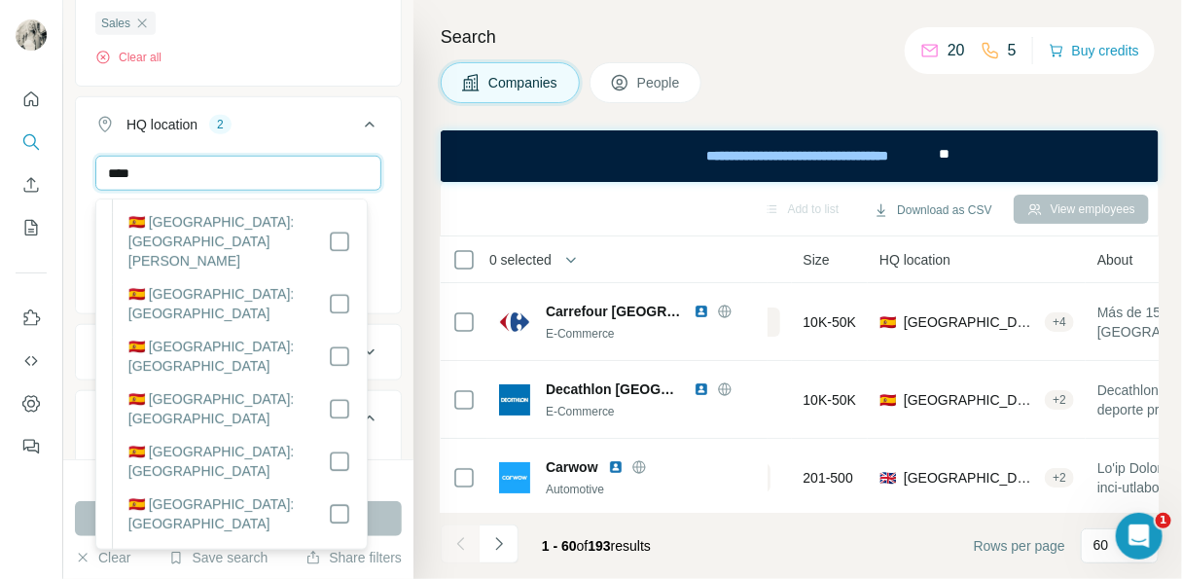
scroll to position [2004, 0]
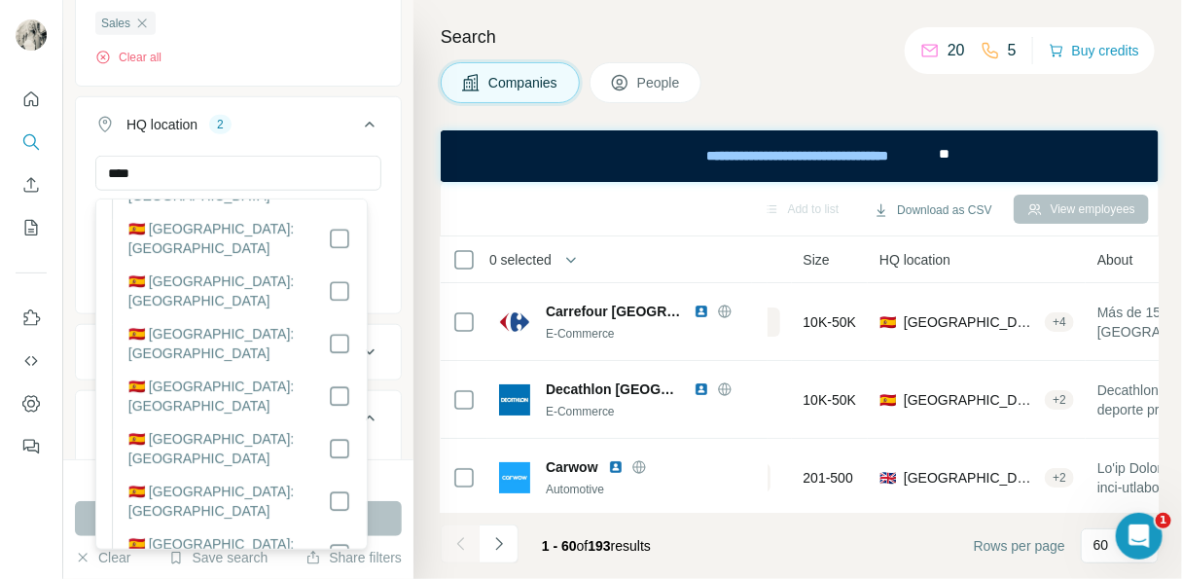
click at [365, 129] on icon at bounding box center [369, 124] width 23 height 23
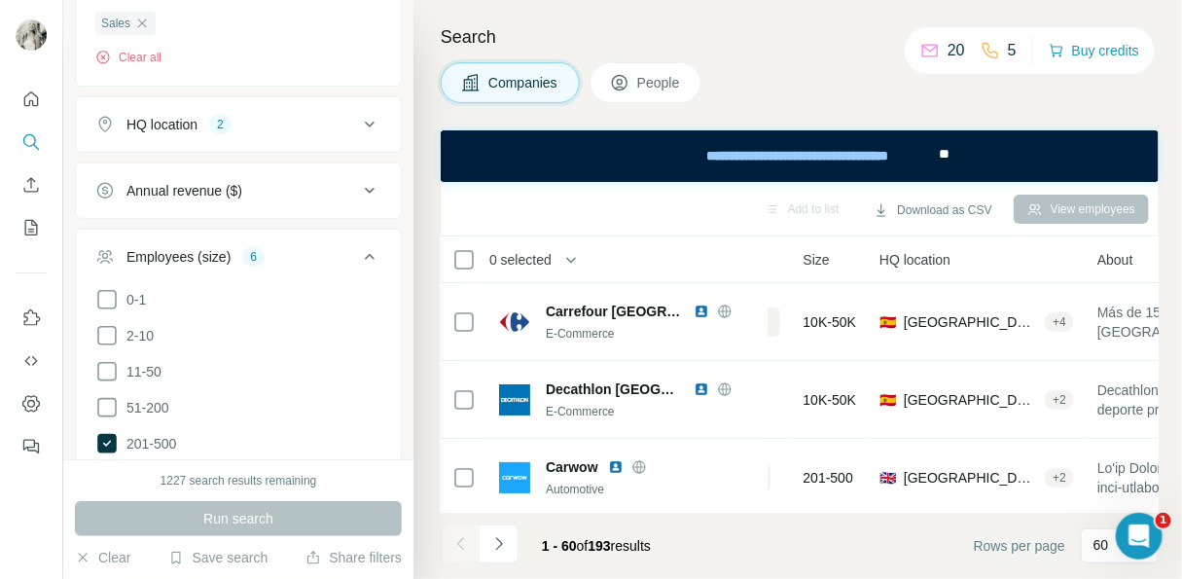
scroll to position [0, 0]
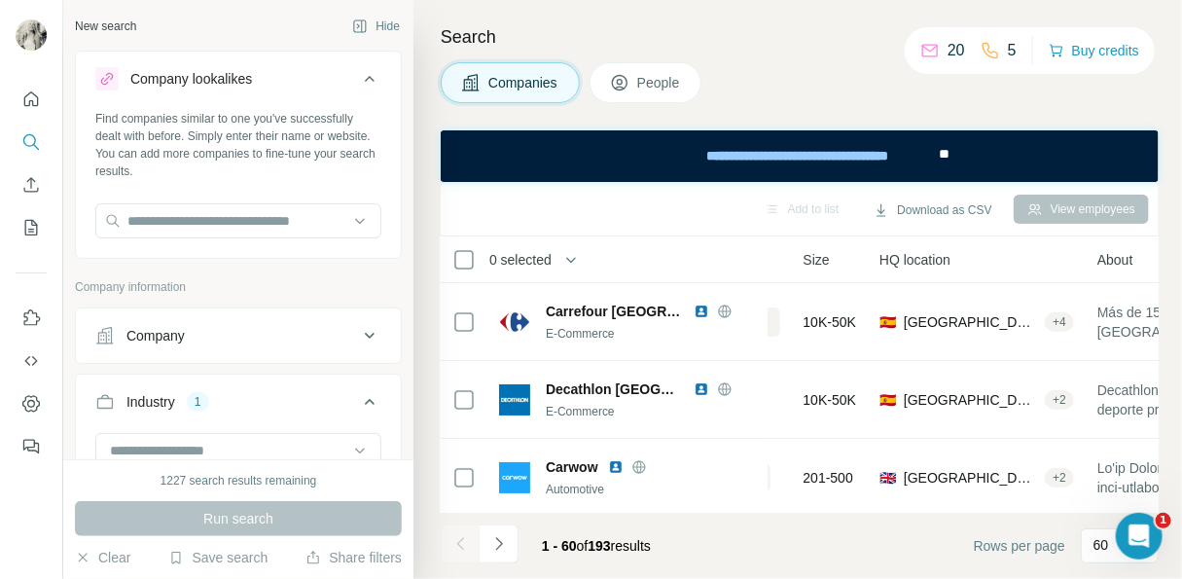
click at [358, 22] on button "Hide" at bounding box center [375, 26] width 75 height 29
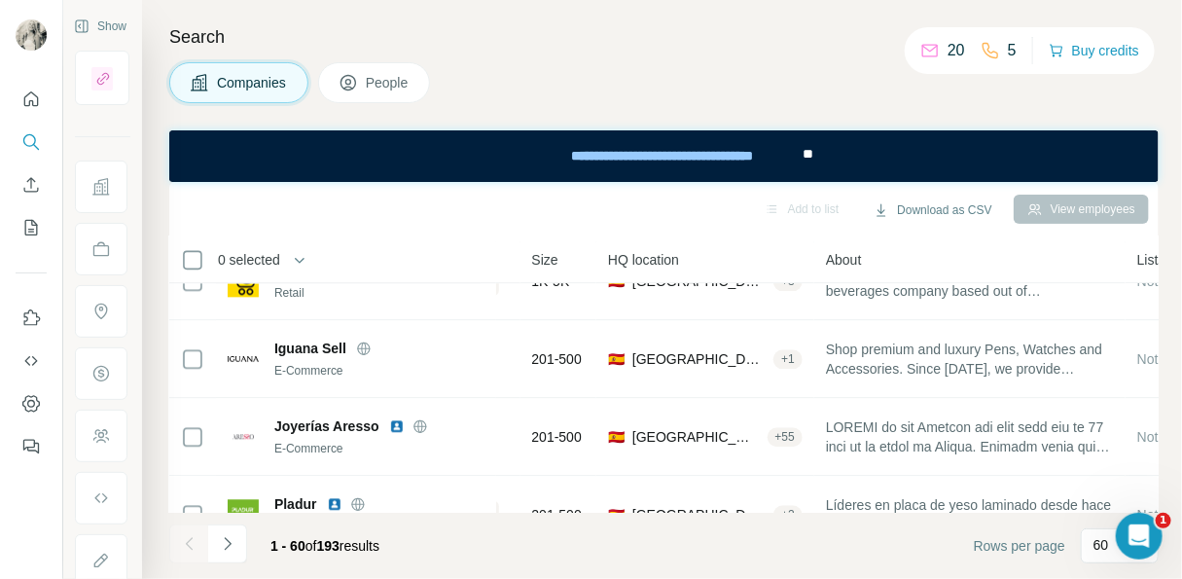
scroll to position [4243, 167]
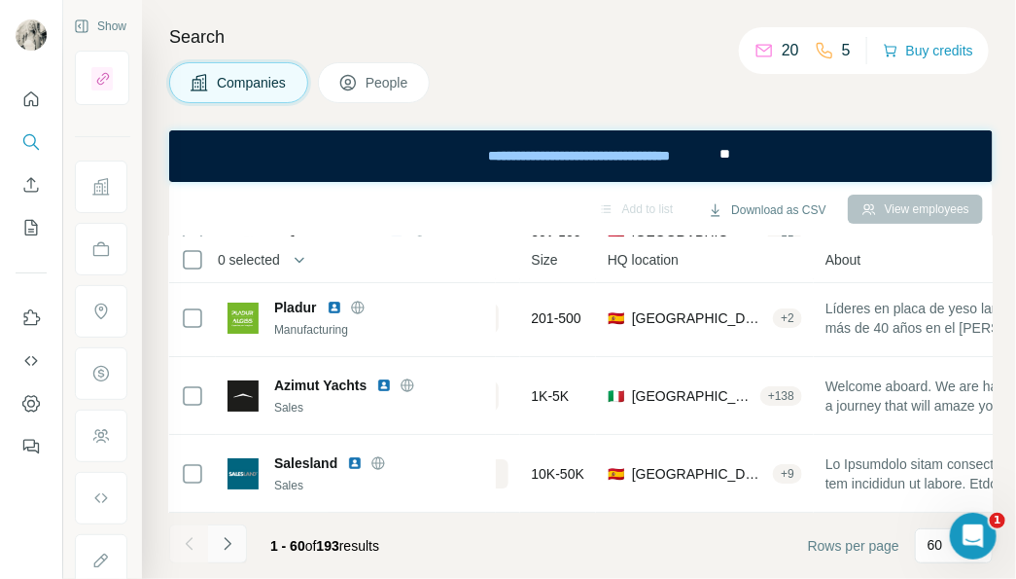
click at [229, 548] on icon "Navigate to next page" at bounding box center [227, 543] width 19 height 19
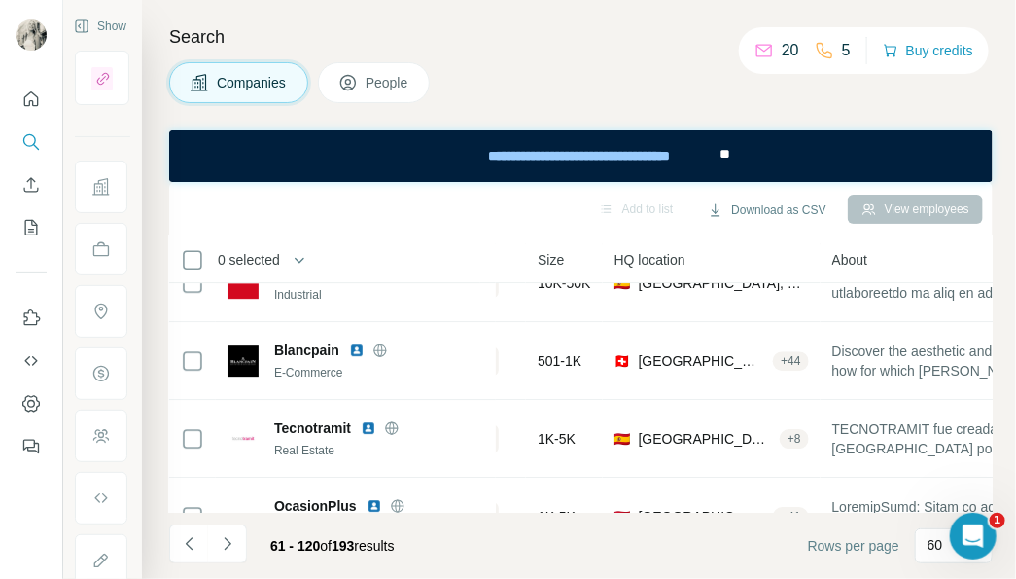
scroll to position [4452, 167]
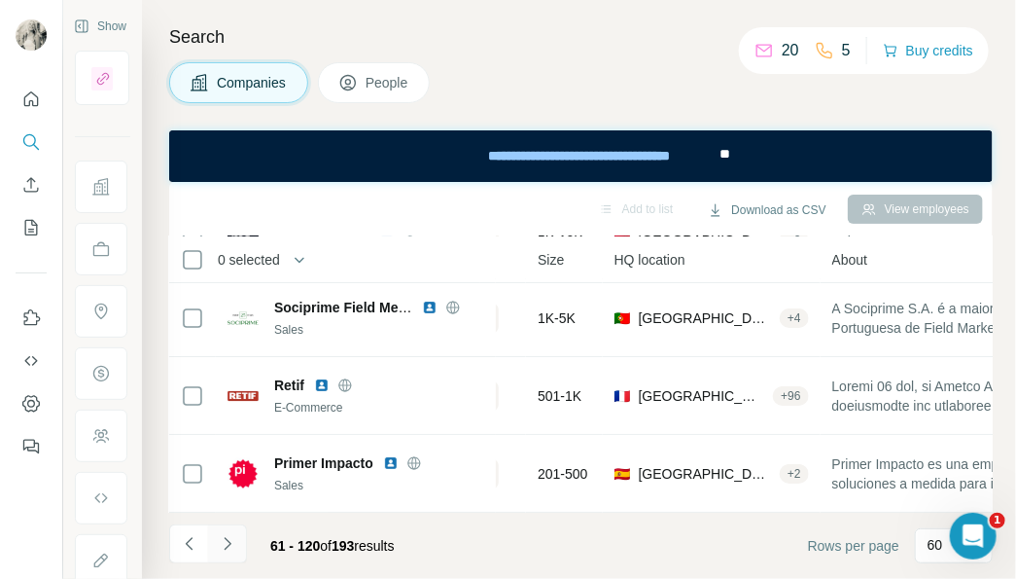
click at [227, 534] on icon "Navigate to next page" at bounding box center [227, 543] width 19 height 19
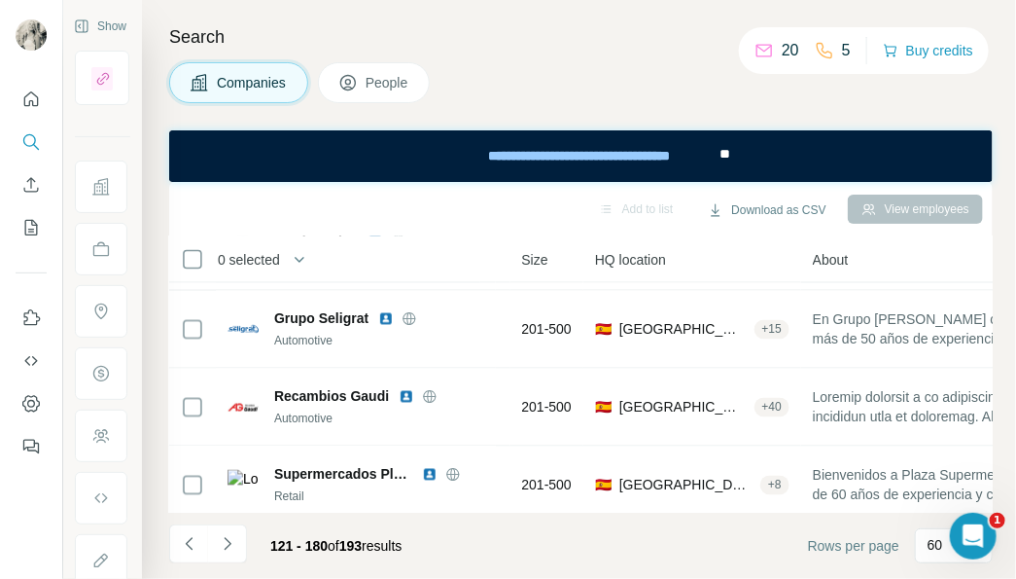
scroll to position [0, 167]
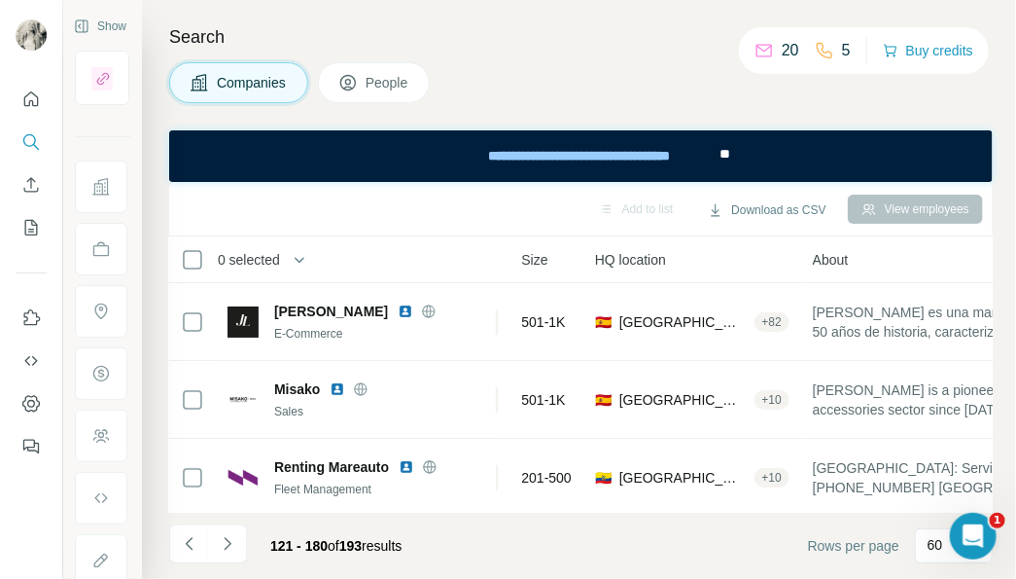
click at [164, 113] on div "Search Companies People Add to list Download as CSV View employees 0 selected C…" at bounding box center [579, 289] width 874 height 579
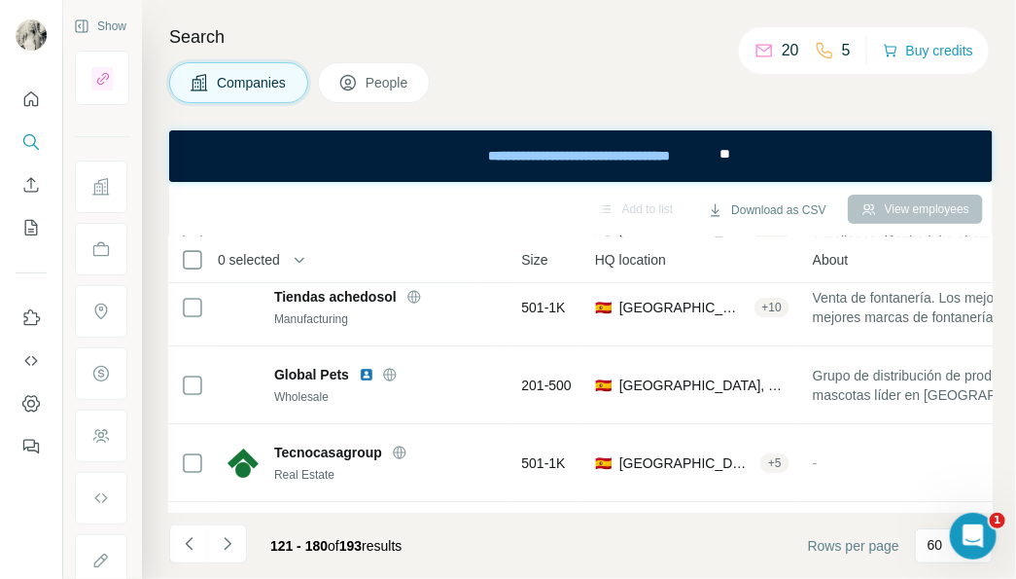
scroll to position [4452, 167]
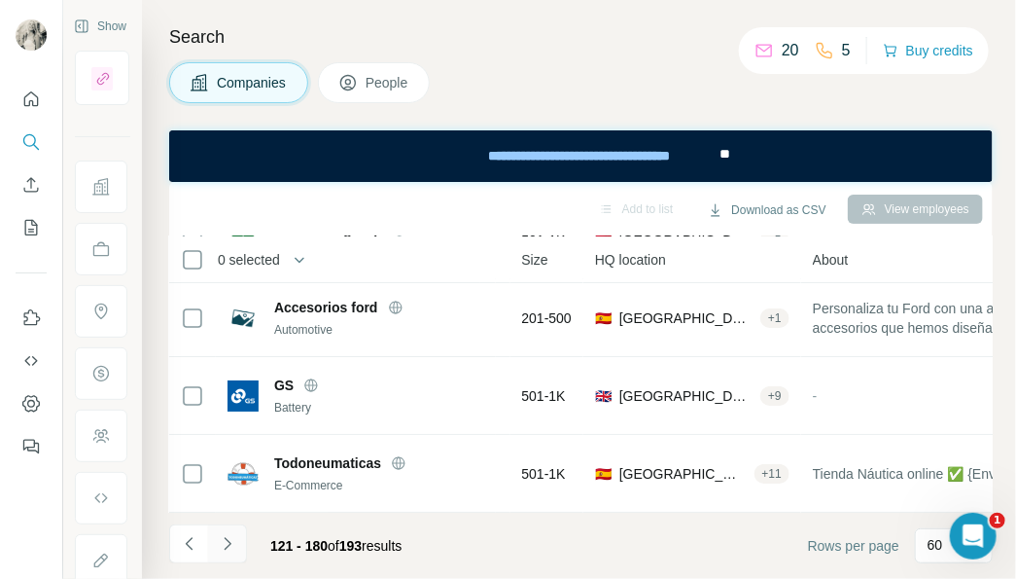
click at [223, 531] on button "Navigate to next page" at bounding box center [227, 543] width 39 height 39
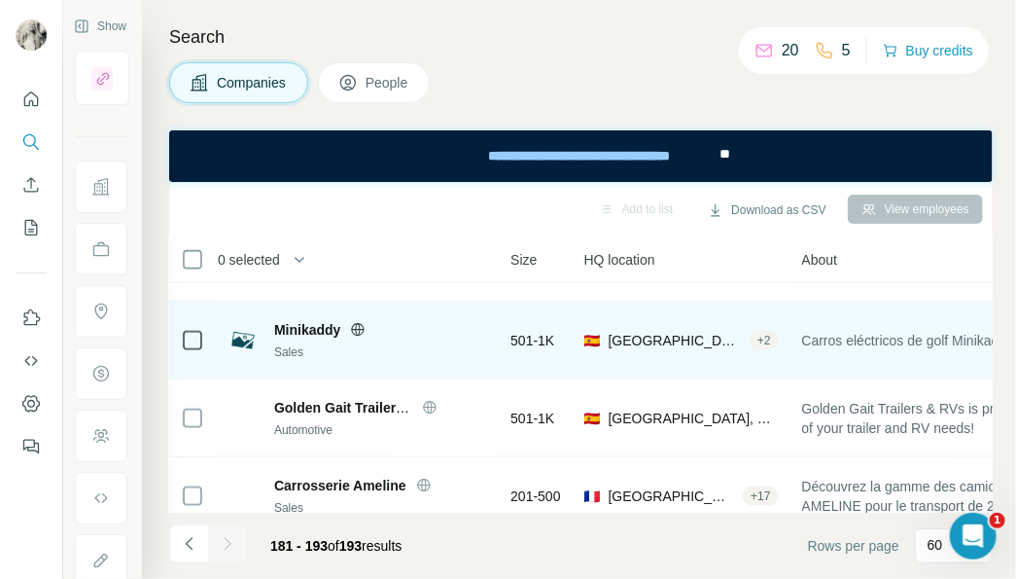
scroll to position [796, 109]
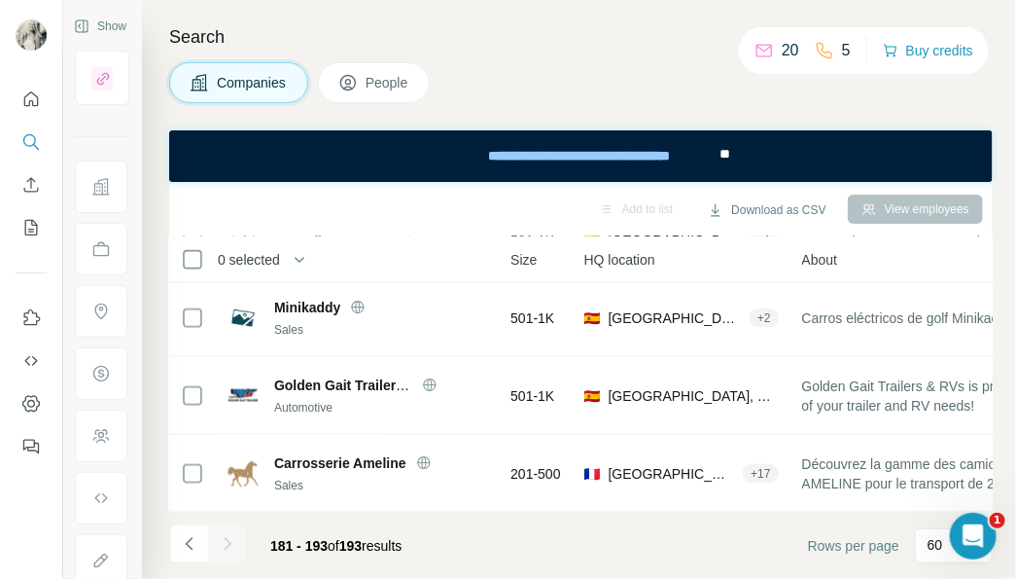
click at [88, 16] on div "Show" at bounding box center [102, 26] width 55 height 29
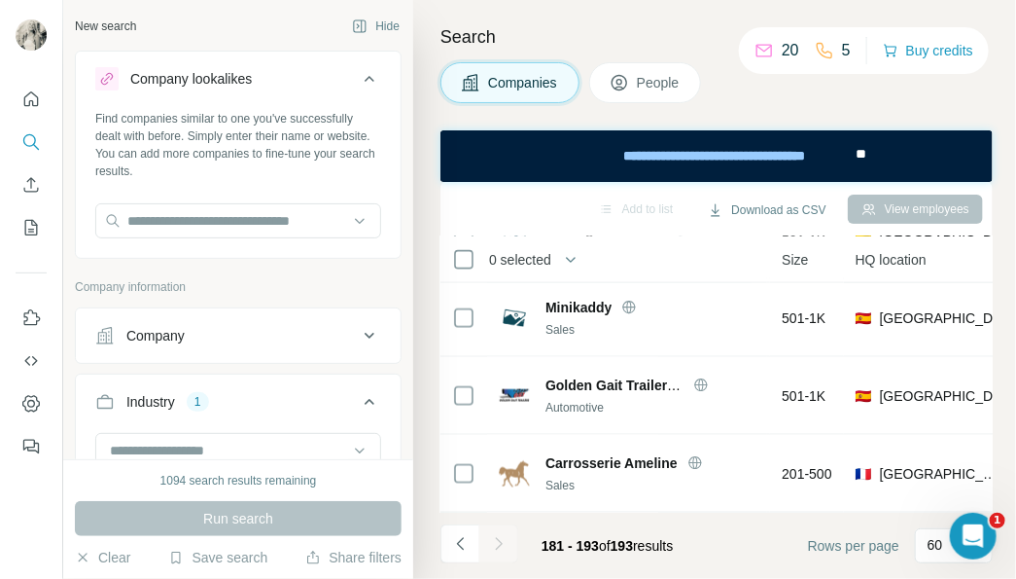
scroll to position [235, 0]
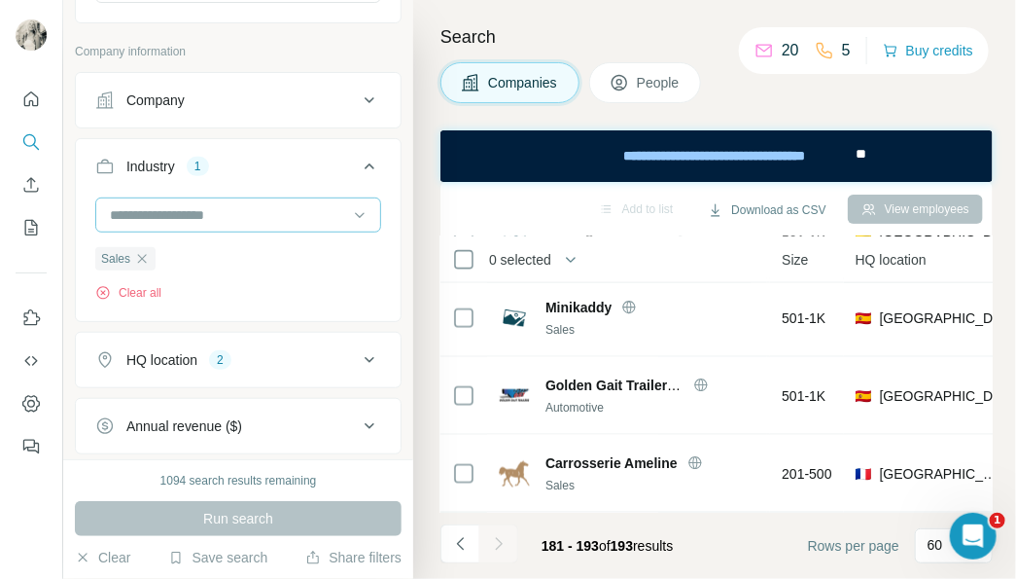
drag, startPoint x: 146, startPoint y: 262, endPoint x: 181, endPoint y: 221, distance: 53.8
click at [146, 261] on icon "button" at bounding box center [142, 259] width 16 height 16
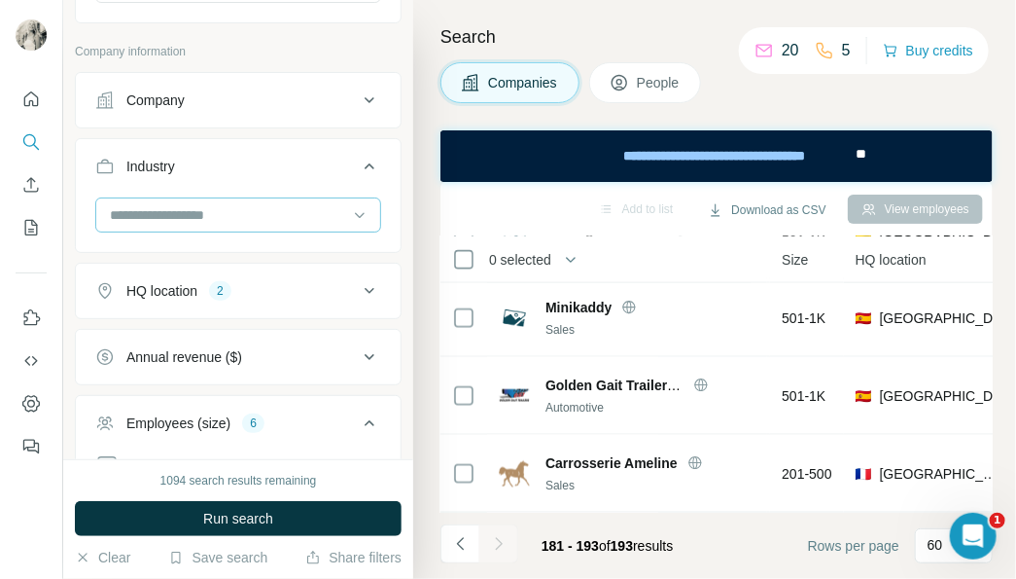
click at [181, 211] on input at bounding box center [228, 214] width 240 height 21
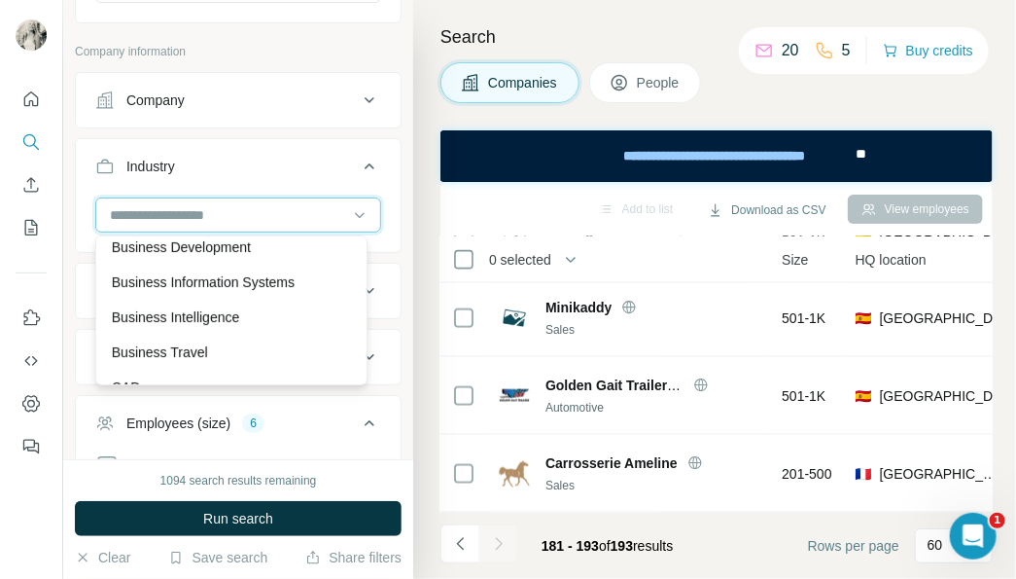
scroll to position [2358, 0]
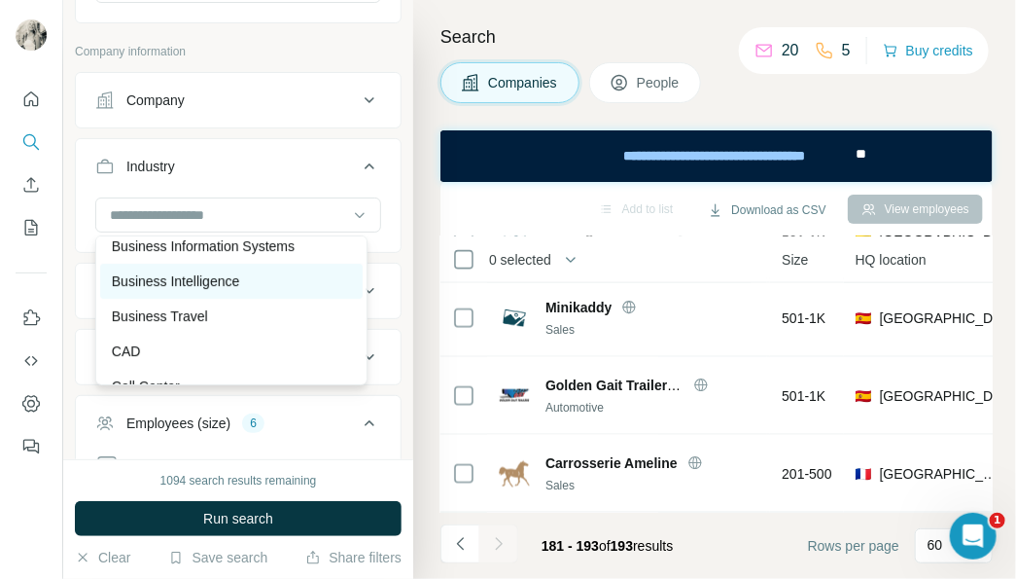
click at [204, 291] on p "Business Intelligence" at bounding box center [176, 280] width 128 height 19
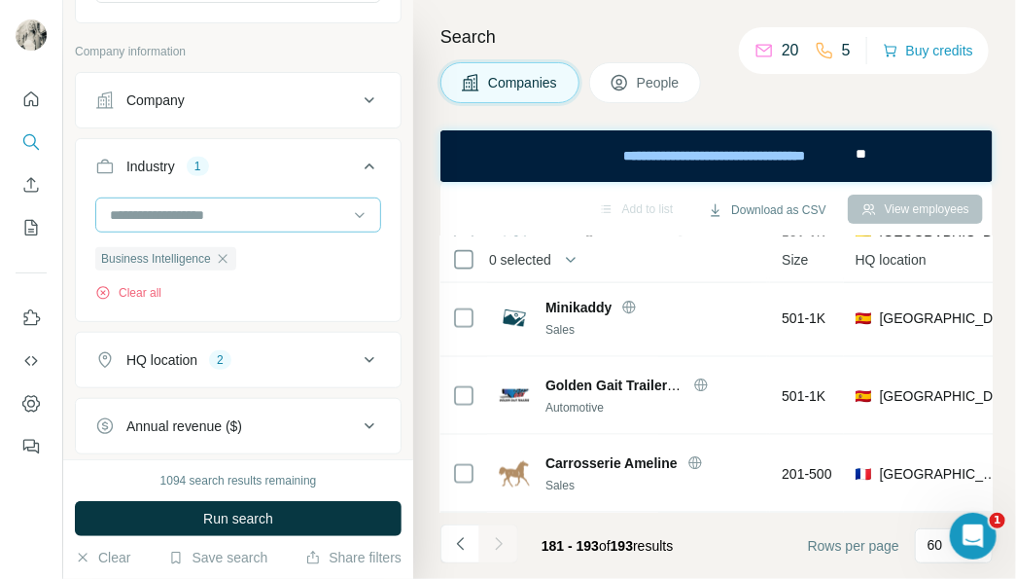
click at [221, 208] on input at bounding box center [228, 214] width 240 height 21
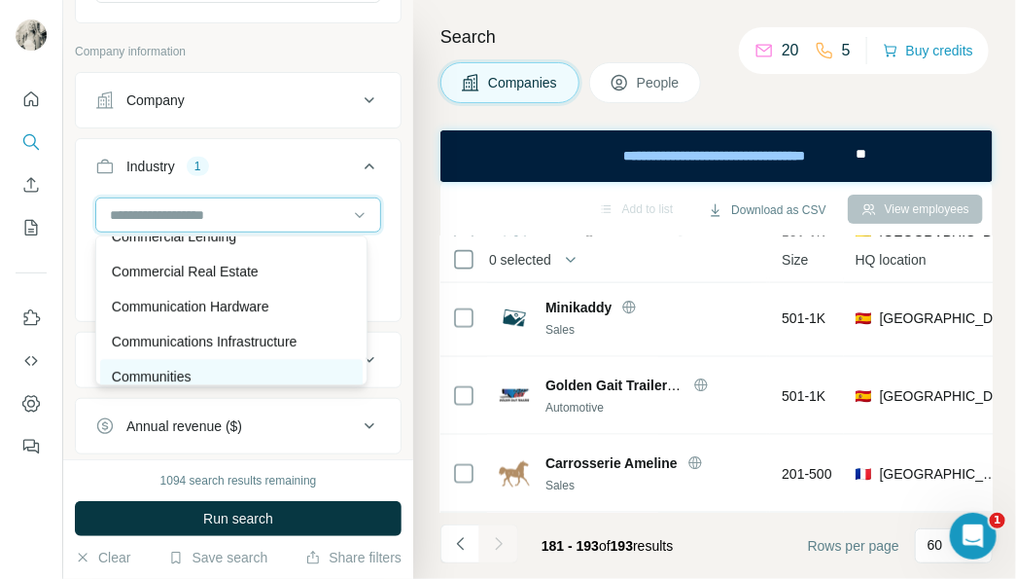
scroll to position [3536, 0]
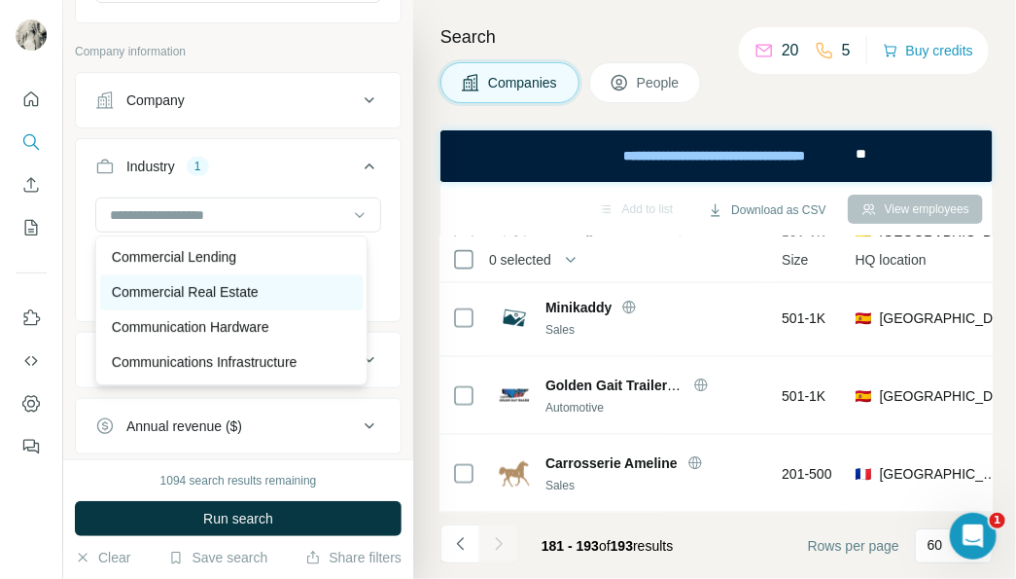
click at [253, 302] on p "Commercial Real Estate" at bounding box center [185, 292] width 147 height 19
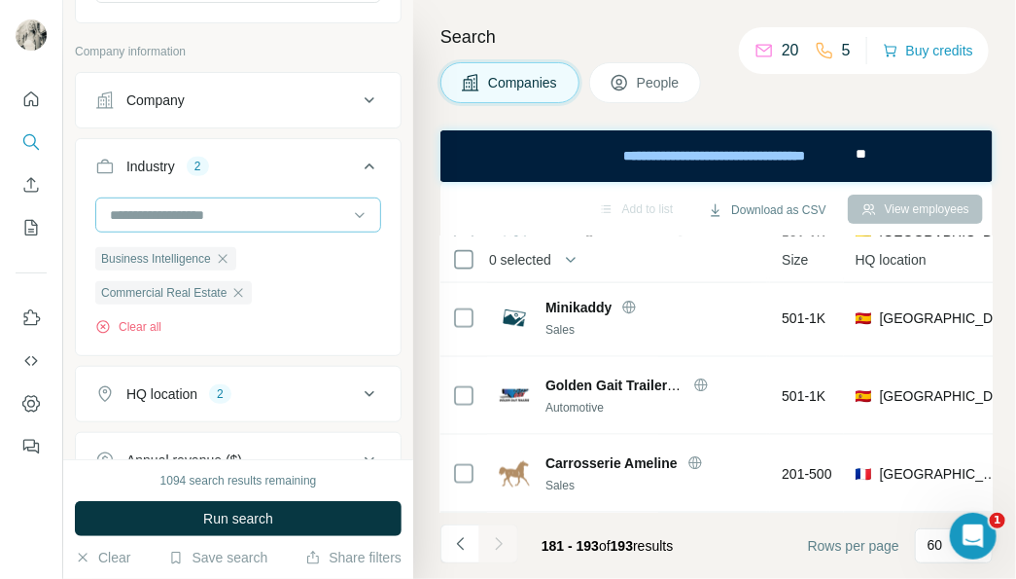
click at [264, 213] on input at bounding box center [228, 214] width 240 height 21
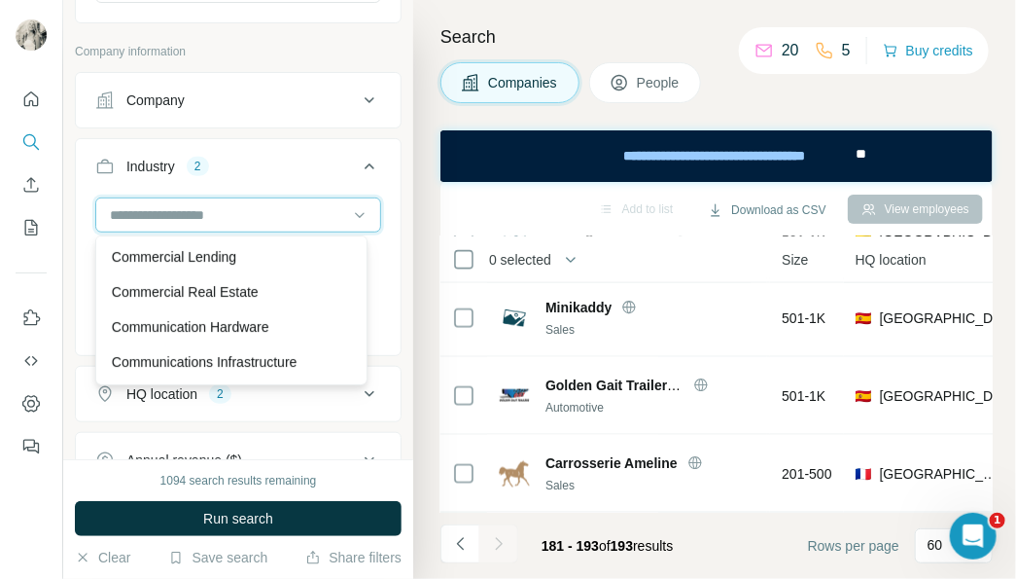
scroll to position [3654, 0]
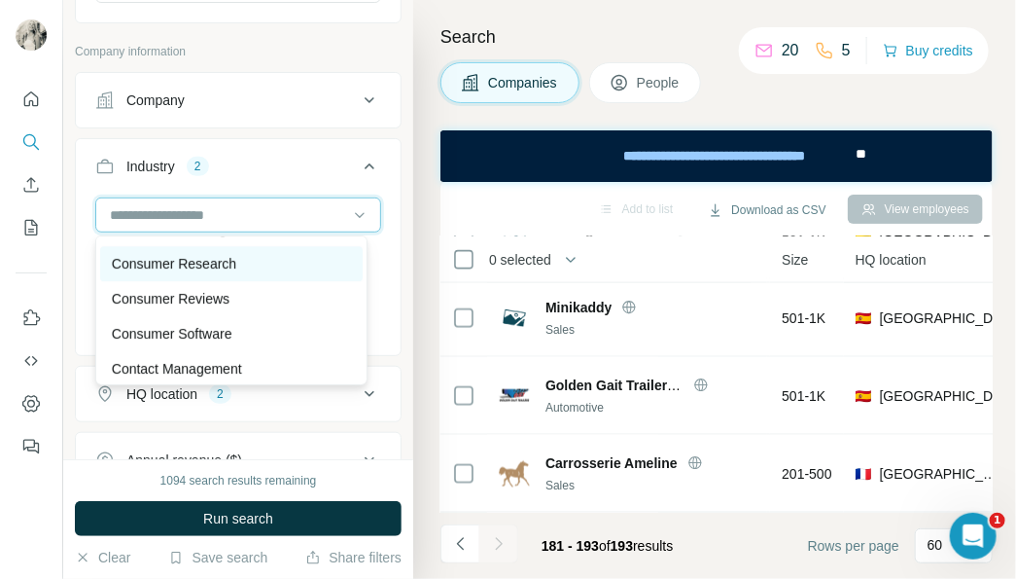
scroll to position [4243, 0]
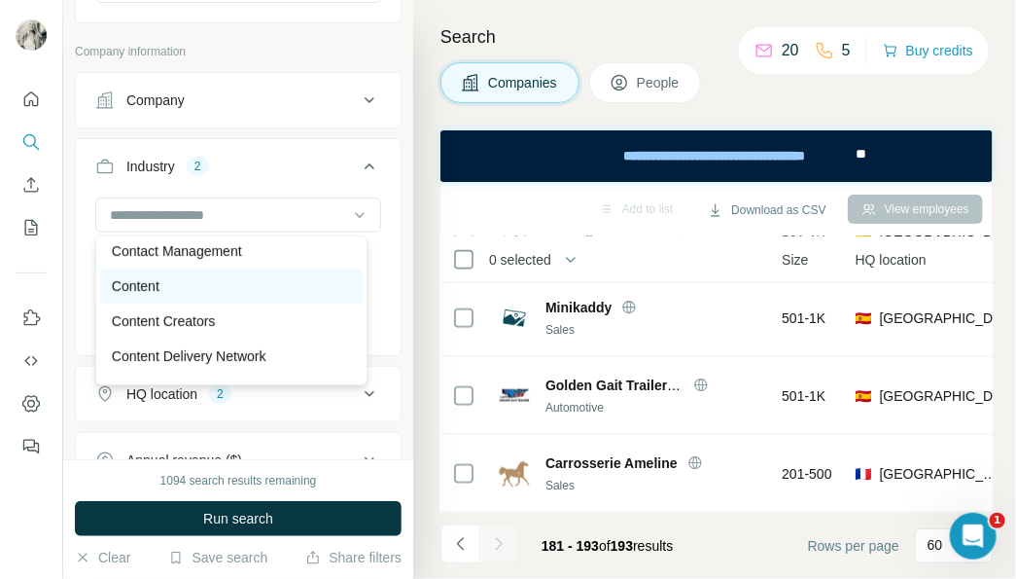
click at [238, 296] on div "Content" at bounding box center [232, 285] width 240 height 19
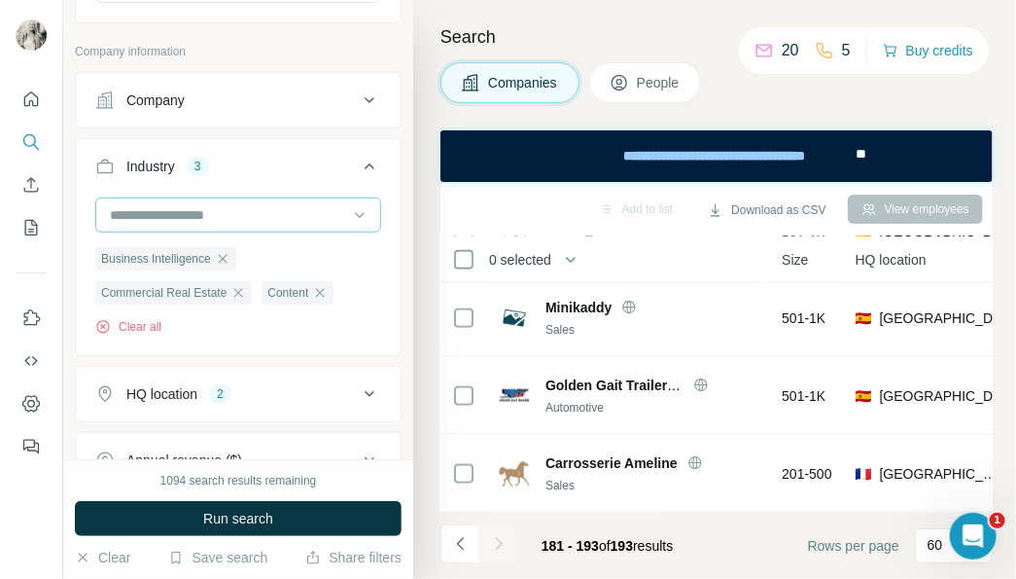
click at [265, 210] on input at bounding box center [228, 214] width 240 height 21
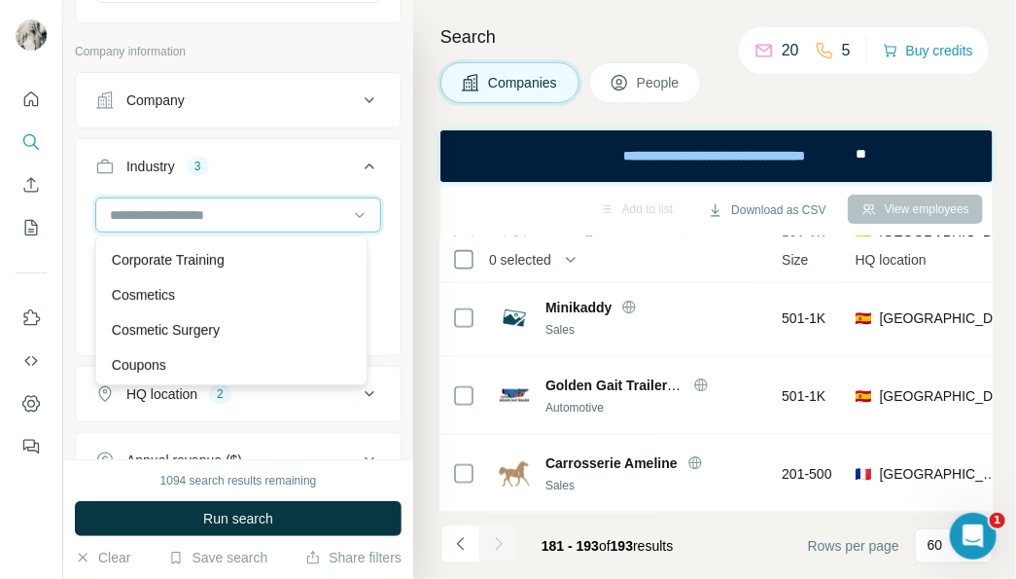
scroll to position [4715, 0]
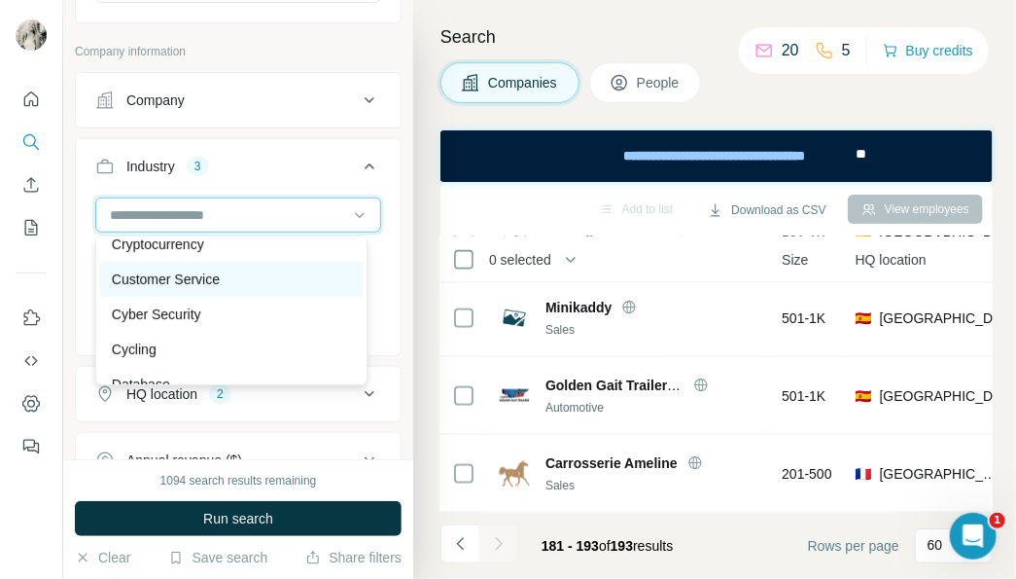
scroll to position [4834, 0]
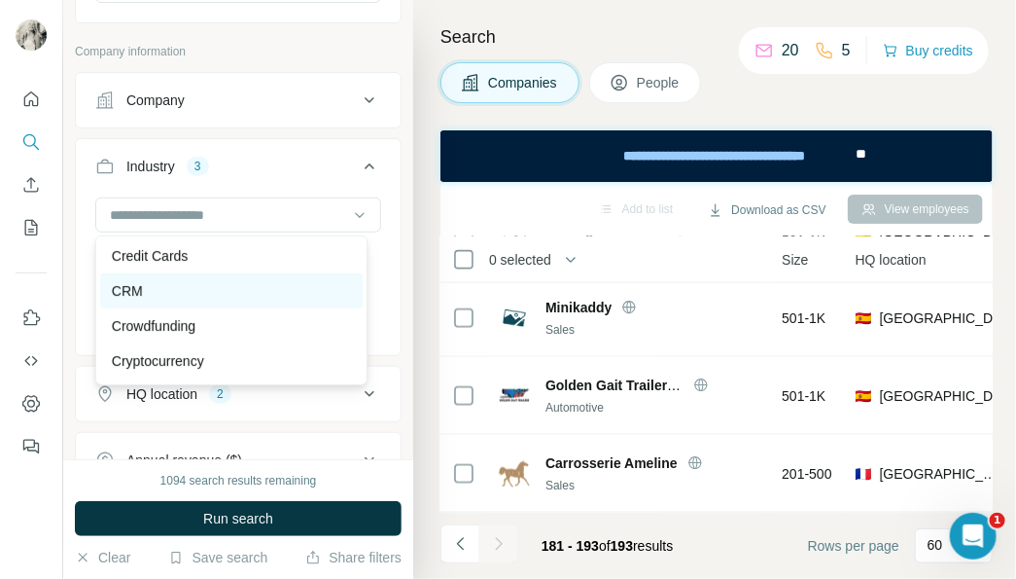
click at [201, 300] on div "CRM" at bounding box center [232, 290] width 240 height 19
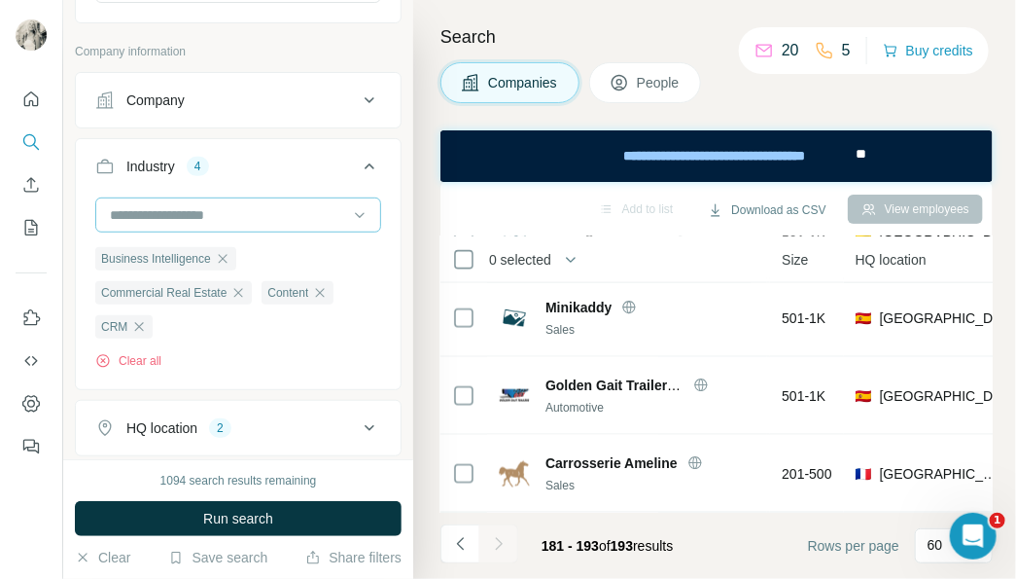
click at [284, 216] on input at bounding box center [228, 214] width 240 height 21
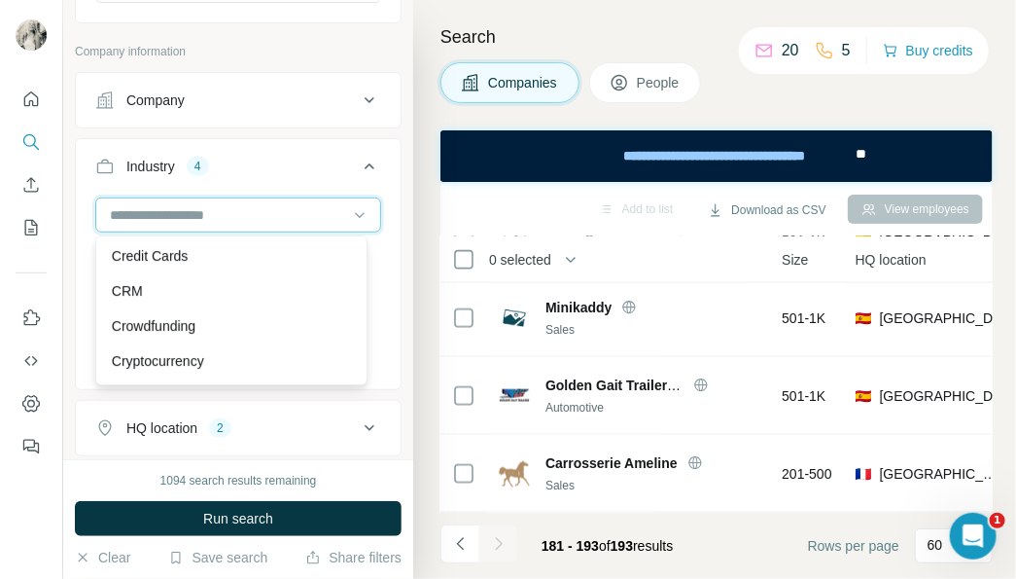
scroll to position [5068, 0]
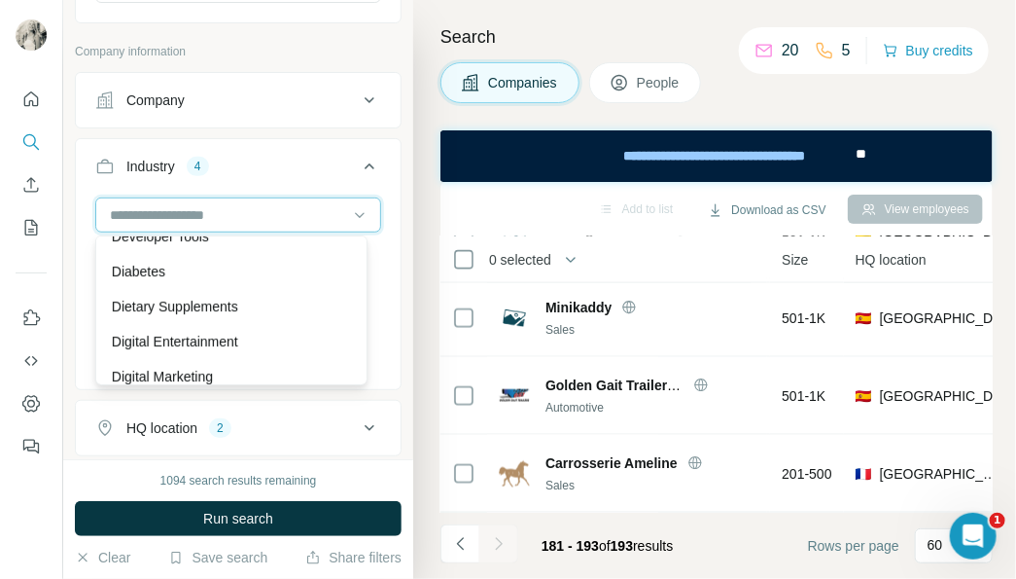
scroll to position [5659, 0]
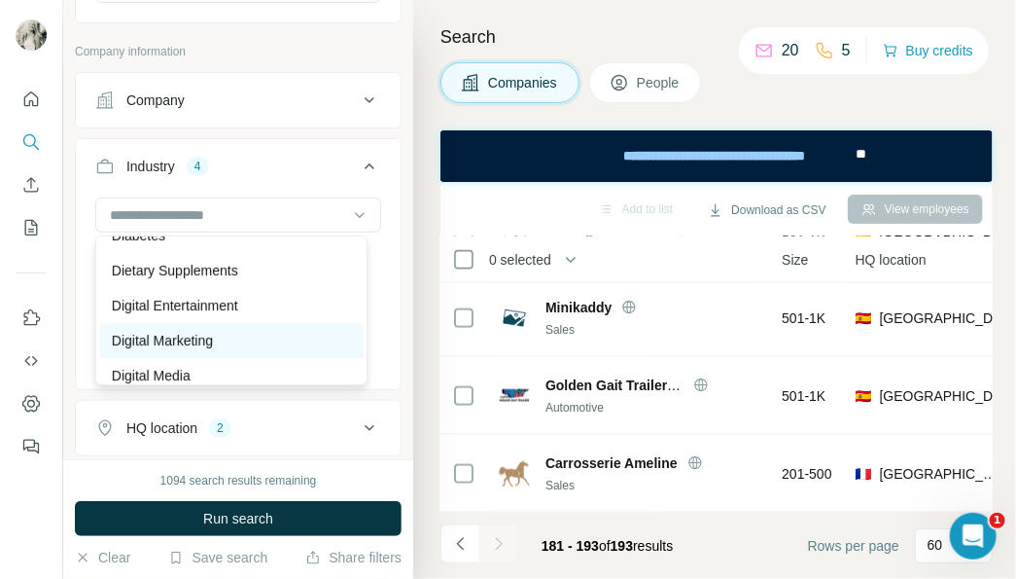
click at [221, 351] on div "Digital Marketing" at bounding box center [232, 341] width 240 height 19
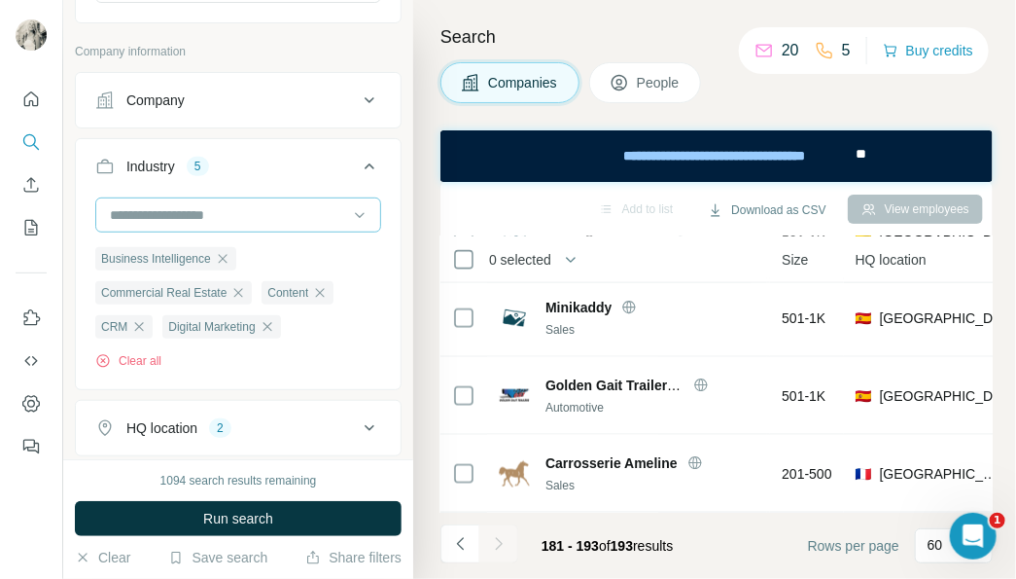
click at [229, 208] on input at bounding box center [228, 214] width 240 height 21
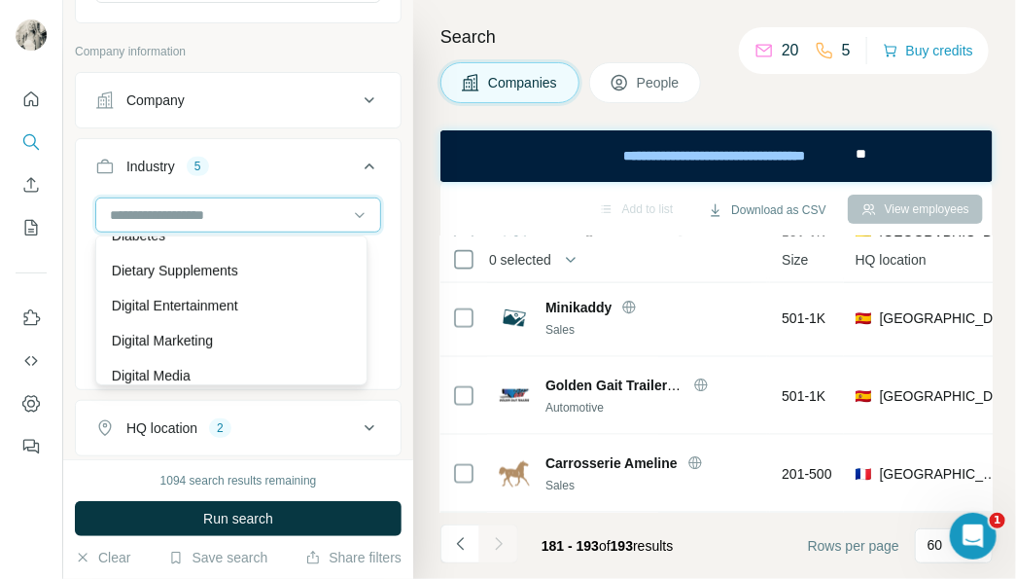
scroll to position [6012, 0]
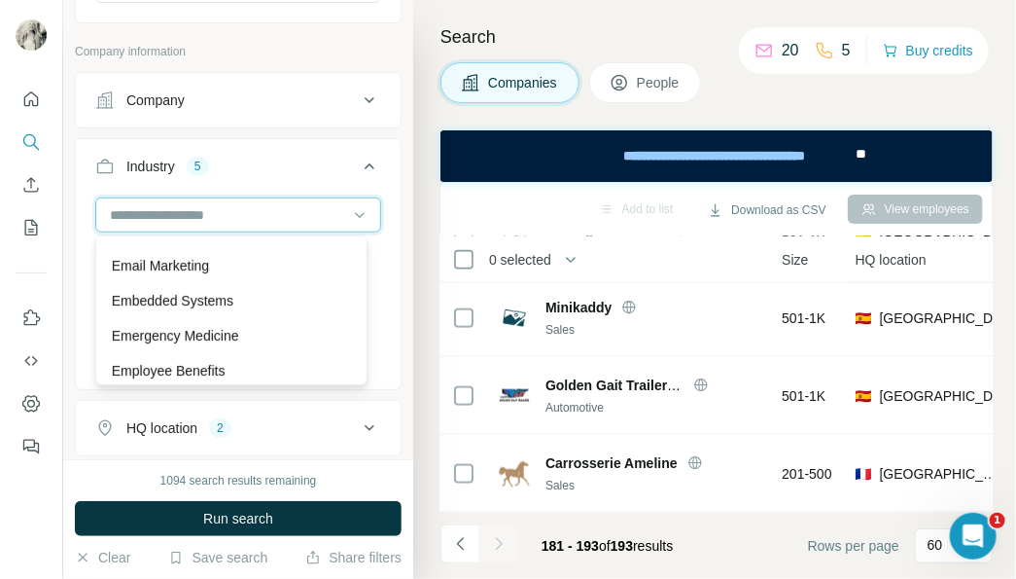
scroll to position [6720, 0]
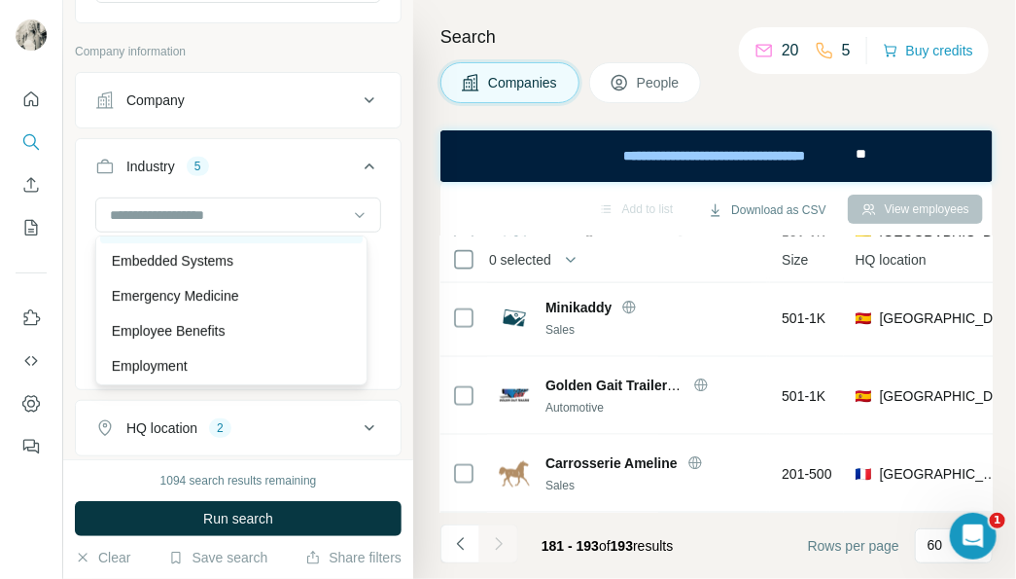
click at [269, 235] on div "Email Marketing" at bounding box center [232, 225] width 240 height 19
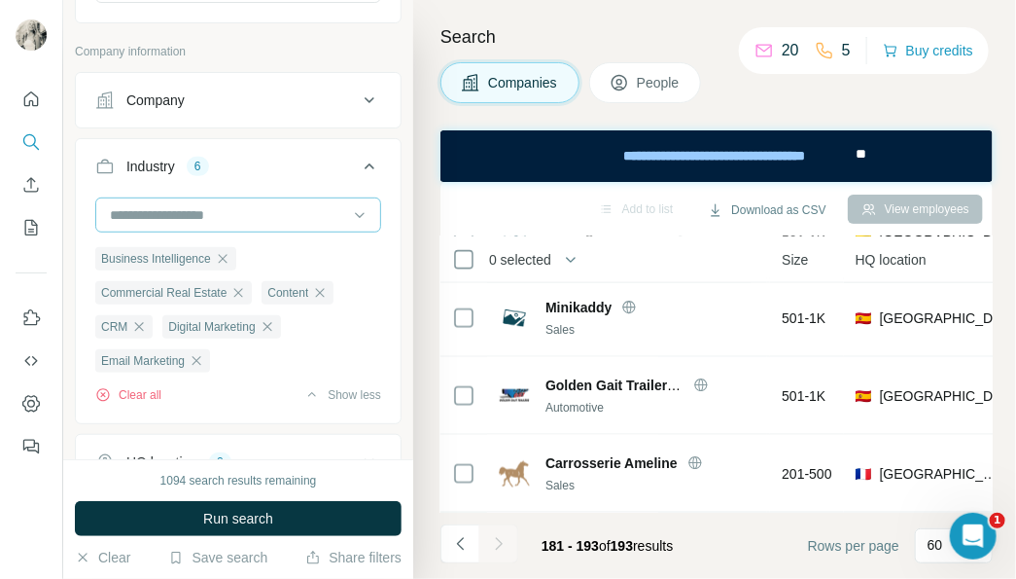
click at [218, 212] on input at bounding box center [228, 214] width 240 height 21
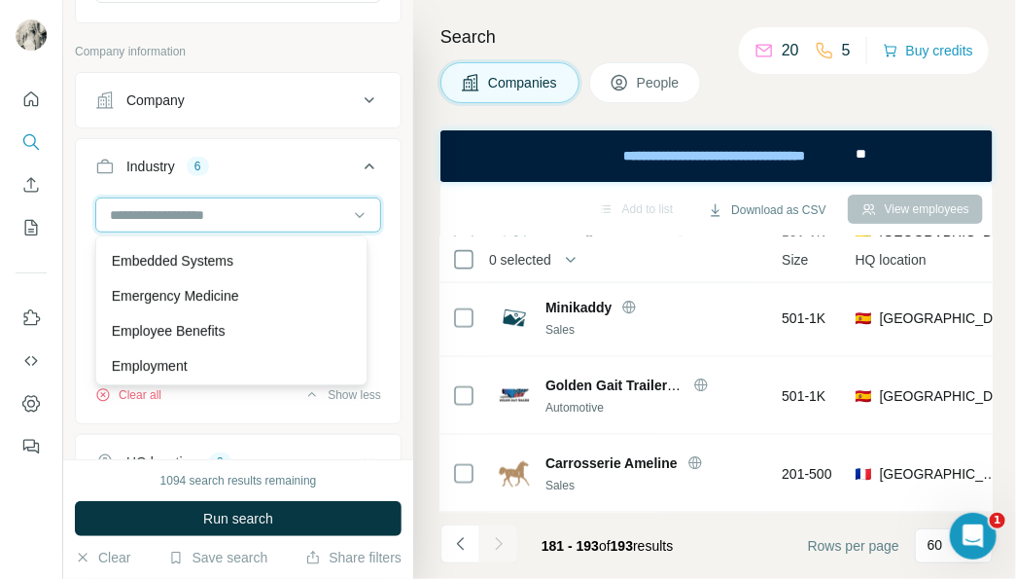
scroll to position [6837, 0]
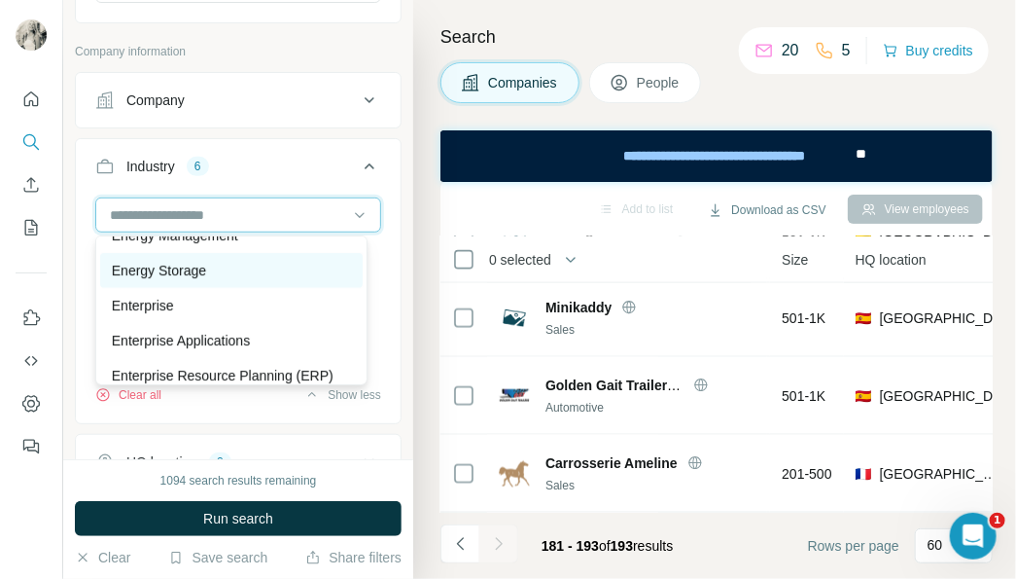
scroll to position [6837, 0]
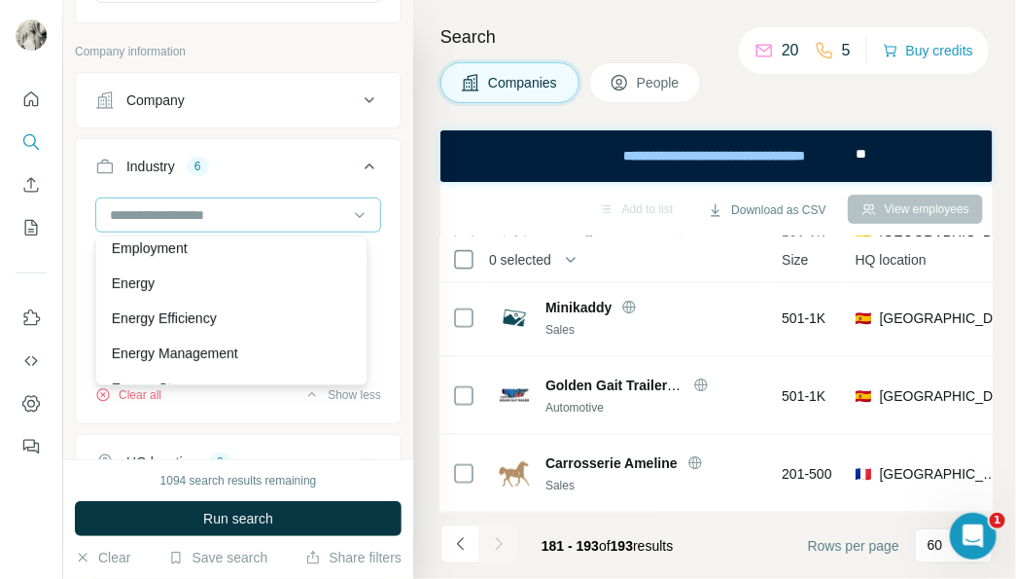
click at [182, 293] on div "Energy" at bounding box center [232, 282] width 240 height 19
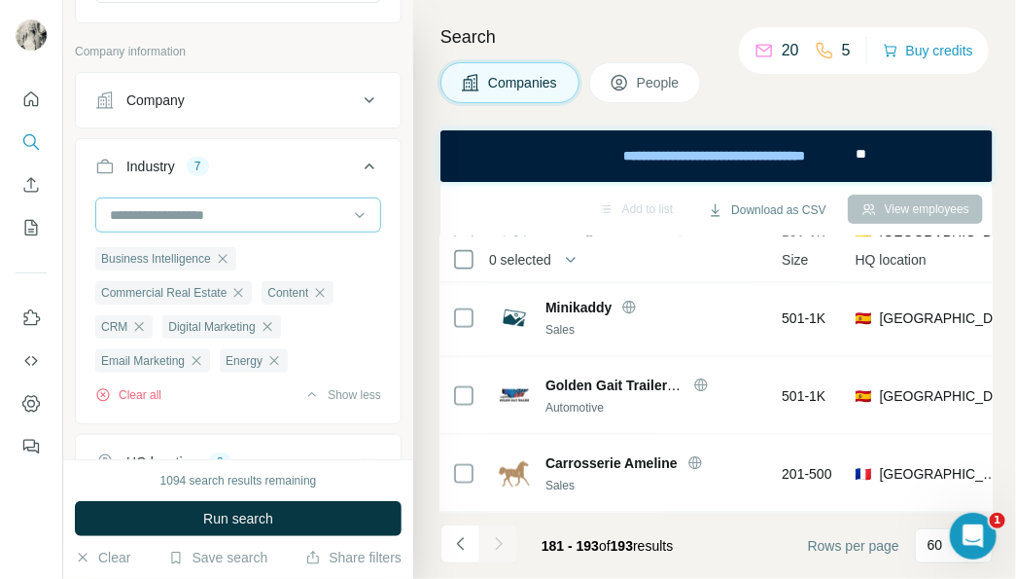
click at [237, 208] on input at bounding box center [228, 214] width 240 height 21
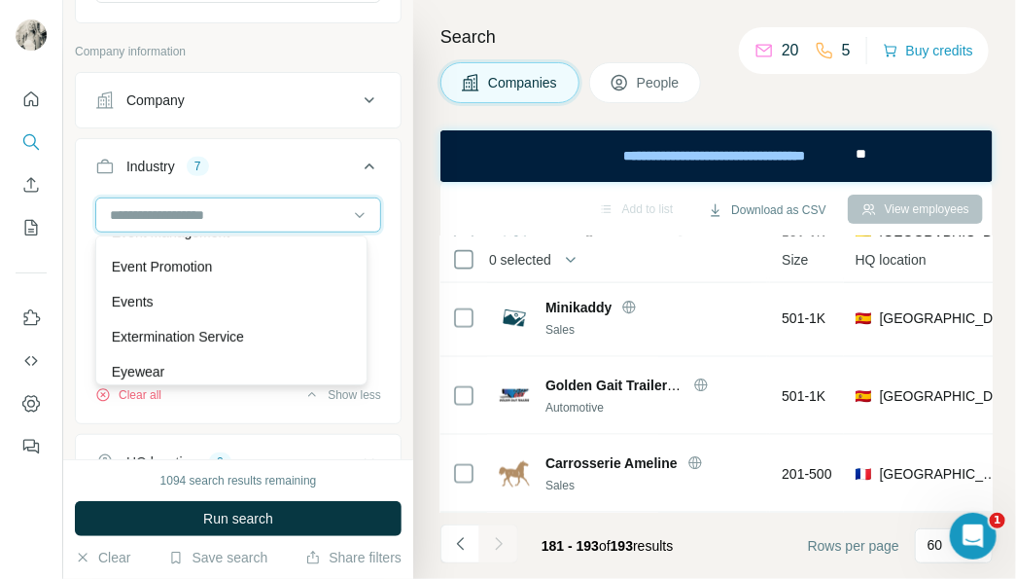
scroll to position [7309, 0]
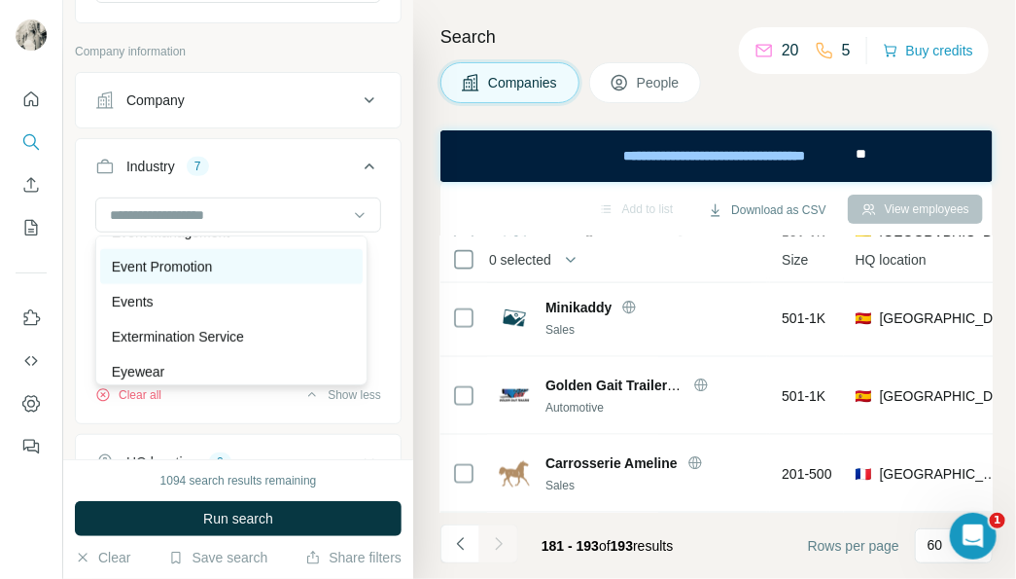
click at [180, 276] on p "Event Promotion" at bounding box center [162, 266] width 101 height 19
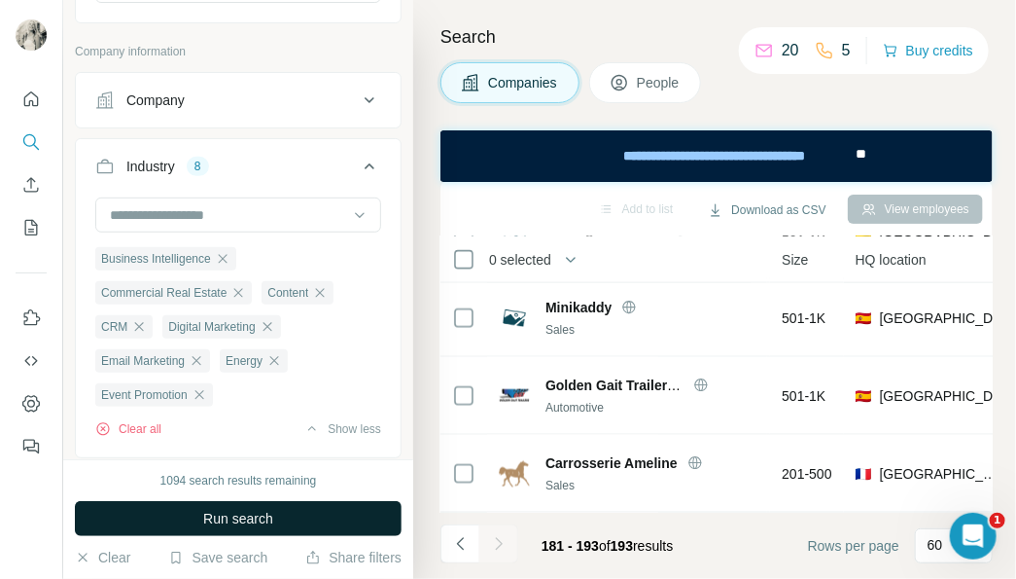
click at [237, 515] on span "Run search" at bounding box center [238, 518] width 70 height 19
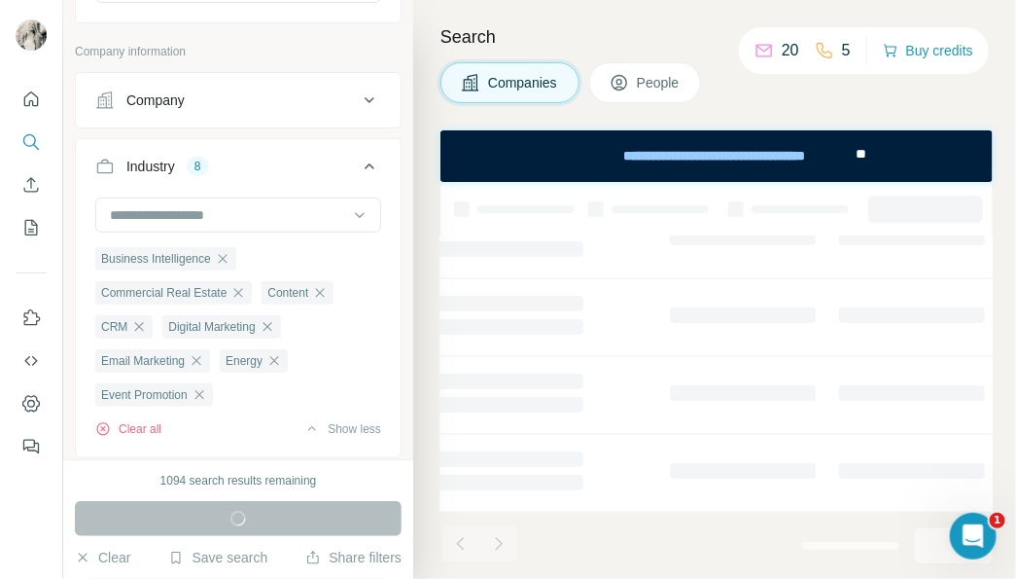
scroll to position [556, 109]
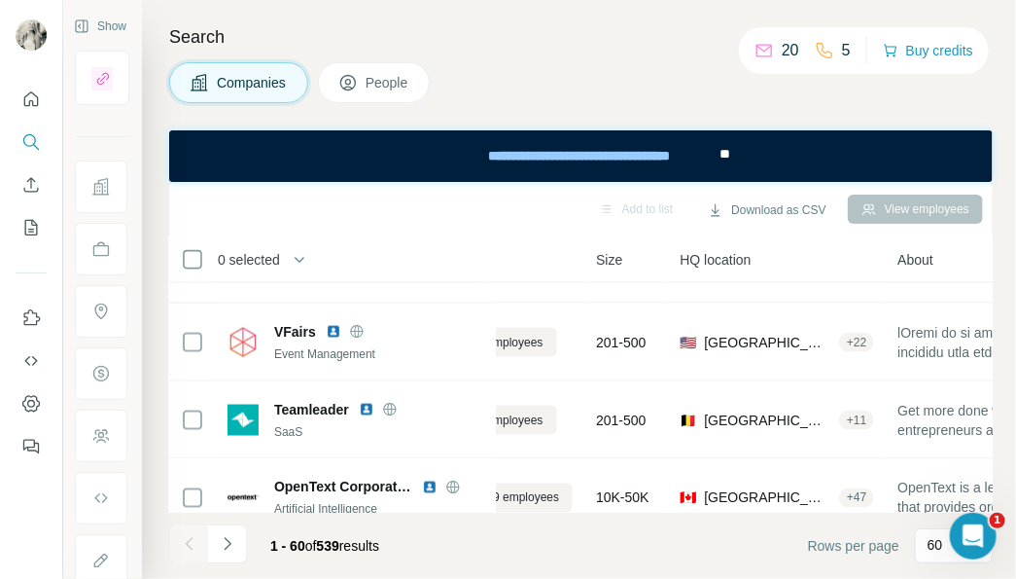
scroll to position [1149, 109]
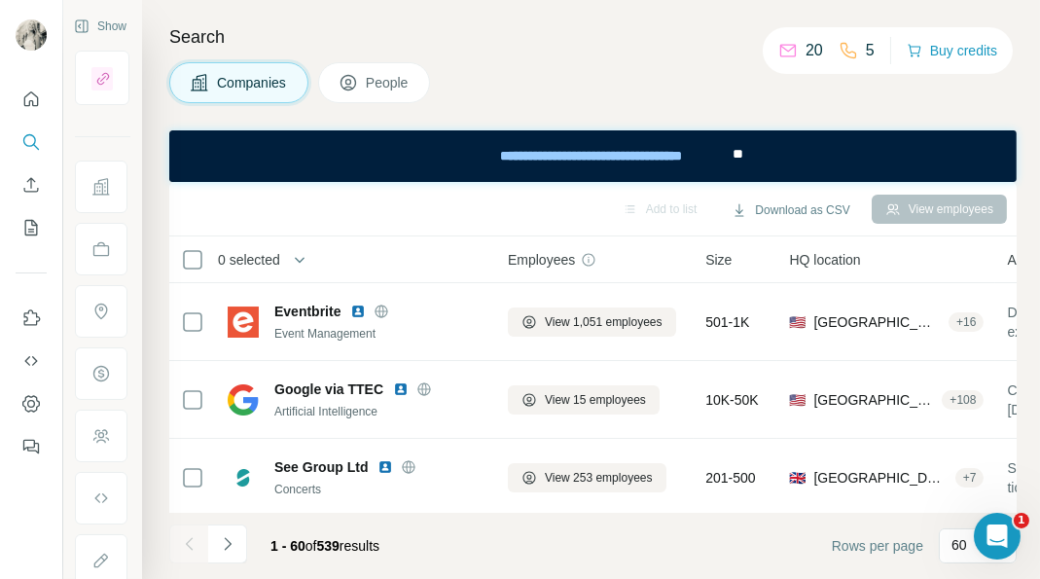
scroll to position [1149, 109]
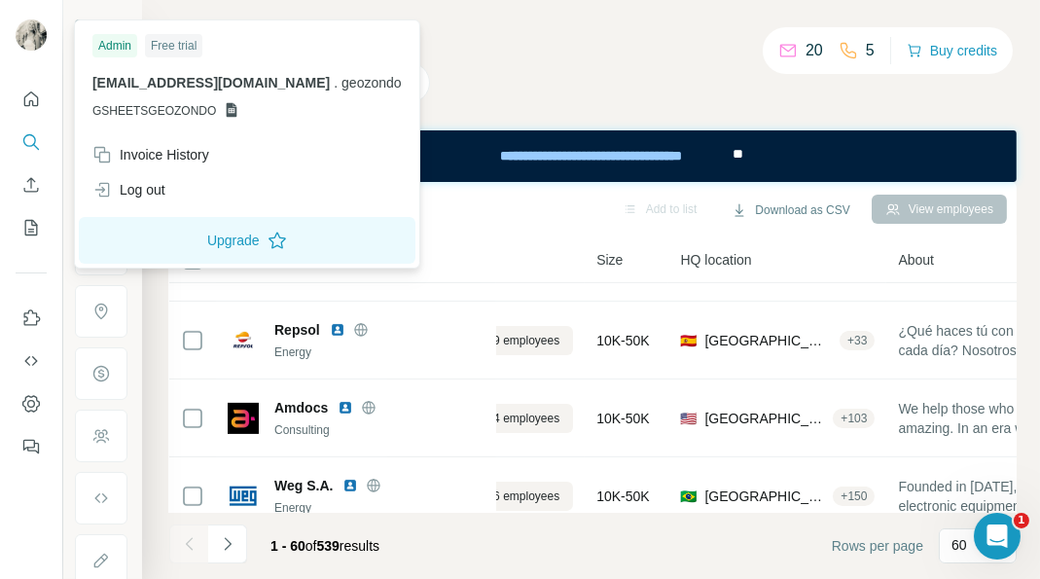
click at [39, 10] on div at bounding box center [34, 38] width 56 height 64
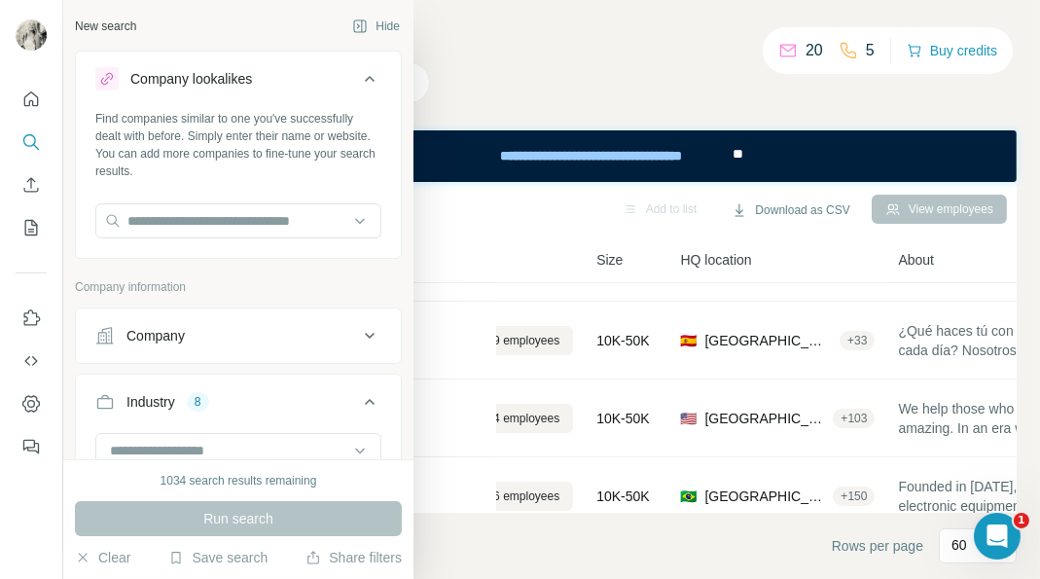
drag, startPoint x: 149, startPoint y: 48, endPoint x: 195, endPoint y: 0, distance: 66.0
click at [149, 48] on div "New search Hide Company lookalikes Find companies similar to one you've success…" at bounding box center [551, 289] width 976 height 579
